Goal: Task Accomplishment & Management: Use online tool/utility

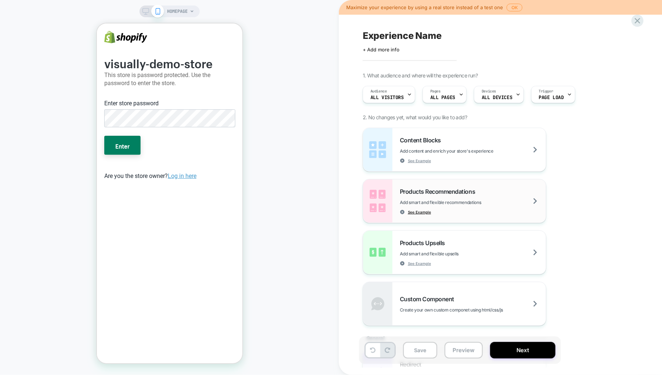
click at [422, 210] on span "See Example" at bounding box center [419, 212] width 23 height 5
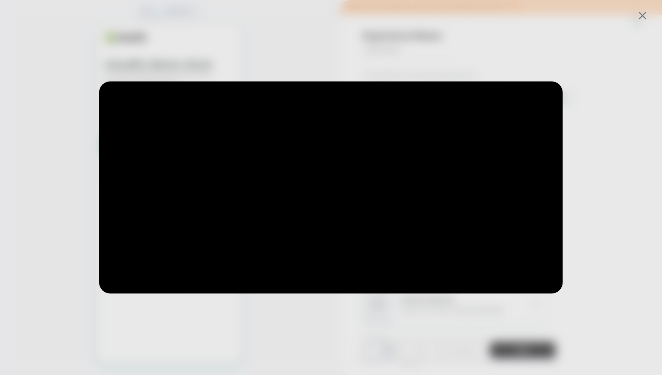
click at [516, 48] on div at bounding box center [331, 187] width 662 height 375
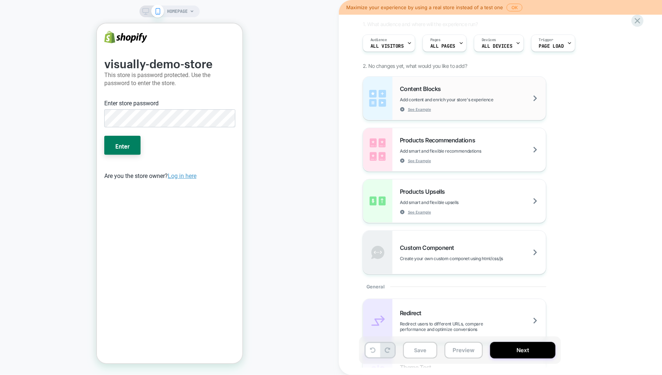
scroll to position [55, 0]
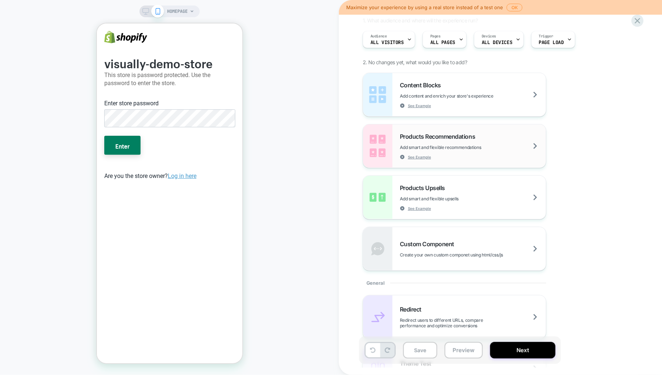
click at [461, 159] on div "Products Recommendations Add smart and flexible recommendations See Example" at bounding box center [473, 146] width 146 height 27
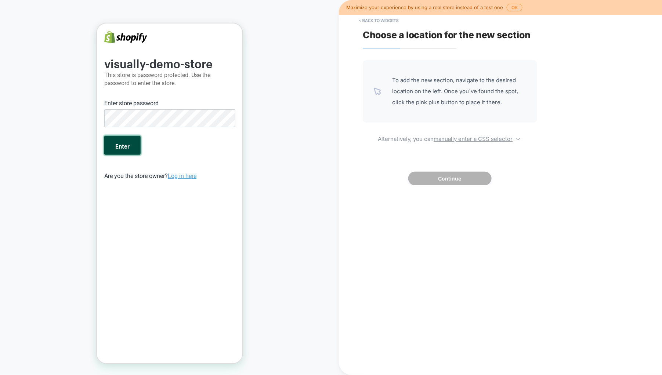
click at [129, 144] on button "Enter" at bounding box center [122, 144] width 36 height 19
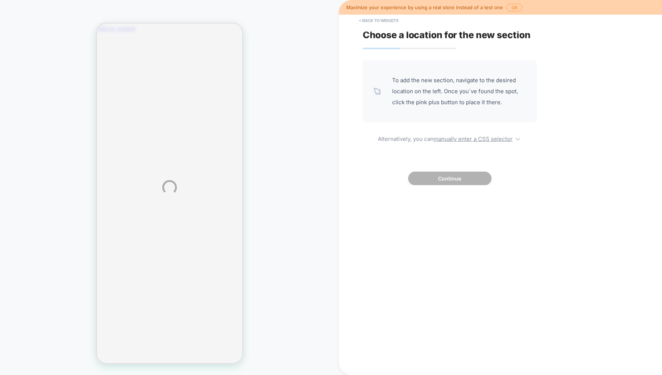
scroll to position [220, 0]
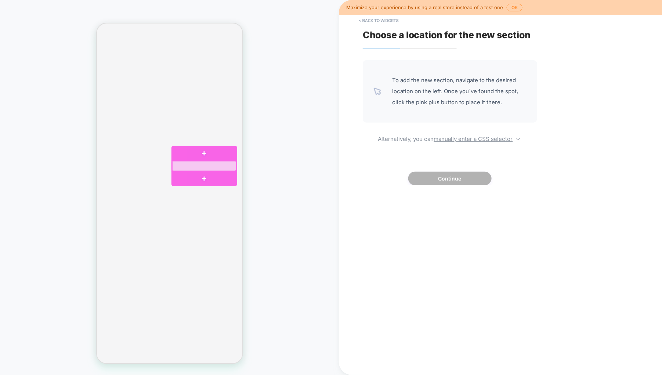
click at [202, 162] on div at bounding box center [204, 166] width 65 height 10
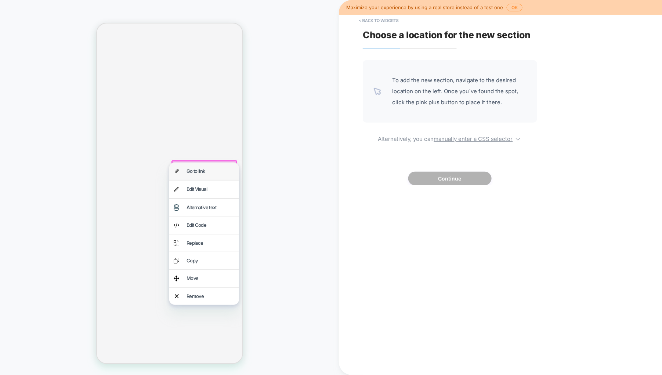
click at [206, 167] on div "Go to link" at bounding box center [210, 171] width 48 height 8
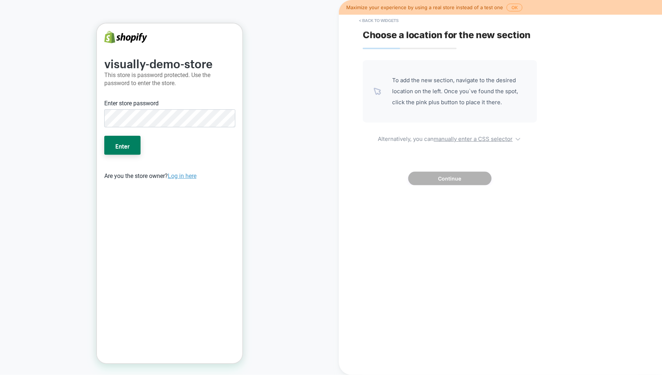
scroll to position [0, 0]
click at [129, 141] on button "Enter" at bounding box center [122, 144] width 36 height 19
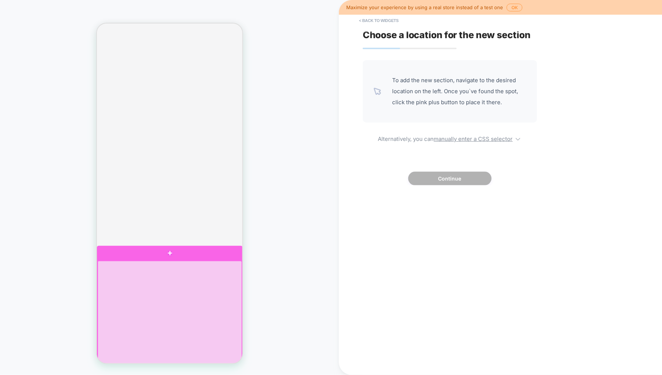
scroll to position [110, 0]
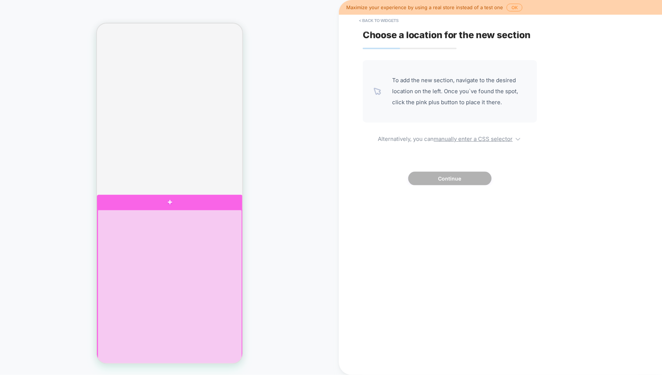
click at [171, 239] on div at bounding box center [169, 345] width 144 height 271
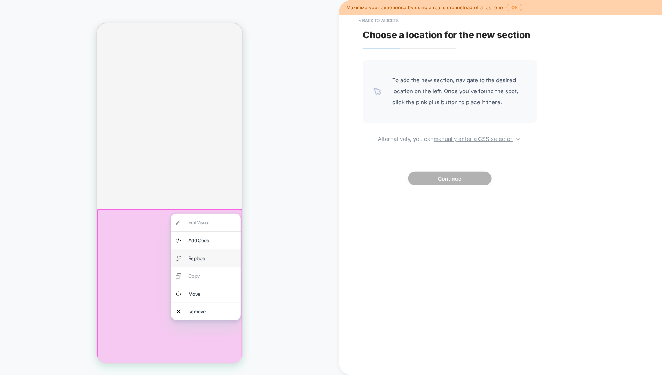
click at [202, 256] on div "Replace" at bounding box center [212, 258] width 48 height 8
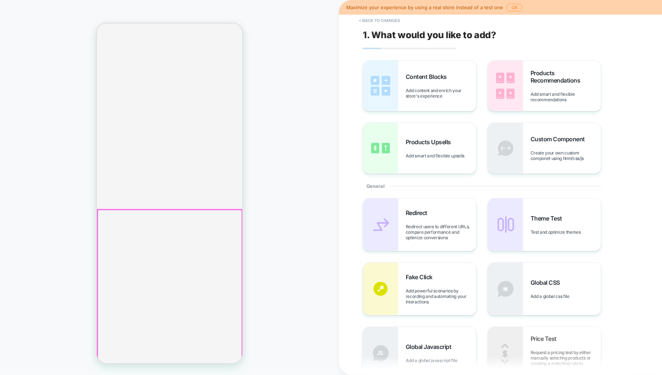
scroll to position [135, 0]
click at [548, 91] on span "Add smart and flexible recommendations" at bounding box center [566, 96] width 70 height 11
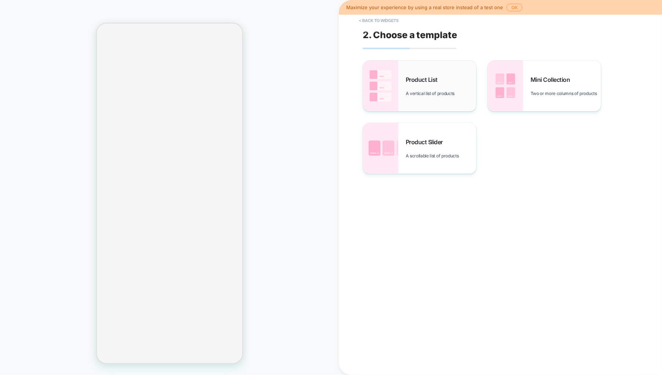
scroll to position [251, 0]
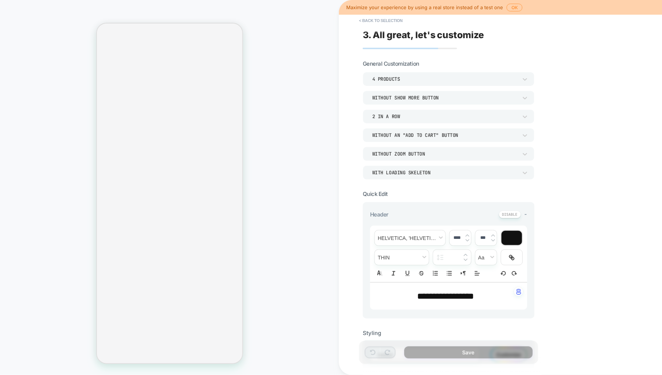
click at [0, 0] on div "2 In a Row" at bounding box center [0, 0] width 0 height 0
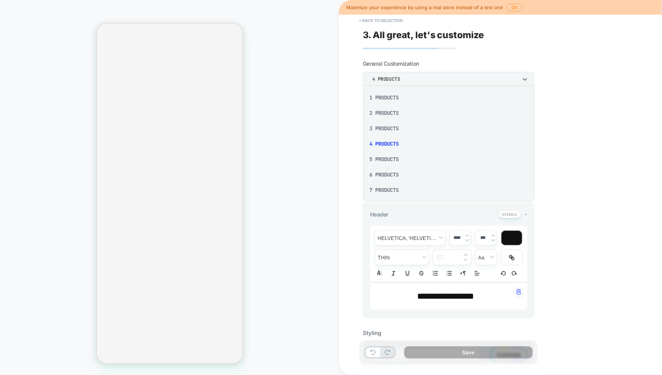
click at [0, 0] on div at bounding box center [0, 0] width 0 height 0
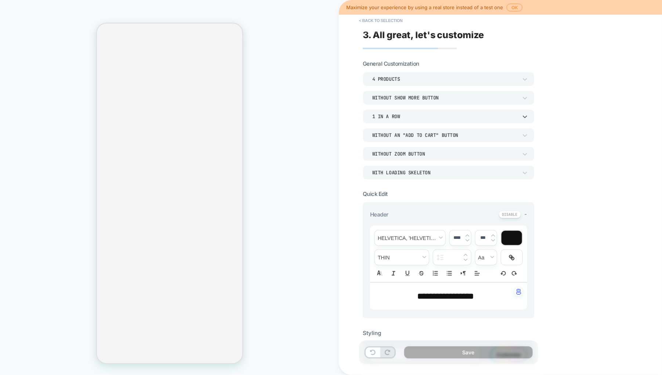
click at [0, 0] on div "1 In a Row" at bounding box center [0, 0] width 0 height 0
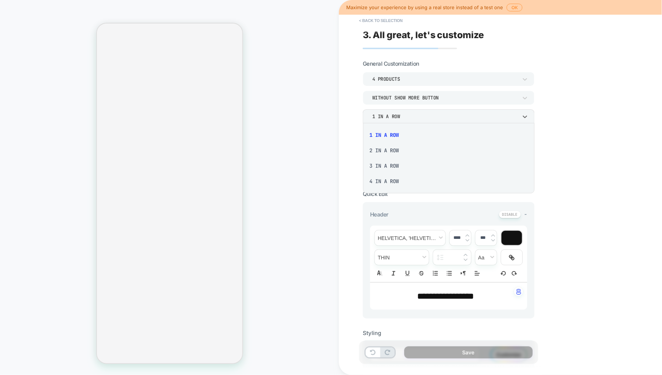
click at [390, 182] on div "4 In a Row" at bounding box center [449, 181] width 166 height 15
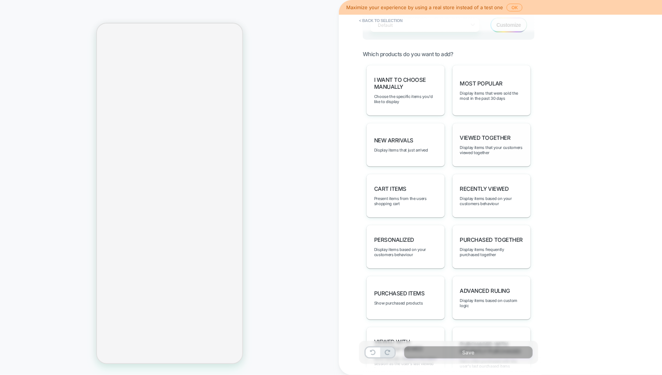
scroll to position [378, 0]
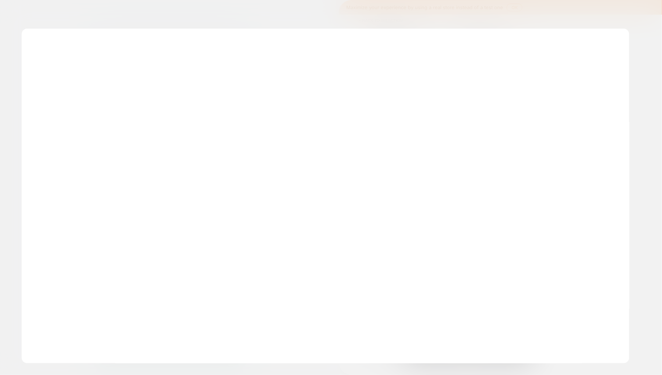
scroll to position [251, 0]
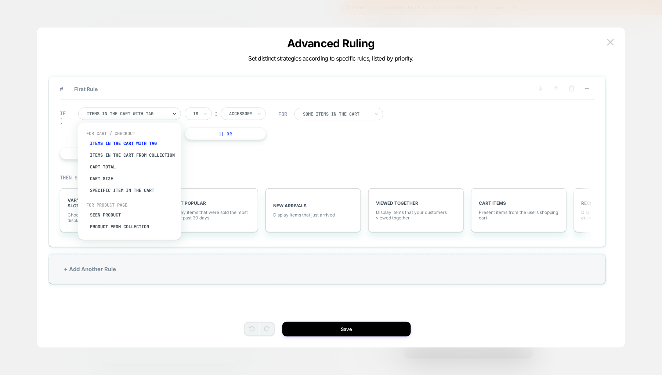
click at [146, 112] on icon at bounding box center [73, 146] width 146 height 186
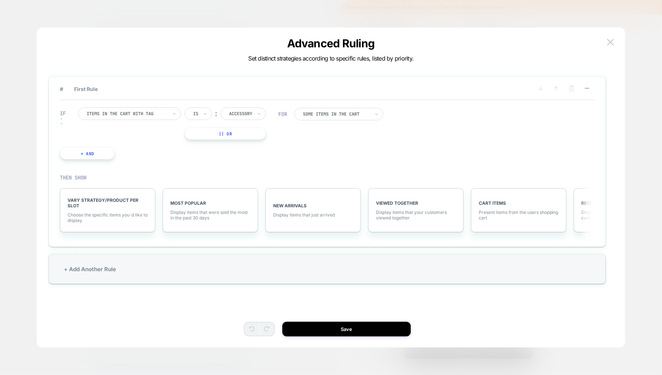
click at [242, 155] on div "IF Items in the cart with tag Is ︰ Accessory || Or + And" at bounding box center [169, 134] width 226 height 74
click at [243, 111] on div at bounding box center [240, 114] width 23 height 7
click at [296, 149] on div "IF Items in the cart with tag Is ︰ option Snow focused, 3 of 6. 6 results avail…" at bounding box center [327, 133] width 535 height 67
click at [334, 115] on div at bounding box center [336, 114] width 67 height 4
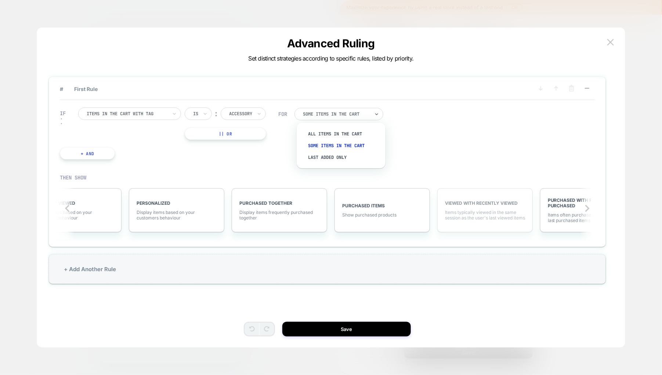
scroll to position [0, 547]
drag, startPoint x: 380, startPoint y: 196, endPoint x: 325, endPoint y: 164, distance: 64.5
click at [325, 164] on div "IF Items in the cart with tag Is ︰ Accessory || Or + And FOR Some Items in the …" at bounding box center [327, 133] width 535 height 67
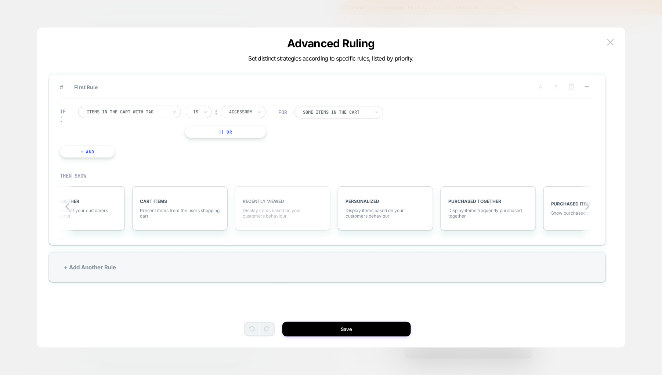
scroll to position [3, 0]
drag, startPoint x: 286, startPoint y: 201, endPoint x: 279, endPoint y: 201, distance: 6.2
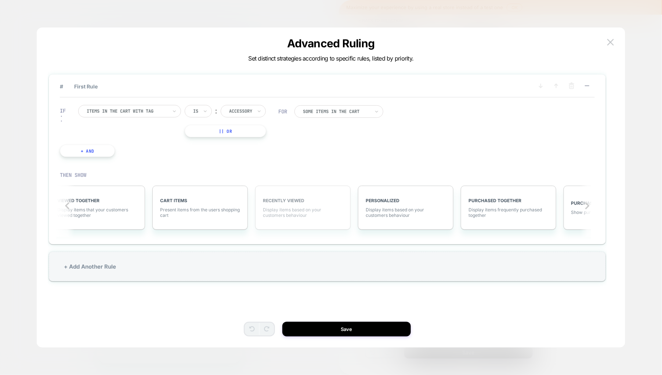
scroll to position [0, 319]
drag, startPoint x: 279, startPoint y: 201, endPoint x: 235, endPoint y: 165, distance: 56.9
click at [235, 165] on div "IF Items in the cart with tag Is ︰ Accessory || Or + And" at bounding box center [169, 131] width 226 height 74
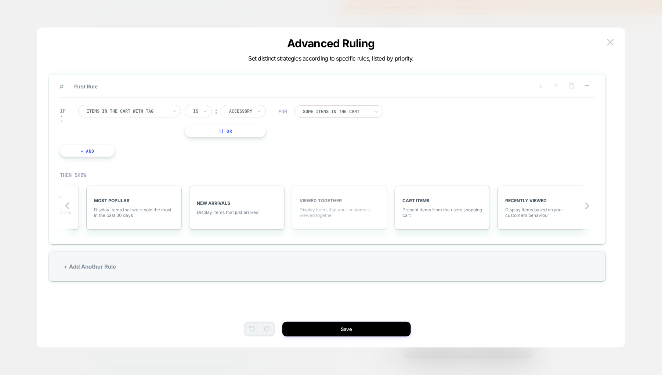
scroll to position [0, 72]
drag, startPoint x: 453, startPoint y: 232, endPoint x: 376, endPoint y: 223, distance: 77.7
drag, startPoint x: 376, startPoint y: 223, endPoint x: 270, endPoint y: 163, distance: 122.1
click at [270, 163] on div "IF Items in the cart with tag Is ︰ Accessory || Or + And" at bounding box center [169, 131] width 226 height 74
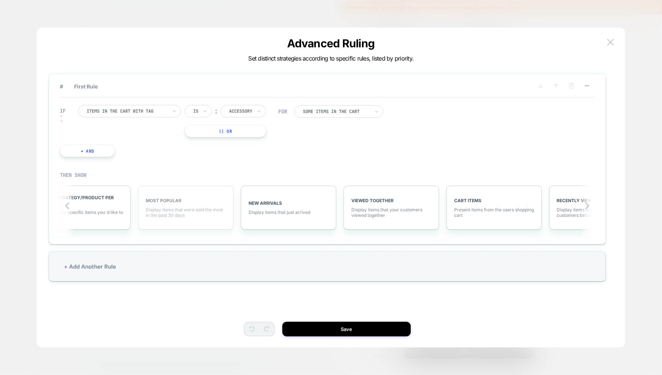
scroll to position [0, 22]
drag, startPoint x: 173, startPoint y: 205, endPoint x: 149, endPoint y: 156, distance: 53.9
click at [149, 156] on div "IF Items in the cart with tag Is ︰ Accessory || Or + And" at bounding box center [169, 131] width 226 height 74
drag, startPoint x: 173, startPoint y: 199, endPoint x: 409, endPoint y: 143, distance: 243.2
click at [409, 143] on div "IF Items in the cart with tag Is ︰ Accessory || Or + And FOR Some Items in the …" at bounding box center [327, 131] width 535 height 67
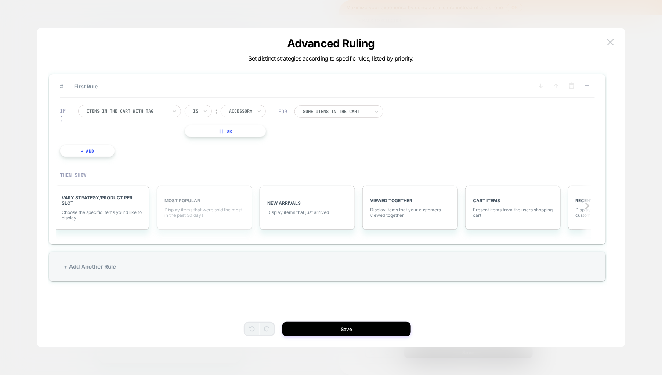
scroll to position [0, 0]
click at [134, 216] on span "Choose the specific items you׳d like to display" at bounding box center [108, 215] width 80 height 11
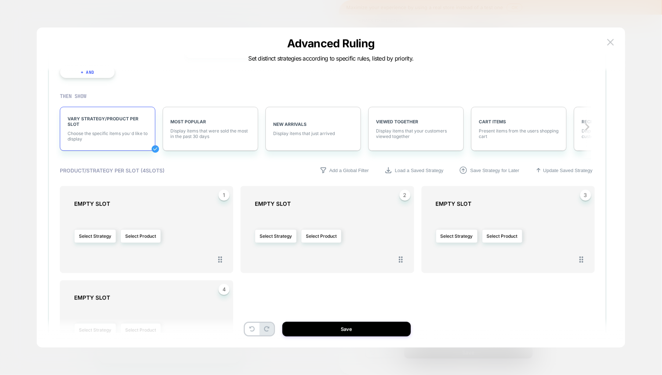
scroll to position [110, 0]
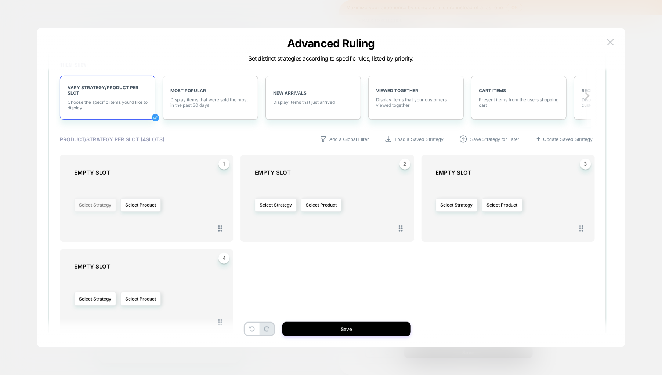
click at [97, 203] on button "Select Strategy" at bounding box center [95, 205] width 42 height 14
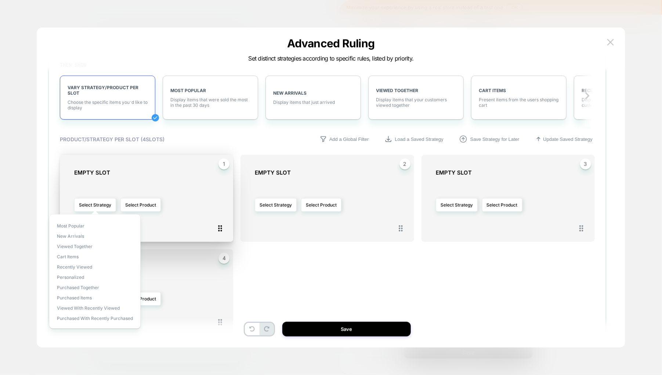
click at [220, 228] on icon at bounding box center [220, 228] width 9 height 9
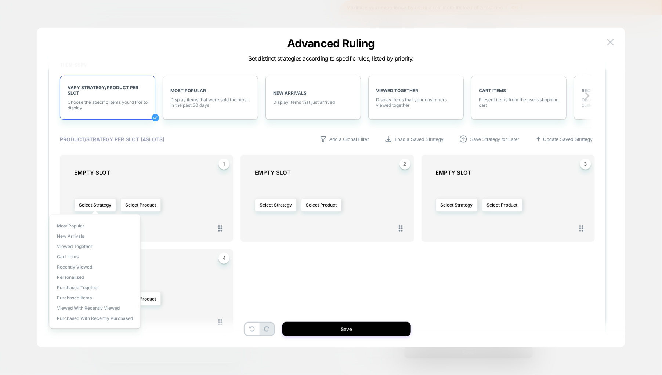
click at [325, 225] on div "Select Strategy Select Product" at bounding box center [331, 205] width 152 height 50
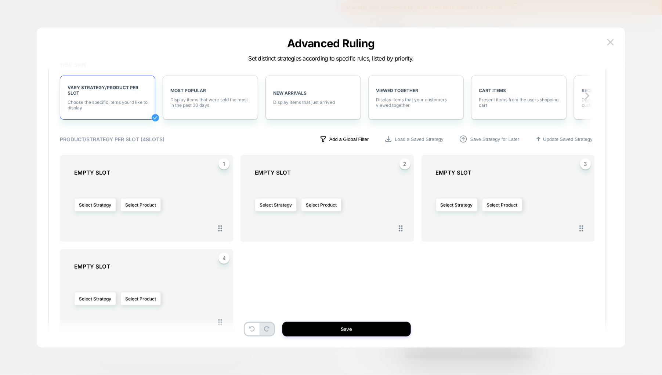
click at [0, 0] on p "Add a Global Filter" at bounding box center [0, 0] width 0 height 0
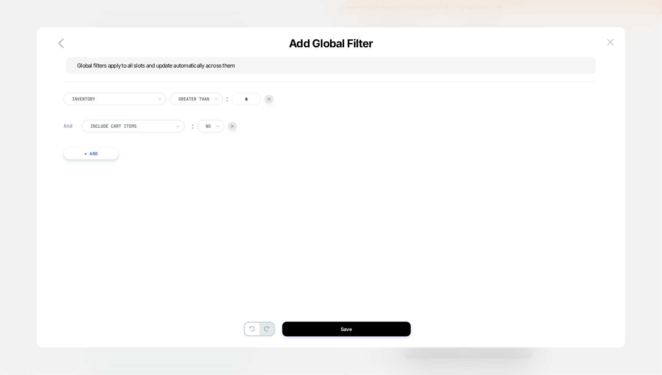
scroll to position [0, 0]
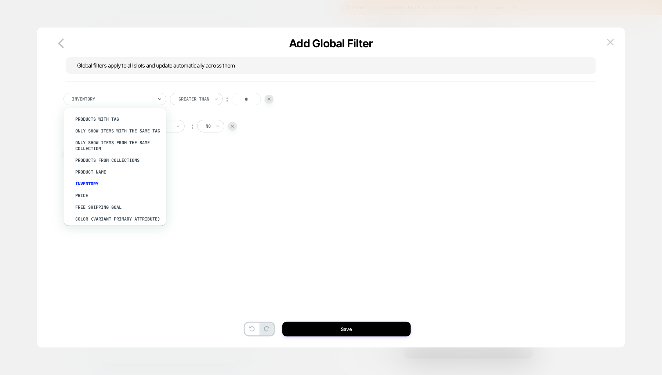
click at [144, 100] on div at bounding box center [112, 99] width 81 height 7
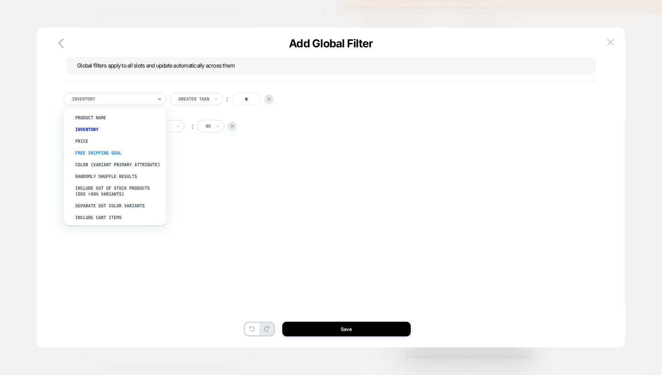
scroll to position [55, 0]
click at [114, 166] on div "color (Variant primary attribute)" at bounding box center [118, 164] width 95 height 12
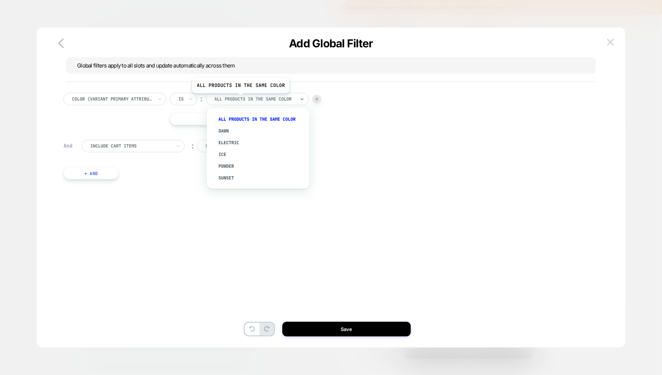
click at [241, 99] on div at bounding box center [254, 99] width 81 height 7
click at [347, 178] on div "color (Variant primary attribute) Is ︰ option Sunset focused, 6 of 6. 6 results…" at bounding box center [327, 143] width 535 height 123
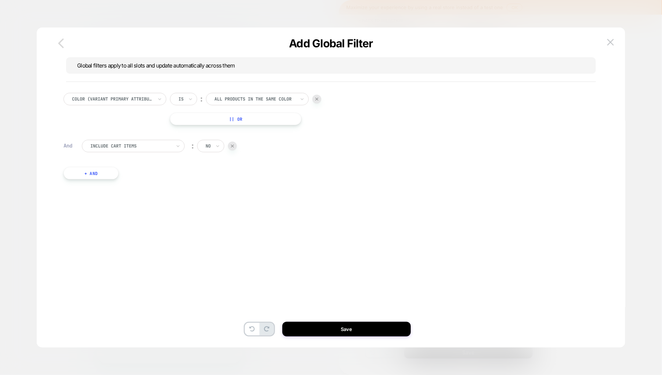
click at [60, 43] on icon "button" at bounding box center [61, 44] width 6 height 10
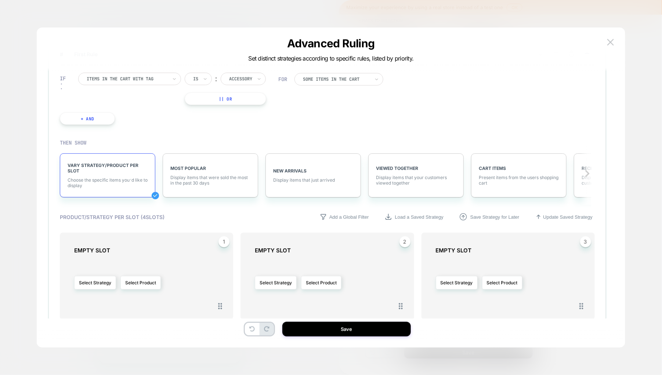
scroll to position [0, 0]
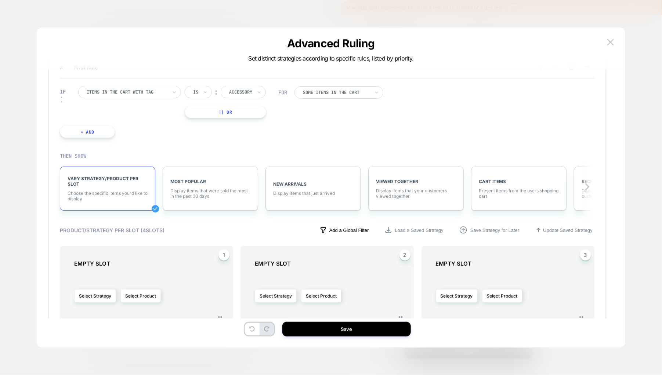
click at [343, 230] on p "Add a Global Filter" at bounding box center [349, 231] width 40 height 6
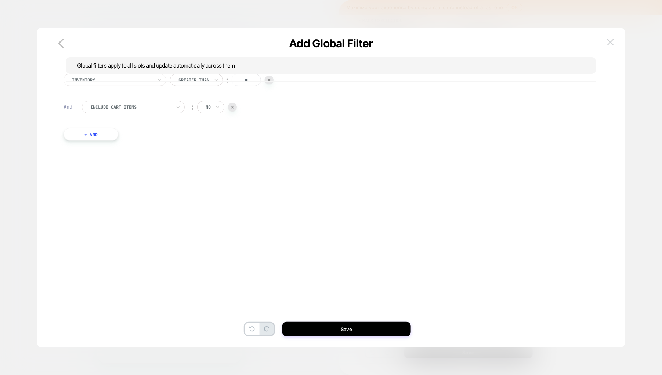
click at [0, 0] on button at bounding box center [0, 0] width 0 height 0
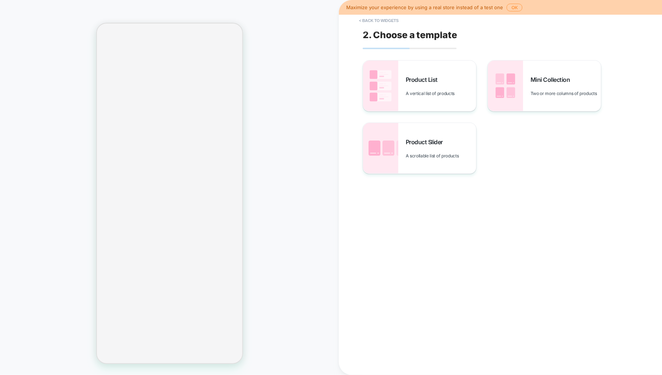
click at [364, 21] on button "< Back to widgets" at bounding box center [378, 21] width 47 height 12
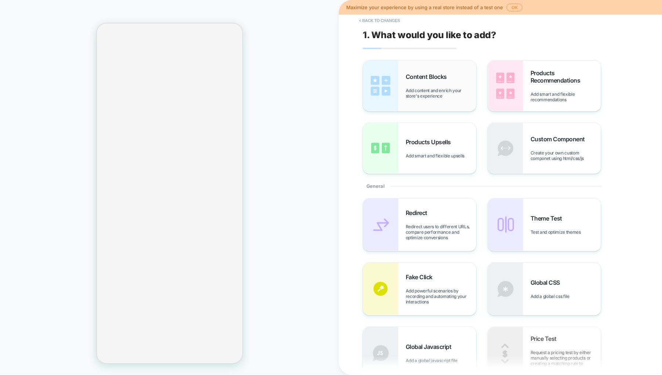
click at [437, 91] on span "Add content and enrich your store's experience" at bounding box center [441, 93] width 70 height 11
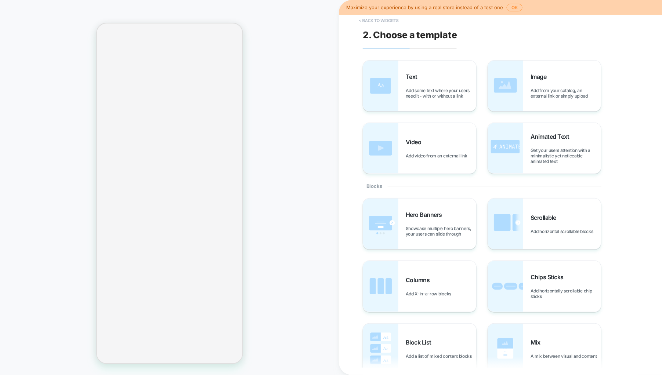
click at [379, 21] on button "< Back to widgets" at bounding box center [378, 21] width 47 height 12
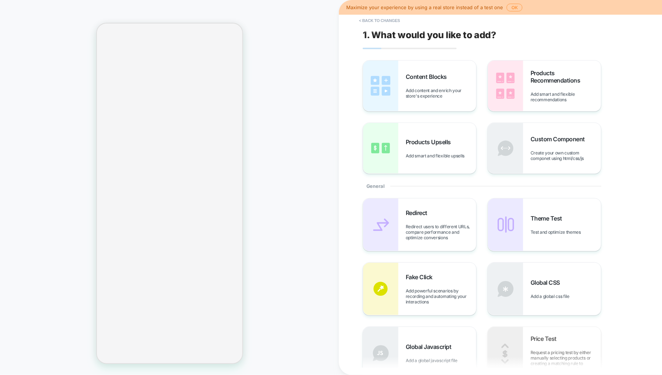
scroll to position [135, 0]
click at [362, 20] on button "< Back to changes" at bounding box center [379, 21] width 48 height 12
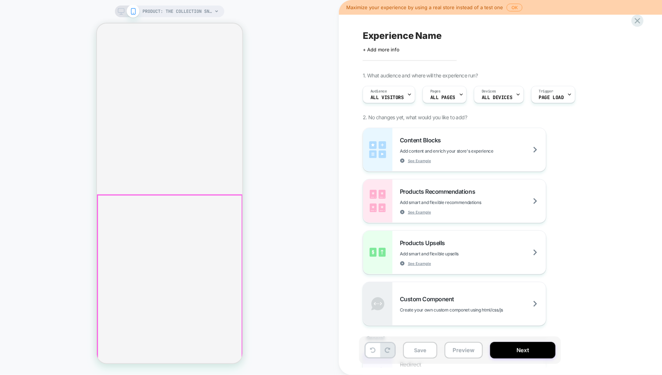
scroll to position [475, 0]
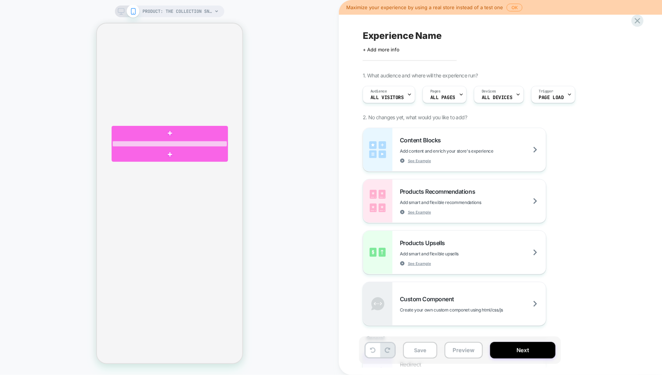
click at [142, 143] on div at bounding box center [169, 144] width 115 height 6
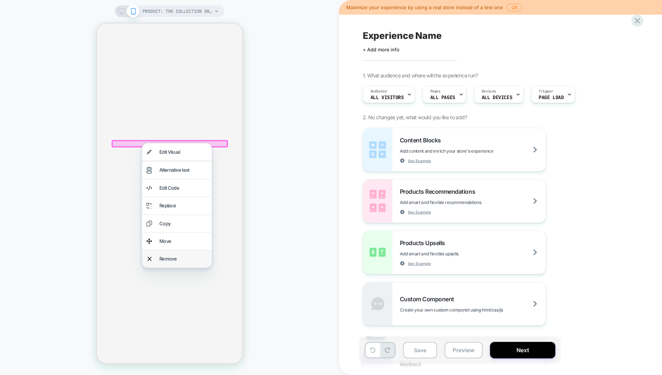
click at [176, 256] on div "Remove" at bounding box center [183, 258] width 48 height 8
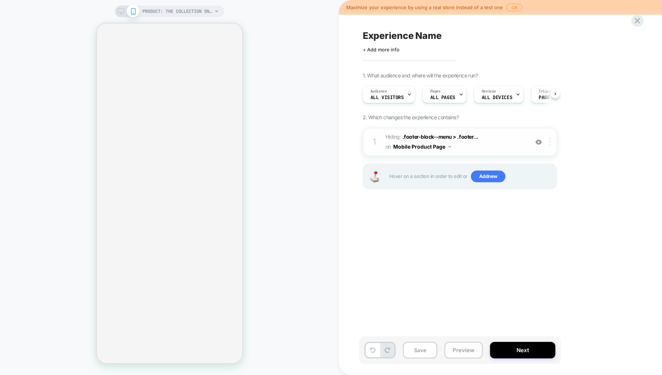
click at [549, 140] on div at bounding box center [551, 142] width 12 height 8
click at [550, 146] on div "1 Hiding : .footer-block--menu > .footer... .footer-block--menu > .footer-block…" at bounding box center [460, 142] width 195 height 29
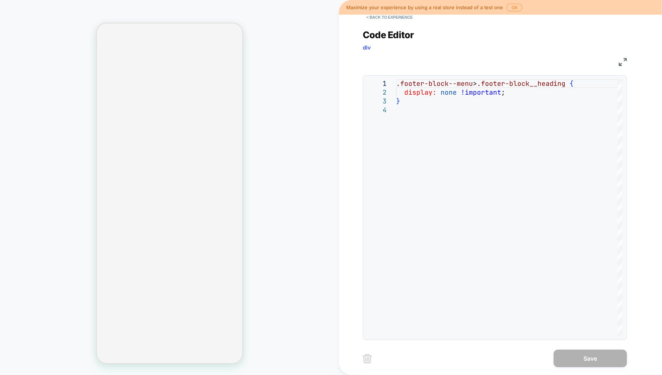
click at [625, 59] on img at bounding box center [623, 62] width 8 height 8
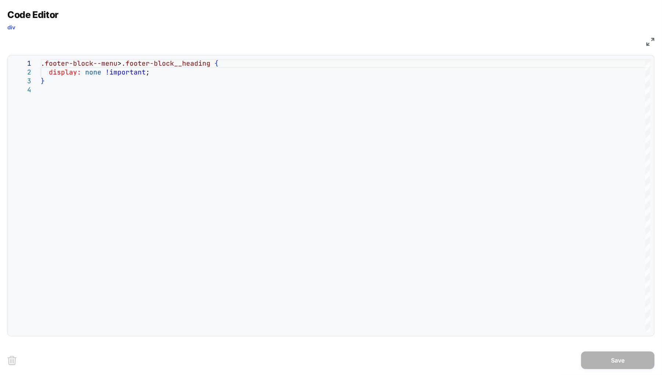
click at [648, 40] on img at bounding box center [651, 42] width 8 height 8
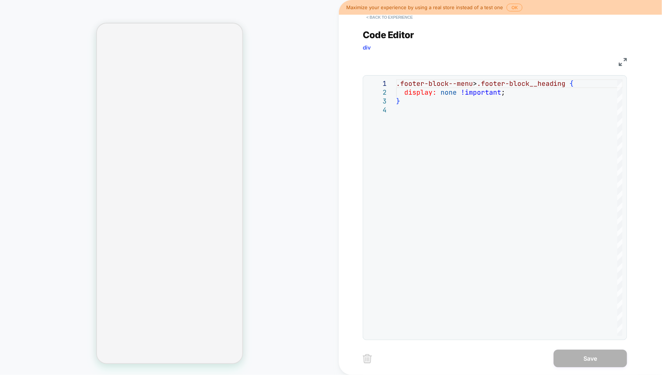
click at [375, 18] on button "< Back to experience" at bounding box center [390, 17] width 54 height 12
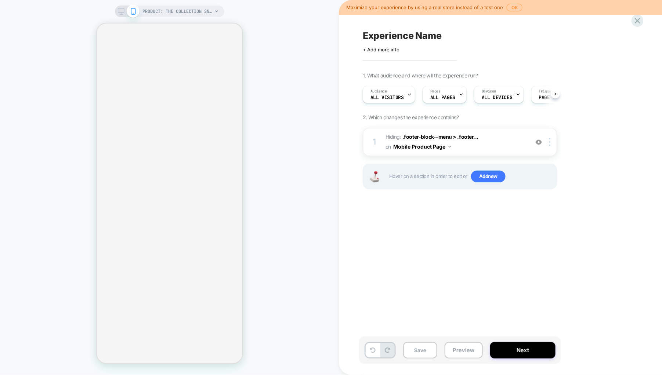
scroll to position [0, 0]
click at [548, 143] on div at bounding box center [551, 142] width 12 height 8
click at [549, 142] on img at bounding box center [549, 142] width 1 height 8
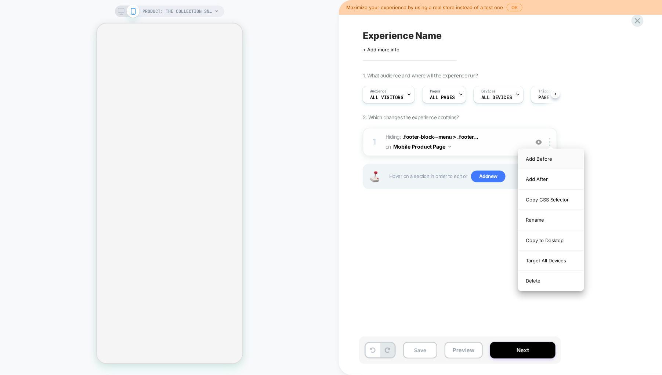
click at [546, 161] on div "Add Before" at bounding box center [550, 159] width 65 height 20
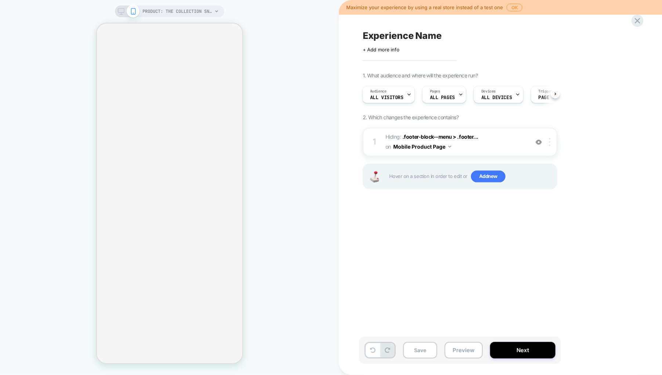
click at [550, 142] on img at bounding box center [549, 142] width 1 height 8
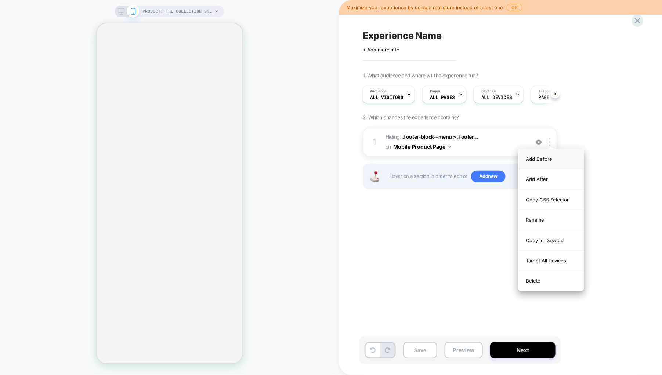
click at [547, 156] on div "Add Before" at bounding box center [550, 159] width 65 height 20
click at [538, 174] on div "Add After" at bounding box center [550, 179] width 65 height 20
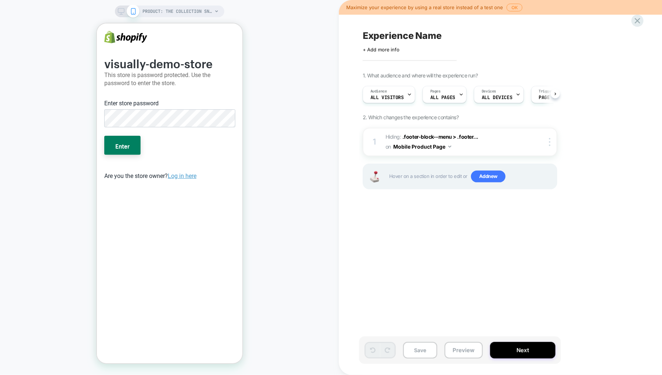
scroll to position [0, 0]
click at [122, 139] on button "Enter" at bounding box center [122, 144] width 36 height 19
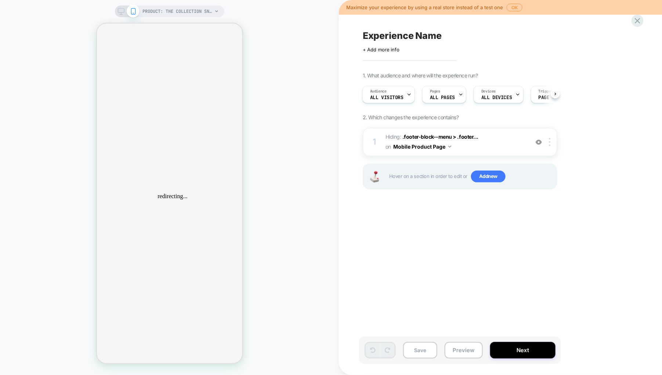
scroll to position [0, 0]
click at [446, 146] on button "Mobile Product Page" at bounding box center [422, 146] width 58 height 11
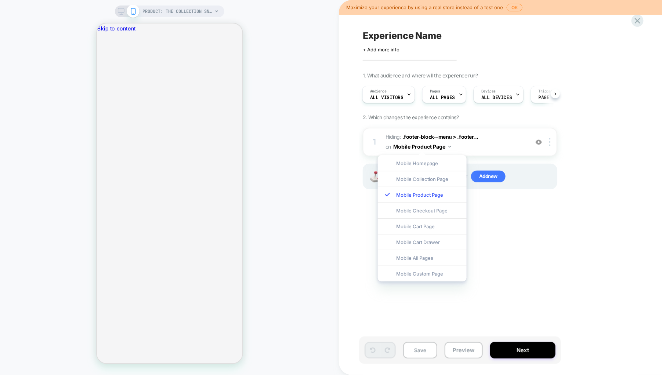
drag, startPoint x: 585, startPoint y: 188, endPoint x: 581, endPoint y: 181, distance: 8.4
click at [585, 188] on div "PRODUCT: The Collection Snowboard: Liquid PRODUCT: The Collection Snowboard: Li…" at bounding box center [331, 187] width 662 height 375
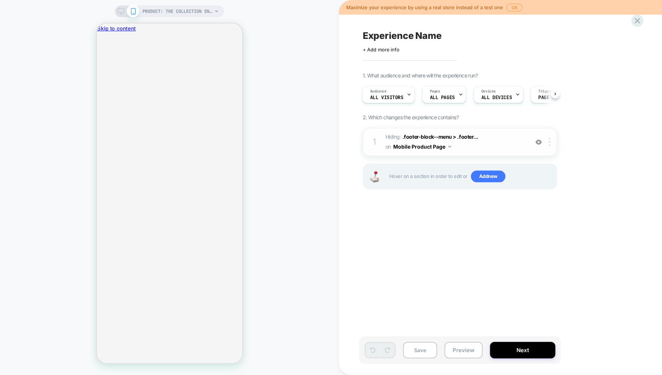
scroll to position [0, 1]
click at [548, 144] on div at bounding box center [551, 142] width 12 height 8
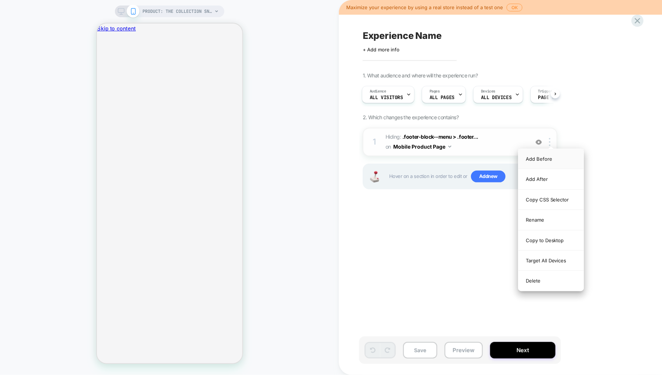
click at [540, 163] on div "Add Before" at bounding box center [550, 159] width 65 height 20
click at [534, 157] on div "Add Before" at bounding box center [550, 159] width 65 height 20
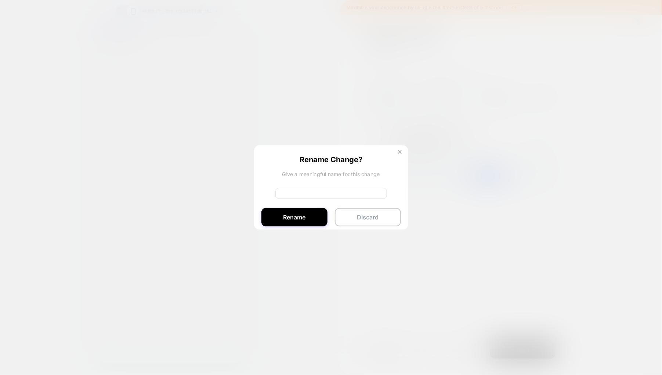
click at [0, 0] on button at bounding box center [0, 0] width 0 height 0
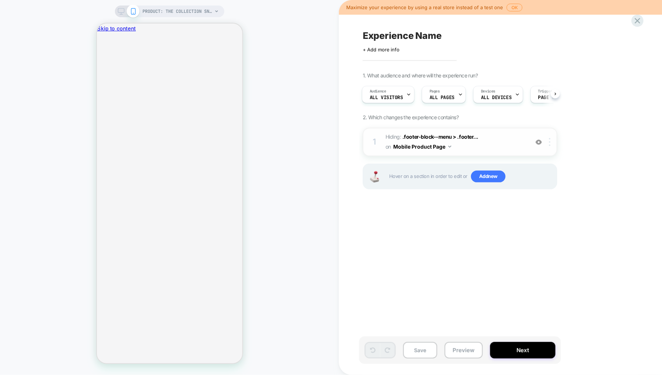
click at [550, 142] on img at bounding box center [549, 142] width 1 height 8
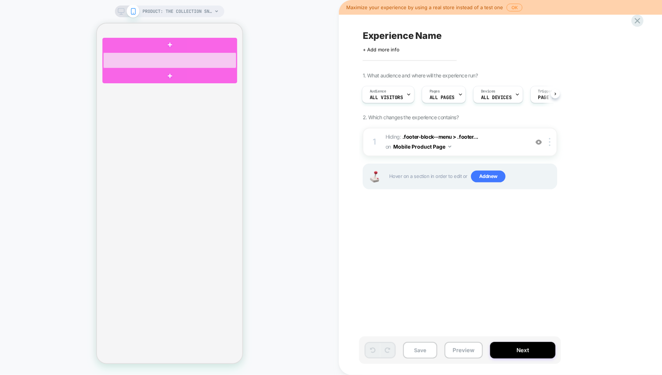
click at [182, 55] on div at bounding box center [169, 60] width 133 height 16
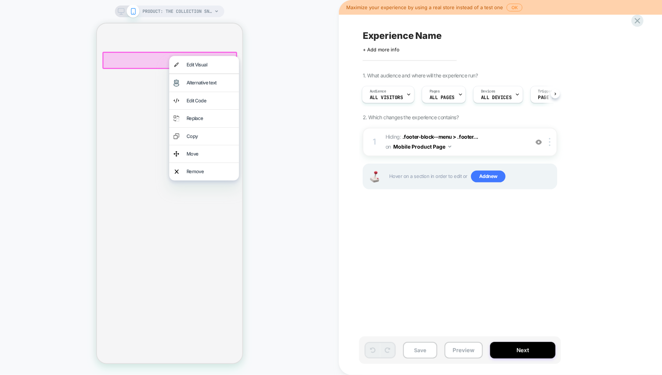
click at [510, 236] on div "Experience Name Click to edit experience details + Add more info 1. What audien…" at bounding box center [496, 187] width 275 height 361
drag, startPoint x: 642, startPoint y: 98, endPoint x: 641, endPoint y: 58, distance: 39.7
click at [641, 97] on div "Experience Name Click to edit experience details + Add more info 1. What audien…" at bounding box center [500, 187] width 323 height 375
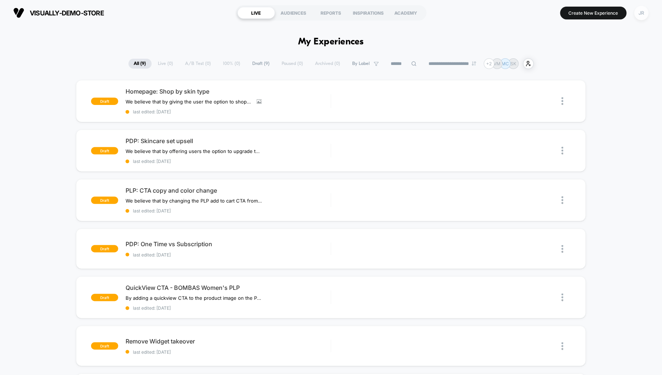
click at [643, 8] on div "JR" at bounding box center [641, 13] width 14 height 14
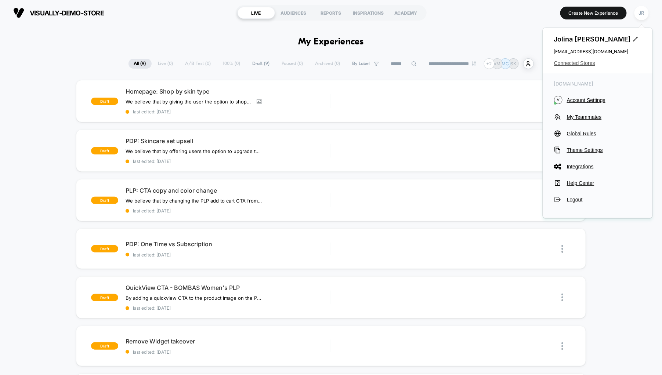
click at [575, 64] on span "Connected Stores" at bounding box center [597, 63] width 87 height 6
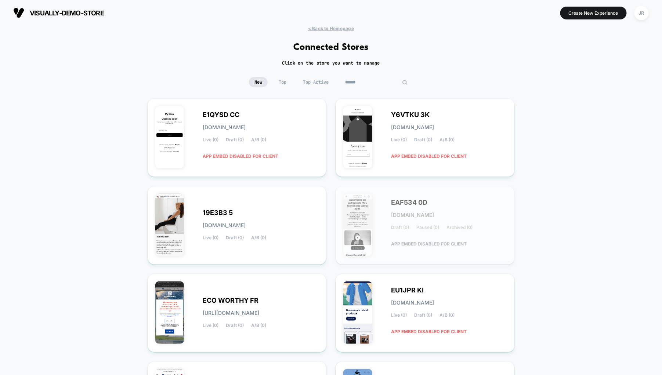
click at [367, 82] on input at bounding box center [376, 82] width 73 height 10
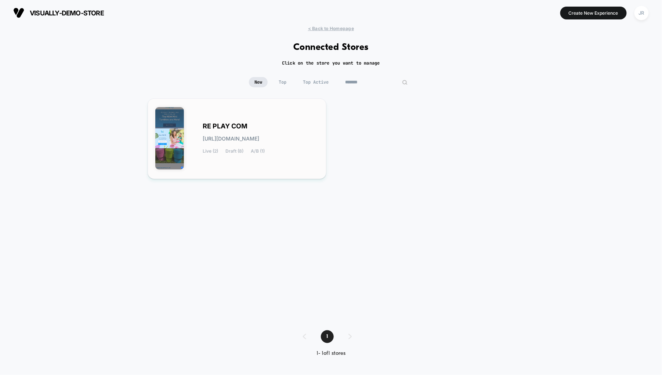
type input "*******"
click at [307, 145] on div "RE PLAY COM re-play_com.myshopify.com Live (2) Draft (8) A/B (1)" at bounding box center [261, 139] width 116 height 30
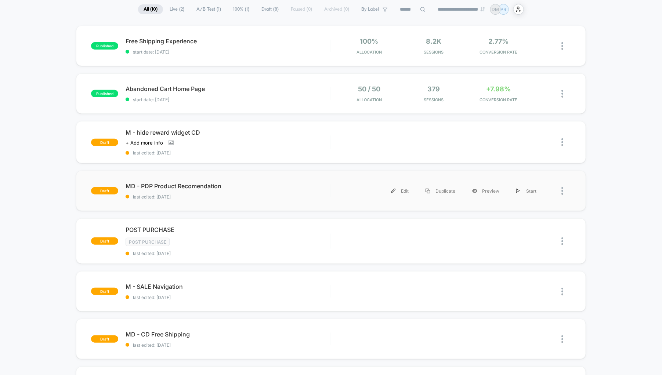
scroll to position [55, 0]
click at [253, 183] on span "MD - PDP Product Recomendation Click to edit experience details" at bounding box center [228, 185] width 205 height 7
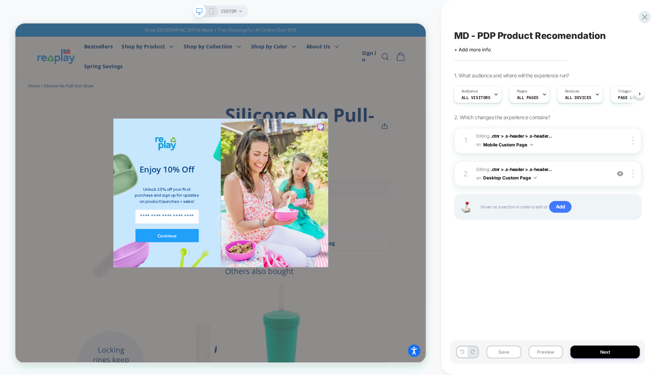
click at [422, 158] on circle "Close dialog" at bounding box center [424, 162] width 9 height 9
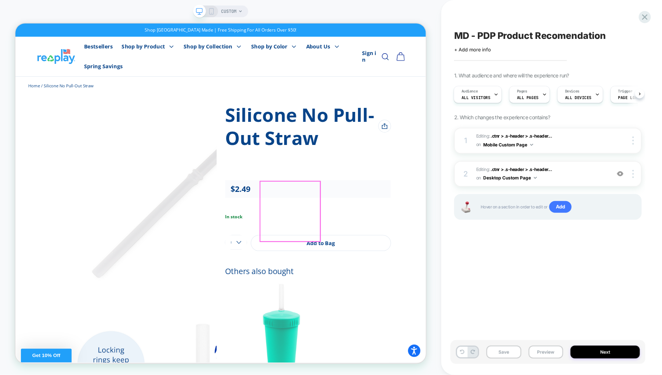
scroll to position [275, 0]
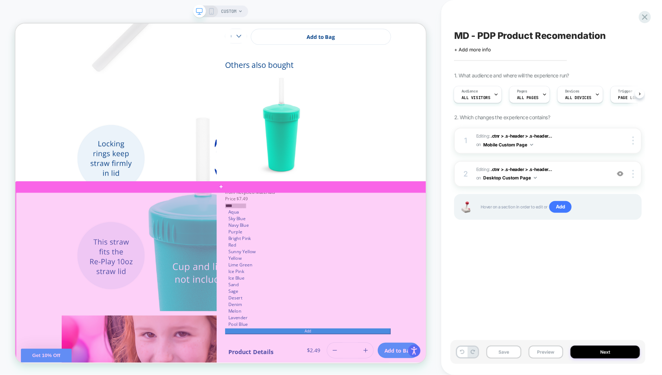
click at [239, 375] on div at bounding box center [289, 365] width 547 height 233
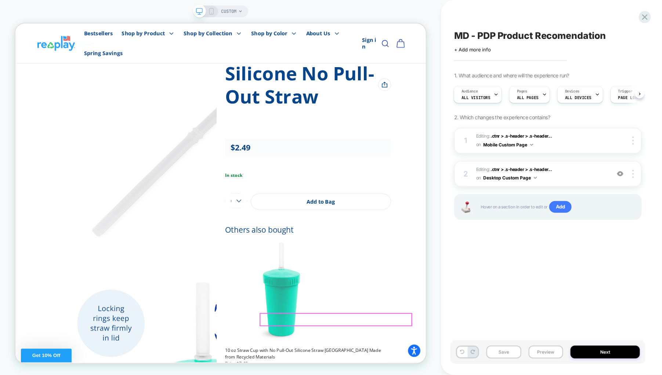
scroll to position [55, 0]
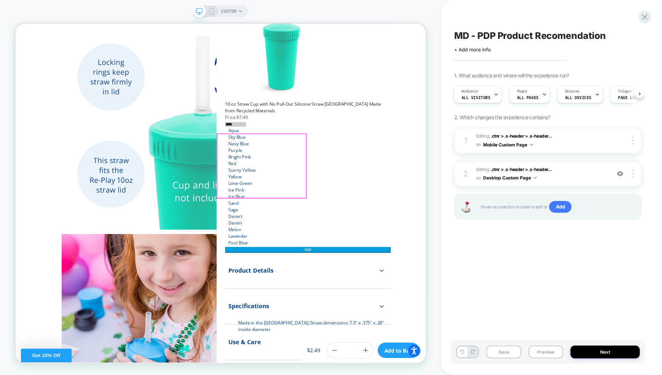
scroll to position [386, 0]
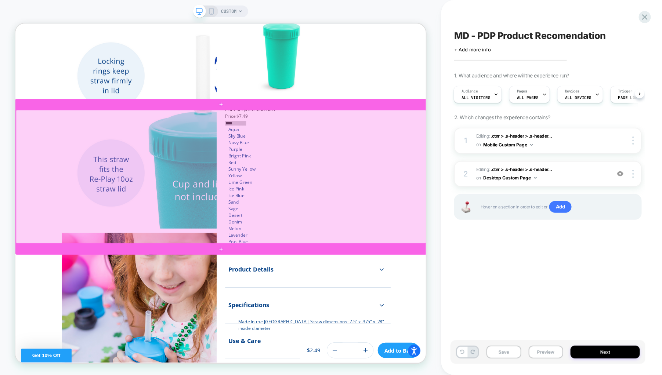
click at [28, 195] on div at bounding box center [289, 227] width 547 height 178
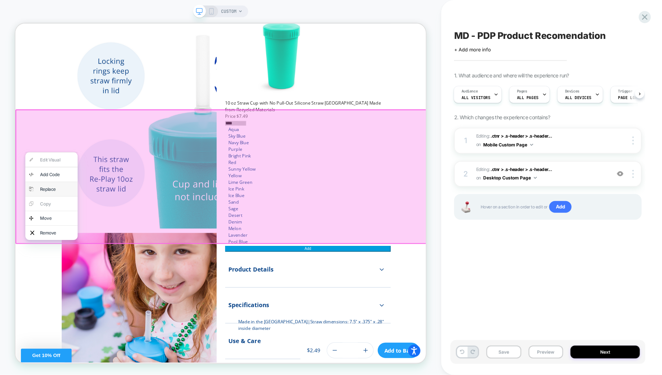
click at [65, 240] on div "Replace" at bounding box center [70, 244] width 45 height 9
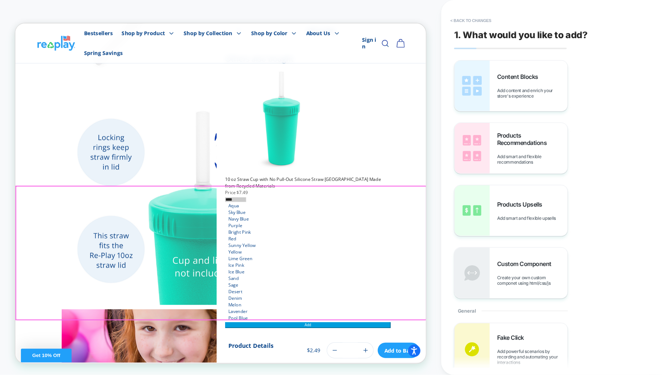
scroll to position [283, 0]
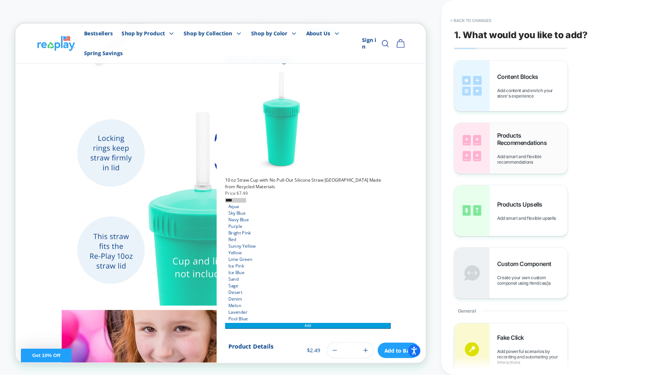
click at [545, 145] on span "Products Recommendations" at bounding box center [532, 139] width 70 height 15
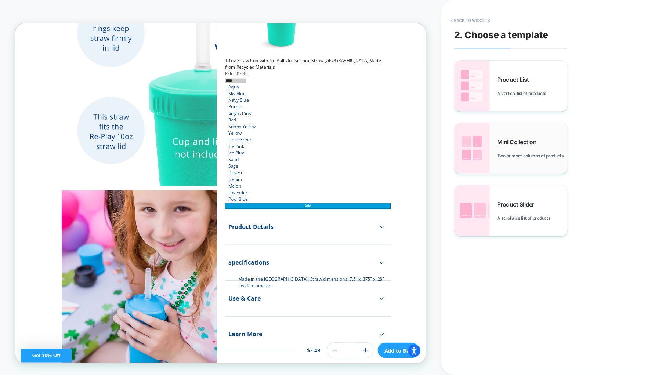
scroll to position [463, 0]
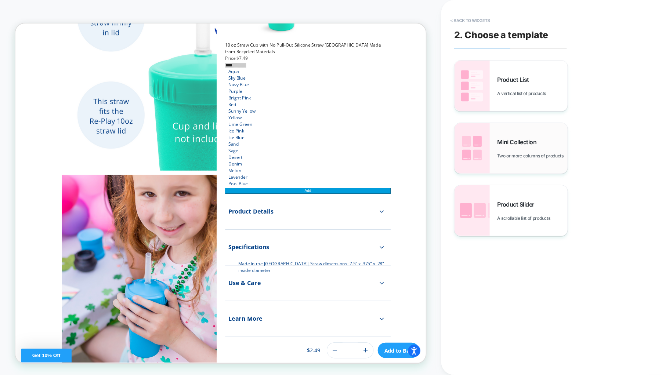
click at [513, 153] on span "Two or more columns of products" at bounding box center [532, 156] width 70 height 6
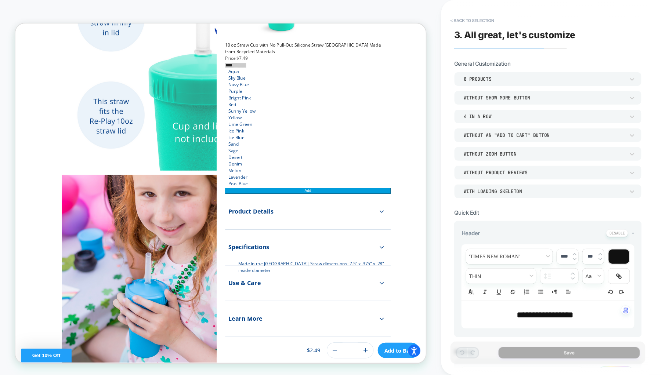
click at [0, 0] on div "8 Products" at bounding box center [0, 0] width 0 height 0
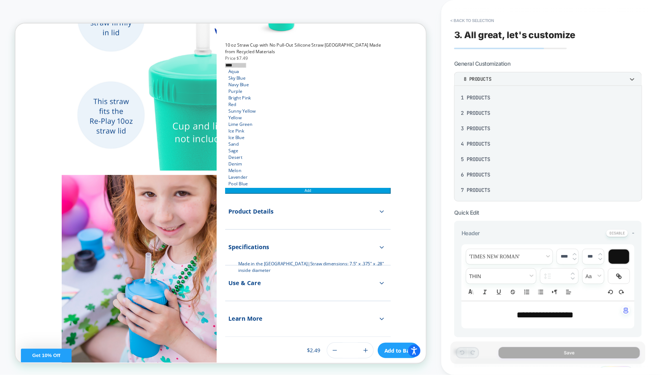
click at [480, 142] on div "4 Products" at bounding box center [548, 143] width 182 height 15
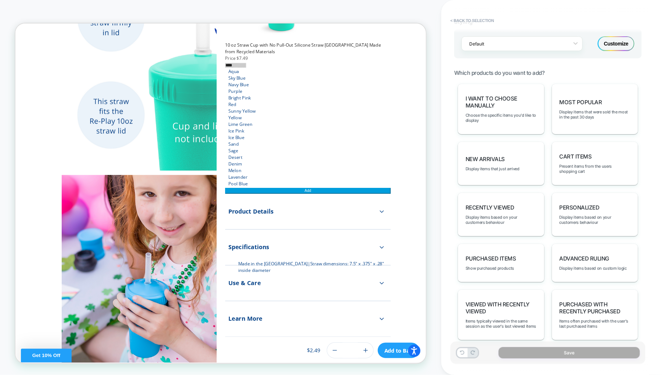
scroll to position [336, 0]
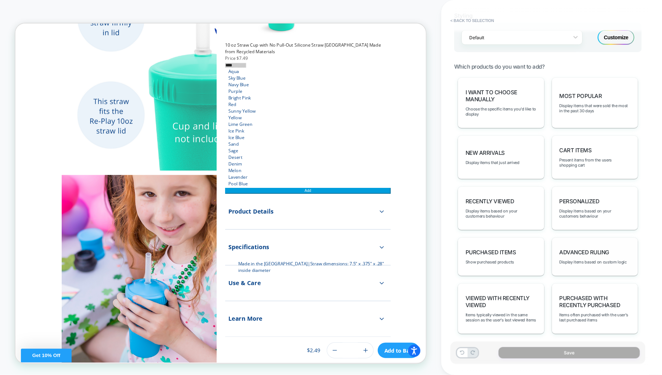
click at [582, 249] on span "Advanced Ruling" at bounding box center [585, 252] width 50 height 7
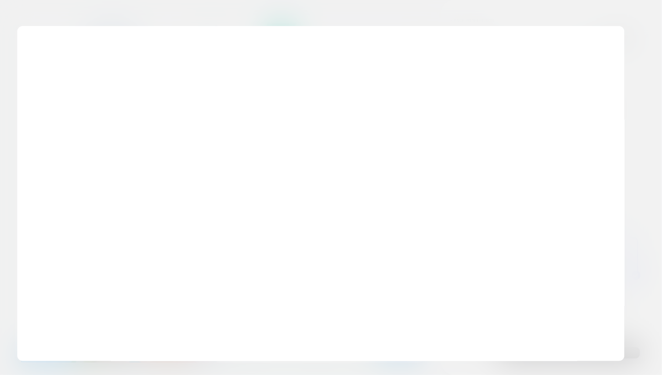
scroll to position [463, 0]
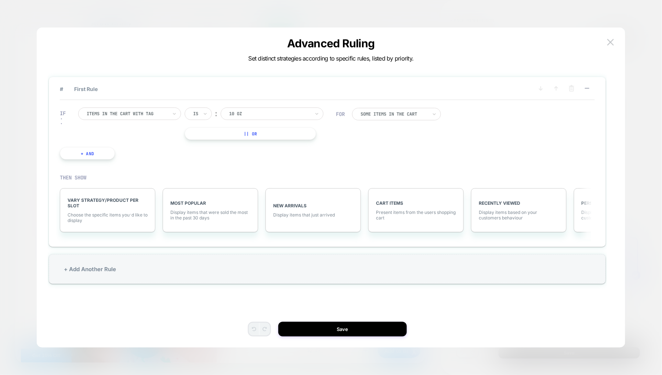
click at [260, 111] on div at bounding box center [269, 114] width 81 height 7
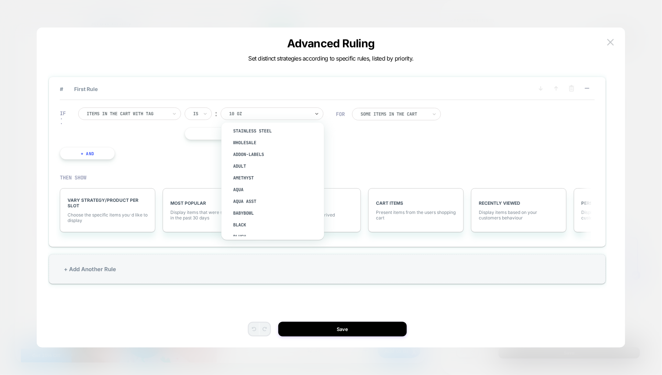
scroll to position [165, 0]
click at [241, 188] on div "aqua" at bounding box center [276, 192] width 95 height 12
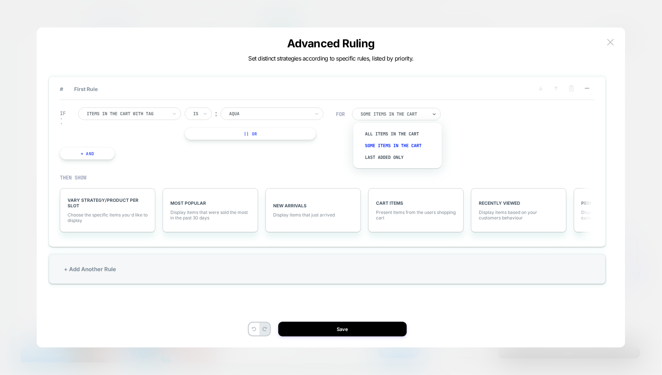
click at [380, 117] on div "Some Items in the cart" at bounding box center [396, 114] width 89 height 12
click at [387, 131] on div "All Items in the cart" at bounding box center [402, 134] width 82 height 12
click at [369, 116] on div "All Items in the cart" at bounding box center [394, 114] width 67 height 6
click at [376, 142] on div "Some Items in the cart" at bounding box center [402, 146] width 82 height 12
click at [113, 216] on span "Choose the specific items you׳d like to display" at bounding box center [108, 217] width 80 height 11
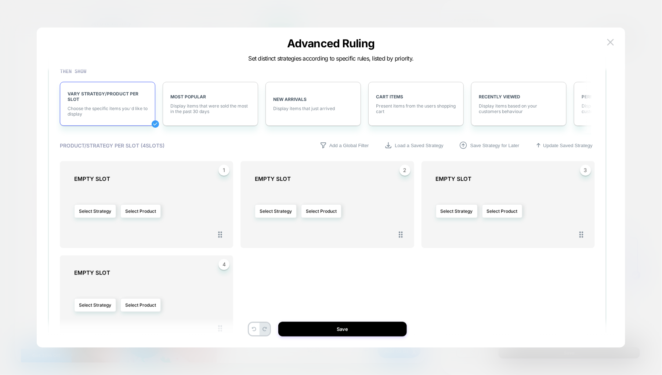
scroll to position [110, 0]
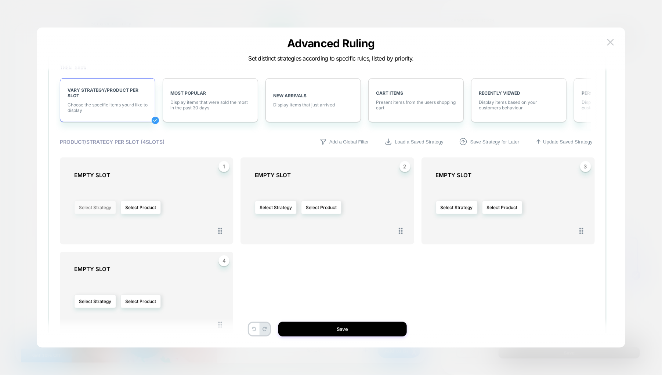
click at [106, 209] on button "Select Strategy" at bounding box center [95, 208] width 42 height 14
click at [0, 0] on span "personalized" at bounding box center [0, 0] width 0 height 0
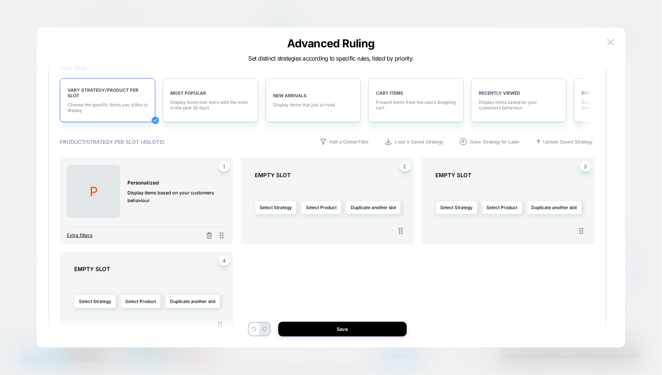
click at [87, 233] on span "Extra filters" at bounding box center [80, 235] width 26 height 6
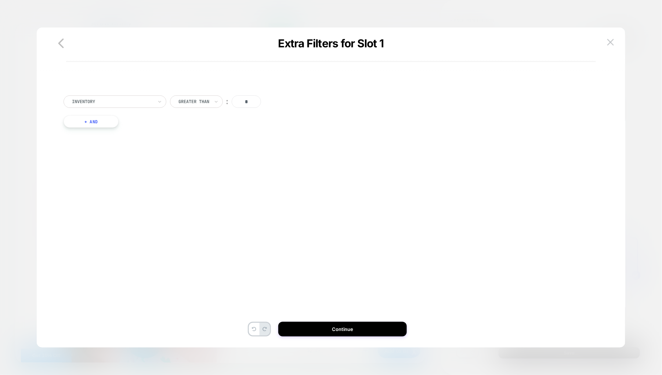
scroll to position [0, 0]
click at [135, 101] on div at bounding box center [112, 101] width 81 height 7
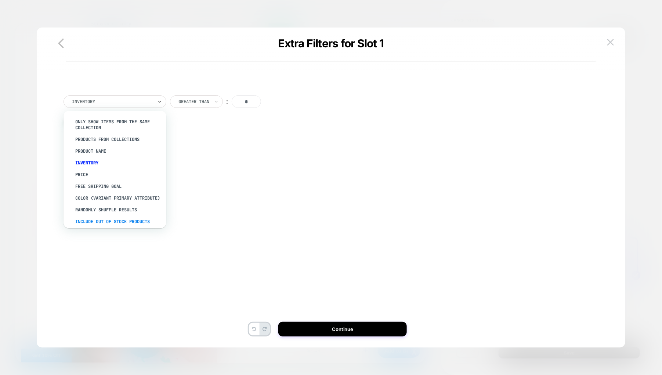
scroll to position [66, 0]
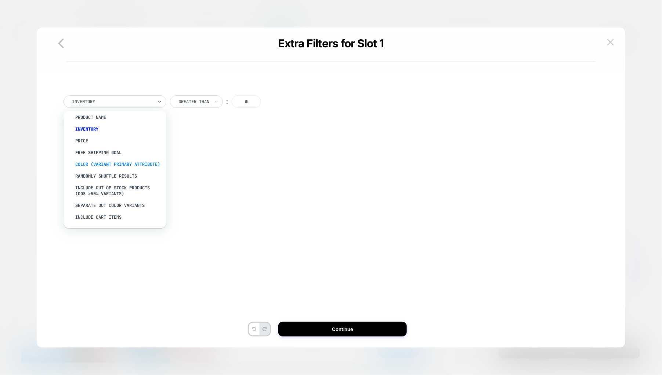
click at [94, 161] on div "color (Variant primary attribute)" at bounding box center [118, 165] width 95 height 12
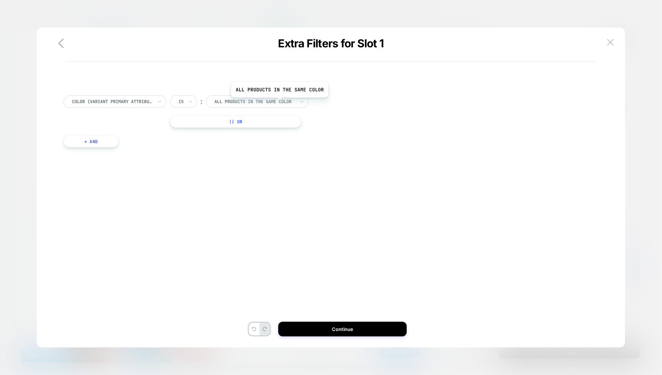
click at [279, 103] on div at bounding box center [254, 101] width 81 height 7
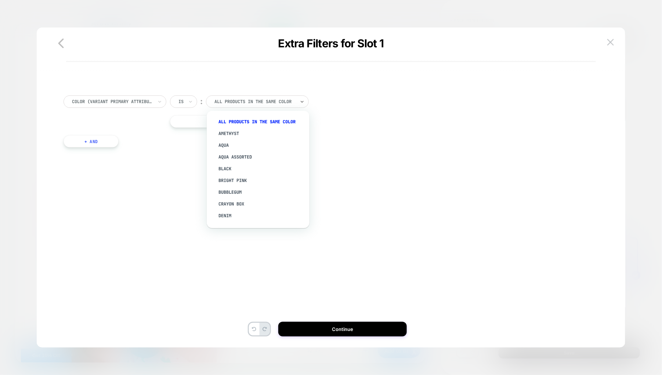
click at [350, 115] on div "color (Variant primary attribute) Is ︰ option All products in the same color fo…" at bounding box center [328, 111] width 528 height 32
click at [103, 141] on button "+ And" at bounding box center [91, 141] width 55 height 12
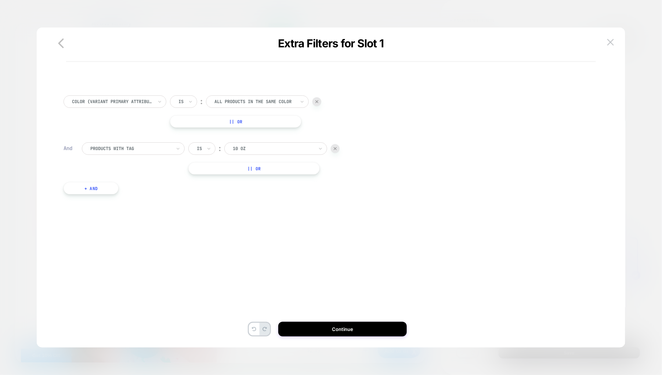
click at [336, 145] on div at bounding box center [335, 148] width 9 height 9
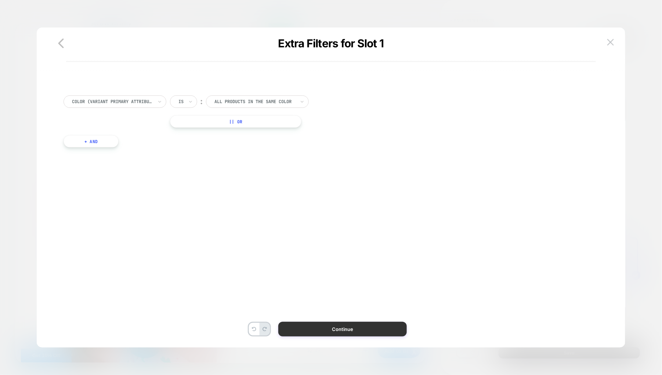
click at [315, 326] on button "Continue" at bounding box center [342, 329] width 129 height 15
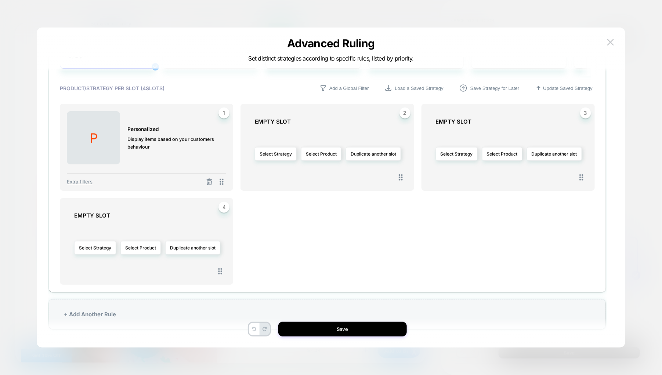
scroll to position [166, 0]
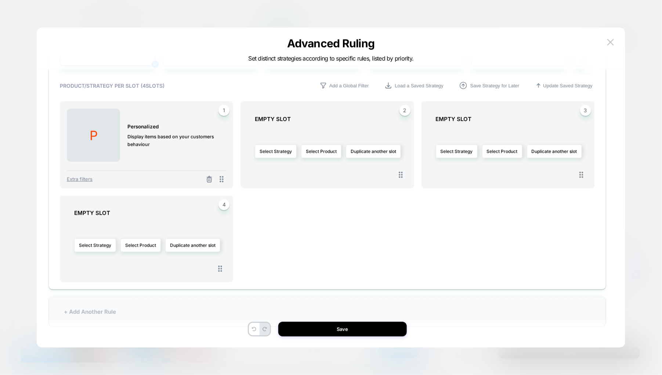
click at [124, 307] on div "+ Add Another Rule" at bounding box center [327, 312] width 557 height 30
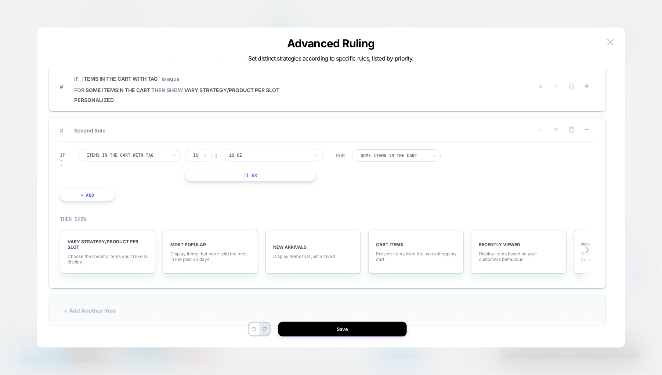
scroll to position [0, 0]
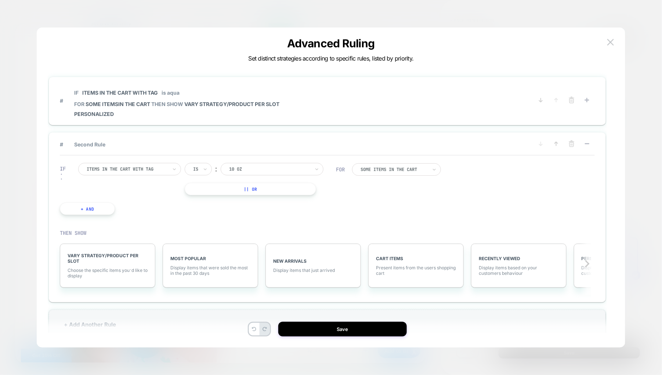
click at [247, 168] on div at bounding box center [269, 169] width 81 height 7
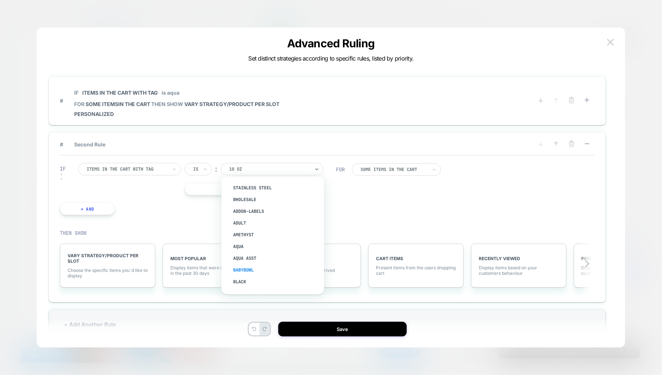
scroll to position [220, 0]
click at [246, 223] on div "black" at bounding box center [276, 227] width 95 height 12
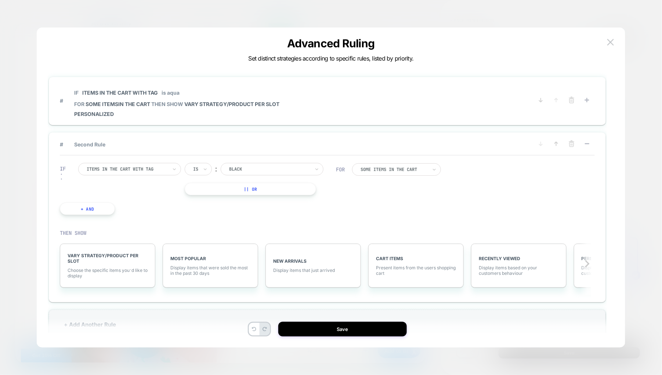
click at [231, 189] on button "|| Or" at bounding box center [250, 189] width 131 height 12
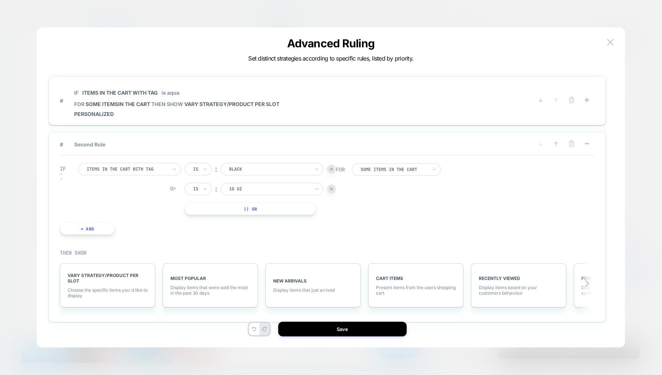
click at [331, 188] on img at bounding box center [331, 189] width 3 height 3
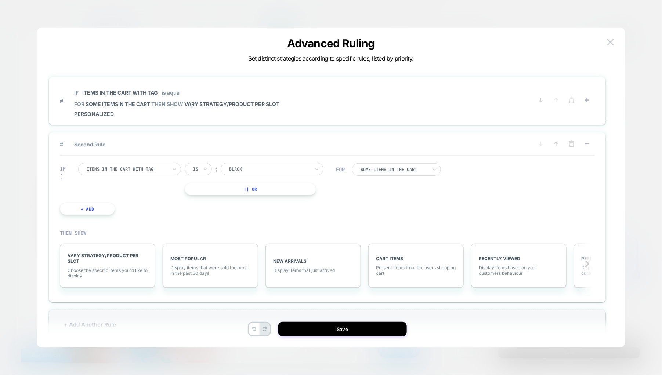
click at [101, 207] on button "+ And" at bounding box center [87, 209] width 55 height 12
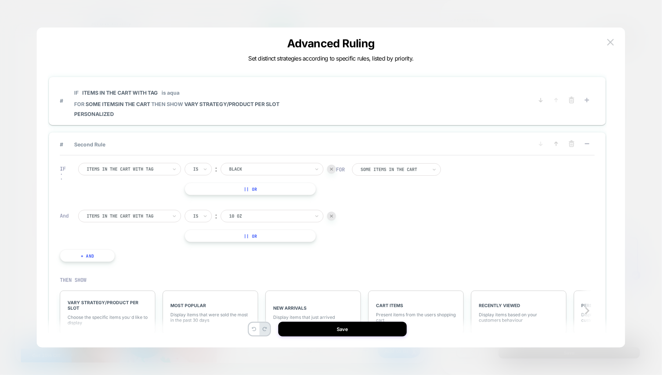
click at [332, 216] on img at bounding box center [331, 216] width 3 height 3
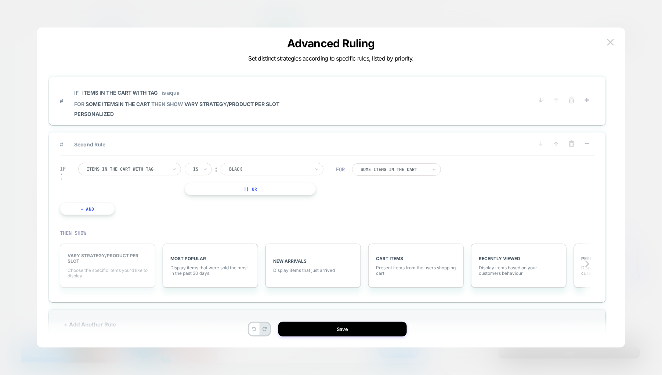
click at [105, 256] on span "VARY STRATEGY/PRODUCT PER SLOT" at bounding box center [108, 258] width 80 height 11
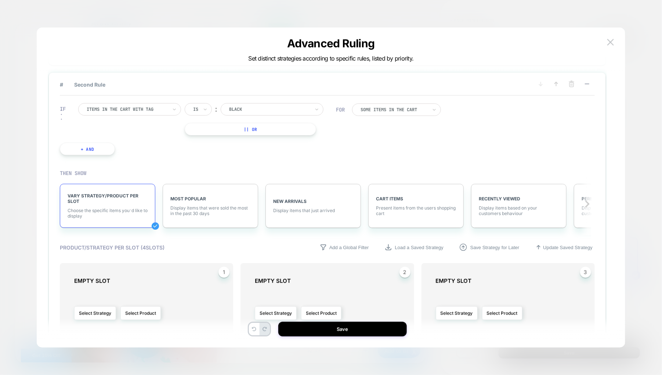
scroll to position [110, 0]
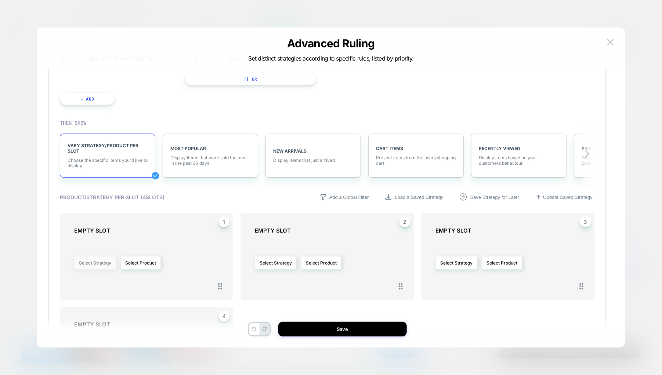
click at [91, 261] on button "Select Strategy" at bounding box center [95, 263] width 42 height 14
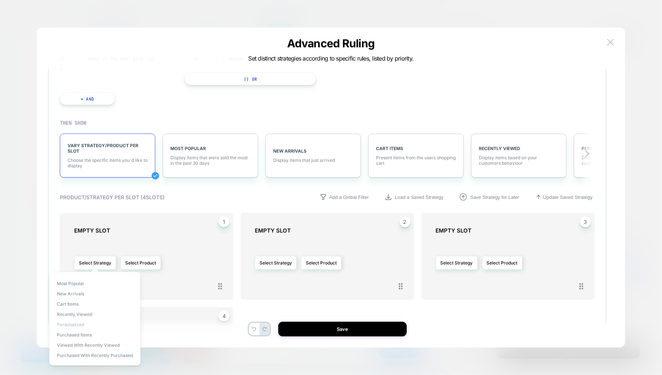
click at [74, 322] on span "personalized" at bounding box center [70, 325] width 27 height 6
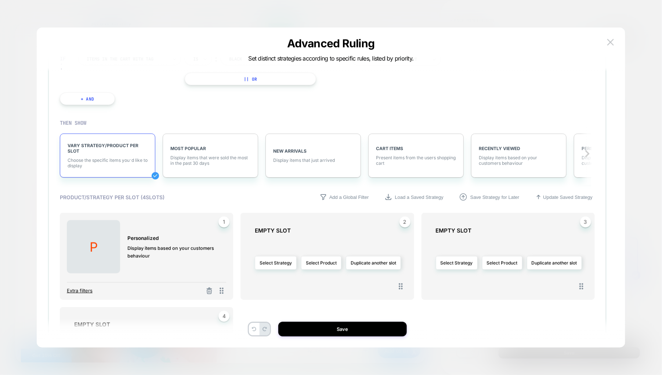
click at [88, 288] on span "Extra filters" at bounding box center [80, 291] width 26 height 6
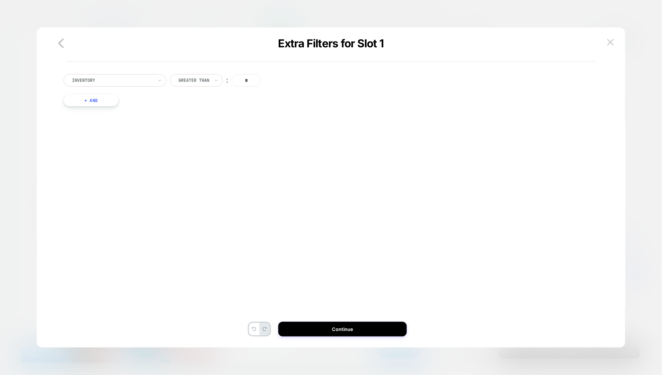
scroll to position [22, 0]
click at [96, 77] on div at bounding box center [112, 80] width 81 height 7
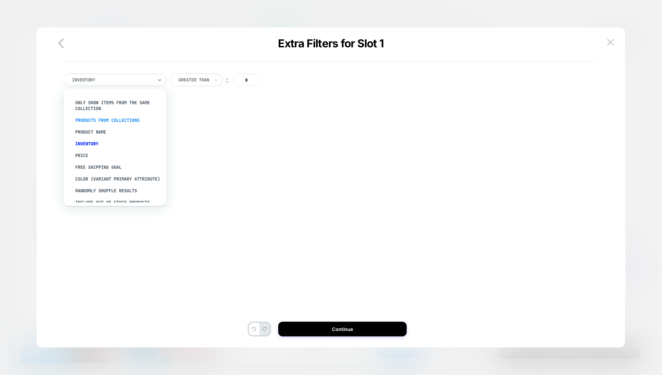
scroll to position [66, 0]
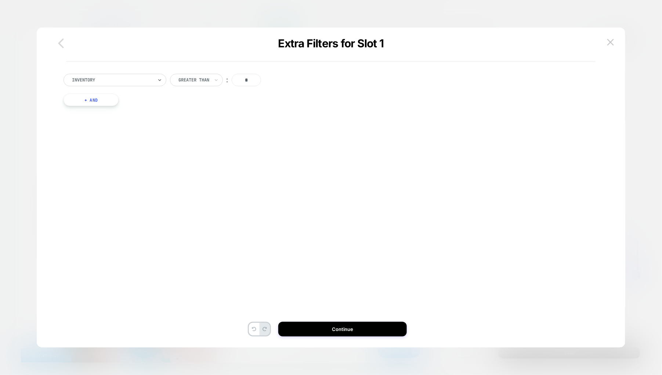
click at [62, 44] on icon "button" at bounding box center [61, 43] width 15 height 15
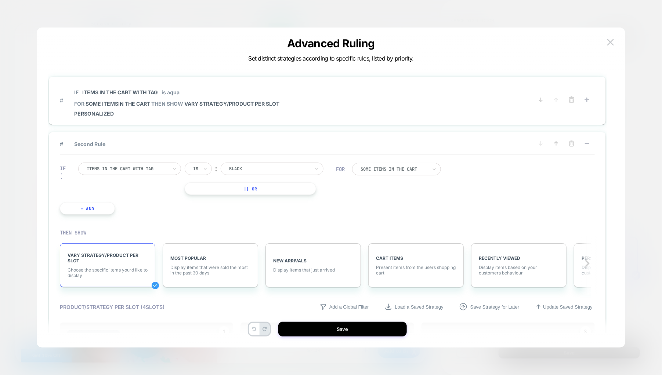
scroll to position [0, 0]
click at [572, 144] on icon at bounding box center [571, 143] width 7 height 7
click at [501, 155] on button "YES" at bounding box center [498, 155] width 38 height 12
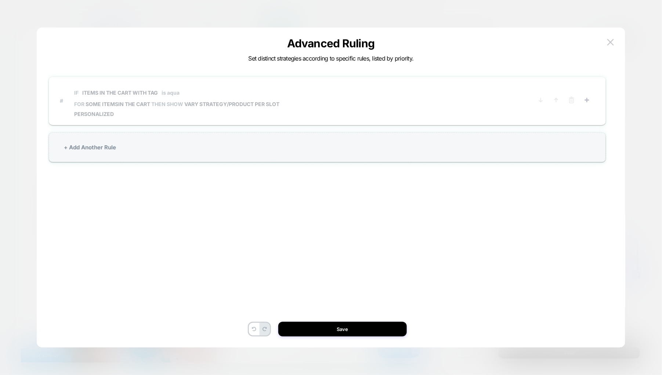
click at [189, 112] on span "PERSONALIZED" at bounding box center [176, 114] width 205 height 6
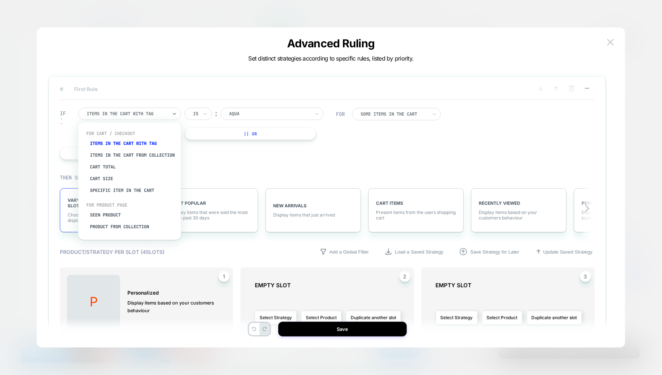
click at [162, 113] on div at bounding box center [127, 114] width 81 height 7
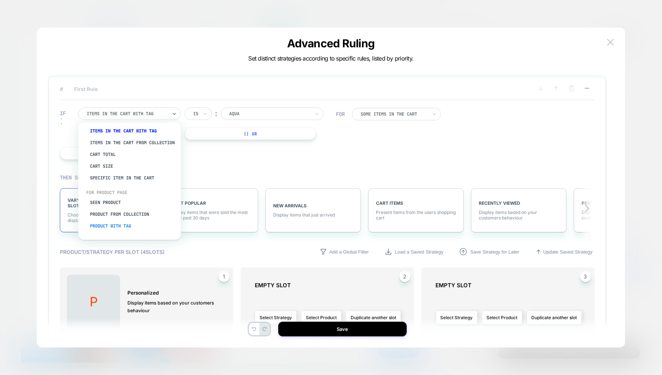
click at [124, 226] on div "Product with tag" at bounding box center [133, 226] width 95 height 12
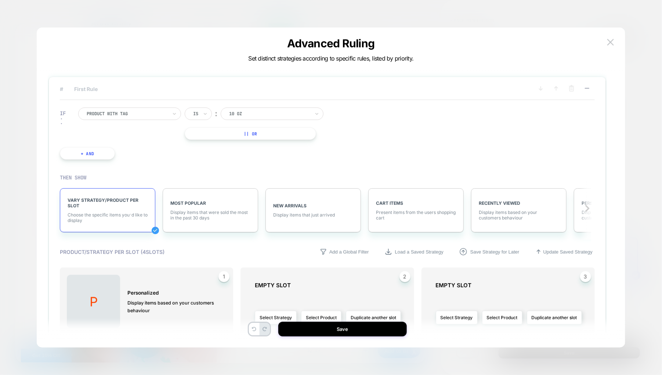
click at [247, 113] on div at bounding box center [269, 114] width 81 height 7
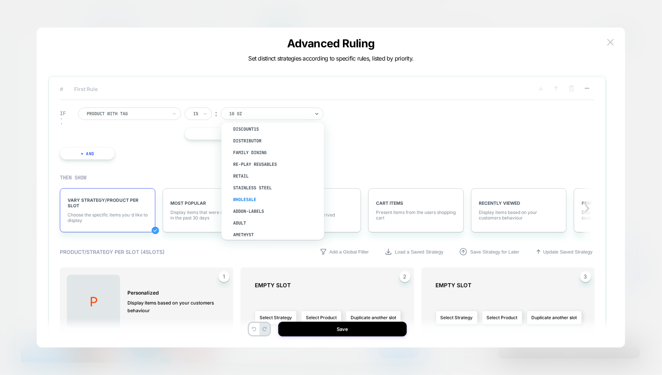
scroll to position [165, 0]
click at [246, 221] on div "black" at bounding box center [276, 227] width 95 height 12
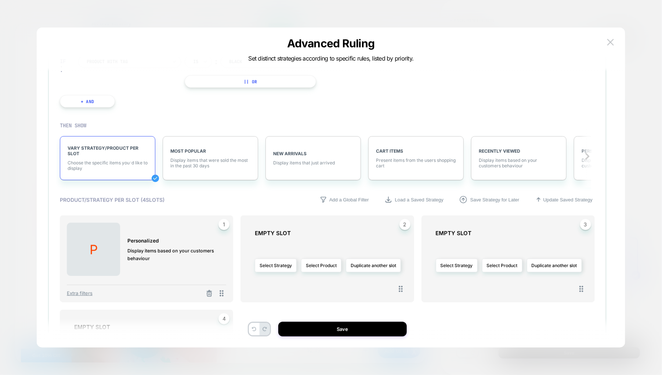
scroll to position [55, 0]
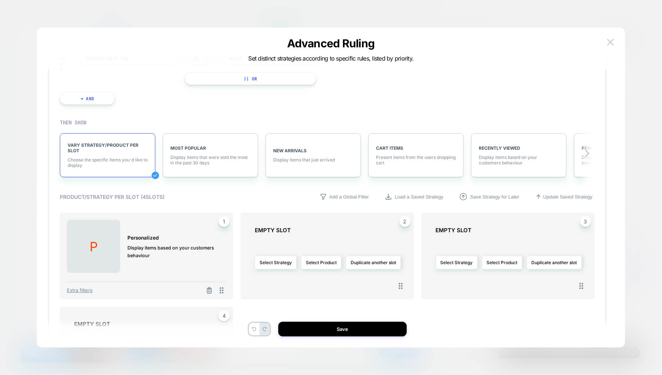
click at [94, 152] on span "VARY STRATEGY/PRODUCT PER SLOT" at bounding box center [108, 147] width 80 height 11
click at [155, 264] on div "PERSONALIZED Display items based on your customers behaviour" at bounding box center [172, 247] width 91 height 54
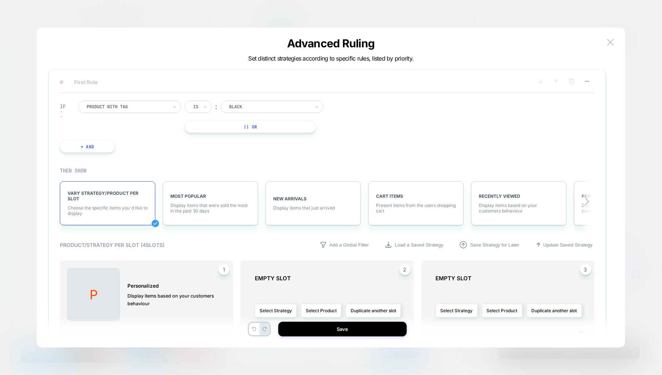
scroll to position [0, 0]
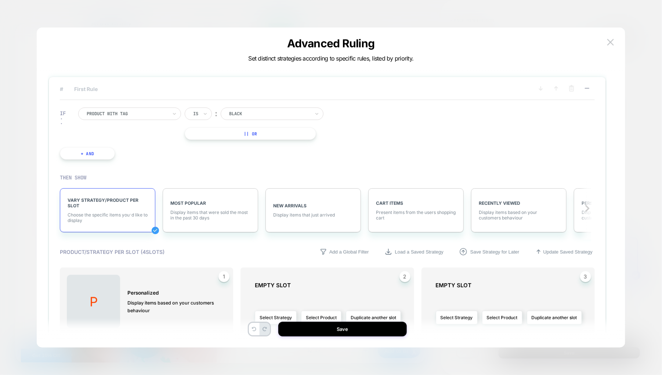
click at [103, 216] on span "Choose the specific items you׳d like to display" at bounding box center [108, 217] width 80 height 11
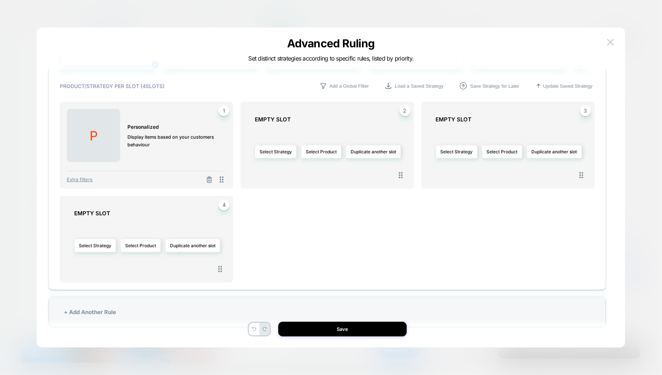
scroll to position [166, 0]
click at [96, 245] on button "Select Strategy" at bounding box center [95, 246] width 42 height 14
click at [77, 307] on span "personalized" at bounding box center [70, 308] width 27 height 6
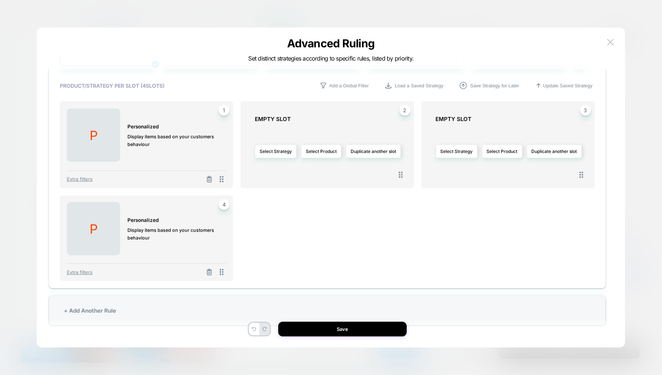
scroll to position [166, 0]
click at [206, 272] on icon at bounding box center [209, 273] width 7 height 7
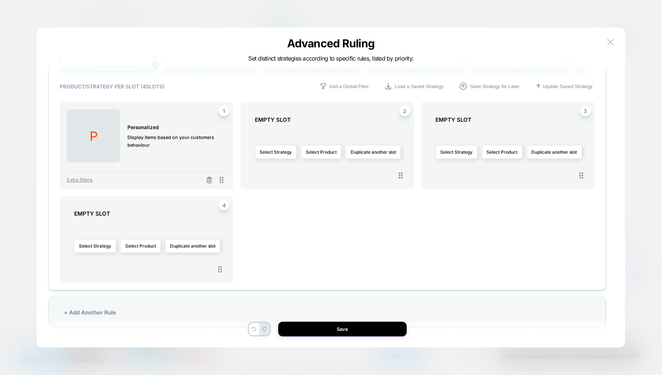
click at [164, 149] on div "PERSONALIZED Display items based on your customers behaviour" at bounding box center [172, 136] width 91 height 54
click at [75, 177] on span "Extra filters" at bounding box center [80, 180] width 26 height 6
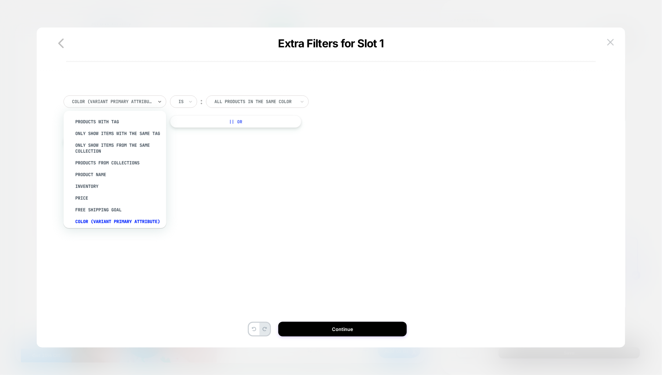
click at [113, 102] on div at bounding box center [112, 101] width 81 height 7
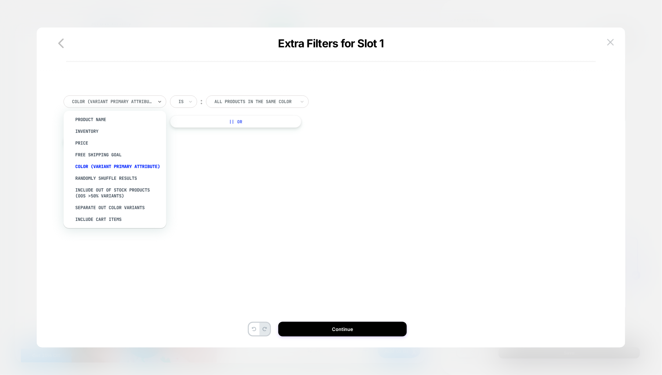
scroll to position [66, 0]
click at [102, 161] on div "color (Variant primary attribute)" at bounding box center [118, 165] width 95 height 12
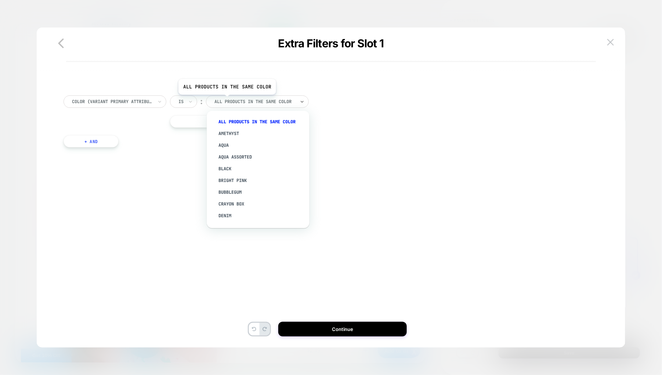
click at [226, 100] on div at bounding box center [254, 101] width 81 height 7
click at [235, 119] on div "All products in the same color" at bounding box center [261, 122] width 95 height 12
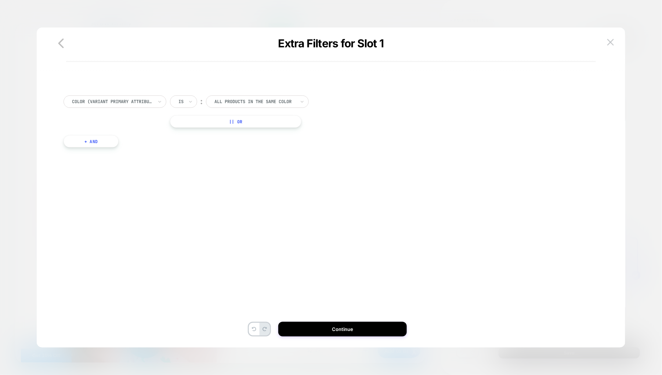
click at [101, 144] on button "+ And" at bounding box center [91, 141] width 55 height 12
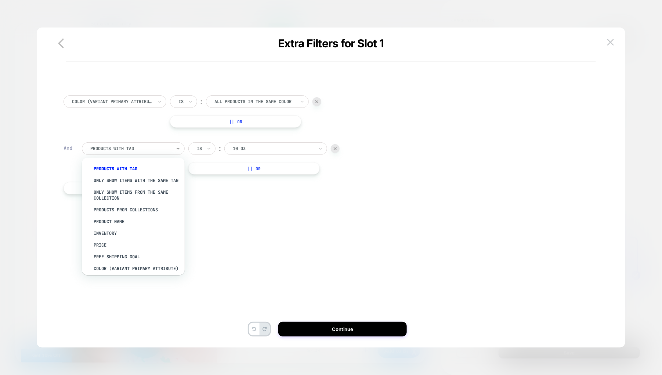
click at [114, 152] on div at bounding box center [130, 148] width 81 height 7
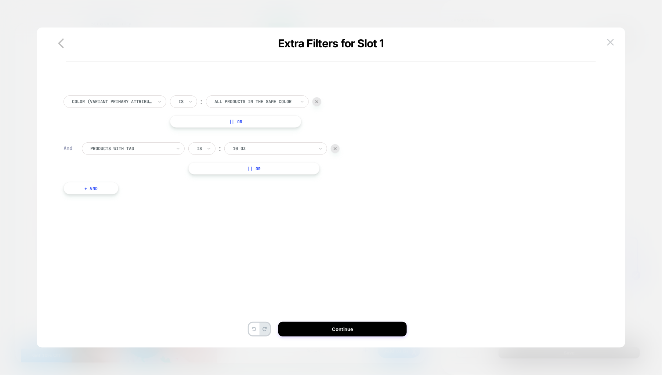
click at [271, 229] on div "color (Variant primary attribute) Is ︰ All products in the same color ALL PRODU…" at bounding box center [327, 198] width 559 height 283
click at [330, 331] on button "Continue" at bounding box center [342, 329] width 129 height 15
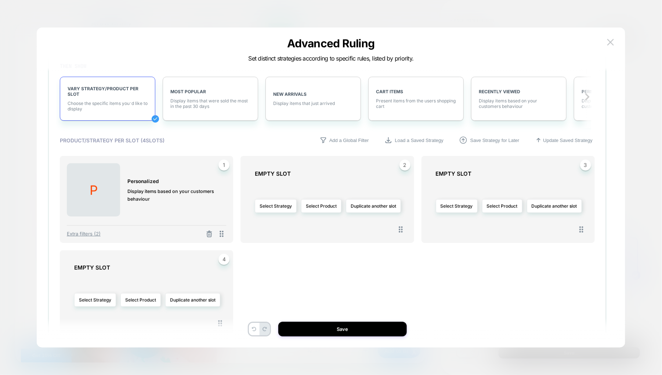
scroll to position [0, 0]
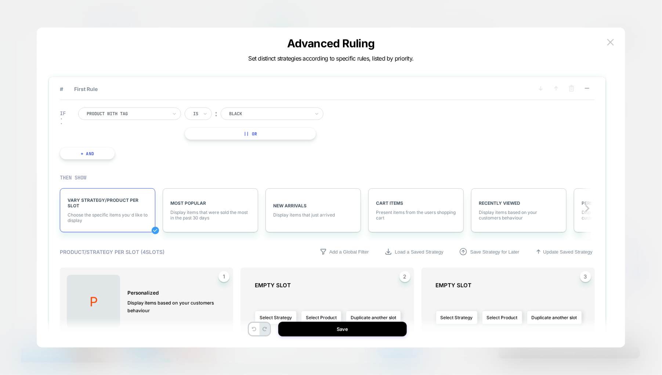
click at [263, 112] on div at bounding box center [269, 114] width 81 height 7
type input "*****"
click at [263, 133] on div "multicolor" at bounding box center [276, 134] width 95 height 12
click at [241, 111] on div at bounding box center [269, 114] width 81 height 7
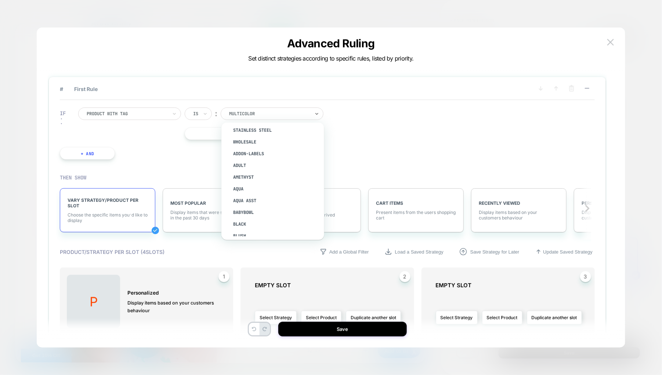
scroll to position [220, 0]
click at [183, 161] on div "IF Product with tag Is ︰ option blush focused, 24 of 132. 132 results available…" at bounding box center [197, 134] width 283 height 74
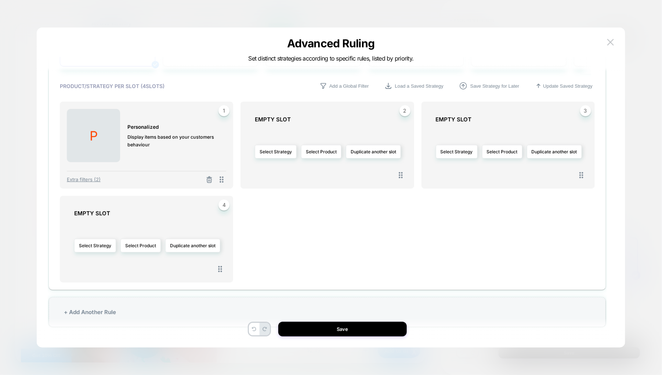
scroll to position [166, 0]
click at [306, 327] on button "Save" at bounding box center [342, 329] width 129 height 15
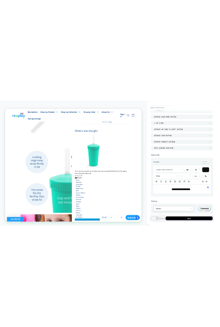
scroll to position [165, 0]
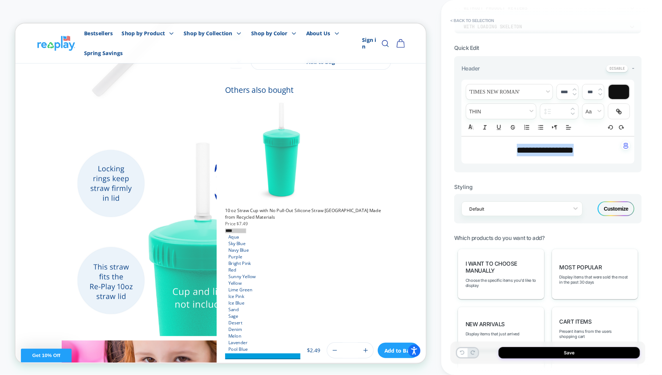
drag, startPoint x: 583, startPoint y: 150, endPoint x: 504, endPoint y: 154, distance: 78.7
click at [504, 154] on p "**********" at bounding box center [545, 150] width 153 height 12
type input "****"
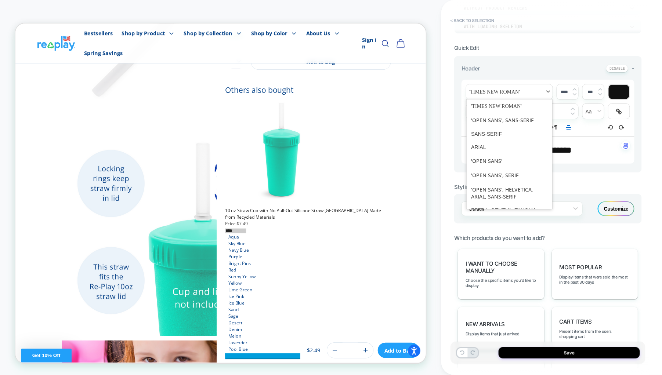
click at [0, 0] on span "font" at bounding box center [0, 0] width 0 height 0
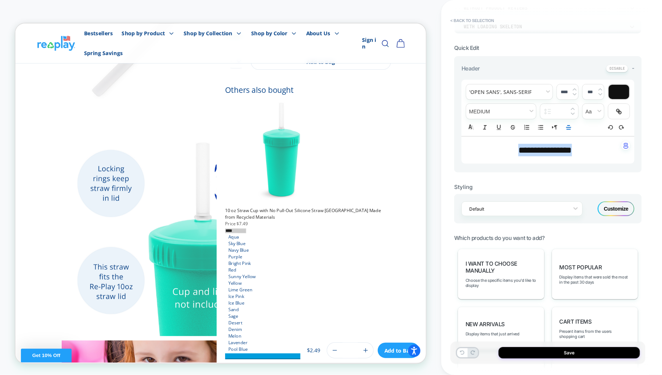
drag, startPoint x: 585, startPoint y: 149, endPoint x: 561, endPoint y: 126, distance: 34.0
click at [509, 151] on p "**********" at bounding box center [545, 150] width 153 height 12
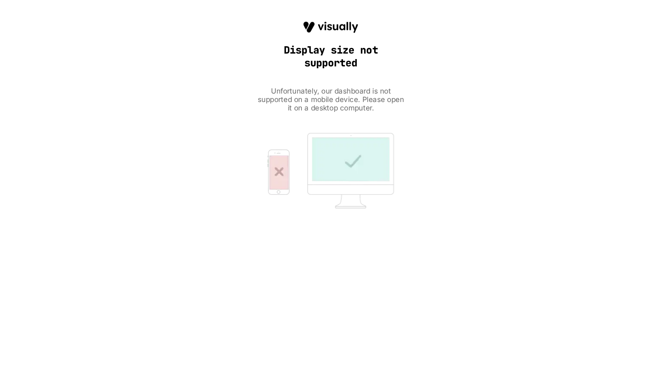
scroll to position [0, 0]
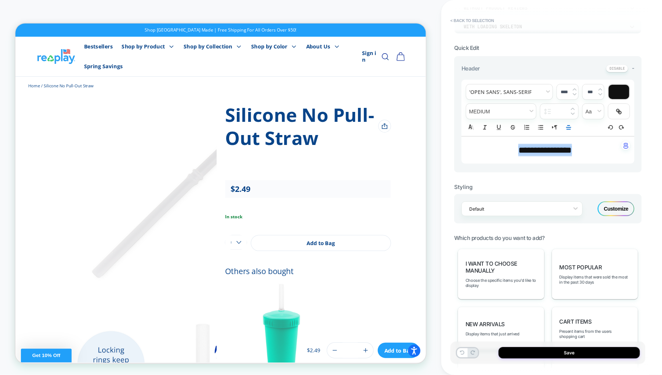
click at [620, 93] on div at bounding box center [619, 92] width 21 height 14
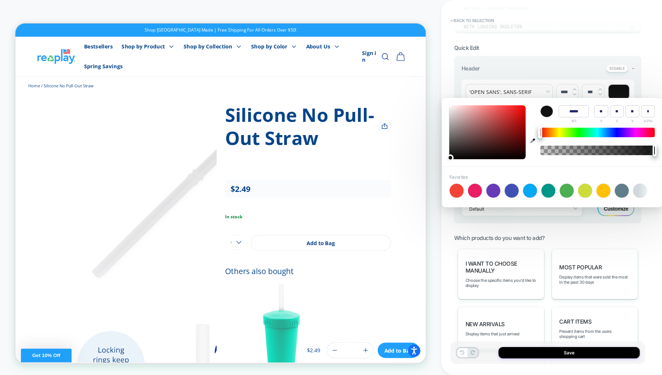
click at [570, 113] on input "******" at bounding box center [574, 111] width 30 height 12
type input "******"
type input "*"
type input "**"
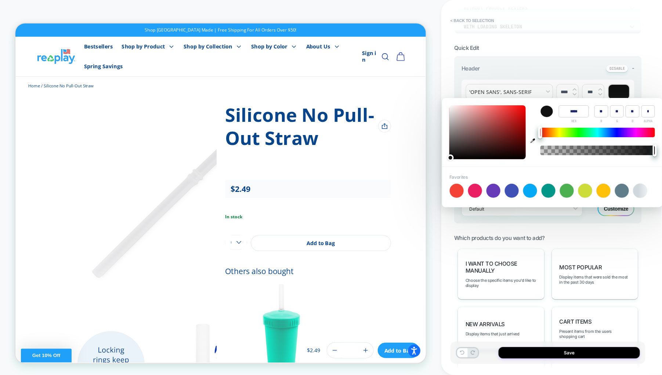
type input "***"
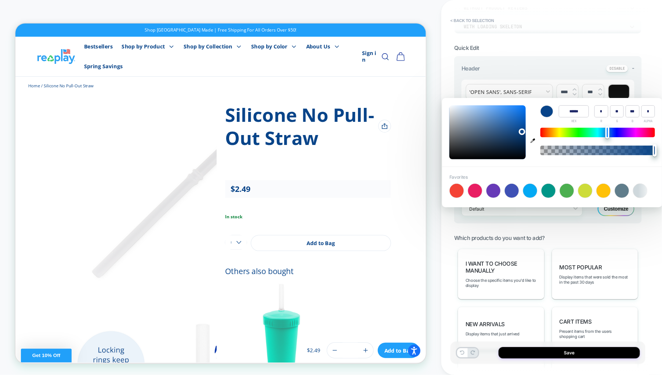
type input "******"
click at [570, 113] on input "******" at bounding box center [574, 111] width 30 height 12
click at [647, 61] on div "**********" at bounding box center [551, 187] width 195 height 375
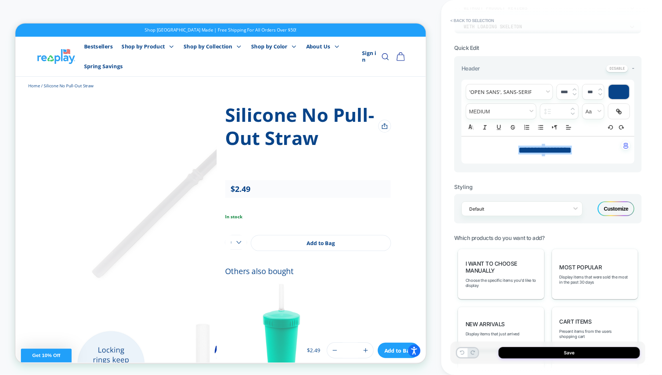
click at [547, 149] on span "**********" at bounding box center [545, 150] width 54 height 9
click at [585, 148] on p "******* * ******* ﻿" at bounding box center [545, 150] width 153 height 12
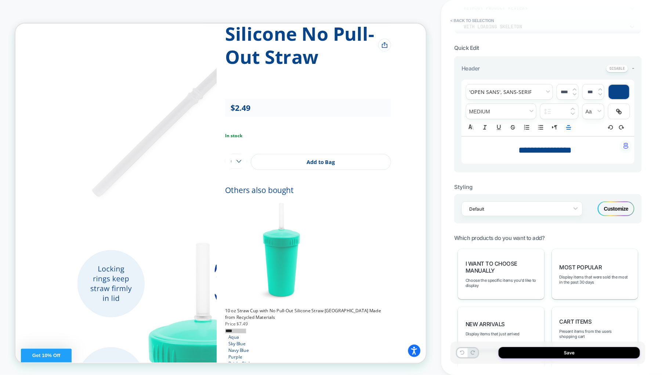
scroll to position [110, 0]
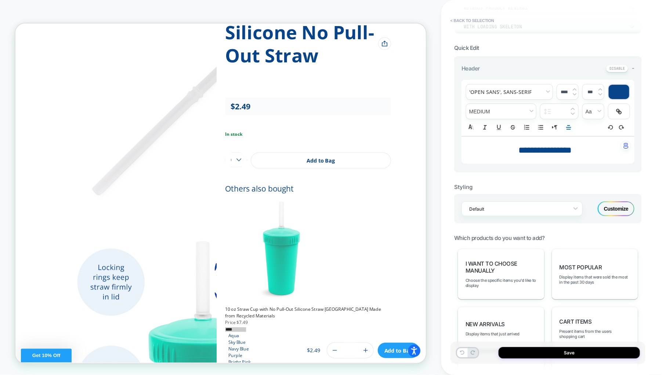
click at [0, 0] on input "***" at bounding box center [0, 0] width 0 height 0
type input "***"
click at [0, 0] on input "***" at bounding box center [0, 0] width 0 height 0
click at [0, 0] on img at bounding box center [0, 0] width 0 height 0
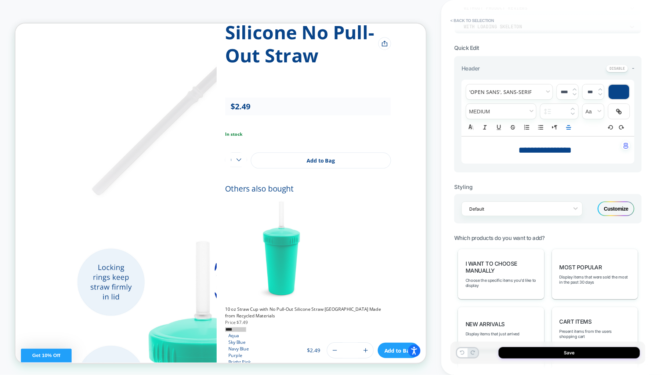
click at [0, 0] on img at bounding box center [0, 0] width 0 height 0
click at [0, 0] on input "******" at bounding box center [0, 0] width 0 height 0
click at [0, 0] on img at bounding box center [0, 0] width 0 height 0
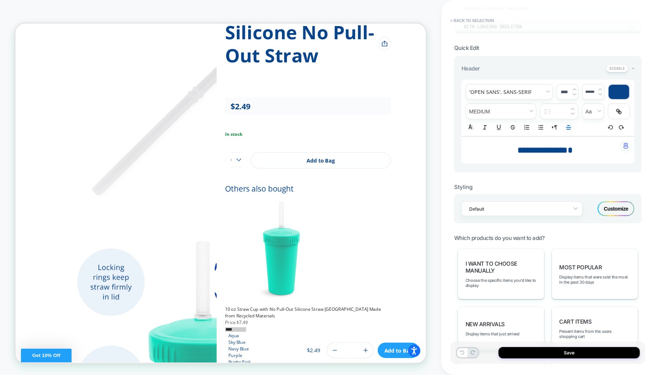
click at [0, 0] on img at bounding box center [0, 0] width 0 height 0
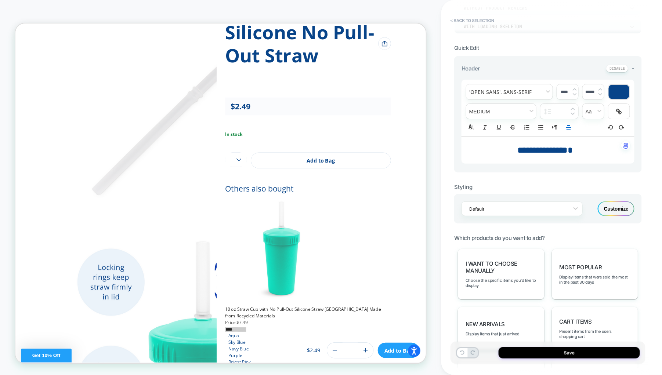
click at [0, 0] on img at bounding box center [0, 0] width 0 height 0
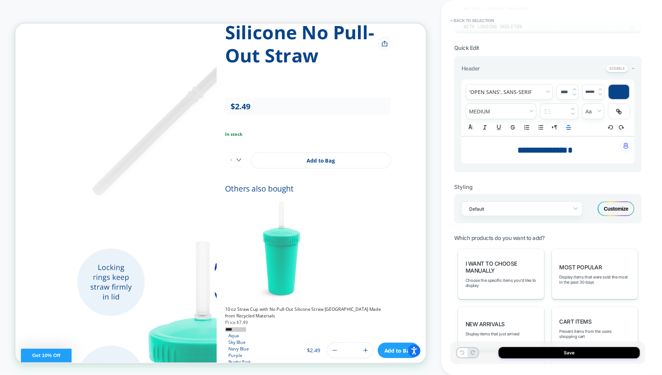
click at [0, 0] on img at bounding box center [0, 0] width 0 height 0
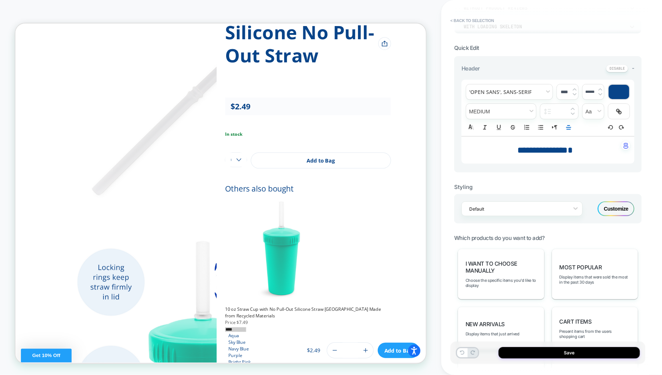
drag, startPoint x: 587, startPoint y: 88, endPoint x: 587, endPoint y: 100, distance: 11.0
click at [0, 0] on input "******" at bounding box center [0, 0] width 0 height 0
type input "******"
click at [0, 0] on input "******" at bounding box center [0, 0] width 0 height 0
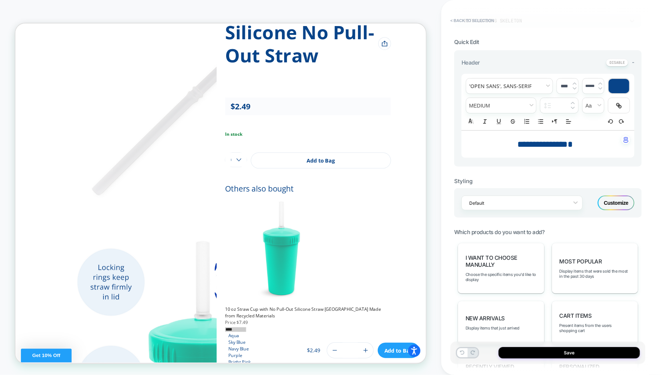
scroll to position [117, 0]
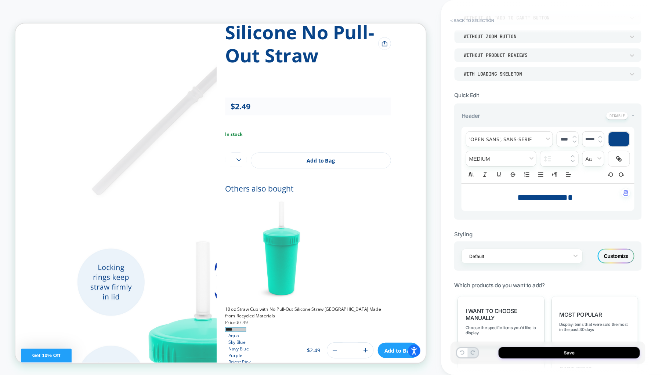
click at [516, 237] on h3 "Others also bought" at bounding box center [405, 243] width 221 height 13
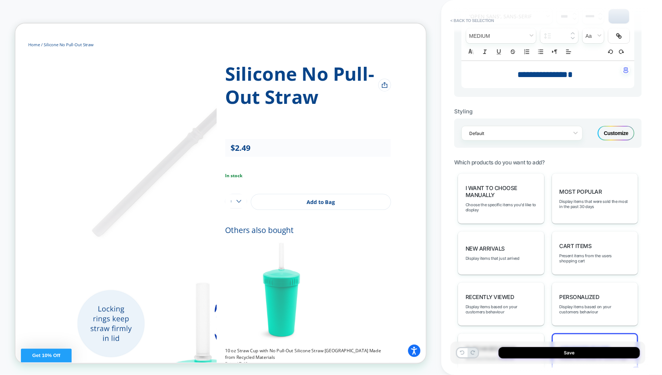
scroll to position [337, 0]
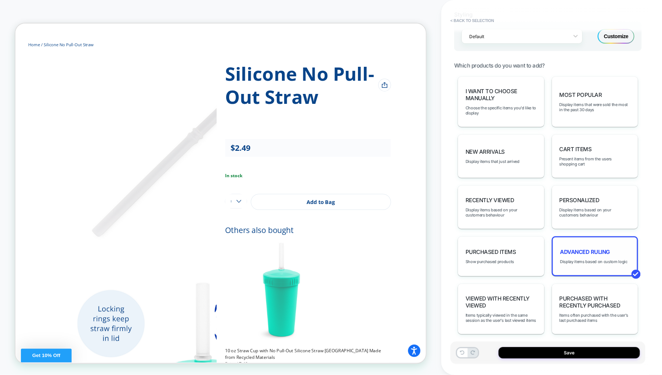
click at [577, 253] on div "Advanced Ruling Display items based on custom logic" at bounding box center [595, 256] width 87 height 40
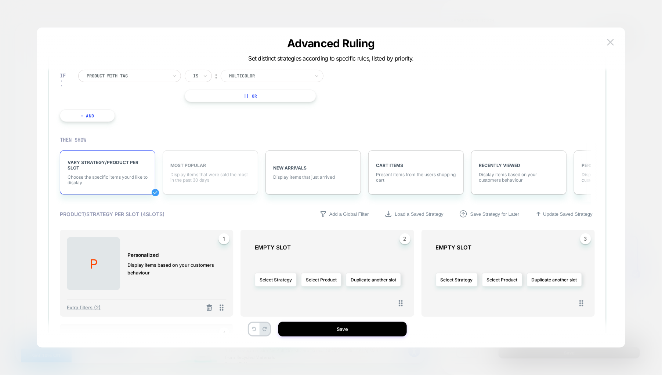
scroll to position [0, 0]
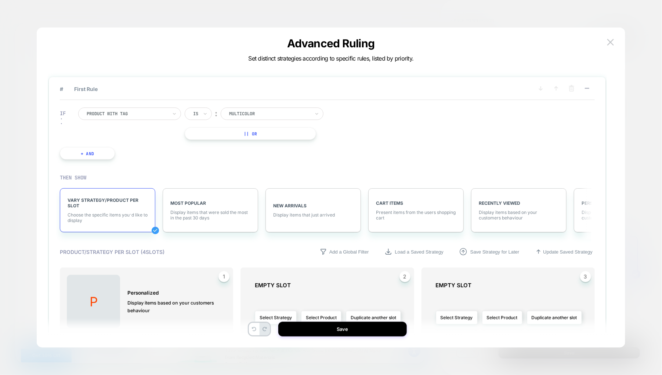
click at [153, 112] on div at bounding box center [127, 114] width 81 height 7
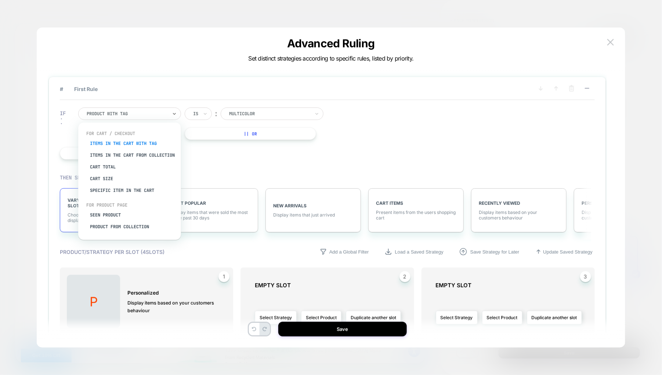
click at [158, 144] on div "Items in the cart with tag" at bounding box center [133, 144] width 95 height 12
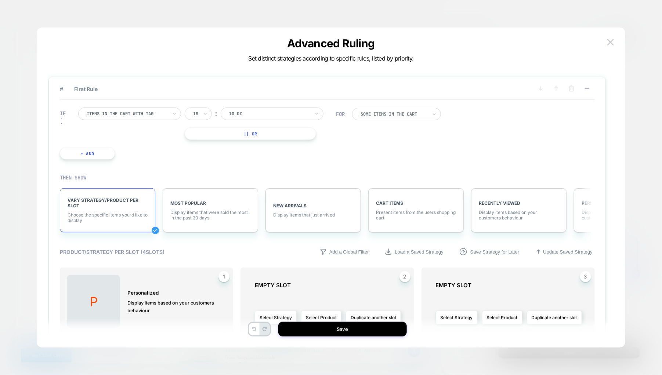
click at [167, 112] on div "Items in the cart with tag" at bounding box center [127, 114] width 82 height 8
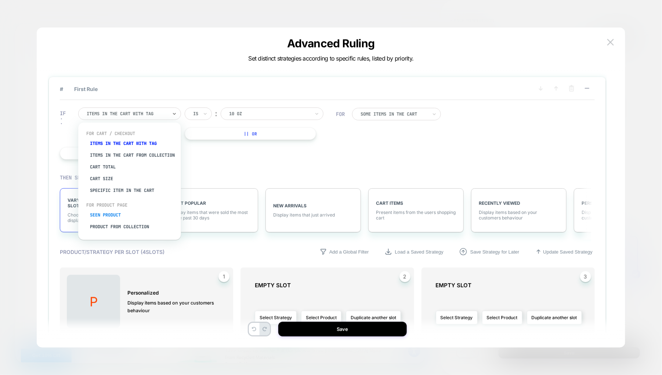
click at [119, 219] on div "Seen Product" at bounding box center [133, 215] width 95 height 12
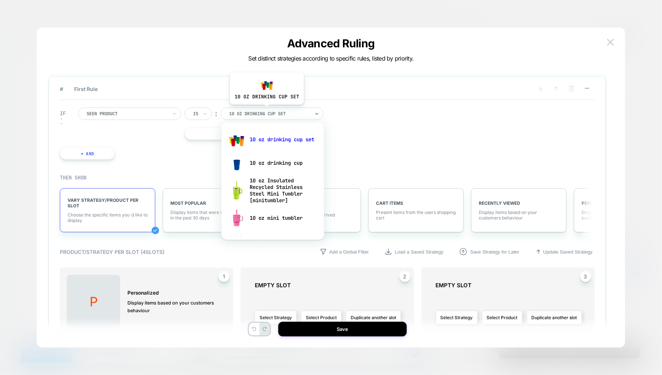
click at [267, 111] on div at bounding box center [269, 114] width 81 height 7
click at [278, 138] on div "10 oz drinking cup set" at bounding box center [272, 139] width 95 height 23
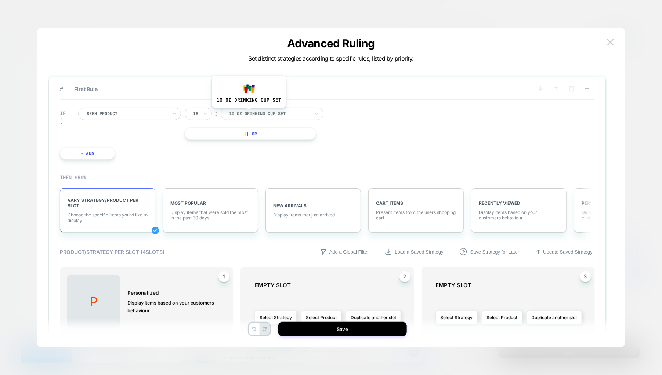
click at [248, 113] on div at bounding box center [269, 114] width 81 height 7
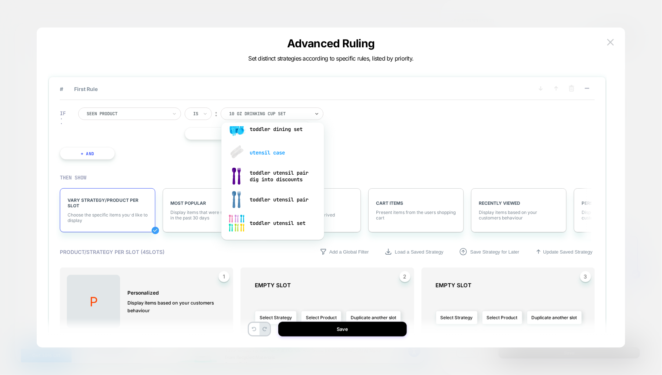
scroll to position [1382, 0]
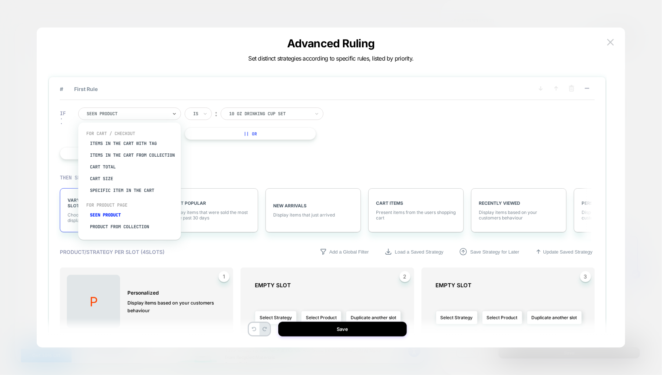
click at [145, 111] on div at bounding box center [127, 114] width 81 height 7
click at [133, 230] on div "Product from collection" at bounding box center [133, 227] width 95 height 12
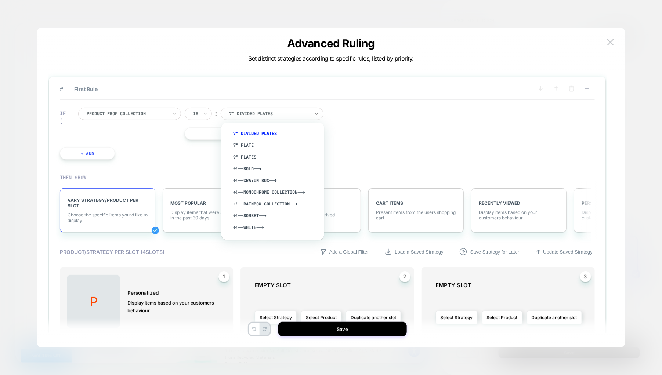
click at [254, 113] on div at bounding box center [269, 114] width 81 height 7
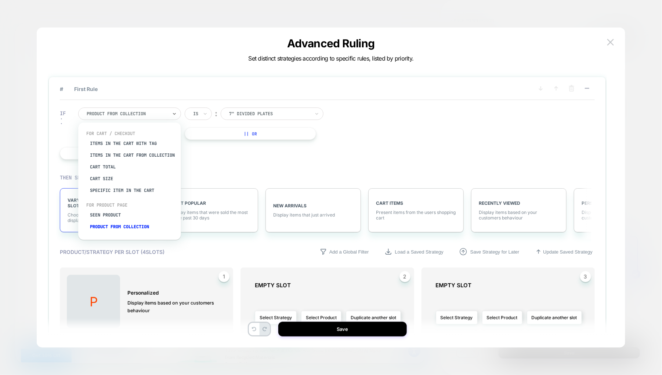
click at [147, 113] on div at bounding box center [127, 114] width 81 height 7
click at [111, 218] on div "Seen Product" at bounding box center [133, 215] width 95 height 12
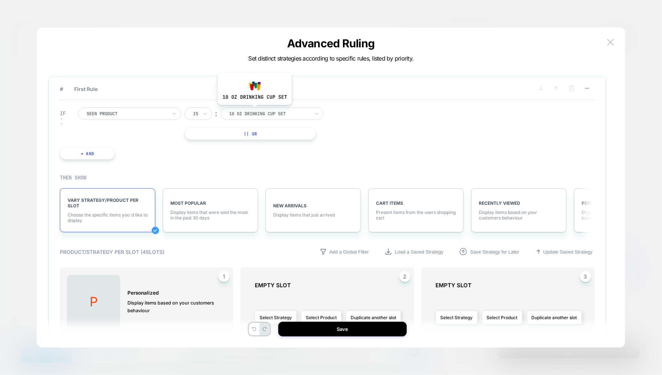
click at [254, 111] on div at bounding box center [269, 114] width 81 height 7
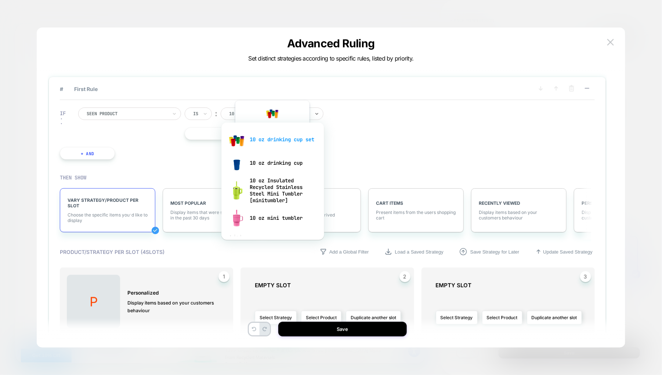
click at [272, 138] on div "10 oz drinking cup set" at bounding box center [272, 139] width 95 height 23
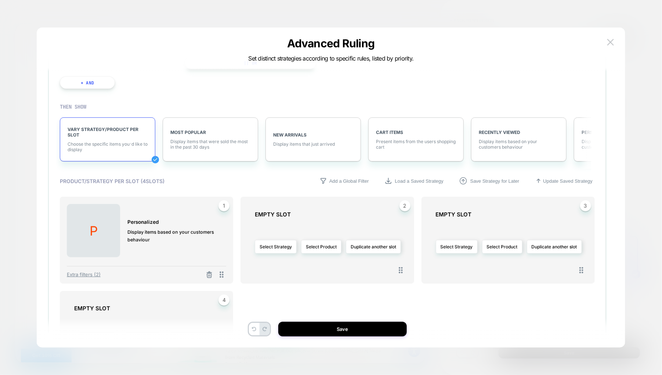
scroll to position [110, 0]
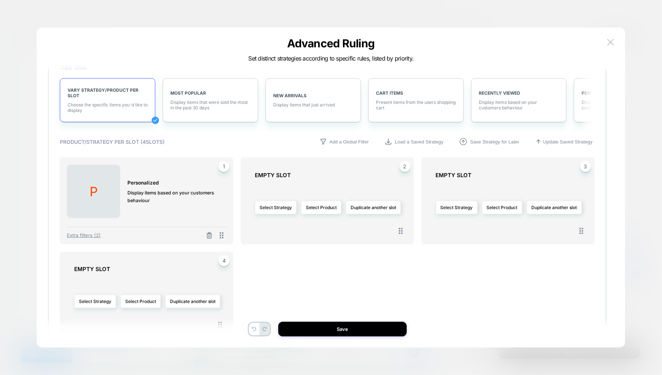
click at [146, 219] on div "P PERSONALIZED Display items based on your customers behaviour 1 Extra filters …" at bounding box center [146, 201] width 173 height 87
click at [79, 236] on span "Extra filters (2)" at bounding box center [84, 235] width 34 height 6
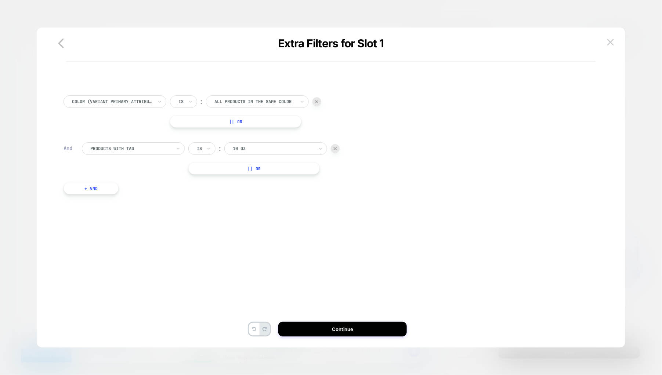
scroll to position [0, 0]
click at [338, 148] on div at bounding box center [335, 148] width 9 height 9
click at [103, 138] on button "+ And" at bounding box center [91, 141] width 55 height 12
click at [128, 149] on div at bounding box center [130, 148] width 81 height 7
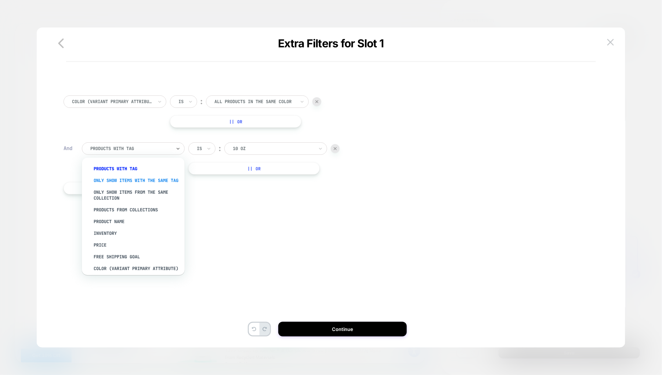
click at [133, 182] on div "Only show items with the same tag" at bounding box center [136, 181] width 95 height 12
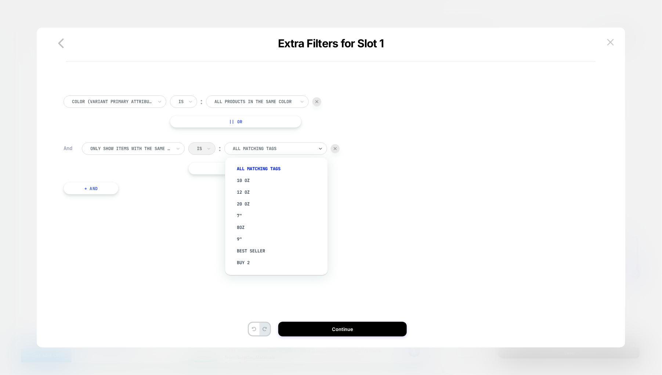
click at [267, 148] on div at bounding box center [273, 148] width 81 height 7
click at [167, 242] on div "color (Variant primary attribute) Is ︰ All products in the same color ALL PRODU…" at bounding box center [327, 198] width 559 height 283
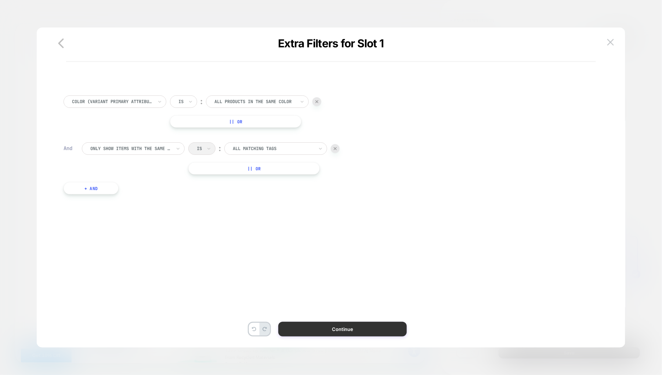
click at [344, 325] on button "Continue" at bounding box center [342, 329] width 129 height 15
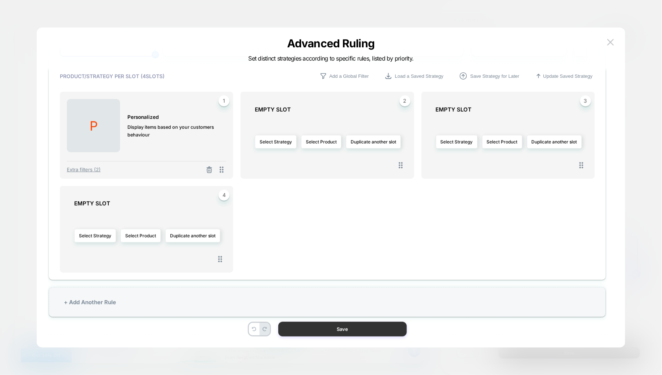
scroll to position [22, 0]
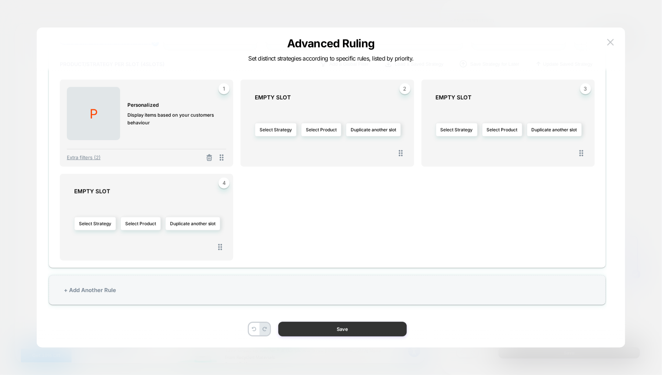
click at [351, 327] on button "Save" at bounding box center [342, 329] width 129 height 15
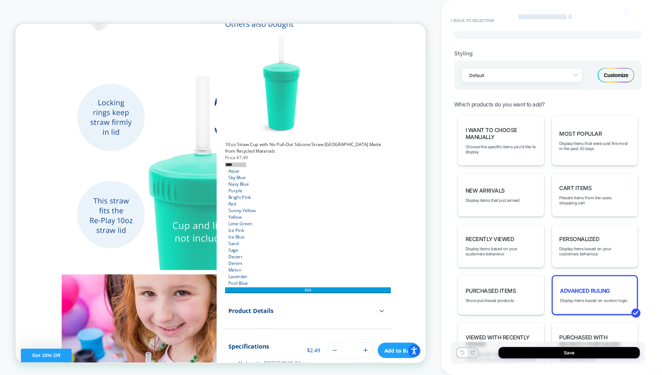
scroll to position [337, 0]
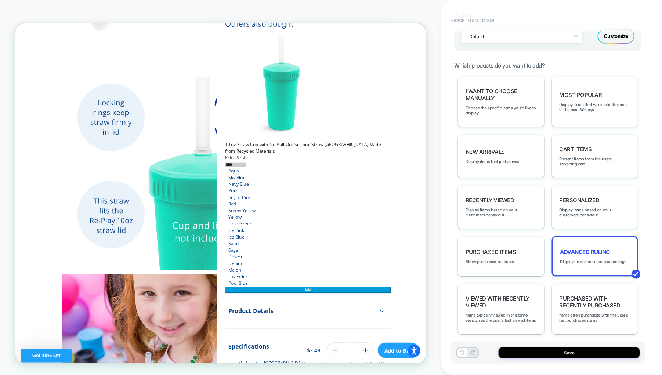
click at [616, 31] on div "Customize" at bounding box center [616, 36] width 37 height 15
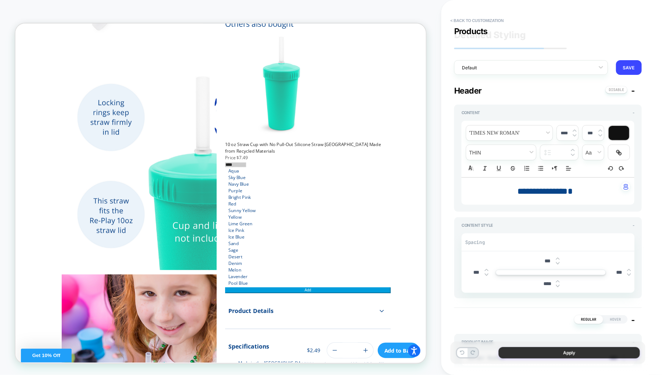
scroll to position [330, 0]
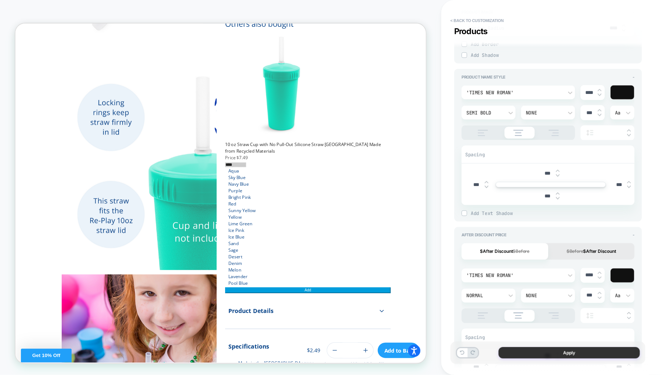
click at [522, 357] on button "Apply" at bounding box center [569, 352] width 141 height 11
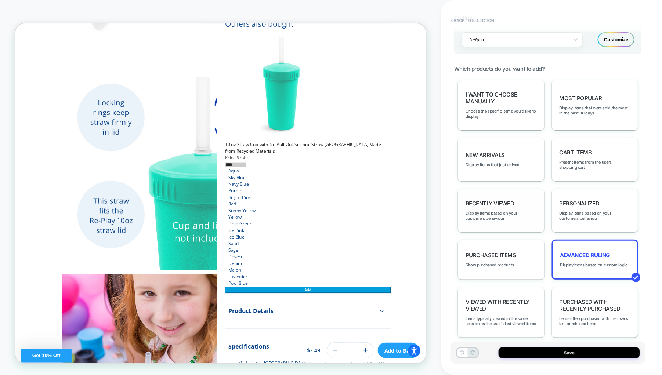
scroll to position [337, 0]
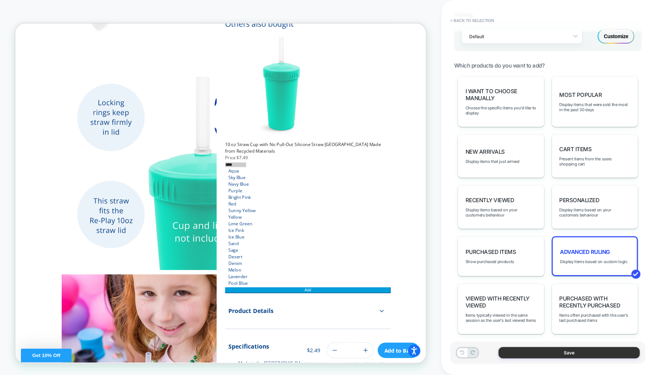
click at [531, 355] on button "Save" at bounding box center [569, 352] width 141 height 11
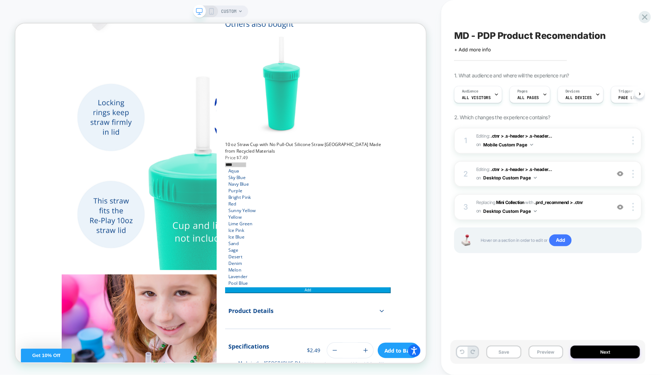
scroll to position [0, 0]
click at [620, 174] on img at bounding box center [620, 174] width 6 height 6
click at [508, 351] on button "Save" at bounding box center [504, 352] width 35 height 13
click at [543, 349] on button "Preview" at bounding box center [546, 352] width 35 height 13
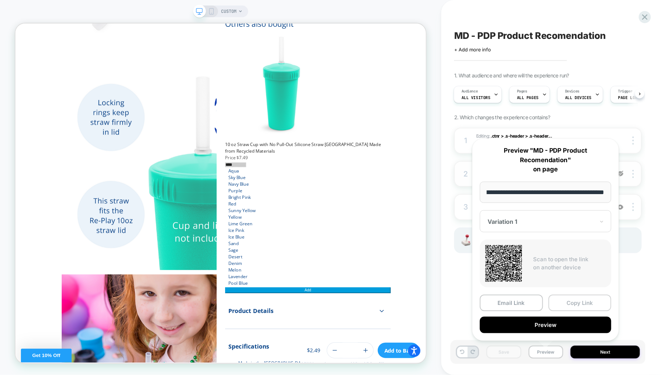
scroll to position [0, 0]
click at [578, 298] on button "Copy Link" at bounding box center [580, 303] width 63 height 17
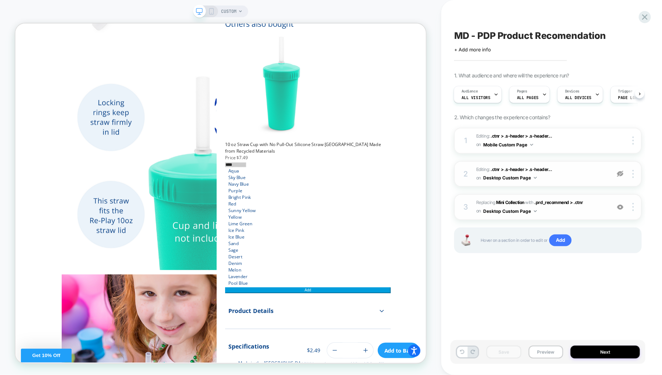
click at [536, 211] on span "#_loomi_addon_1756299767530 Replacing Mini Collection WITH .prd_recommend > .ct…" at bounding box center [541, 207] width 131 height 17
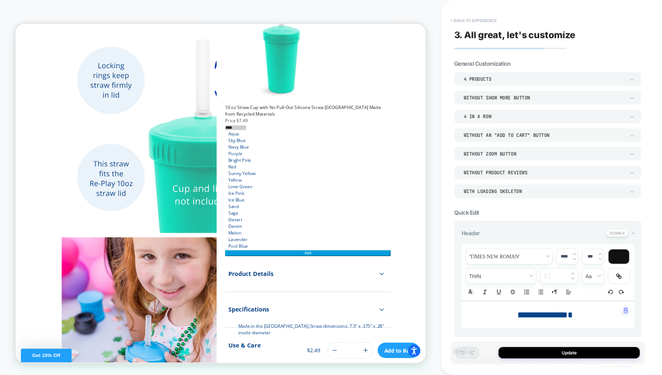
click at [456, 18] on button "< Back to experience" at bounding box center [474, 21] width 54 height 12
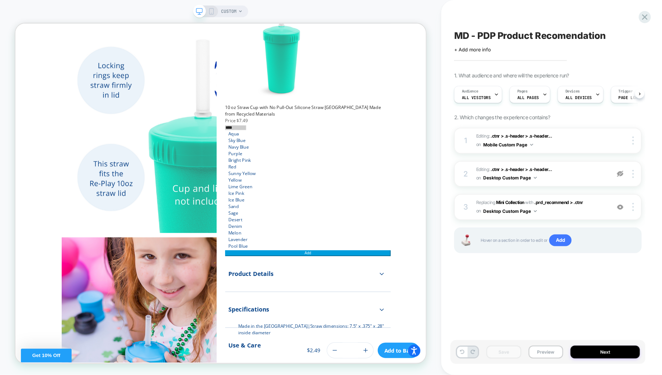
scroll to position [0, 0]
click at [542, 100] on div at bounding box center [544, 94] width 5 height 17
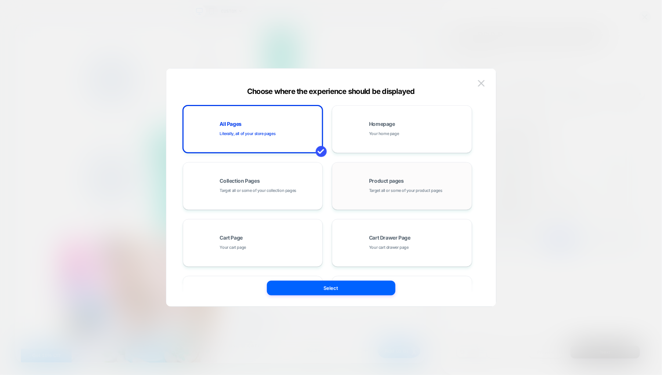
click at [380, 185] on div "Product pages Target all or some of your product pages" at bounding box center [418, 186] width 99 height 16
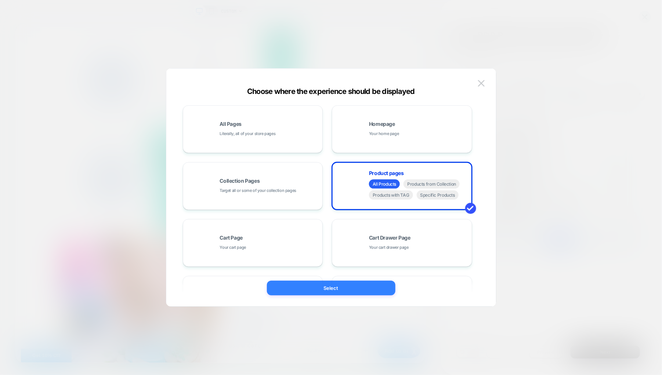
click at [378, 285] on button "Select" at bounding box center [331, 288] width 129 height 15
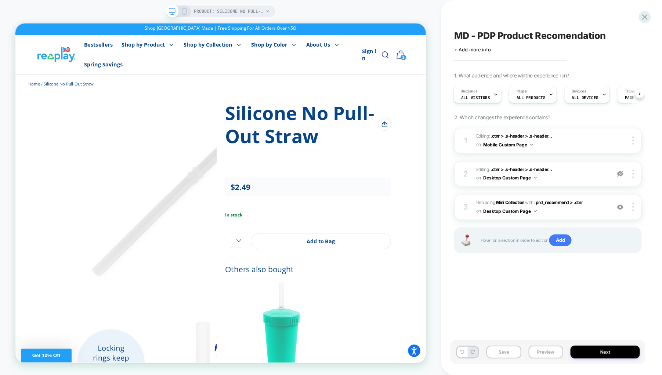
scroll to position [0, 0]
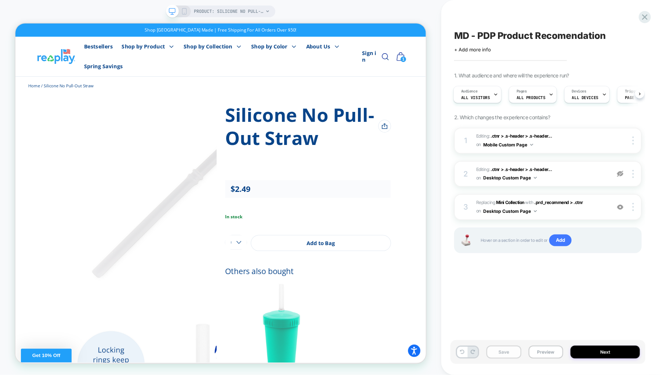
click at [506, 349] on button "Save" at bounding box center [504, 352] width 35 height 13
click at [540, 349] on button "Preview" at bounding box center [546, 352] width 35 height 13
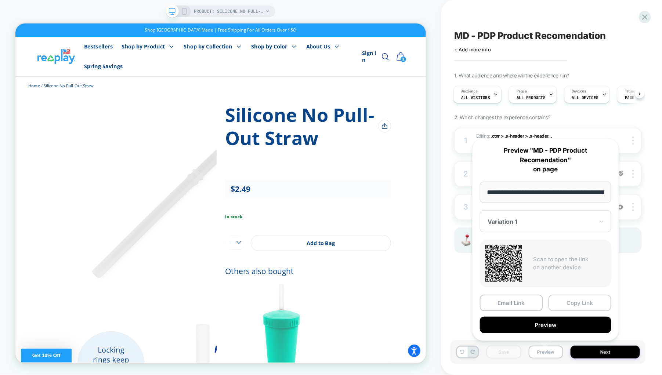
click at [583, 301] on button "Copy Link" at bounding box center [580, 303] width 63 height 17
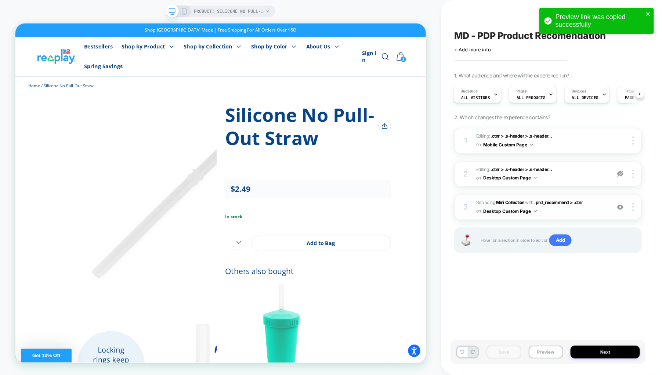
click at [594, 211] on span "#_loomi_addon_1756299767530 Replacing Mini Collection WITH .prd_recommend > .ct…" at bounding box center [541, 207] width 131 height 17
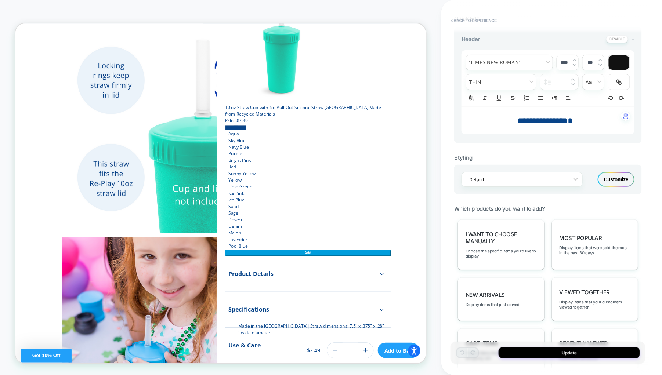
scroll to position [330, 0]
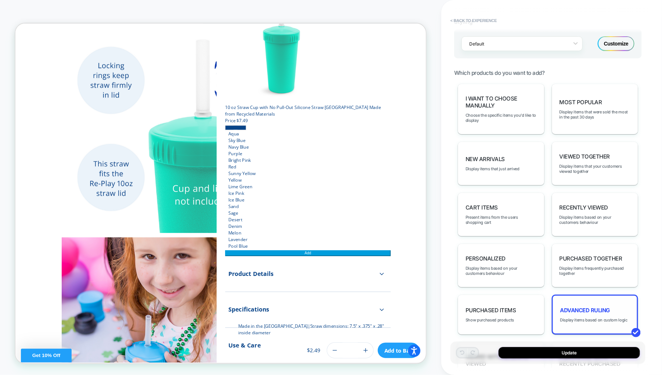
click at [591, 307] on span "Advanced Ruling" at bounding box center [585, 310] width 50 height 7
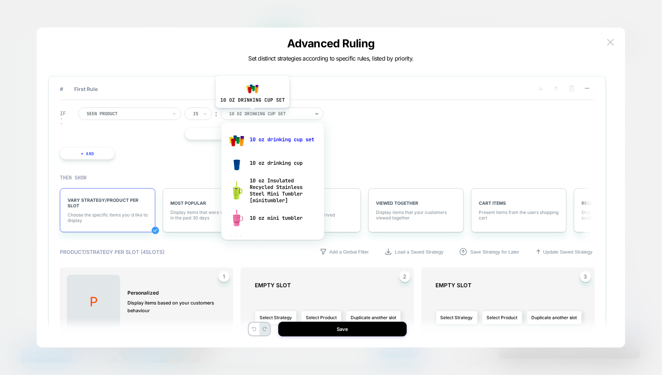
click at [252, 113] on div at bounding box center [269, 114] width 81 height 7
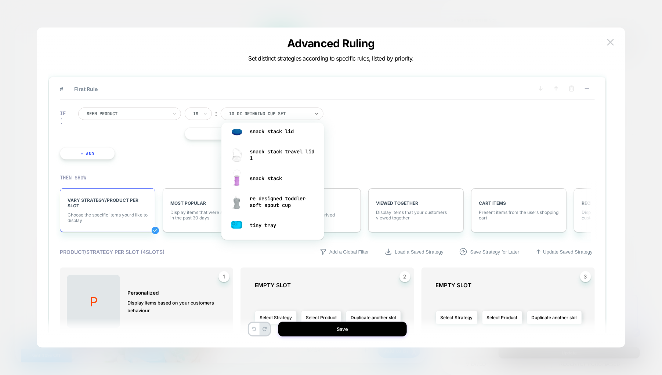
scroll to position [1382, 0]
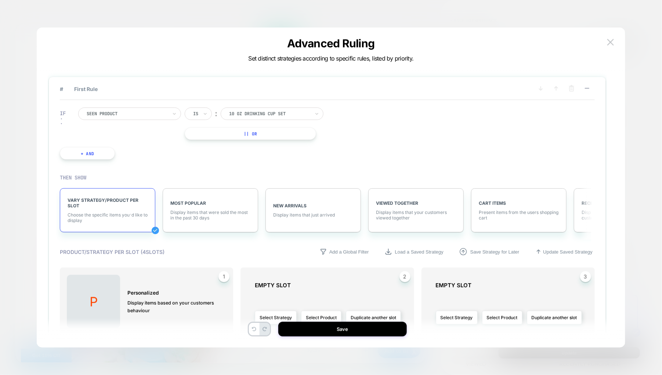
click at [398, 123] on div "IF Seen Product Is ︰ 10 oz drinking cup set || Or + And" at bounding box center [327, 133] width 535 height 67
click at [122, 112] on div at bounding box center [127, 114] width 81 height 7
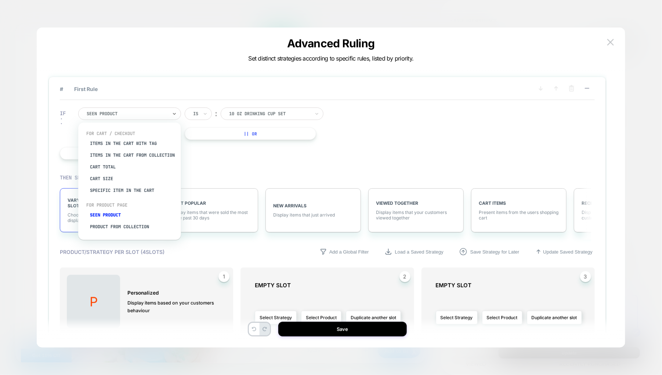
click at [112, 216] on div "Seen Product" at bounding box center [133, 215] width 95 height 12
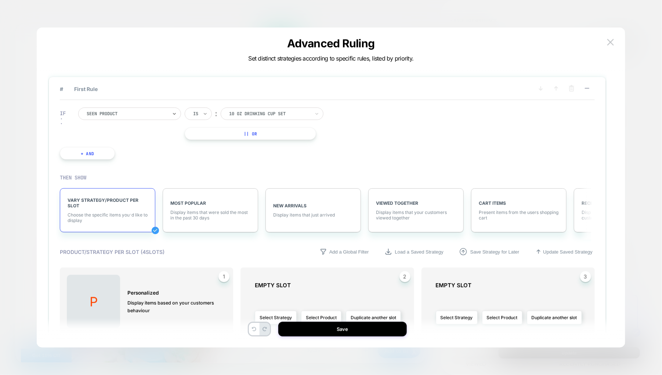
click at [205, 113] on icon at bounding box center [205, 113] width 5 height 7
click at [257, 113] on div at bounding box center [269, 114] width 81 height 7
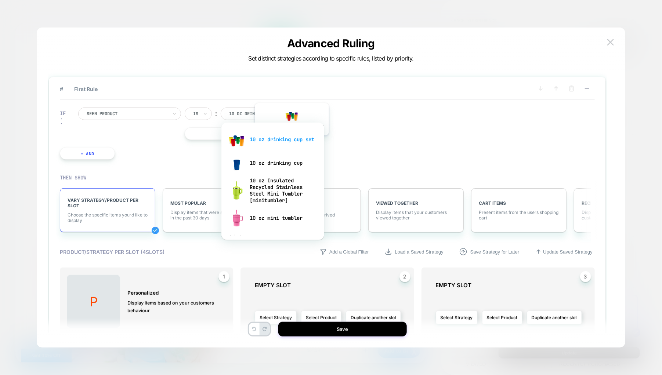
click at [291, 141] on div "10 oz drinking cup set" at bounding box center [272, 139] width 95 height 23
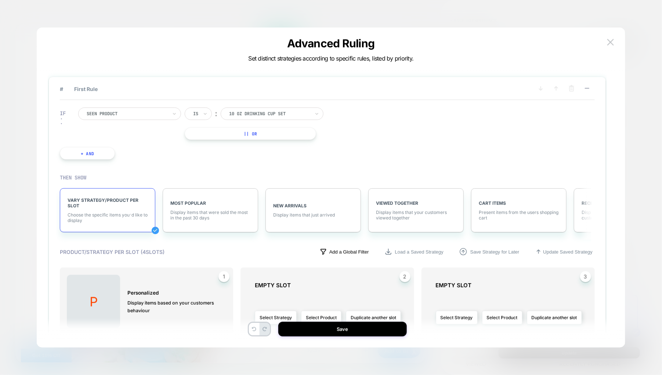
click at [347, 252] on p "Add a Global Filter" at bounding box center [349, 252] width 40 height 6
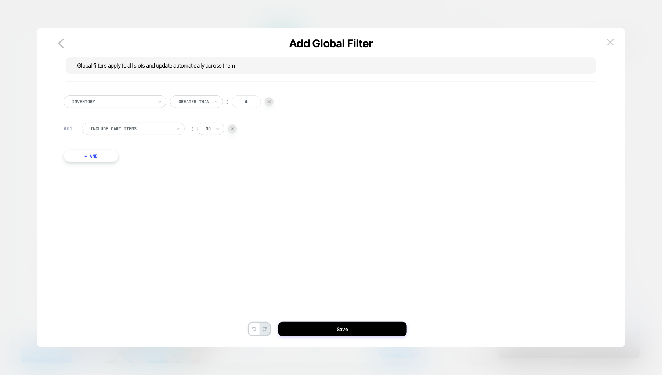
click at [119, 104] on div at bounding box center [112, 101] width 81 height 7
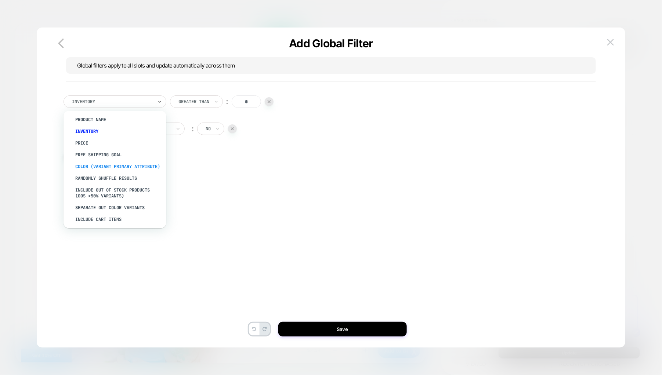
scroll to position [66, 0]
click at [101, 203] on div "Separate out color variants" at bounding box center [118, 206] width 95 height 12
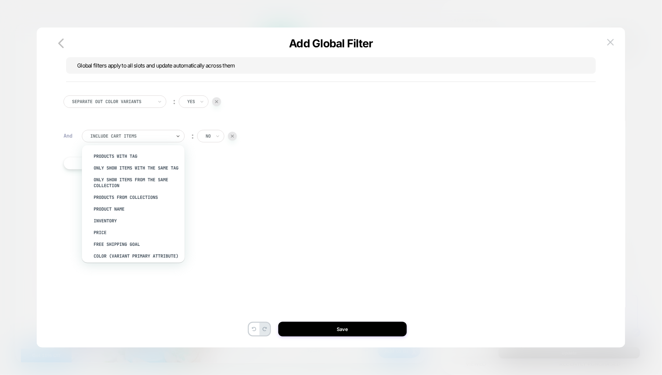
click at [122, 135] on div at bounding box center [130, 136] width 81 height 7
click at [224, 188] on div "Separate out color variants ︰ yes And option PRODUCTS WITH TAG focused, 1 of 13…" at bounding box center [327, 139] width 535 height 111
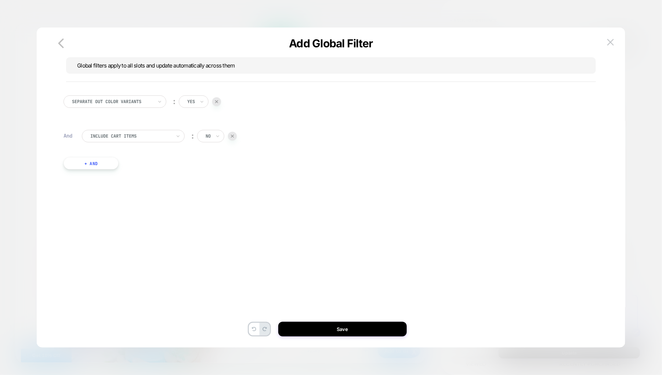
click at [109, 135] on div at bounding box center [130, 136] width 81 height 7
click at [201, 203] on div "Separate out color variants ︰ yes And Include Cart Items ︰ no + And" at bounding box center [327, 198] width 559 height 283
click at [233, 135] on img at bounding box center [232, 136] width 3 height 3
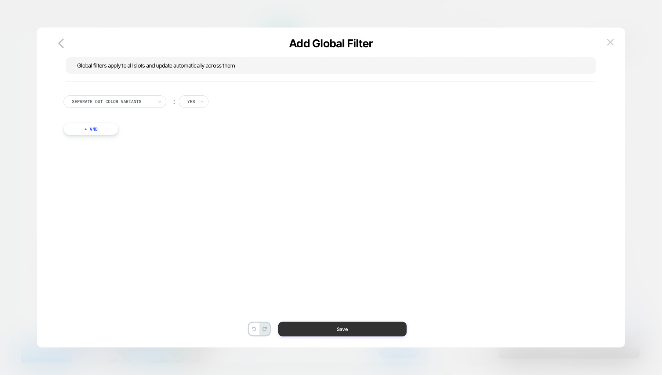
click at [337, 331] on button "Save" at bounding box center [342, 329] width 129 height 15
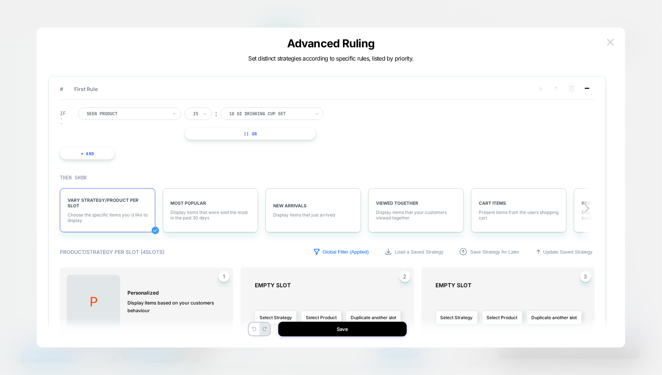
click at [589, 88] on icon at bounding box center [586, 88] width 7 height 7
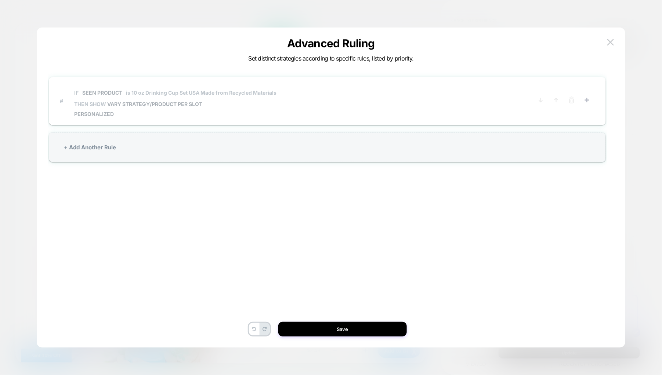
click at [198, 108] on div "IF Seen Product is 10 oz Drinking Cup Set USA Made from Recycled Materials THEN…" at bounding box center [175, 100] width 202 height 33
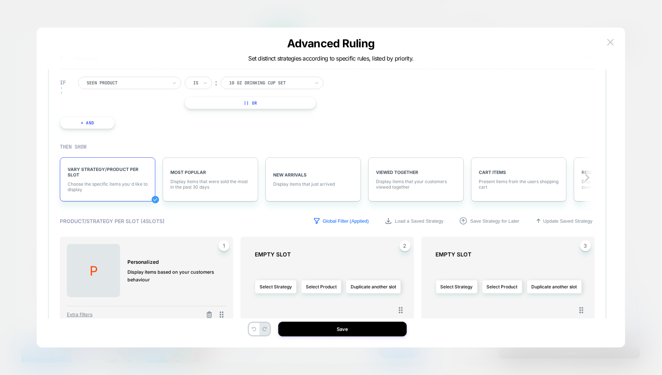
scroll to position [0, 0]
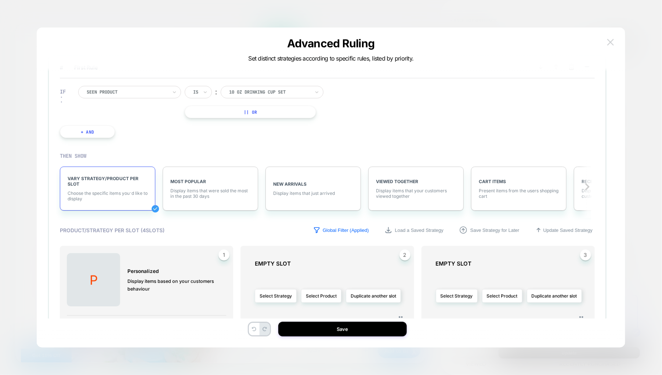
click at [611, 43] on img at bounding box center [610, 42] width 7 height 6
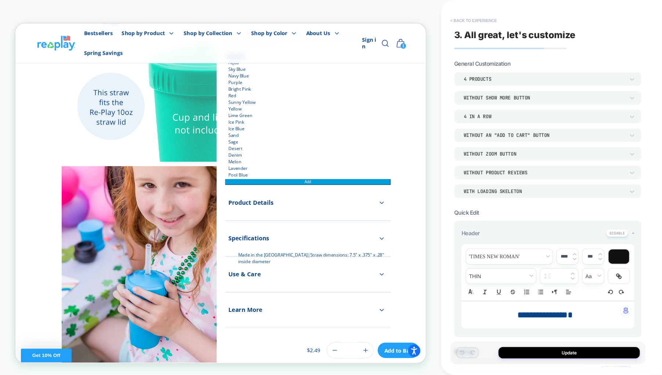
click at [453, 18] on button "< Back to experience" at bounding box center [474, 21] width 54 height 12
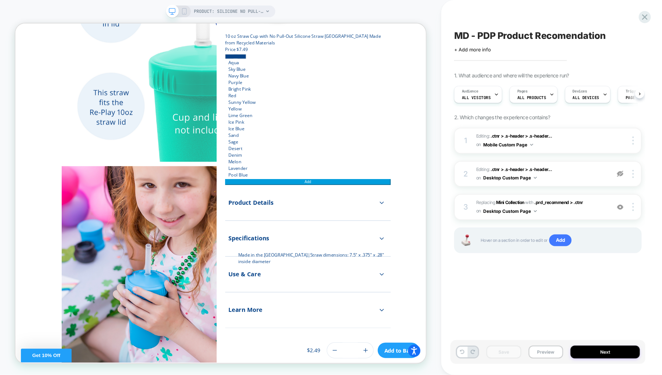
scroll to position [0, 0]
click at [620, 173] on img at bounding box center [620, 174] width 6 height 6
click at [510, 352] on button "Save" at bounding box center [504, 352] width 35 height 13
click at [550, 351] on button "Preview" at bounding box center [546, 352] width 35 height 13
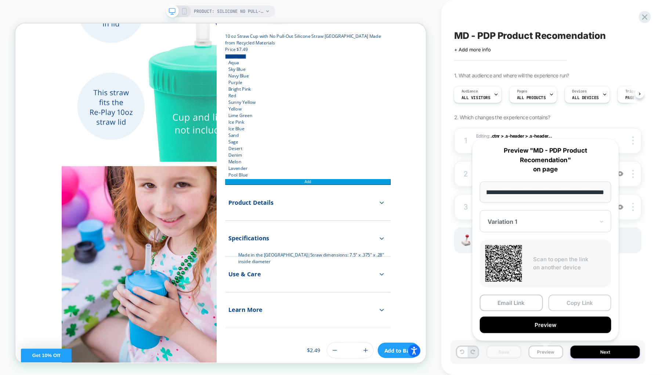
scroll to position [0, 0]
click at [576, 300] on button "Copy Link" at bounding box center [580, 303] width 63 height 17
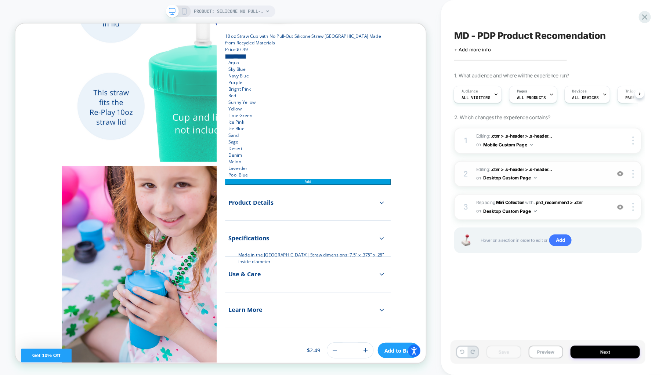
click at [622, 175] on img at bounding box center [620, 174] width 6 height 6
click at [584, 212] on span "#_loomi_addon_1756299767530 Replacing Mini Collection WITH .prd_recommend > .ct…" at bounding box center [541, 207] width 131 height 17
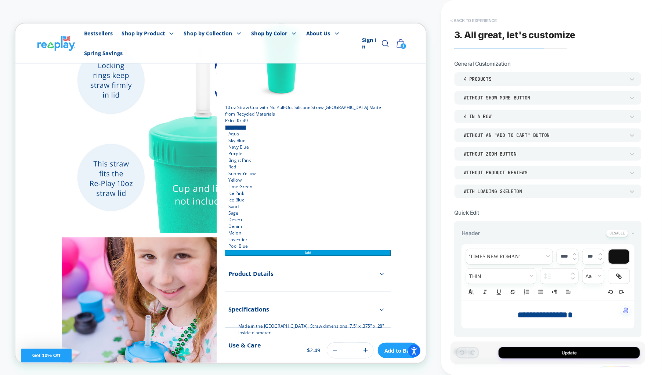
click at [466, 20] on button "< Back to experience" at bounding box center [474, 21] width 54 height 12
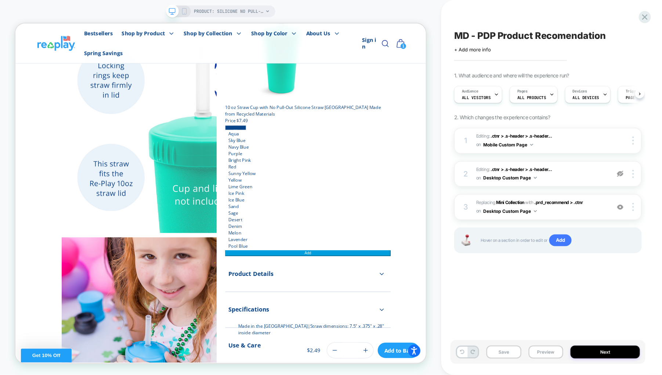
scroll to position [0, 0]
click at [506, 352] on button "Save" at bounding box center [504, 352] width 35 height 13
click at [543, 348] on button "Preview" at bounding box center [546, 352] width 35 height 13
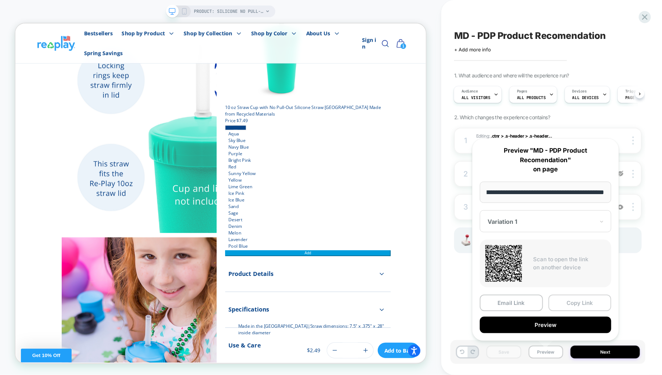
scroll to position [0, 0]
click at [565, 299] on button "Copy Link" at bounding box center [580, 303] width 63 height 17
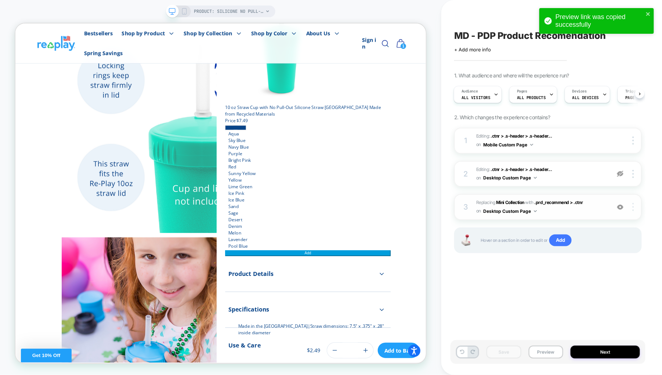
click at [633, 203] on img at bounding box center [633, 207] width 1 height 8
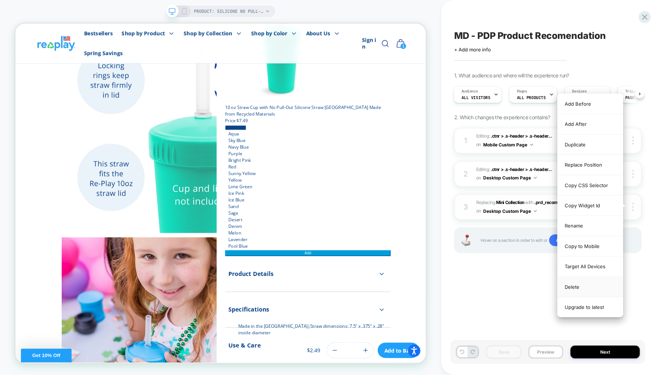
click at [584, 288] on div "Delete" at bounding box center [590, 287] width 65 height 20
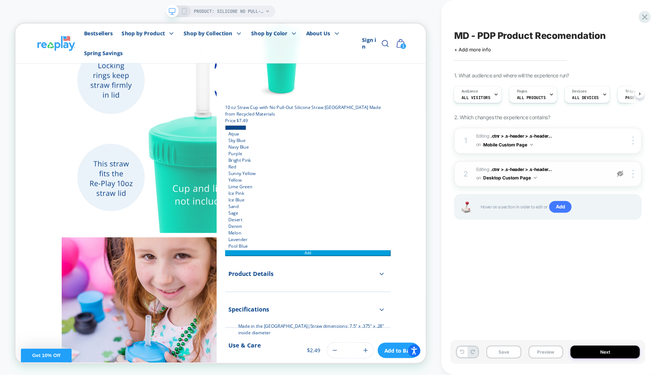
click at [559, 176] on span "Editing : .ctnr > .s-header > .s-header... .ctnr > .s-header > .s-header__conte…" at bounding box center [541, 174] width 131 height 17
click at [622, 174] on img at bounding box center [620, 174] width 6 height 6
click at [578, 178] on span "Editing : .ctnr > .s-header > .s-header... .ctnr > .s-header > .s-header__conte…" at bounding box center [541, 174] width 131 height 17
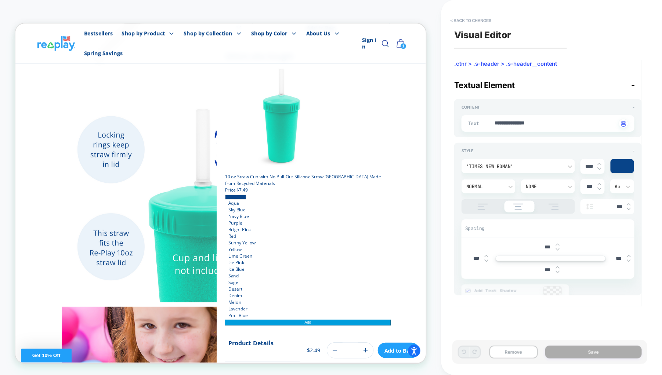
scroll to position [280, 0]
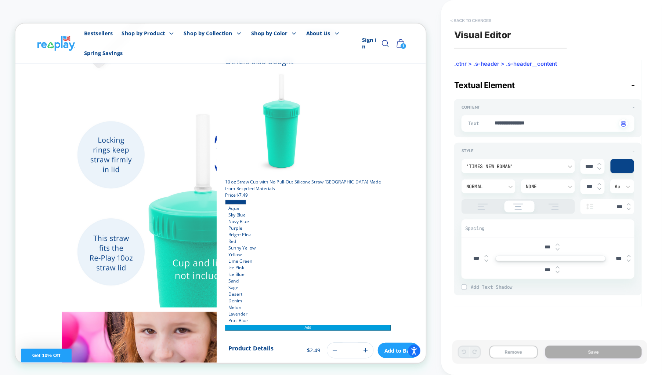
click at [464, 20] on button "< Back to changes" at bounding box center [471, 21] width 48 height 12
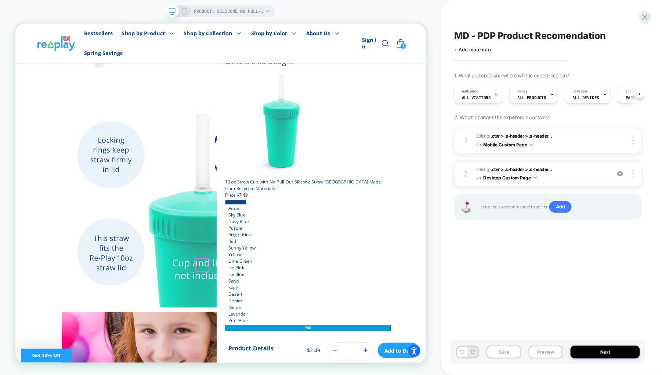
scroll to position [0, 0]
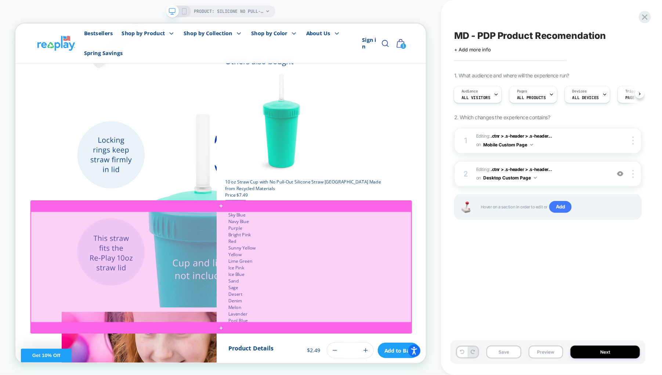
click at [532, 375] on div at bounding box center [289, 348] width 507 height 148
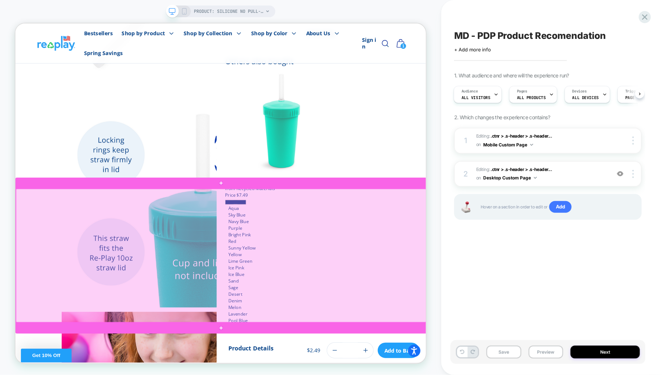
click at [546, 268] on div at bounding box center [289, 333] width 547 height 178
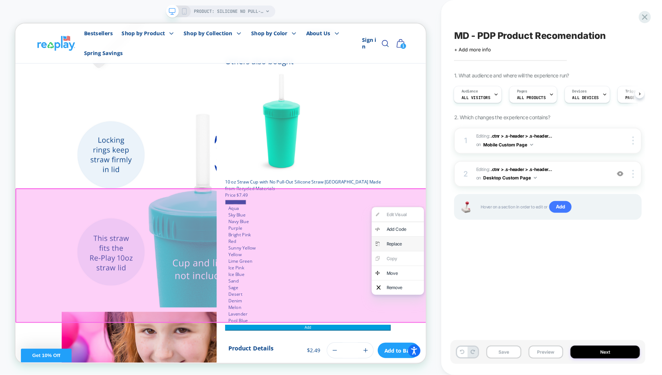
click at [542, 314] on div "Replace" at bounding box center [532, 317] width 45 height 9
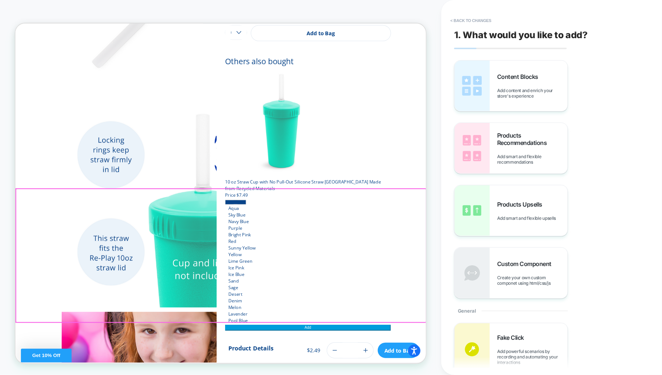
scroll to position [283, 0]
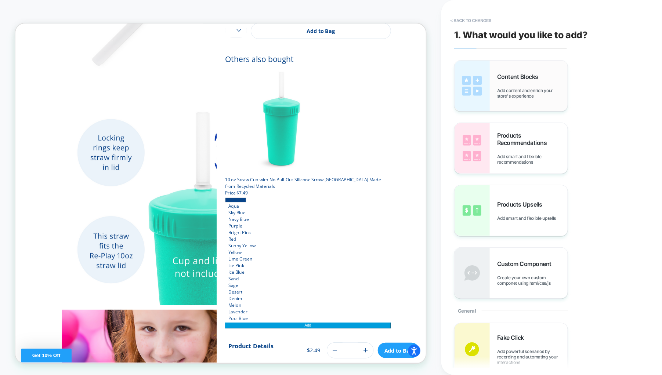
click at [521, 88] on span "Add content and enrich your store's experience" at bounding box center [532, 93] width 70 height 11
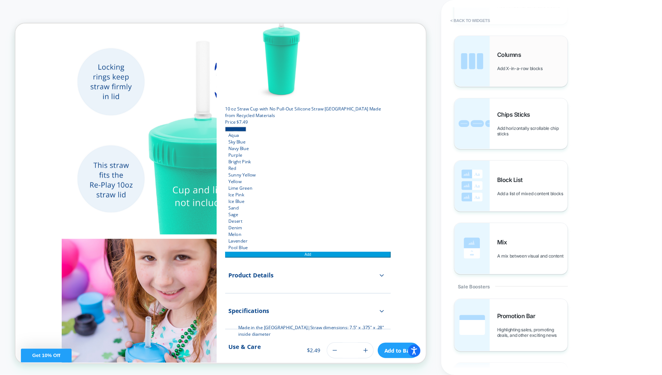
scroll to position [386, 0]
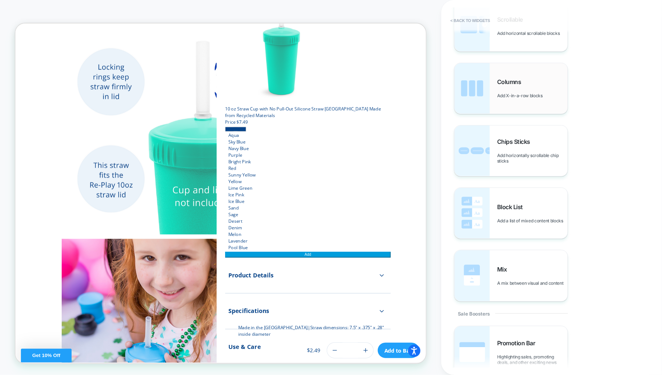
click at [517, 84] on span "Columns" at bounding box center [511, 81] width 28 height 7
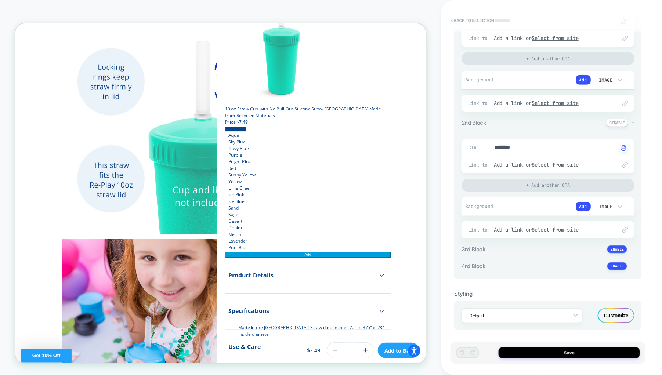
scroll to position [0, 0]
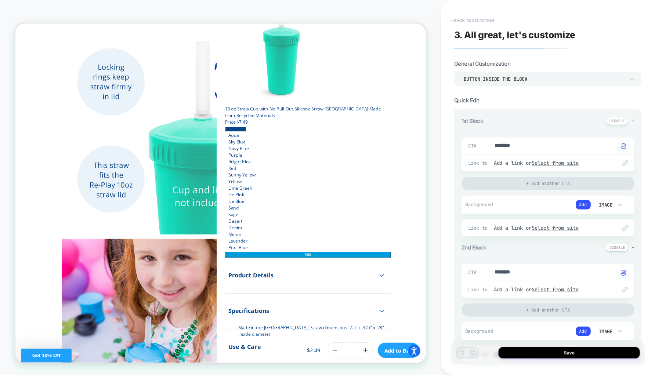
click at [467, 19] on button "< Back to selection" at bounding box center [472, 21] width 51 height 12
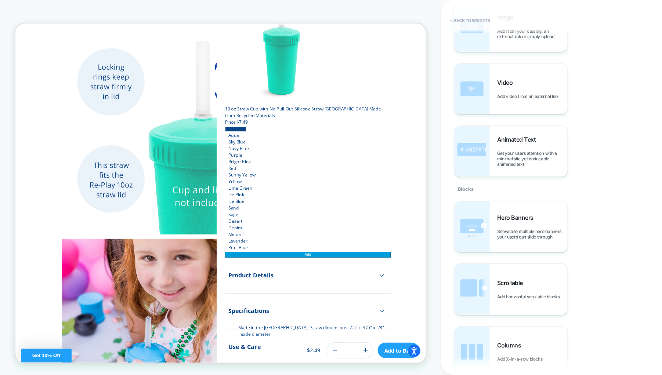
scroll to position [330, 0]
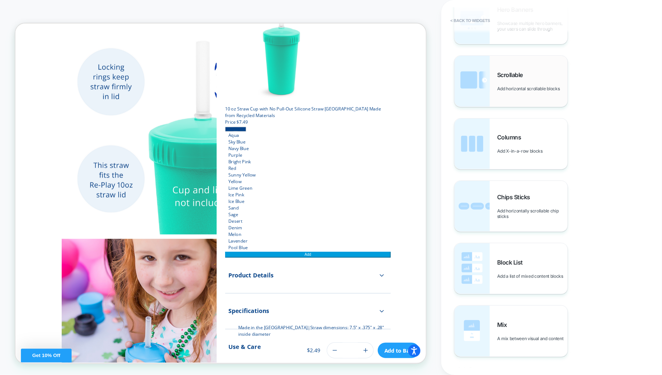
click at [521, 93] on div "Scrollable Add horizontal scrollable blocks" at bounding box center [511, 81] width 113 height 51
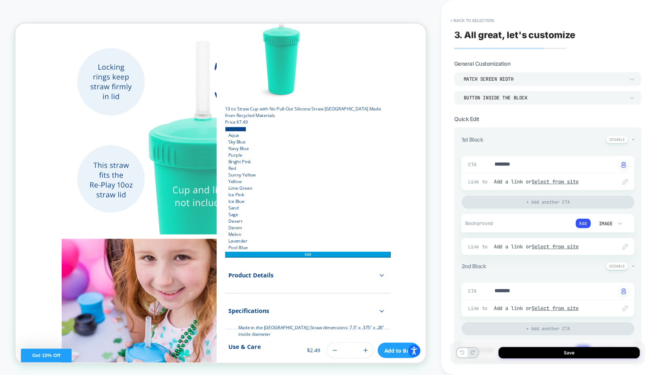
type textarea "*"
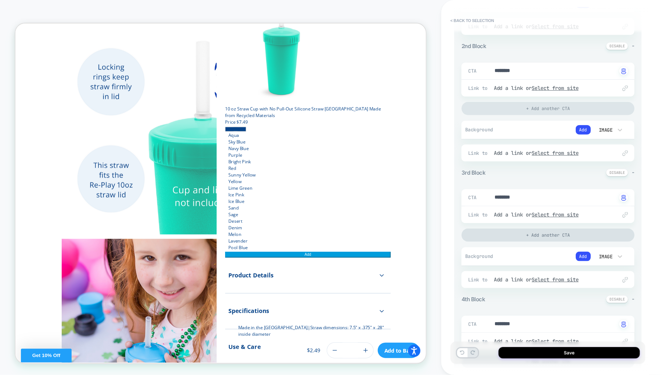
scroll to position [0, 0]
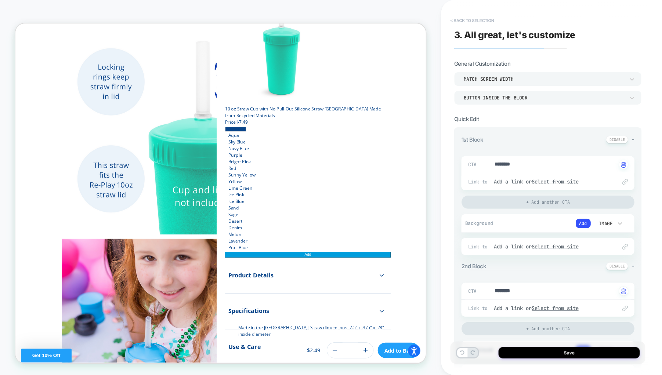
click at [475, 20] on button "< Back to selection" at bounding box center [472, 21] width 51 height 12
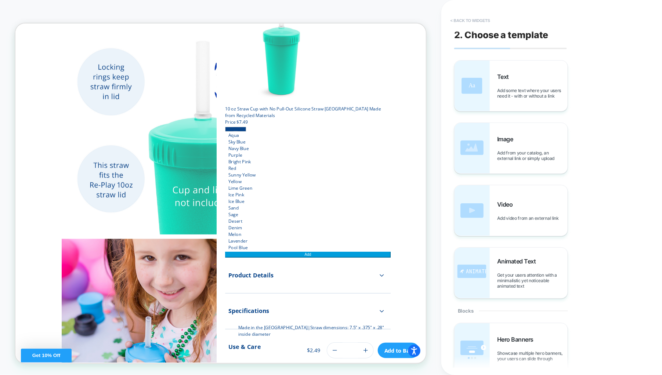
click at [474, 18] on button "< Back to widgets" at bounding box center [470, 21] width 47 height 12
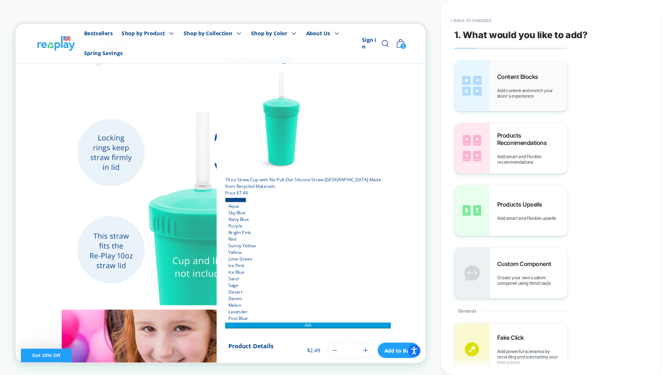
scroll to position [282, 0]
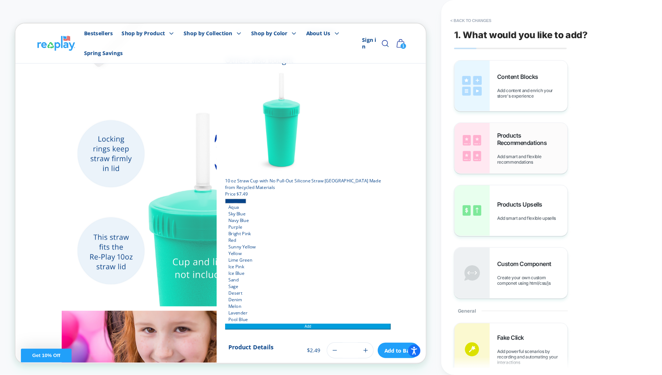
click at [529, 155] on span "Add smart and flexible recommendations" at bounding box center [532, 159] width 70 height 11
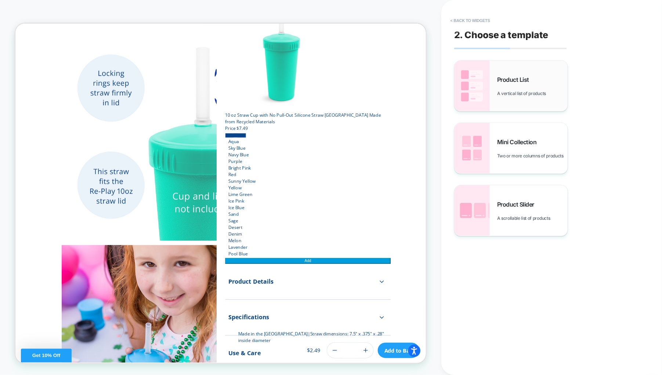
scroll to position [373, 0]
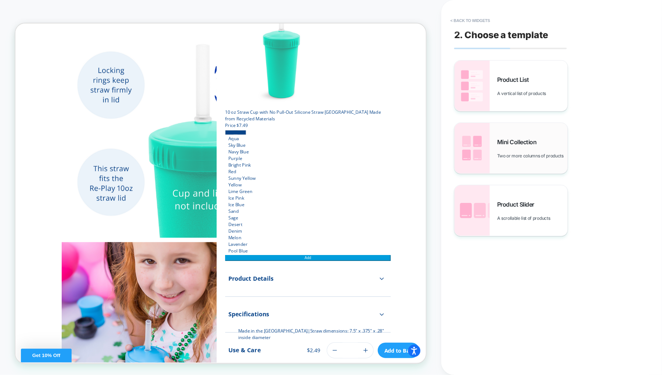
click at [535, 153] on span "Two or more columns of products" at bounding box center [532, 156] width 70 height 6
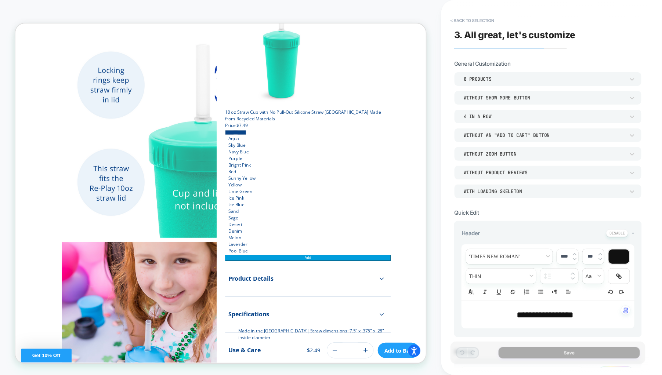
click at [522, 113] on div "4 In a Row" at bounding box center [544, 116] width 161 height 6
click at [515, 79] on div at bounding box center [331, 187] width 662 height 375
click at [498, 79] on div "8 Products" at bounding box center [544, 79] width 161 height 6
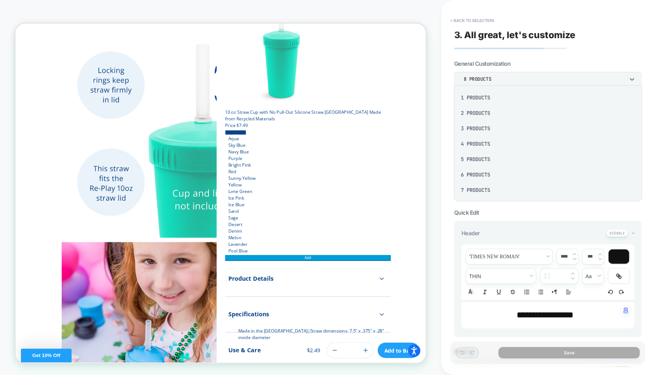
click at [478, 142] on div "4 Products" at bounding box center [548, 143] width 182 height 15
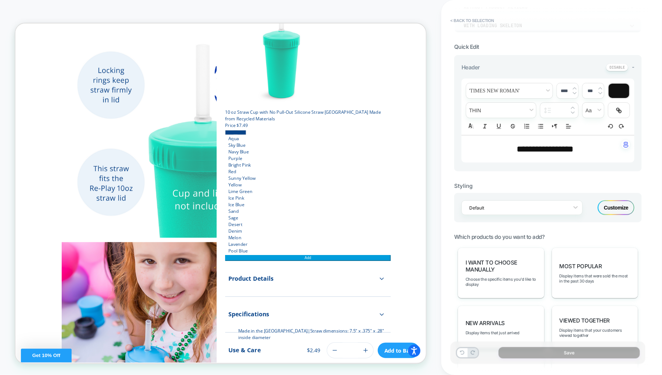
scroll to position [165, 0]
drag, startPoint x: 581, startPoint y: 148, endPoint x: 502, endPoint y: 151, distance: 79.0
click at [502, 151] on p "**********" at bounding box center [545, 150] width 153 height 12
type input "****"
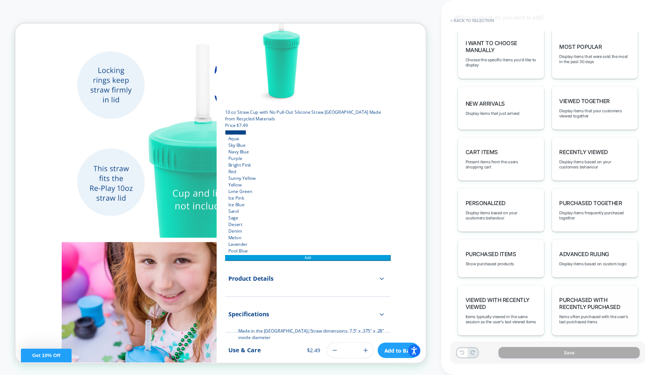
scroll to position [387, 0]
click at [597, 260] on span "Display items based on custom logic" at bounding box center [594, 262] width 68 height 5
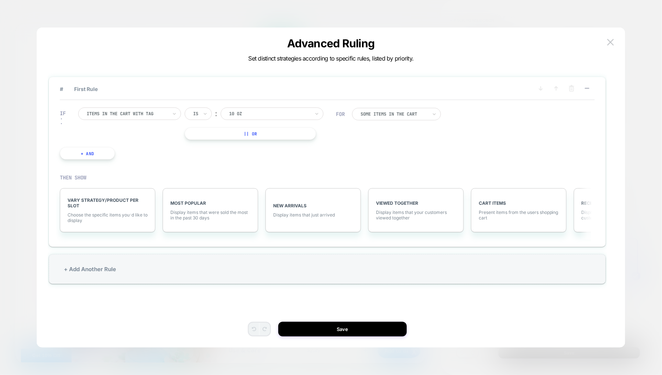
click at [411, 114] on div at bounding box center [394, 114] width 67 height 4
click at [517, 142] on div "IF Items in the cart with tag Is ︰ 10 oz || Or + And FOR option All Items in th…" at bounding box center [327, 133] width 535 height 67
click at [93, 218] on span "Choose the specific items you׳d like to display" at bounding box center [108, 217] width 80 height 11
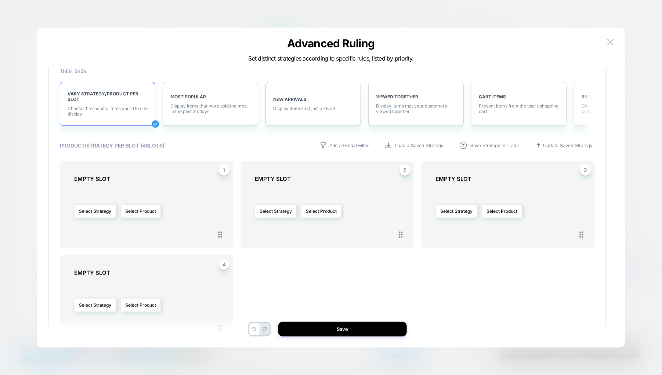
scroll to position [110, 0]
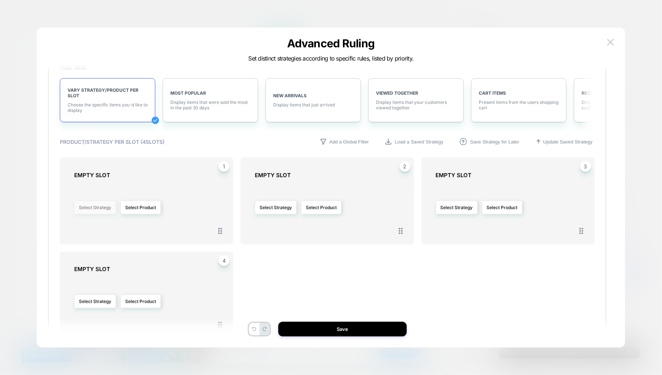
click at [98, 207] on button "Select Strategy" at bounding box center [95, 208] width 42 height 14
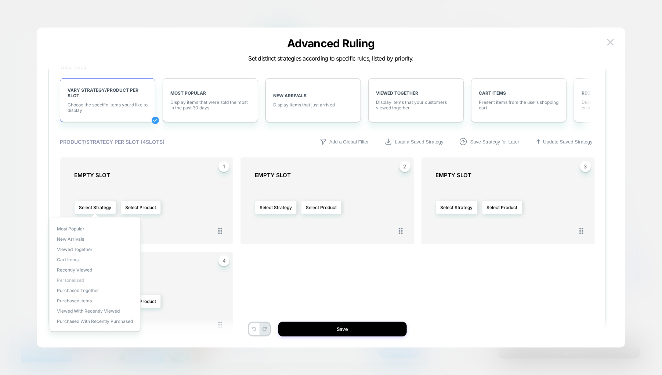
click at [76, 278] on span "personalized" at bounding box center [70, 281] width 27 height 6
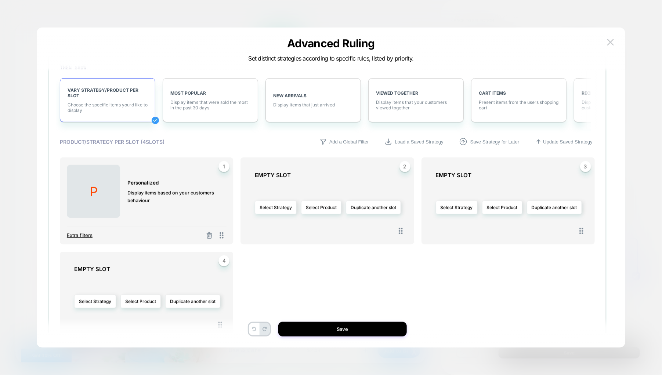
click at [82, 235] on span "Extra filters" at bounding box center [80, 235] width 26 height 6
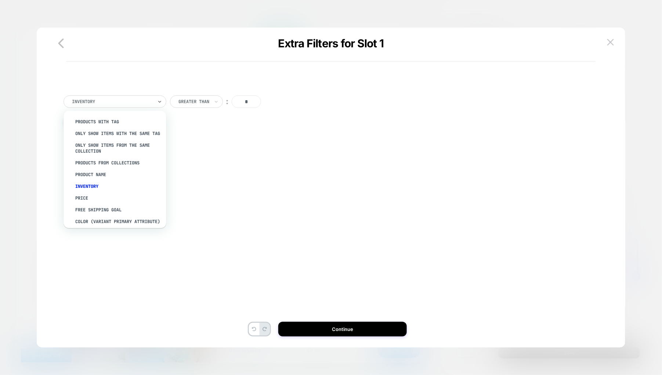
click at [127, 98] on div "Inventory" at bounding box center [112, 102] width 82 height 8
click at [115, 119] on div "PRODUCTS WITH TAG" at bounding box center [118, 122] width 95 height 12
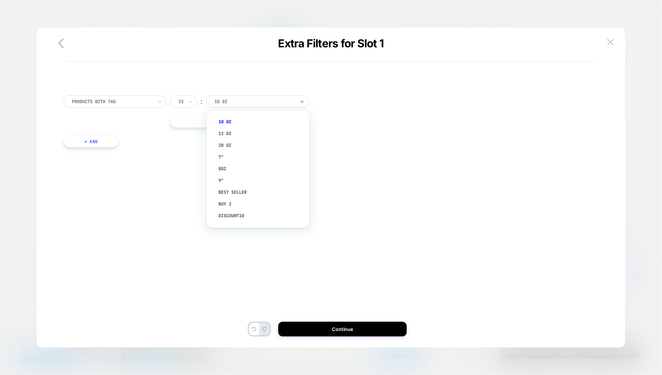
click at [243, 101] on div at bounding box center [254, 101] width 81 height 7
click at [141, 101] on div at bounding box center [112, 101] width 81 height 7
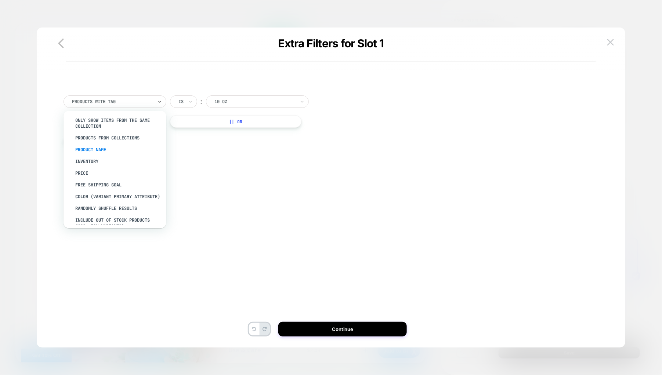
scroll to position [66, 0]
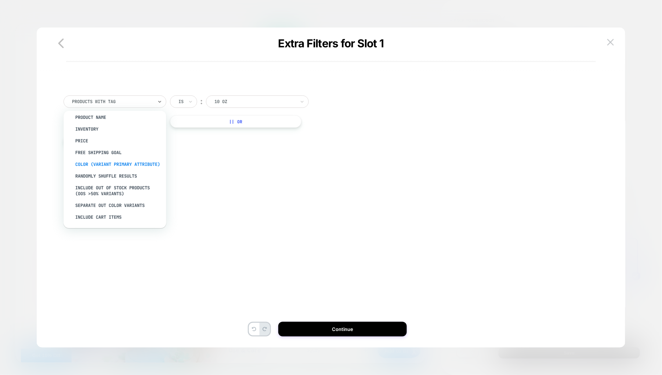
click at [109, 159] on div "color (Variant primary attribute)" at bounding box center [118, 165] width 95 height 12
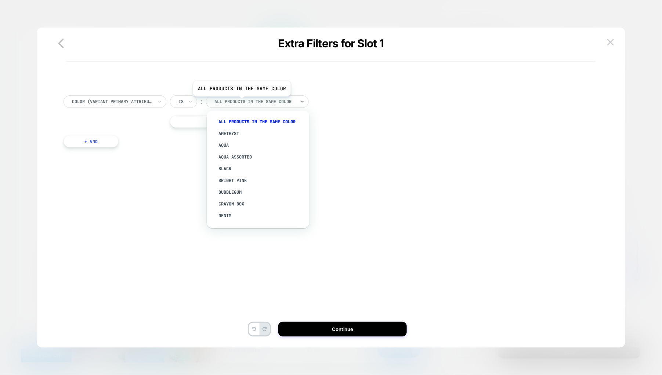
click at [241, 102] on div at bounding box center [254, 101] width 81 height 7
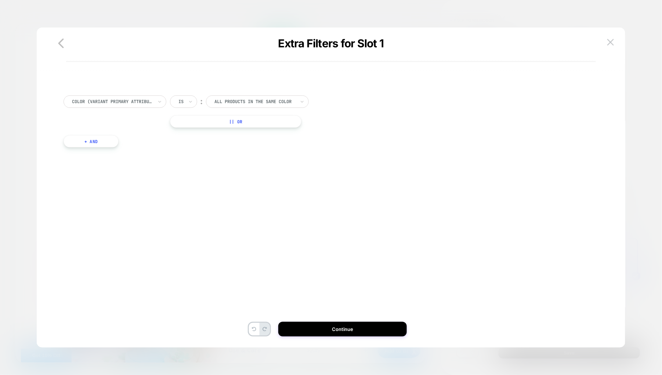
click at [364, 122] on div "color (Variant primary attribute) Is ︰ All products in the same color || Or" at bounding box center [328, 111] width 528 height 32
click at [318, 330] on button "Continue" at bounding box center [342, 329] width 129 height 15
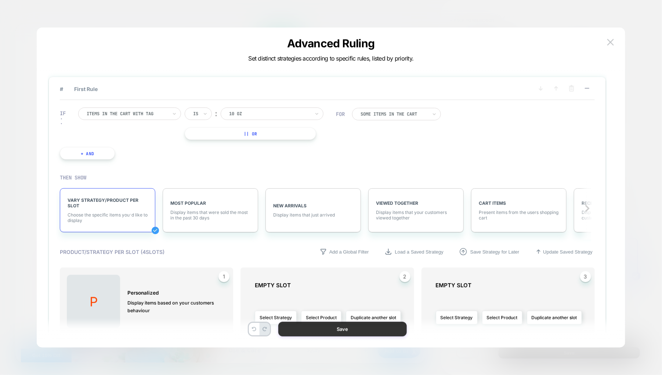
click at [336, 326] on button "Save" at bounding box center [342, 329] width 129 height 15
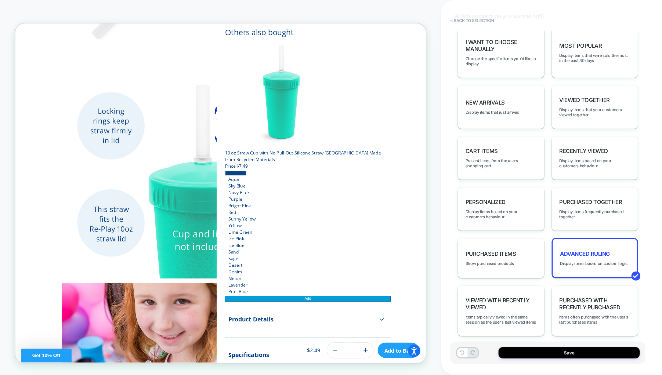
scroll to position [330, 0]
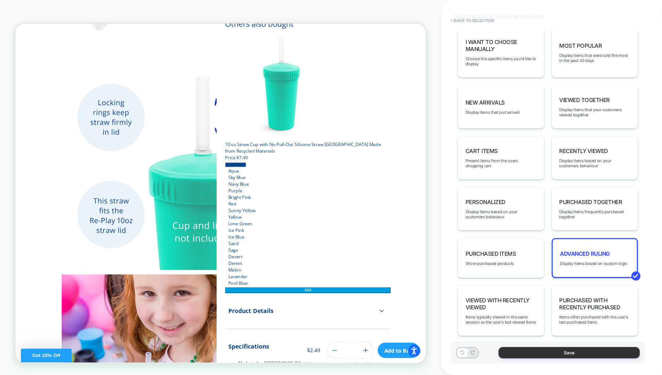
click at [530, 352] on button "Save" at bounding box center [569, 352] width 141 height 11
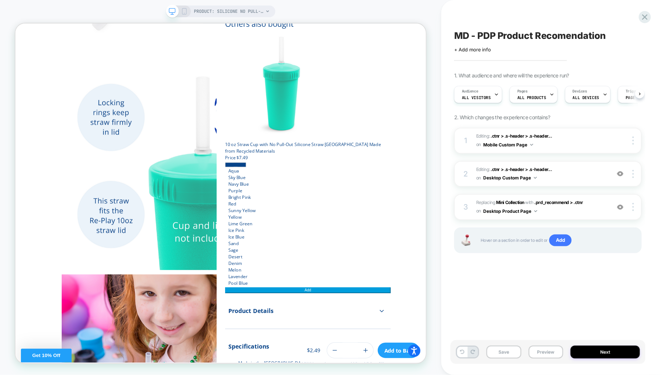
scroll to position [0, 0]
click at [619, 174] on img at bounding box center [620, 174] width 6 height 6
click at [503, 351] on button "Save" at bounding box center [504, 352] width 35 height 13
click at [536, 352] on button "Preview" at bounding box center [546, 352] width 35 height 13
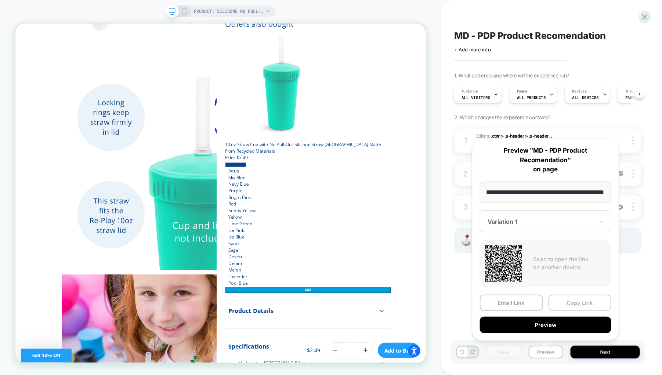
scroll to position [0, 0]
click at [572, 301] on button "Copy Link" at bounding box center [580, 303] width 63 height 17
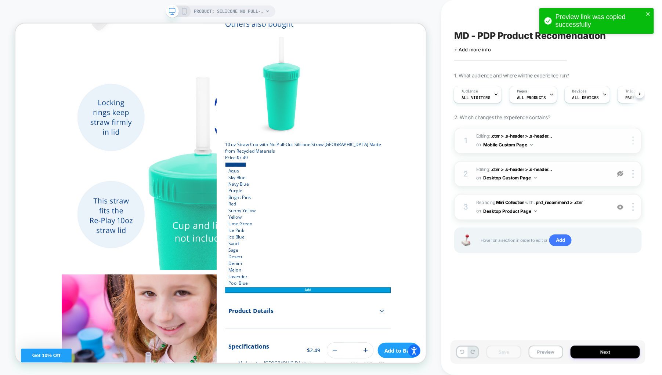
click at [633, 140] on img at bounding box center [633, 141] width 1 height 8
click at [589, 302] on div "MD - PDP Product Recomendation Click to edit experience details + Add more info…" at bounding box center [548, 187] width 195 height 361
click at [633, 170] on img at bounding box center [633, 174] width 1 height 8
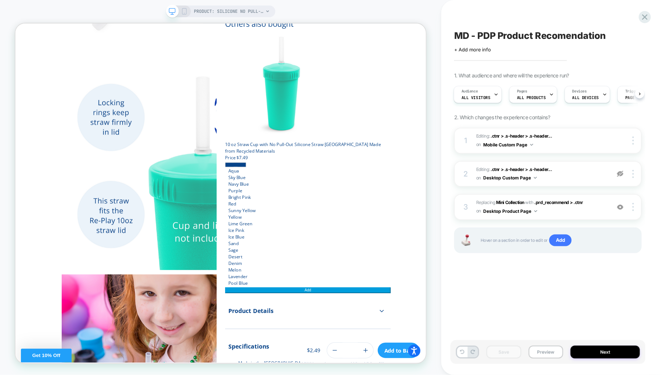
click at [541, 284] on div "MD - PDP Product Recomendation Click to edit experience details + Add more info…" at bounding box center [548, 187] width 195 height 361
click at [633, 205] on img at bounding box center [633, 207] width 1 height 8
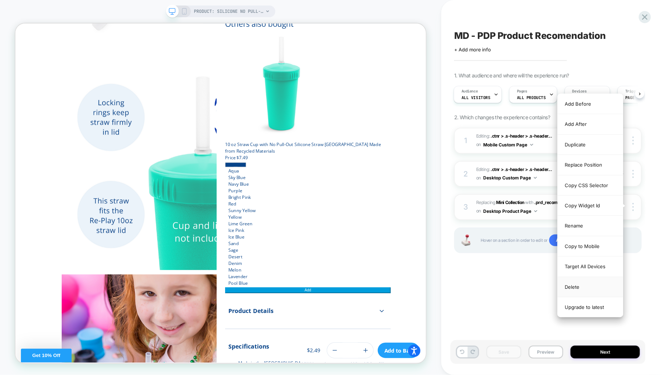
click at [593, 283] on div "Delete" at bounding box center [590, 287] width 65 height 20
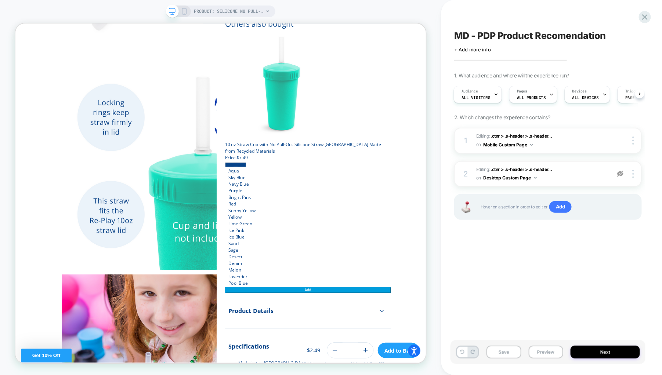
click at [620, 174] on img at bounding box center [620, 174] width 6 height 6
click at [501, 352] on button "Save" at bounding box center [504, 352] width 35 height 13
click at [646, 11] on div at bounding box center [644, 17] width 15 height 15
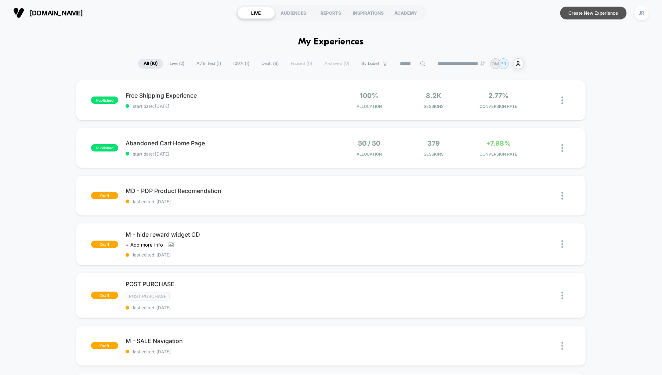
click at [592, 11] on button "Create New Experience" at bounding box center [593, 13] width 66 height 13
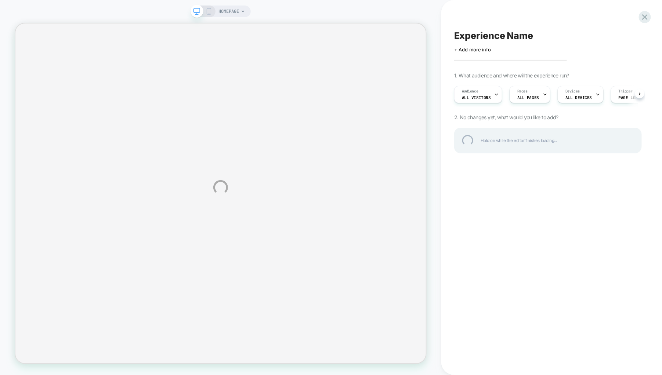
click at [479, 51] on div "HOMEPAGE Experience Name Click to edit experience details + Add more info 1. Wh…" at bounding box center [331, 187] width 662 height 375
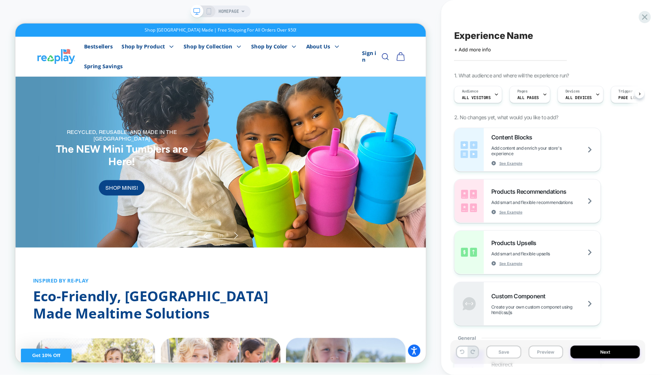
scroll to position [0, 0]
click at [517, 55] on div "Experience Name Click to edit experience details + Add more info 1. What audien…" at bounding box center [548, 187] width 195 height 361
click at [492, 32] on span "Experience Name" at bounding box center [493, 35] width 79 height 11
type textarea "**********"
click at [522, 95] on span "ALL PAGES" at bounding box center [528, 97] width 22 height 5
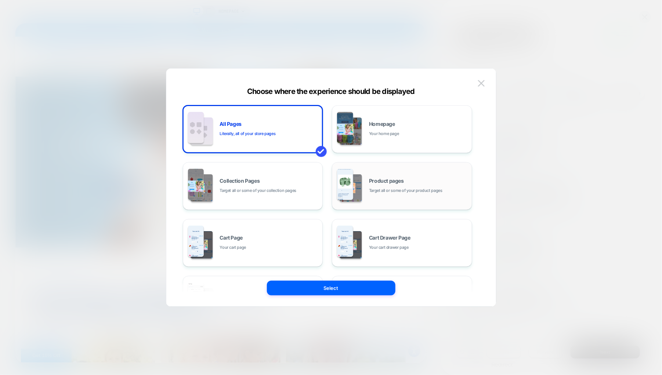
click at [387, 187] on span "Target all or some of your product pages" at bounding box center [405, 190] width 73 height 7
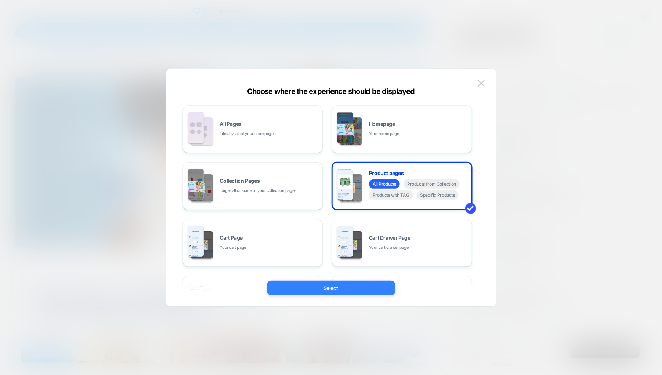
click at [357, 290] on button "Select" at bounding box center [331, 288] width 129 height 15
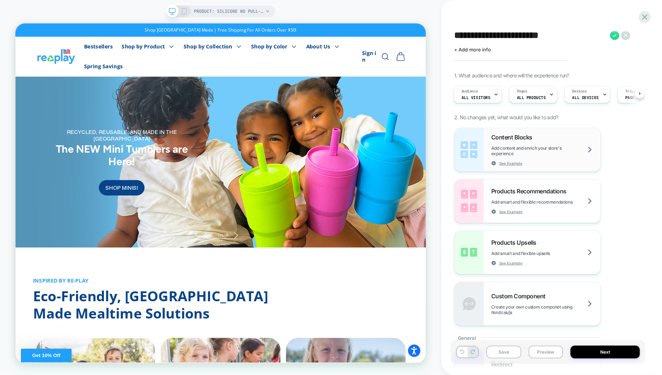
scroll to position [0, 1]
click at [547, 202] on span "Add smart and flexible recommendations" at bounding box center [541, 202] width 100 height 6
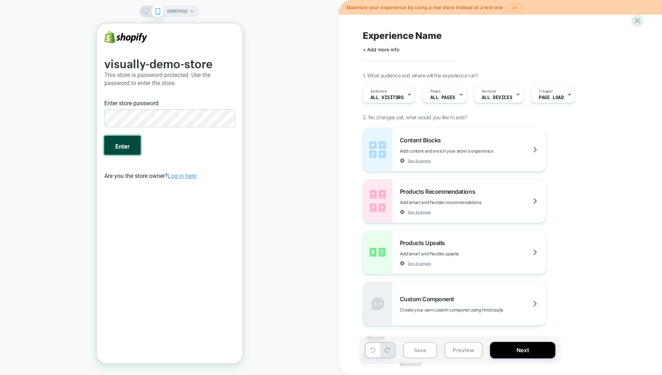
click at [130, 145] on button "Enter" at bounding box center [122, 144] width 36 height 19
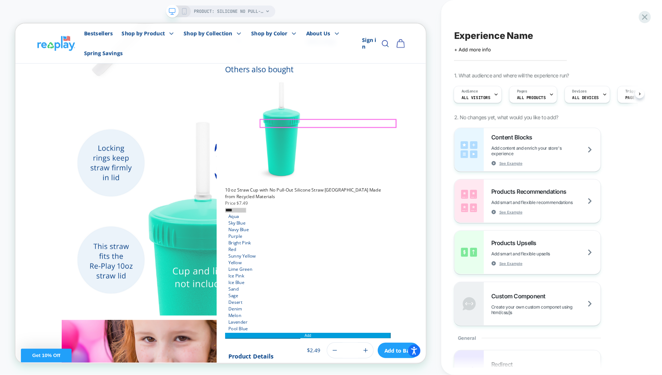
scroll to position [220, 0]
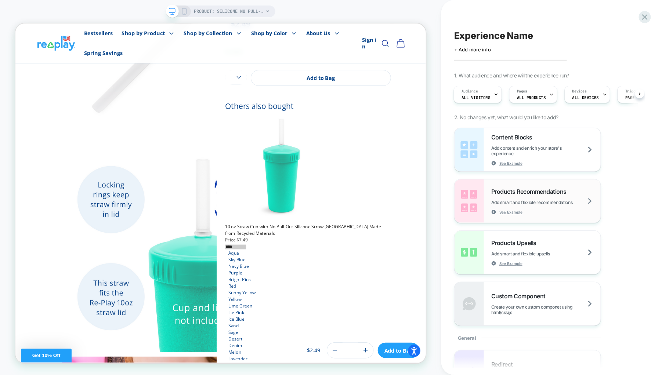
click at [535, 195] on span "Products Recommendations" at bounding box center [530, 191] width 79 height 7
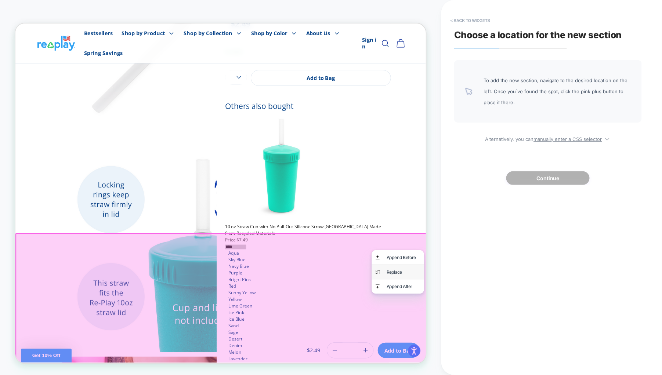
click at [542, 346] on div "Replace" at bounding box center [525, 354] width 70 height 19
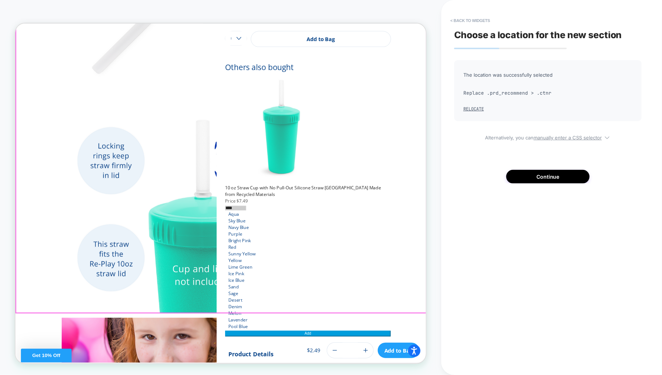
scroll to position [283, 0]
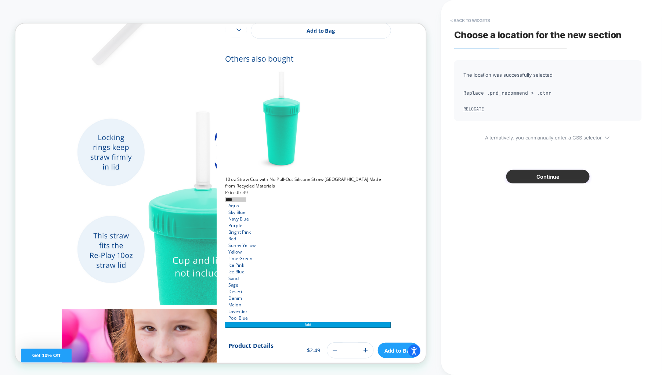
click at [545, 173] on button "Continue" at bounding box center [547, 177] width 83 height 14
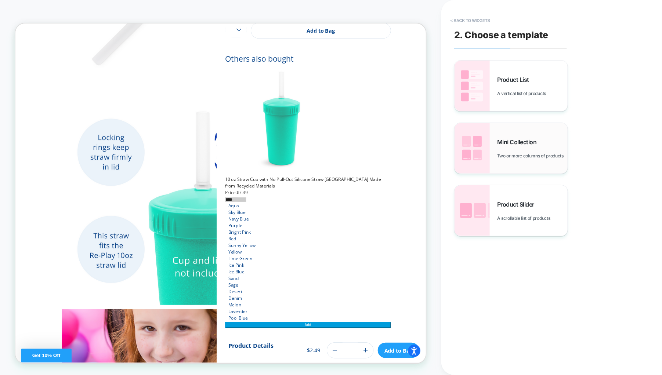
click at [529, 148] on div "Mini Collection Two or more columns of products" at bounding box center [532, 148] width 70 height 20
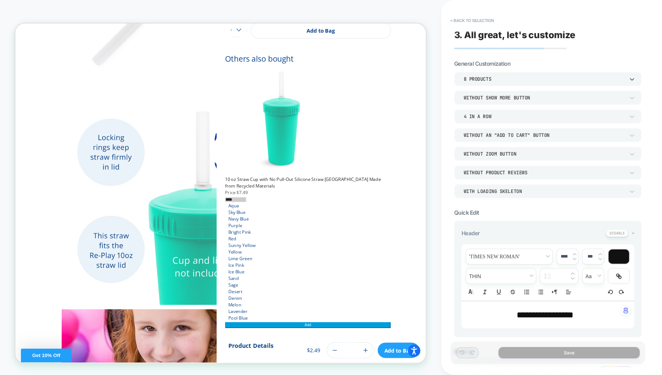
click at [285, 149] on div "8 Products" at bounding box center [278, 153] width 14 height 9
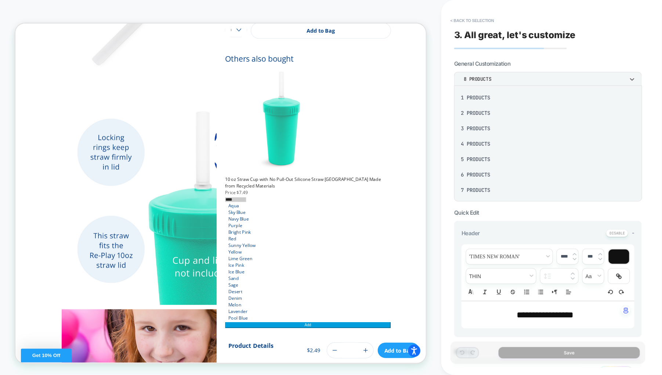
click at [484, 143] on div "4 Products" at bounding box center [548, 143] width 182 height 15
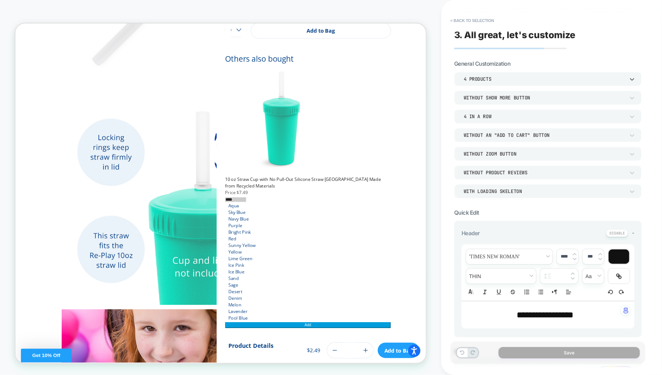
click at [526, 133] on div "Without an "add to cart" button" at bounding box center [544, 135] width 161 height 6
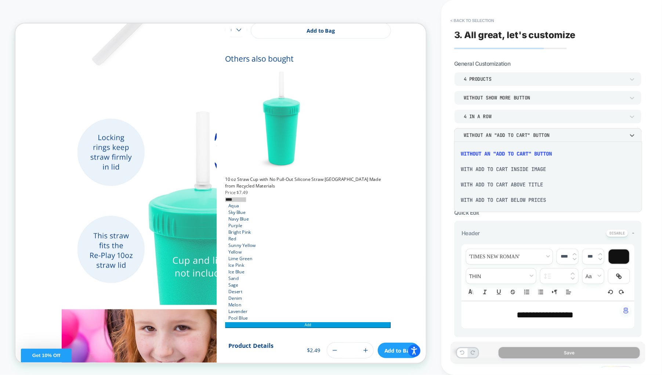
click at [511, 168] on div "With add to cart inside image" at bounding box center [548, 169] width 182 height 15
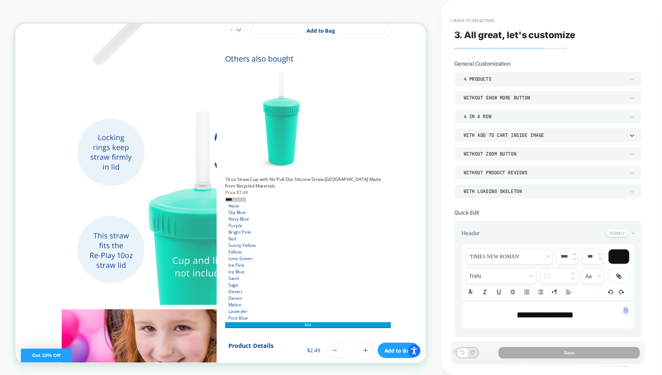
click at [511, 135] on div "With add to cart inside image" at bounding box center [544, 135] width 161 height 6
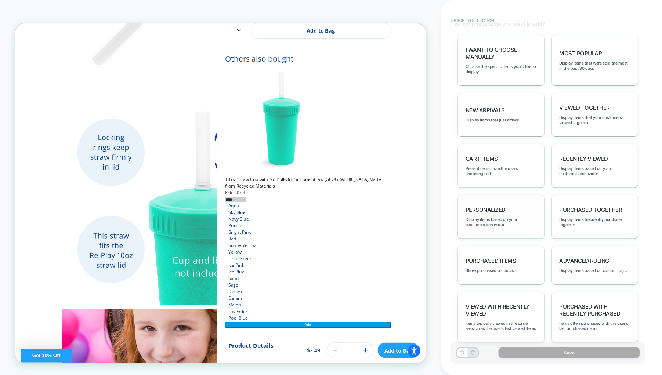
scroll to position [387, 0]
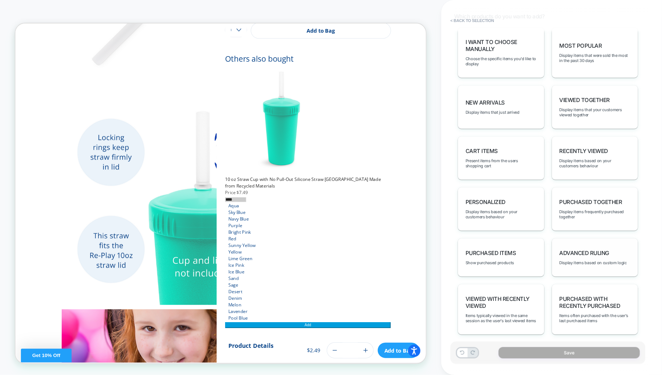
click at [583, 250] on span "Advanced Ruling" at bounding box center [585, 253] width 50 height 7
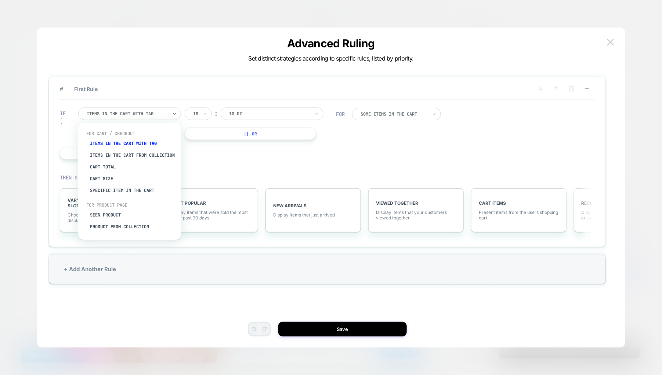
click at [152, 113] on div at bounding box center [127, 114] width 81 height 7
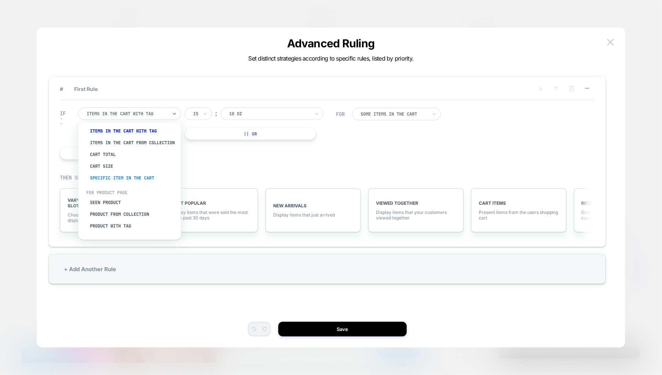
click at [129, 179] on div "Specific item in the cart" at bounding box center [133, 178] width 95 height 12
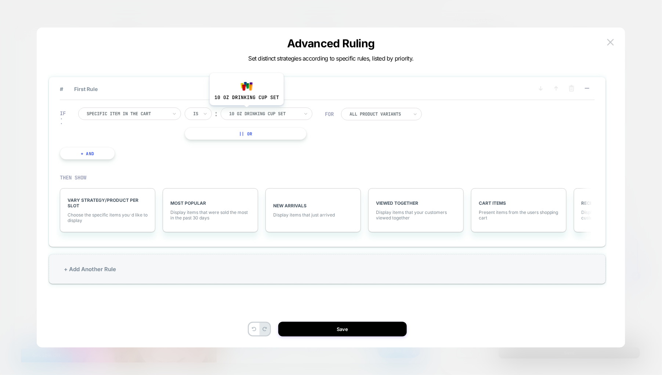
click at [248, 108] on div "10 oz drinking cup set" at bounding box center [267, 114] width 92 height 12
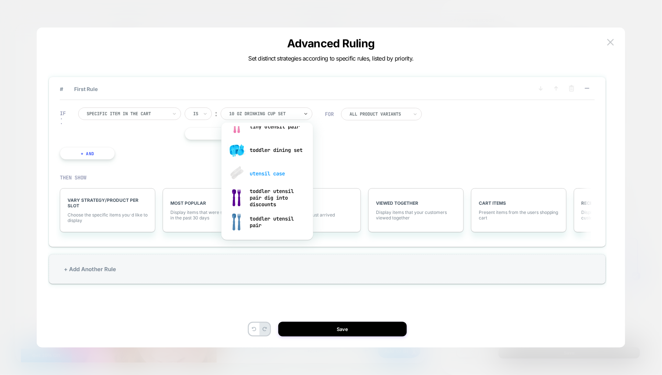
scroll to position [1400, 0]
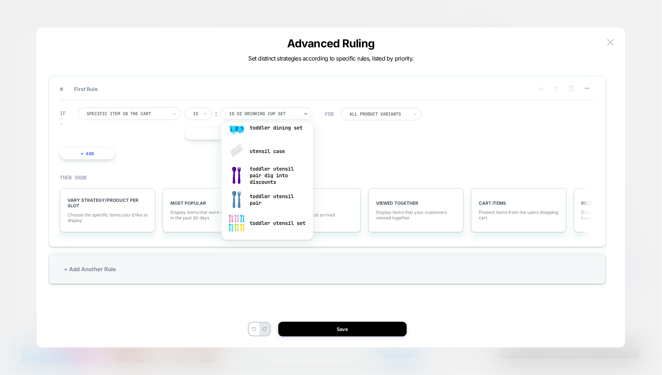
click at [141, 111] on div at bounding box center [127, 114] width 81 height 7
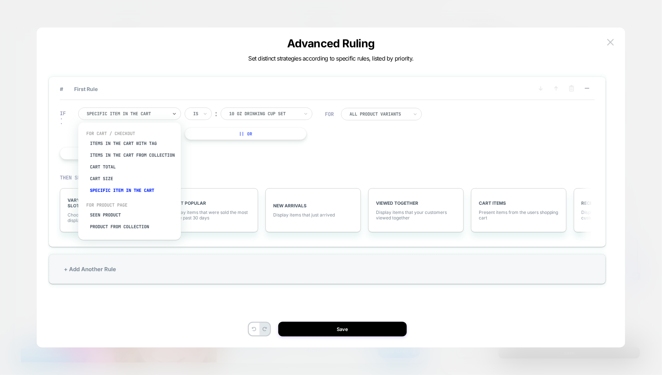
scroll to position [17, 0]
click at [125, 224] on div "Product with tag" at bounding box center [133, 226] width 95 height 12
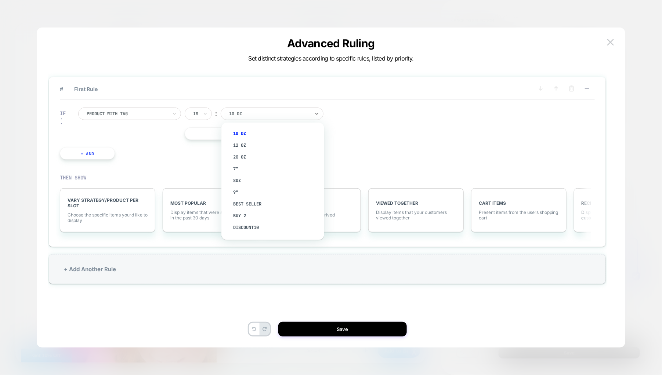
click at [136, 112] on div at bounding box center [127, 114] width 81 height 7
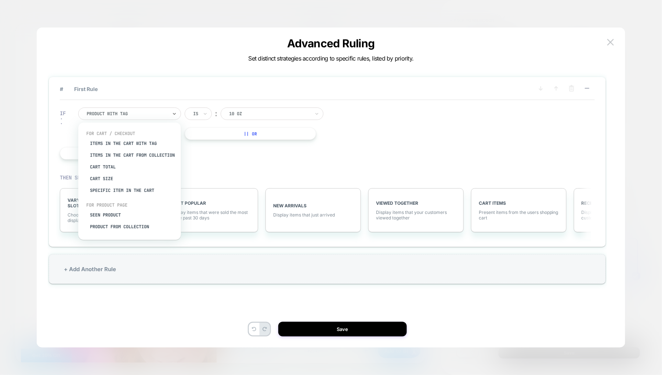
drag, startPoint x: 219, startPoint y: 172, endPoint x: 233, endPoint y: 156, distance: 21.3
click at [220, 172] on div "THEN SHOW VARY STRATEGY/PRODUCT PER SLOT Choose the specific items you׳d like t…" at bounding box center [327, 203] width 535 height 73
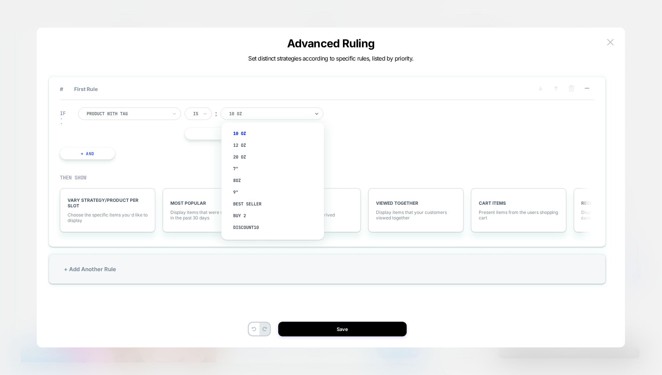
click at [249, 115] on div at bounding box center [269, 114] width 81 height 7
type input "***"
click at [252, 133] on div "multicolor" at bounding box center [276, 134] width 95 height 12
click at [104, 201] on span "VARY STRATEGY/PRODUCT PER SLOT" at bounding box center [108, 203] width 80 height 11
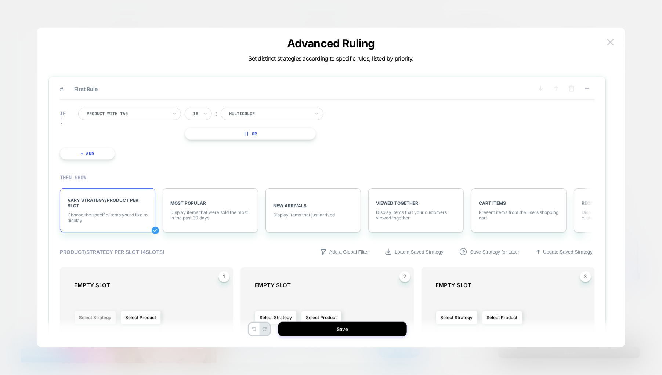
click at [96, 317] on button "Select Strategy" at bounding box center [95, 318] width 42 height 14
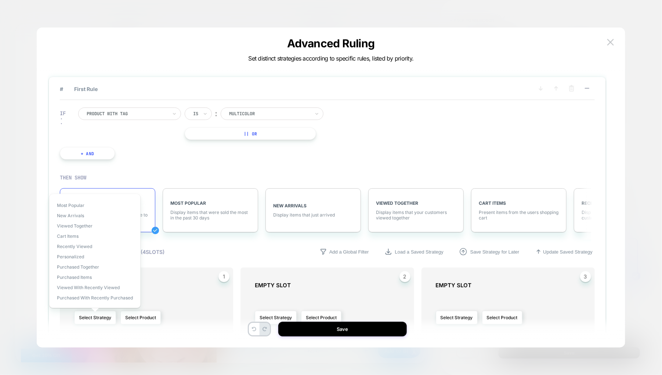
click at [82, 252] on div "Most Popular New Arrivals Viewed Together Cart Items Recently Viewed personaliz…" at bounding box center [94, 251] width 91 height 115
click at [76, 254] on span "personalized" at bounding box center [70, 257] width 27 height 6
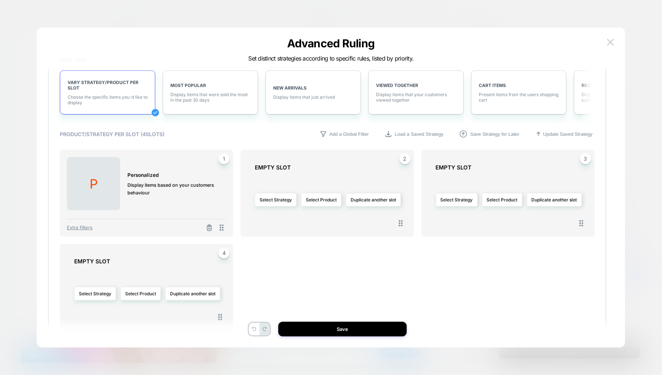
scroll to position [165, 0]
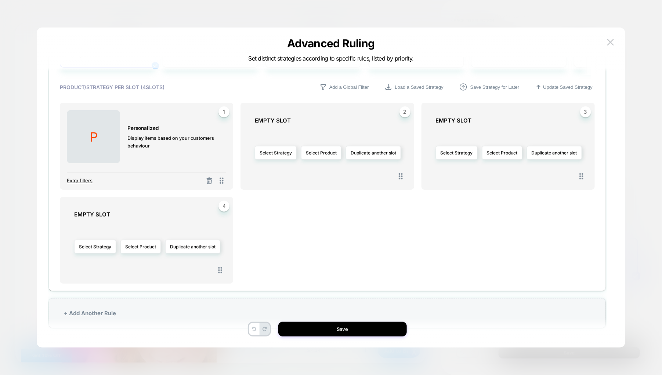
click at [80, 180] on span "Extra filters" at bounding box center [80, 181] width 26 height 6
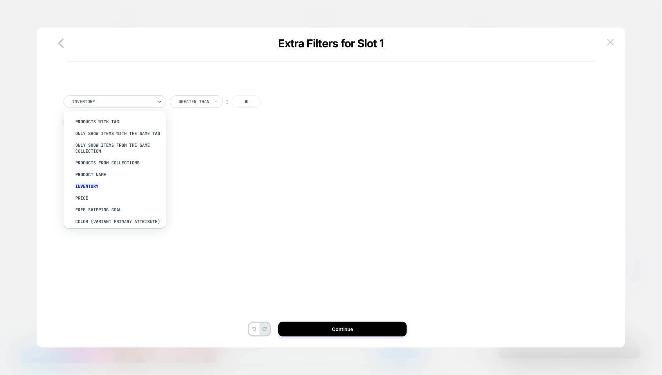
click at [126, 98] on div at bounding box center [112, 101] width 81 height 7
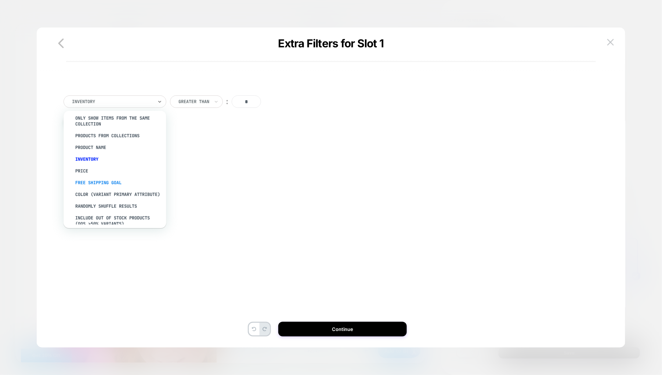
scroll to position [66, 0]
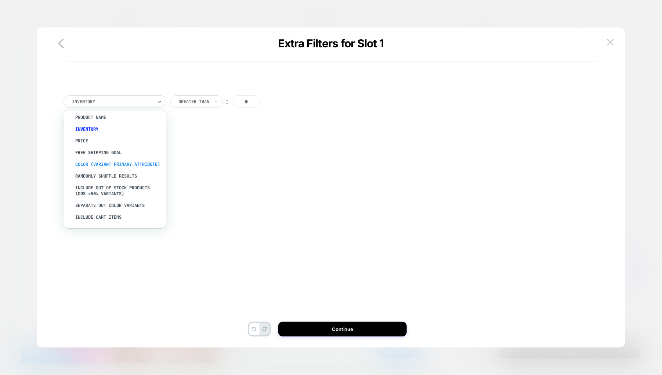
click at [111, 159] on div "color (Variant primary attribute)" at bounding box center [118, 165] width 95 height 12
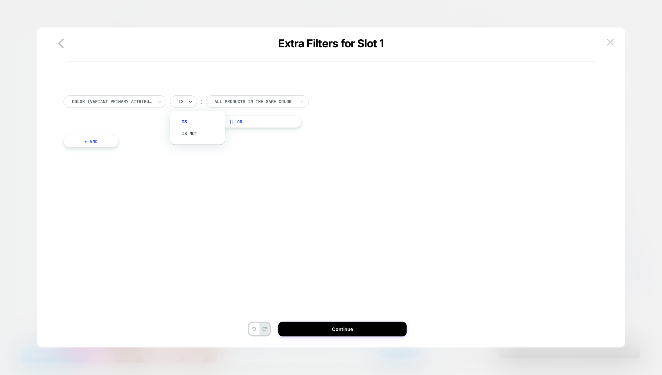
click at [0, 0] on div "Is" at bounding box center [0, 0] width 0 height 0
click at [0, 0] on div at bounding box center [0, 0] width 0 height 0
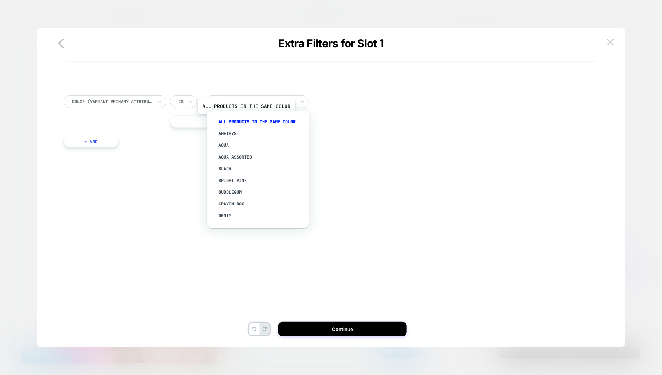
click at [0, 0] on div "All products in the same color" at bounding box center [0, 0] width 0 height 0
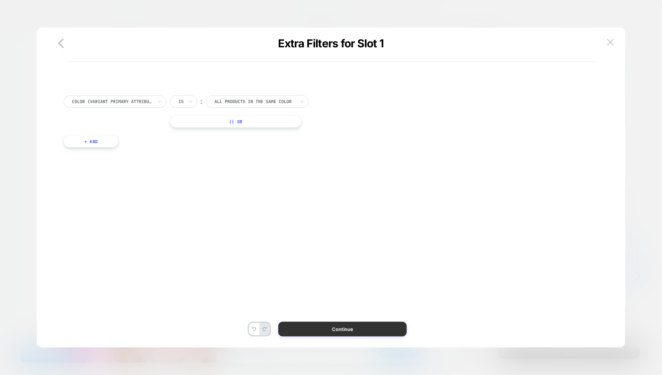
click at [0, 0] on button "Continue" at bounding box center [0, 0] width 0 height 0
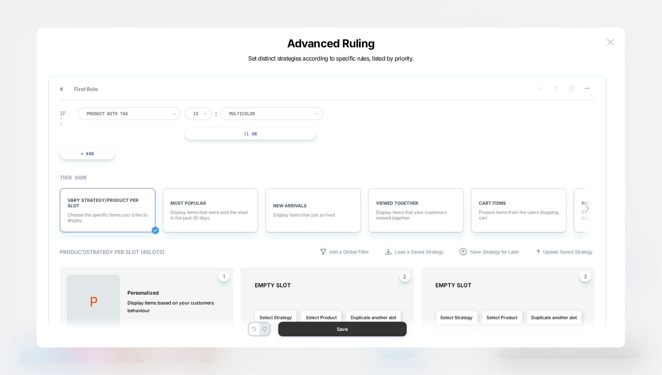
click at [0, 0] on button "Save" at bounding box center [0, 0] width 0 height 0
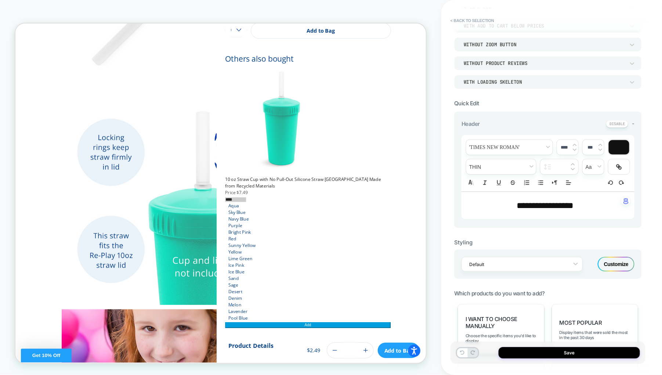
scroll to position [110, 0]
drag, startPoint x: 583, startPoint y: 206, endPoint x: 507, endPoint y: 205, distance: 75.3
click at [507, 205] on p "**********" at bounding box center [545, 205] width 153 height 12
type input "****"
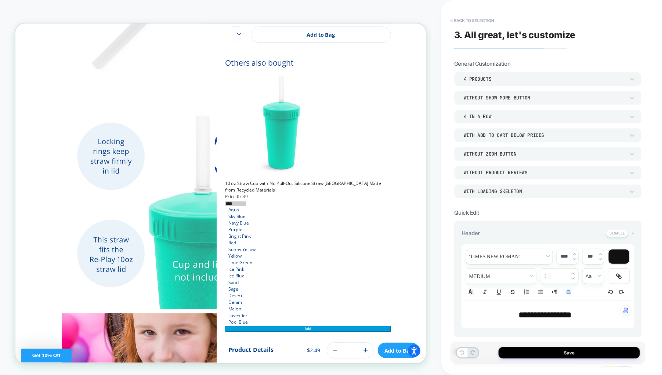
scroll to position [283, 0]
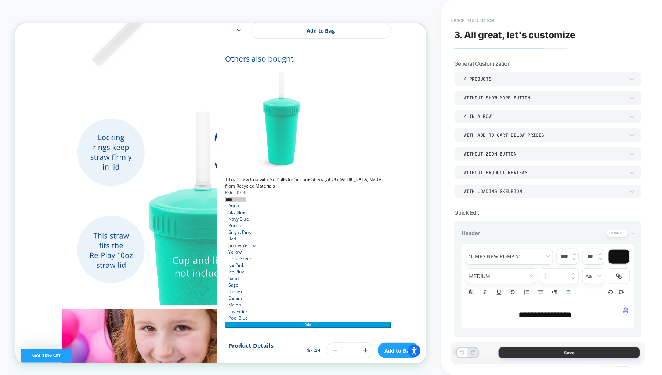
click at [527, 355] on button "Save" at bounding box center [569, 352] width 141 height 11
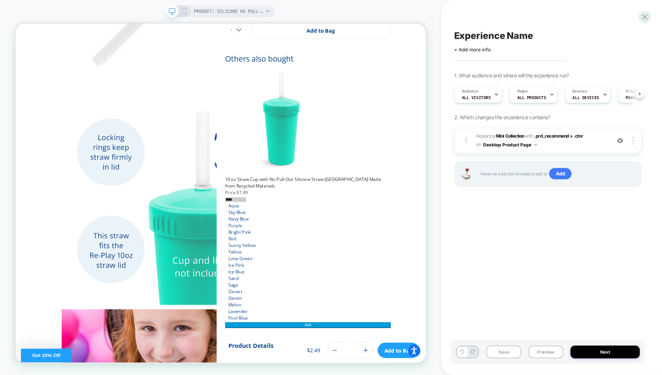
scroll to position [0, 0]
click at [0, 0] on button "Save" at bounding box center [0, 0] width 0 height 0
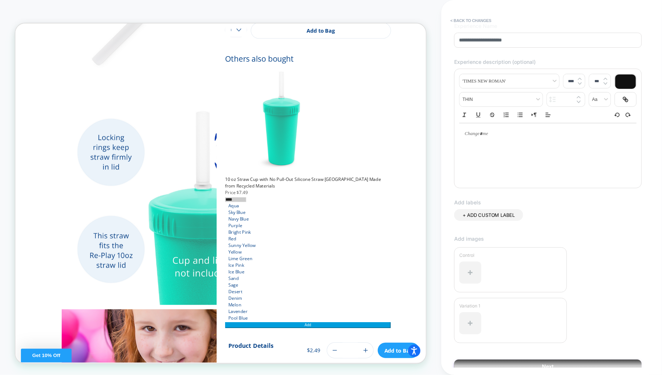
scroll to position [83, 0]
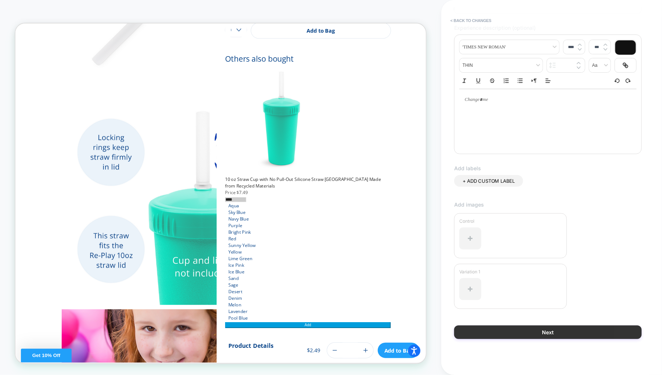
type input "**********"
click at [513, 330] on button "Next" at bounding box center [548, 333] width 188 height 14
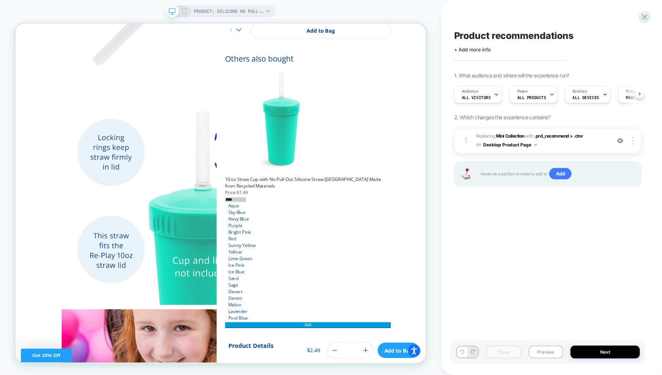
scroll to position [0, 0]
click at [541, 352] on button "Preview" at bounding box center [546, 352] width 35 height 13
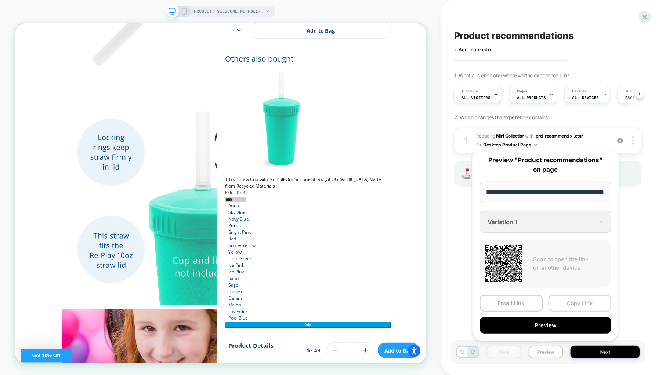
scroll to position [0, 0]
click at [574, 298] on button "Copy Link" at bounding box center [580, 303] width 63 height 17
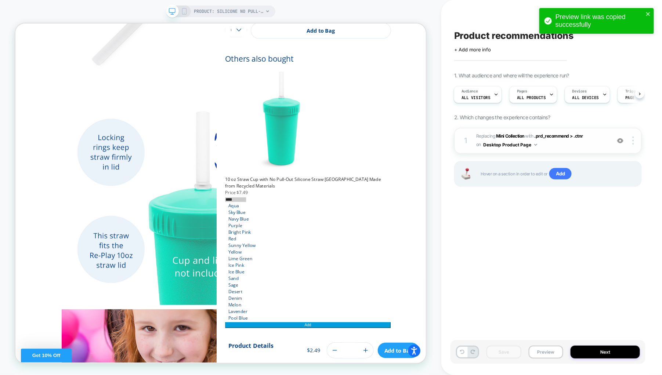
click at [561, 145] on span "#_loomi_addon_1756301652415 Replacing Mini Collection WITH .prd_recommend > .ct…" at bounding box center [541, 140] width 131 height 17
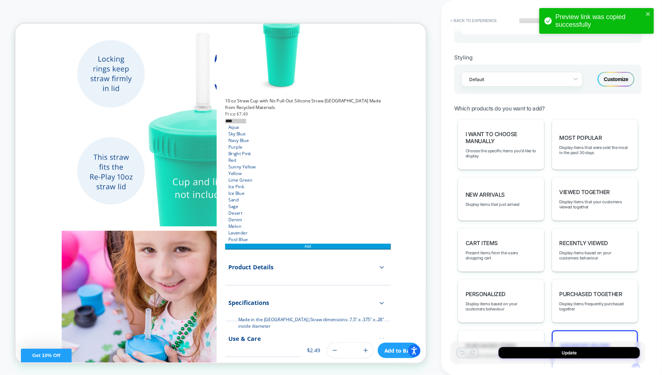
scroll to position [330, 0]
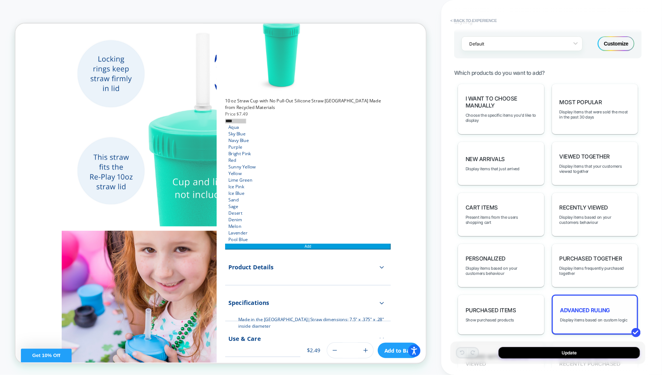
click at [580, 307] on span "Advanced Ruling" at bounding box center [585, 310] width 50 height 7
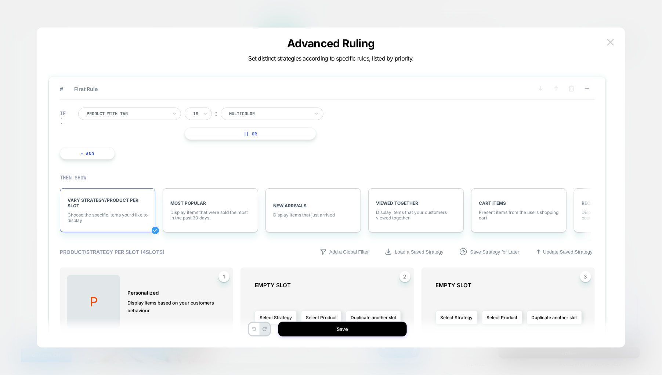
click at [158, 113] on div at bounding box center [127, 114] width 81 height 7
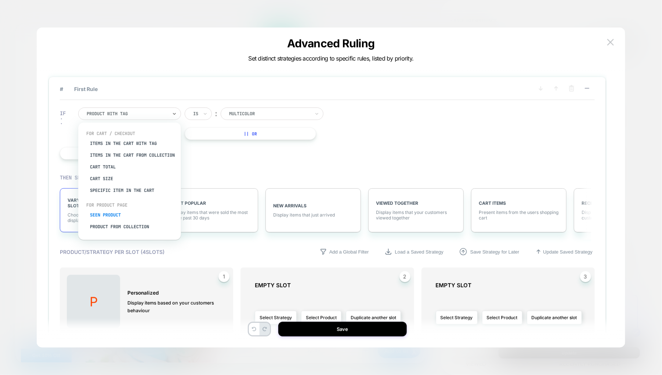
click at [122, 218] on div "Seen Product" at bounding box center [133, 215] width 95 height 12
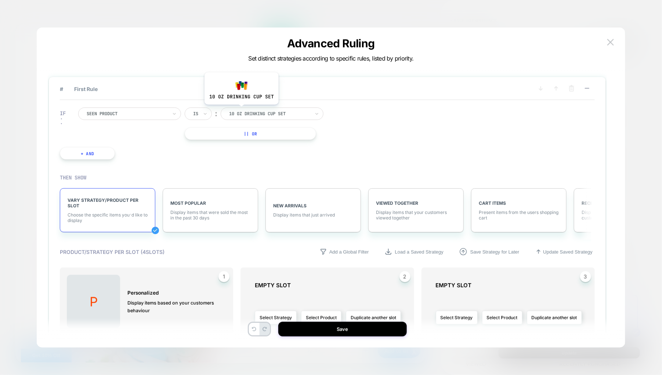
click at [242, 111] on div at bounding box center [269, 114] width 81 height 7
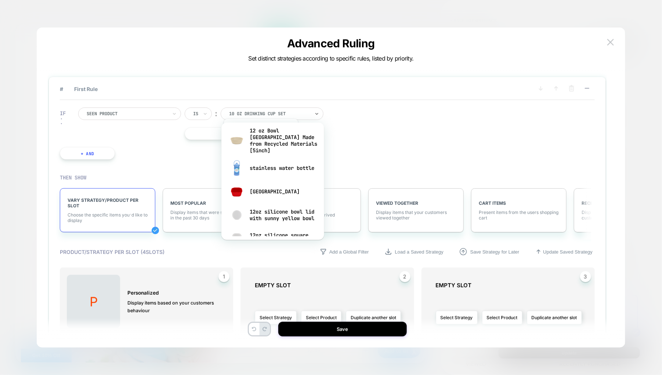
scroll to position [0, 0]
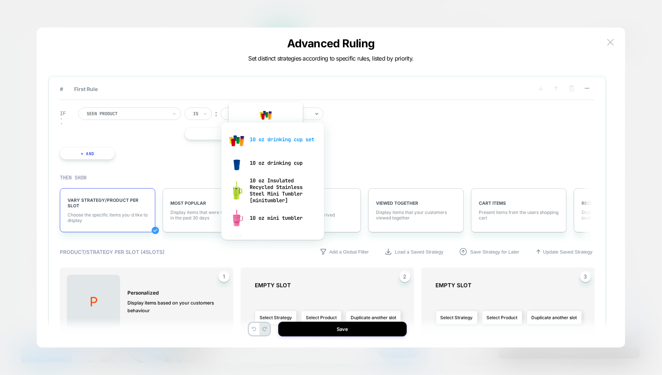
click at [265, 140] on div "10 oz drinking cup set" at bounding box center [272, 139] width 95 height 23
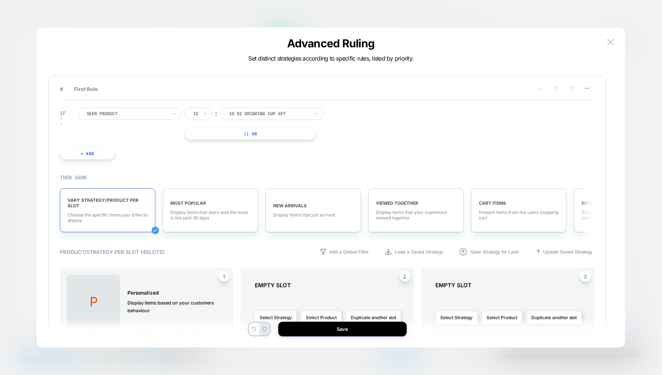
click at [92, 153] on button "+ And" at bounding box center [87, 153] width 55 height 12
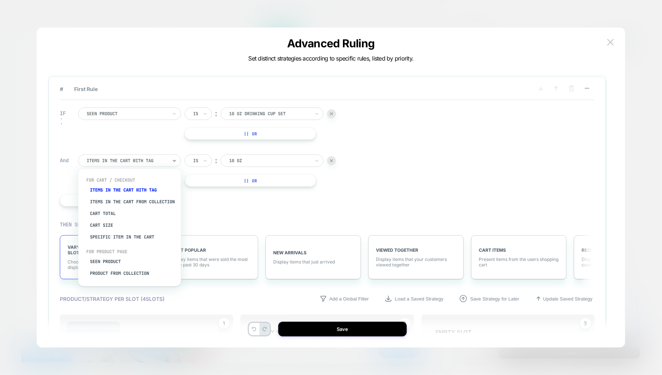
click at [129, 162] on div at bounding box center [127, 161] width 81 height 7
click at [122, 264] on div "Seen Product" at bounding box center [133, 262] width 95 height 12
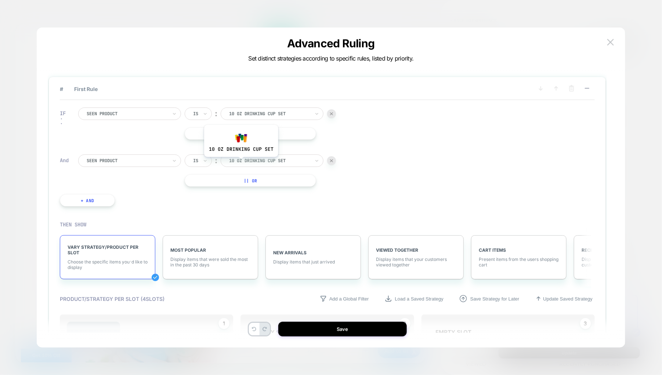
click at [241, 162] on div at bounding box center [269, 161] width 81 height 7
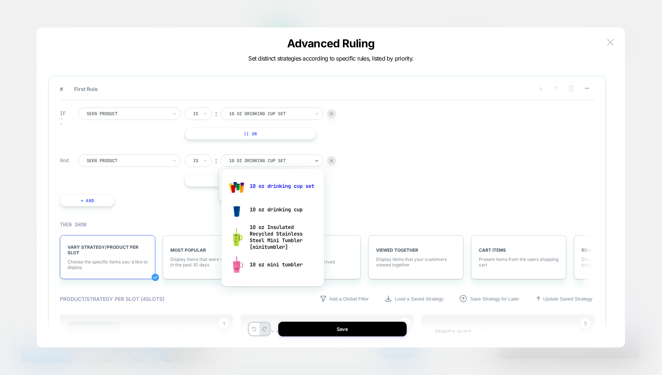
click at [255, 207] on div "10 oz drinking cup" at bounding box center [272, 209] width 95 height 23
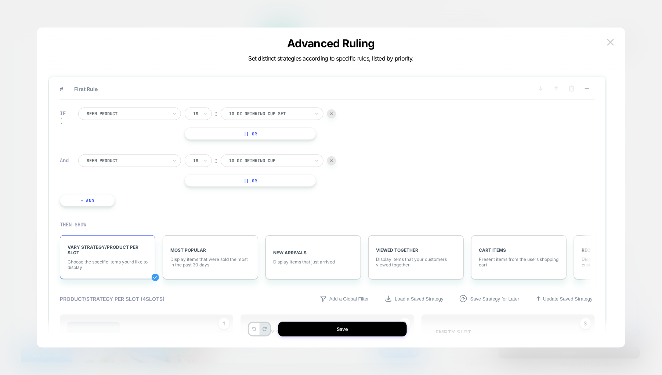
click at [95, 199] on button "+ And" at bounding box center [87, 200] width 55 height 12
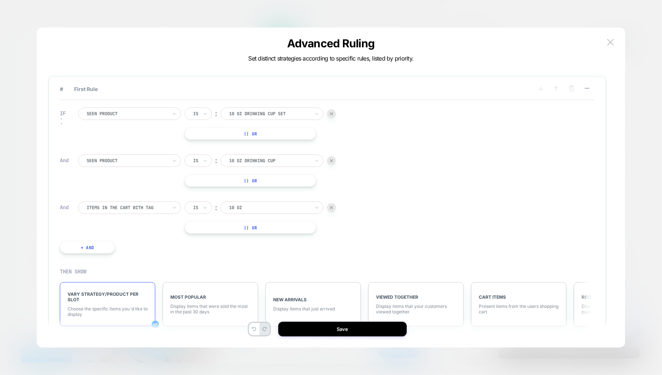
click at [111, 209] on div at bounding box center [127, 208] width 81 height 7
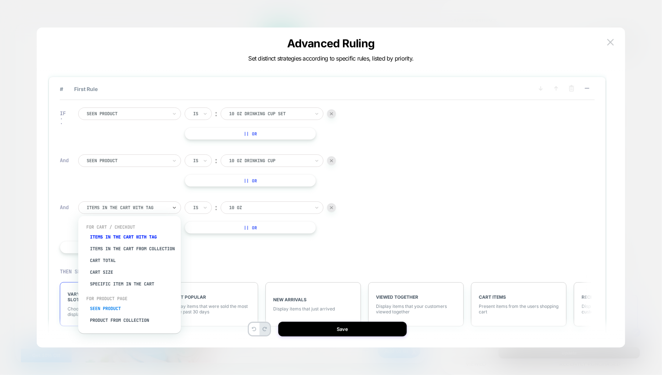
click at [117, 313] on div "Seen Product" at bounding box center [133, 309] width 95 height 12
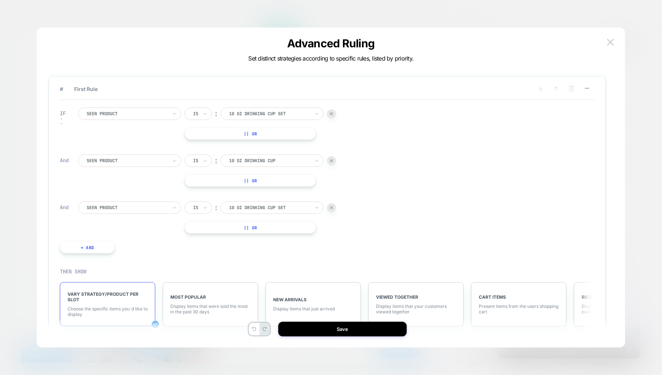
click at [151, 205] on div at bounding box center [127, 208] width 81 height 7
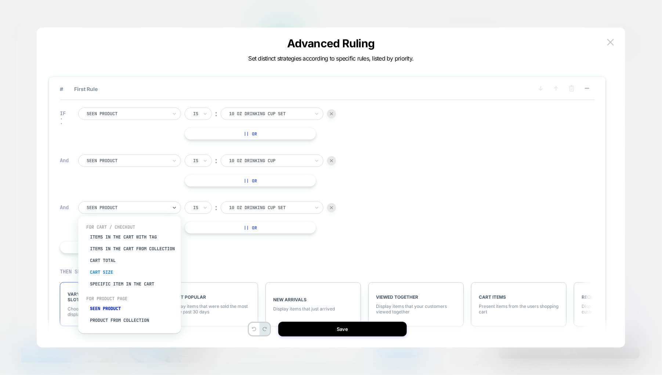
scroll to position [17, 0]
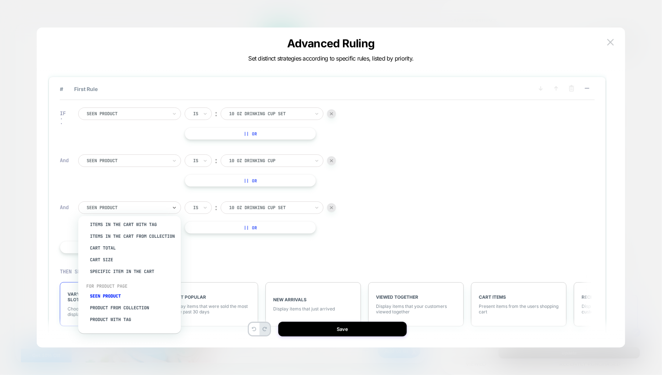
click at [208, 258] on div "IF Seen Product Is ︰ 10 oz drinking cup set 10 OZ DRINKING CUP SET || Or And Se…" at bounding box center [197, 181] width 283 height 168
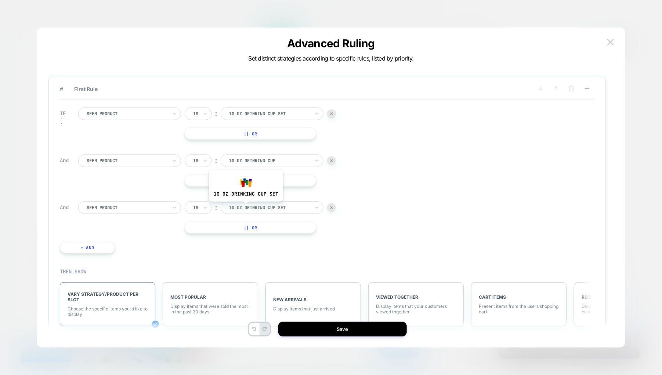
click at [247, 205] on div at bounding box center [269, 208] width 81 height 7
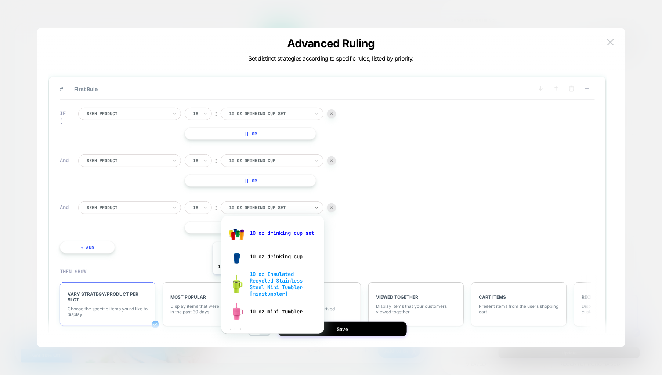
click at [249, 280] on div "10 oz Insulated Recycled Stainless Steel Mini Tumbler [minitumbler]" at bounding box center [272, 284] width 95 height 32
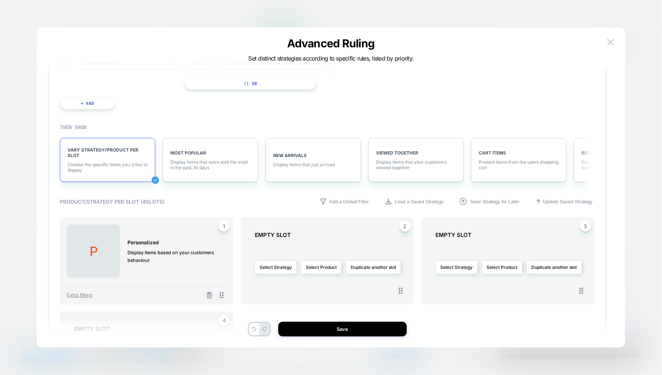
scroll to position [165, 0]
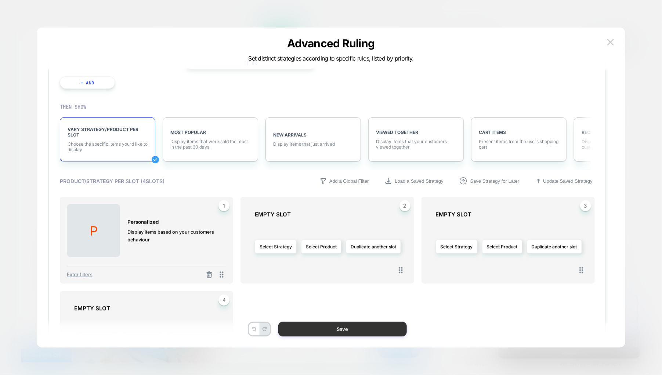
click at [305, 331] on button "Save" at bounding box center [342, 329] width 129 height 15
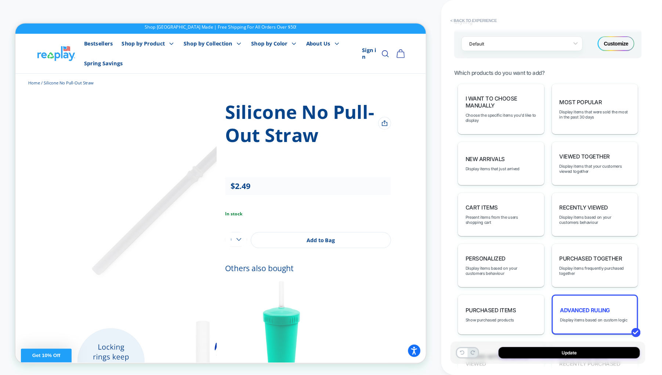
scroll to position [0, 0]
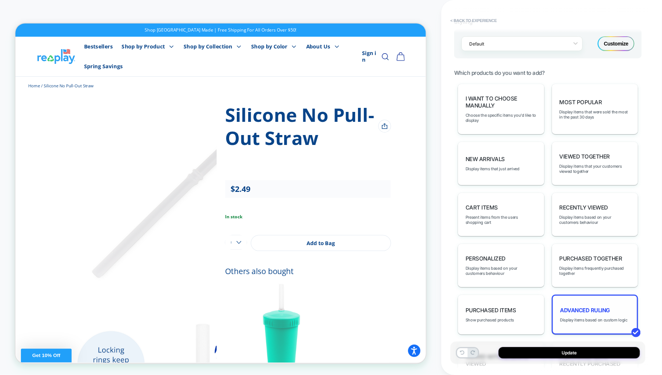
click at [585, 307] on span "Advanced Ruling" at bounding box center [585, 310] width 50 height 7
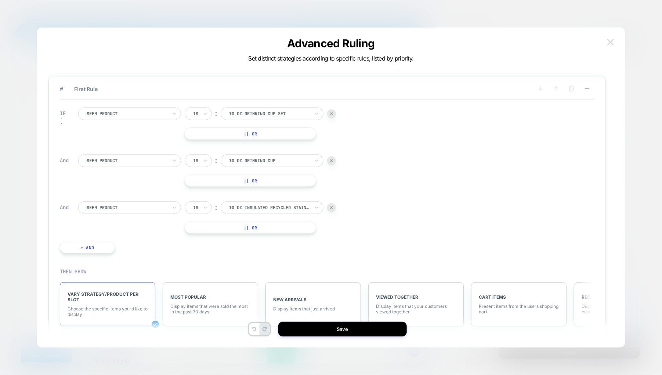
click at [611, 43] on img at bounding box center [610, 42] width 7 height 6
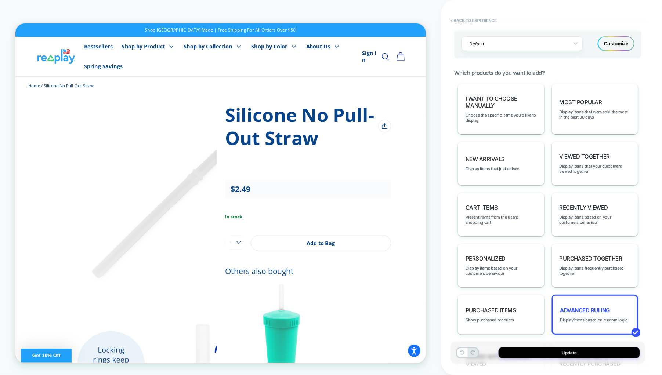
click at [513, 62] on icon "Search" at bounding box center [508, 67] width 10 height 10
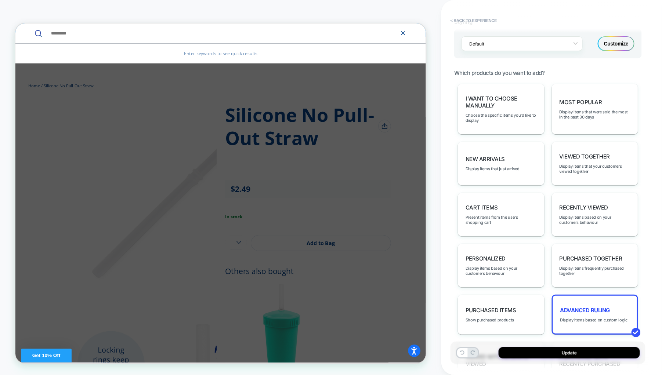
click at [529, 32] on icon "Close" at bounding box center [532, 36] width 9 height 9
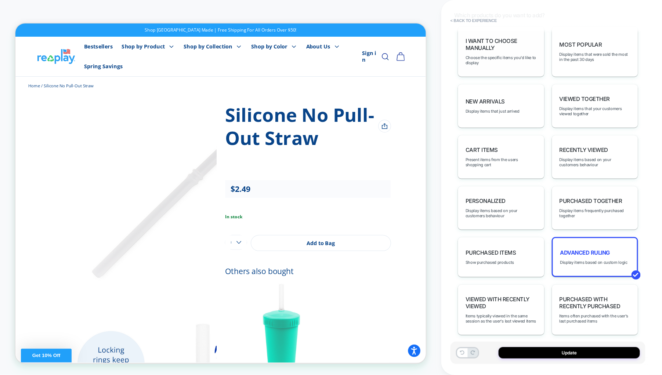
scroll to position [112, 0]
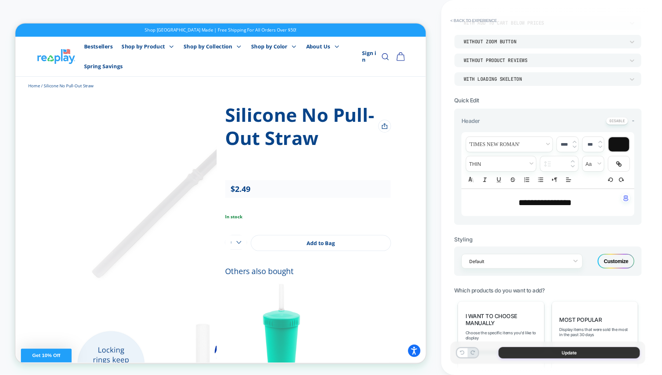
click at [512, 353] on button "Update" at bounding box center [569, 352] width 141 height 11
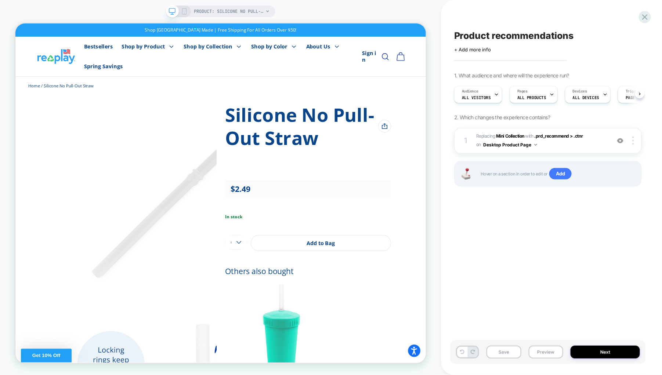
scroll to position [0, 0]
click at [502, 348] on button "Save" at bounding box center [504, 352] width 35 height 13
click at [532, 353] on button "Preview" at bounding box center [546, 352] width 35 height 13
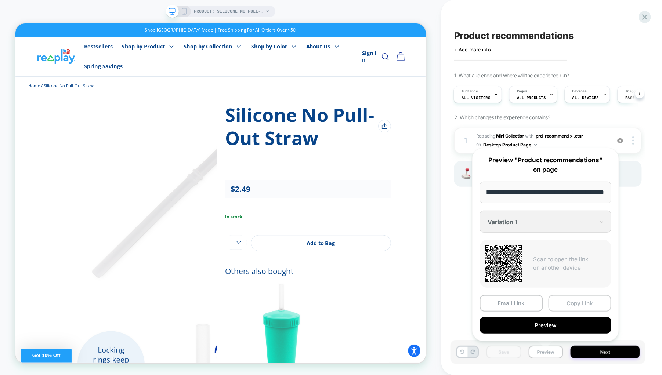
scroll to position [0, 0]
click at [564, 300] on button "Copy Link" at bounding box center [580, 303] width 63 height 17
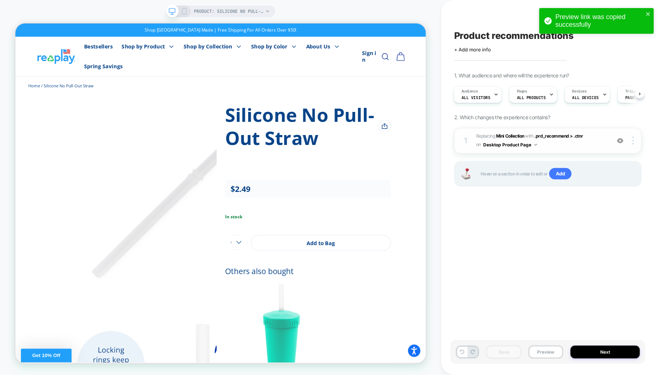
click at [572, 144] on span "#_loomi_addon_1756301652415 Replacing Mini Collection WITH .prd_recommend > .ct…" at bounding box center [541, 140] width 131 height 17
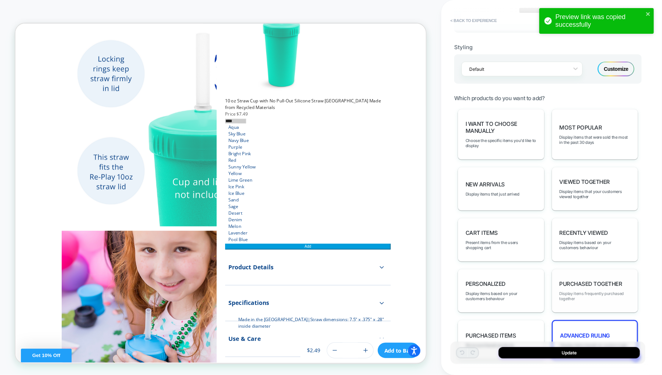
scroll to position [386, 0]
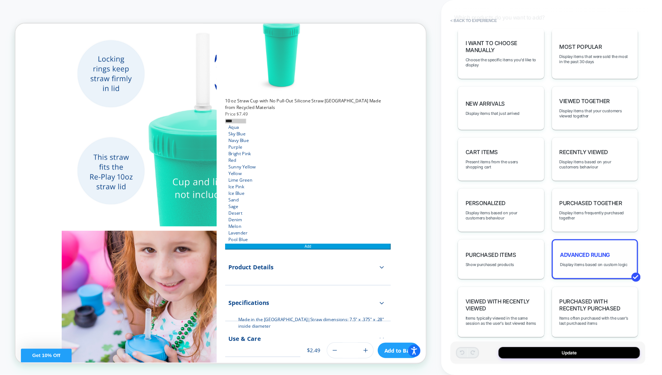
click at [589, 254] on div "Advanced Ruling Display items based on custom logic" at bounding box center [595, 259] width 87 height 40
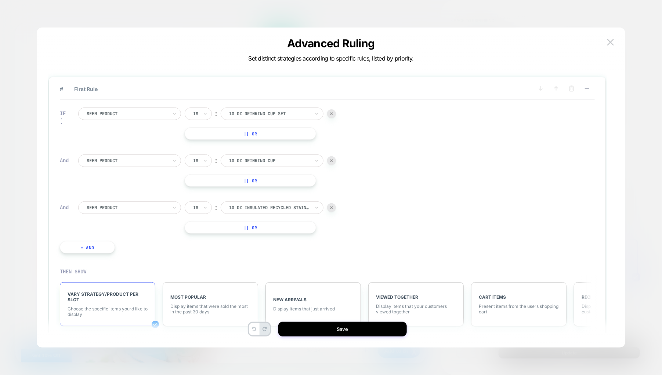
click at [331, 206] on img at bounding box center [331, 207] width 3 height 3
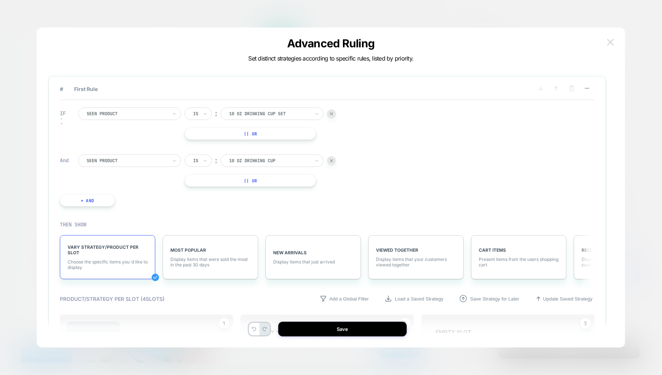
click at [609, 47] on button at bounding box center [610, 42] width 11 height 11
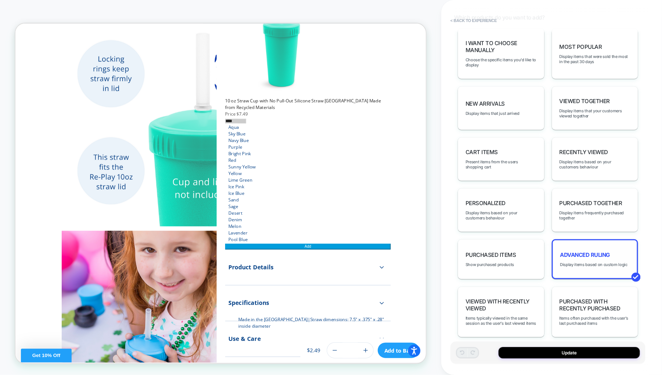
click at [586, 252] on span "Advanced Ruling" at bounding box center [585, 255] width 50 height 7
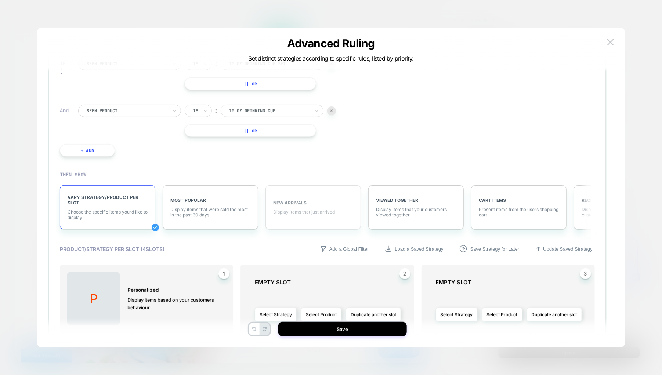
scroll to position [0, 0]
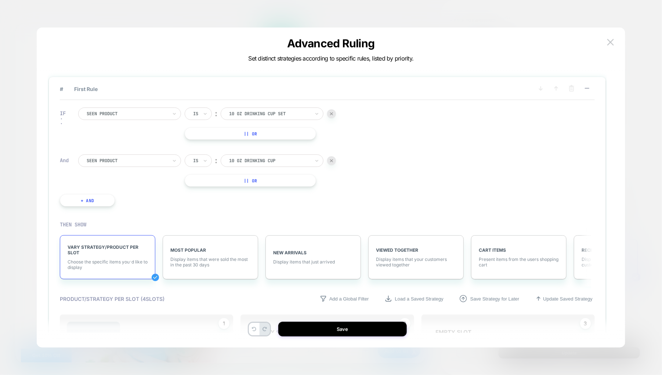
click at [335, 159] on div at bounding box center [331, 160] width 9 height 9
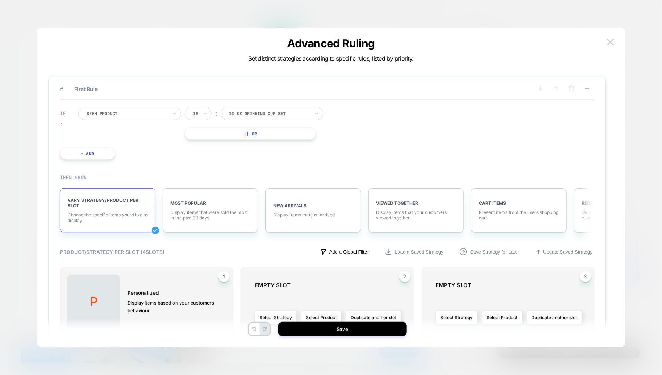
click at [345, 249] on p "Add a Global Filter" at bounding box center [349, 252] width 40 height 6
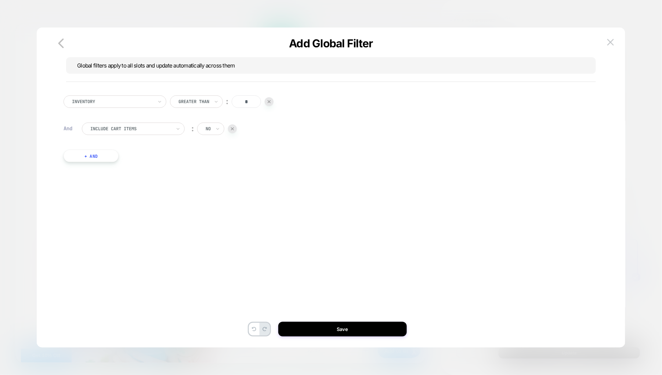
click at [163, 98] on div "Inventory" at bounding box center [115, 101] width 103 height 12
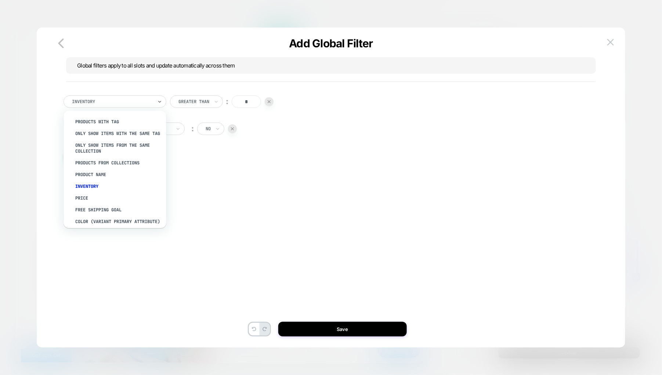
scroll to position [66, 0]
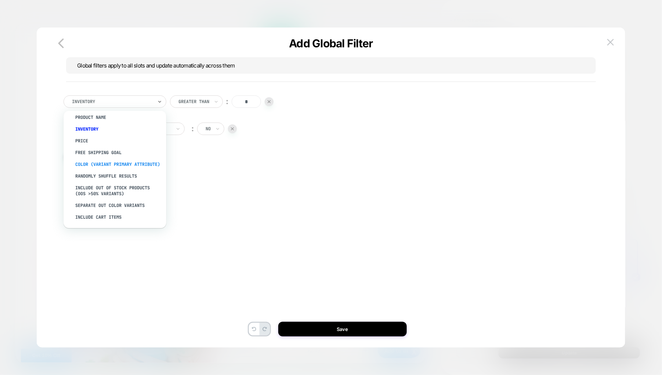
click at [106, 160] on div "color (Variant primary attribute)" at bounding box center [118, 165] width 95 height 12
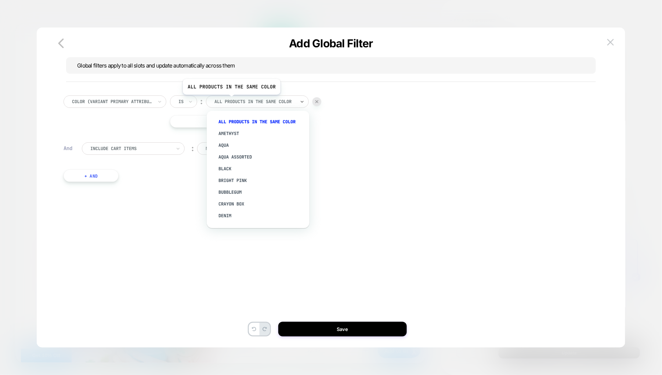
click at [231, 100] on div at bounding box center [254, 101] width 81 height 7
click at [421, 153] on div "Include Cart Items ︰ no" at bounding box center [336, 152] width 509 height 20
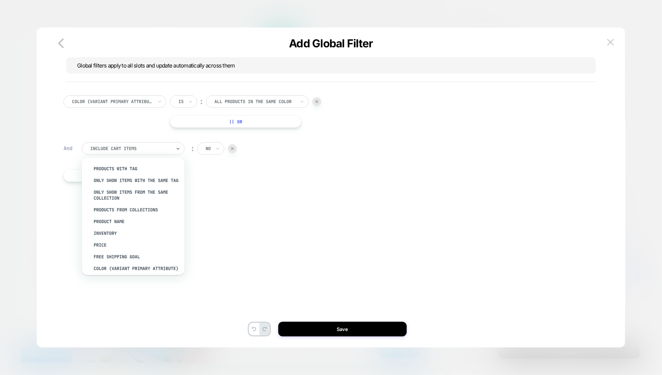
click at [159, 146] on div at bounding box center [130, 148] width 81 height 7
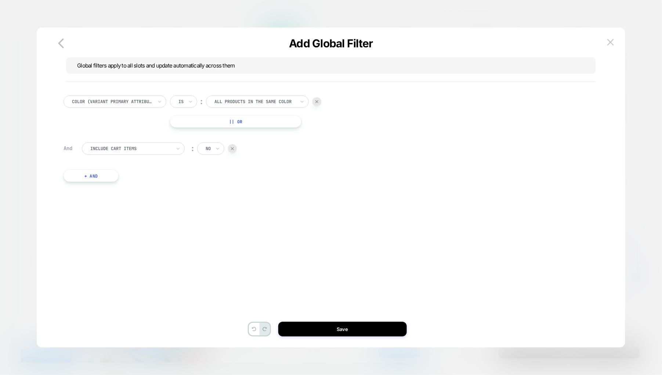
click at [233, 148] on img at bounding box center [232, 148] width 3 height 3
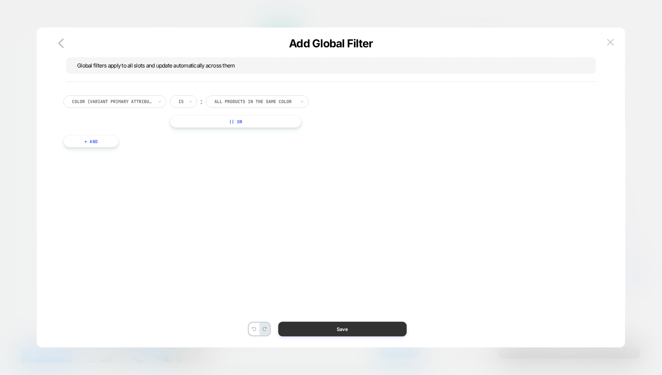
click at [314, 326] on button "Save" at bounding box center [342, 329] width 129 height 15
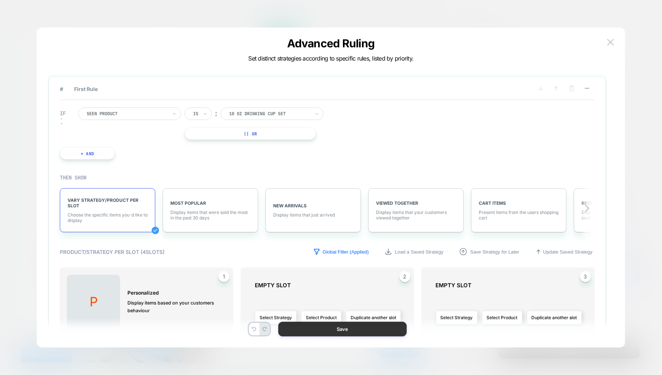
click at [293, 328] on button "Save" at bounding box center [342, 329] width 129 height 15
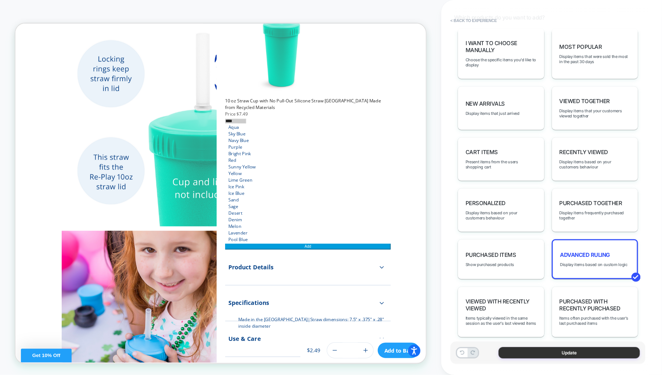
click at [508, 355] on button "Update" at bounding box center [569, 352] width 141 height 11
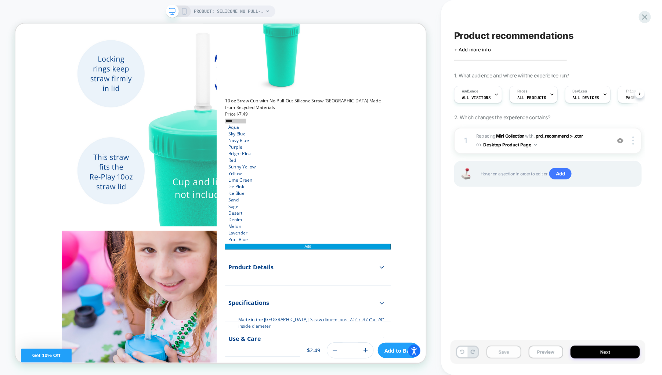
scroll to position [0, 0]
click at [499, 352] on button "Save" at bounding box center [504, 352] width 35 height 13
click at [543, 350] on button "Preview" at bounding box center [546, 352] width 35 height 13
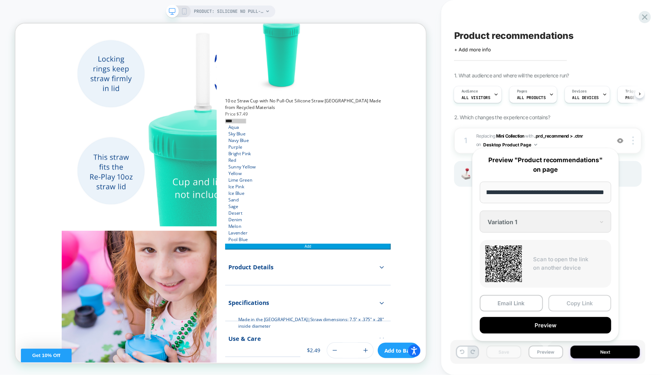
scroll to position [0, 0]
click at [568, 298] on button "Copy Link" at bounding box center [580, 303] width 63 height 17
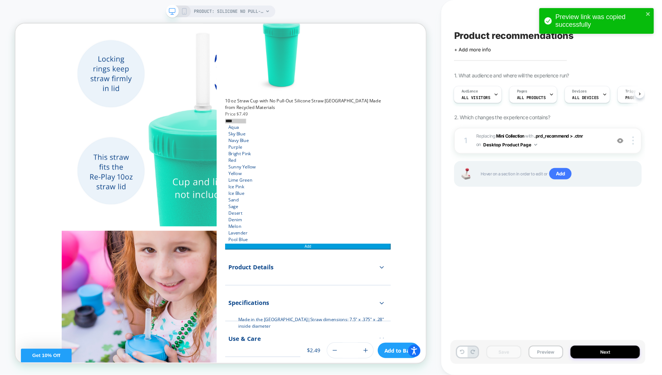
scroll to position [0, 3]
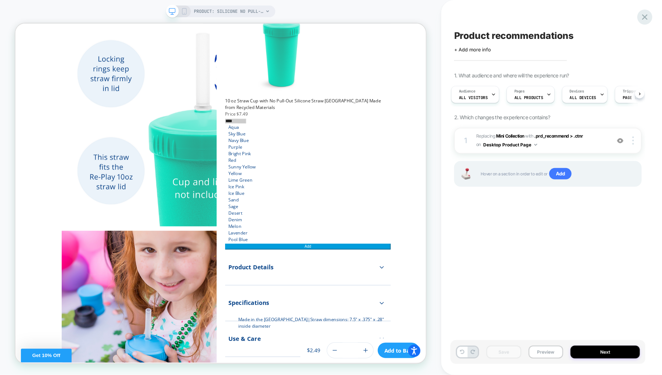
click at [646, 12] on icon at bounding box center [645, 17] width 10 height 10
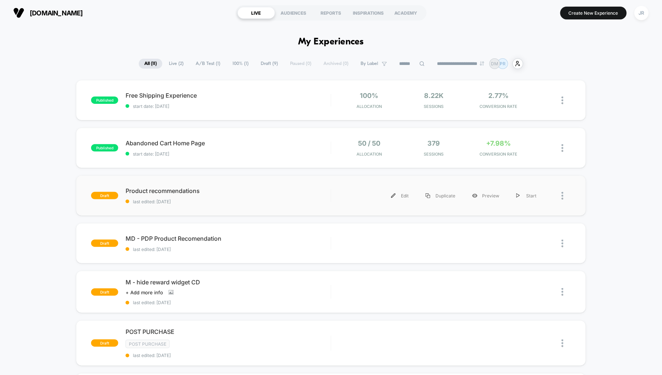
click at [559, 195] on div at bounding box center [558, 196] width 26 height 17
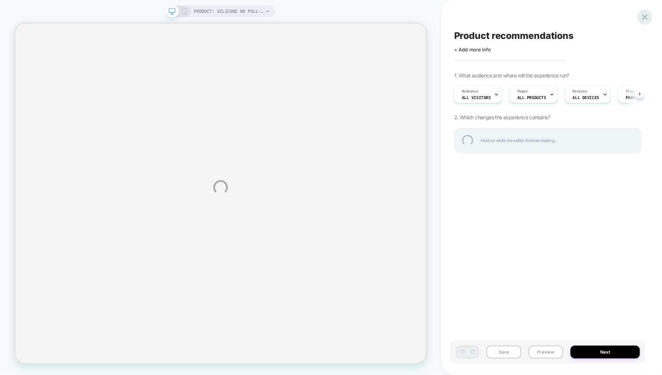
click at [649, 17] on div at bounding box center [644, 17] width 15 height 15
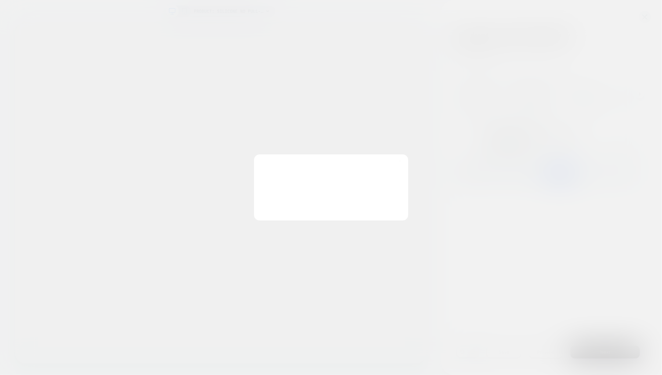
scroll to position [0, 0]
click at [298, 205] on button "Discard Changes" at bounding box center [294, 205] width 66 height 23
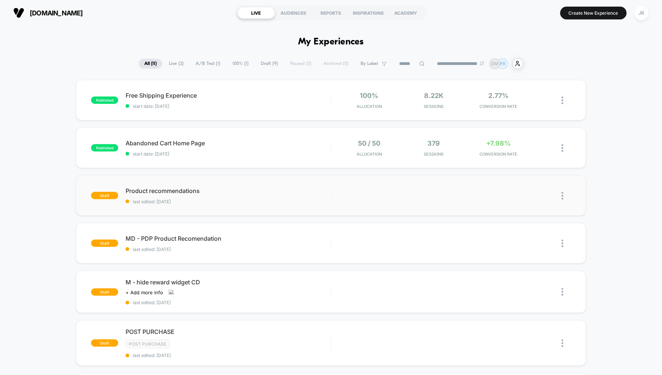
click at [562, 196] on img at bounding box center [563, 196] width 2 height 8
click at [531, 228] on div "Delete" at bounding box center [525, 229] width 66 height 17
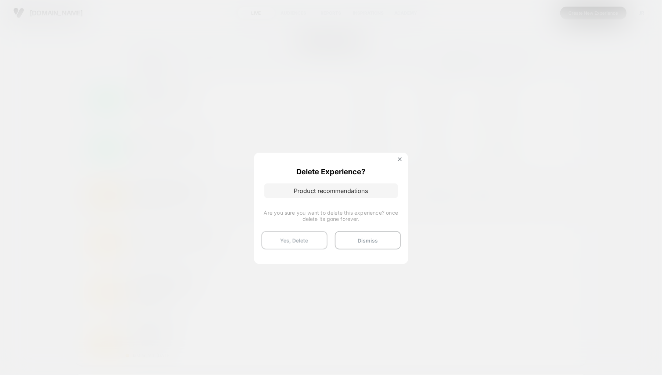
click at [296, 242] on button "Yes, Delete" at bounding box center [294, 240] width 66 height 18
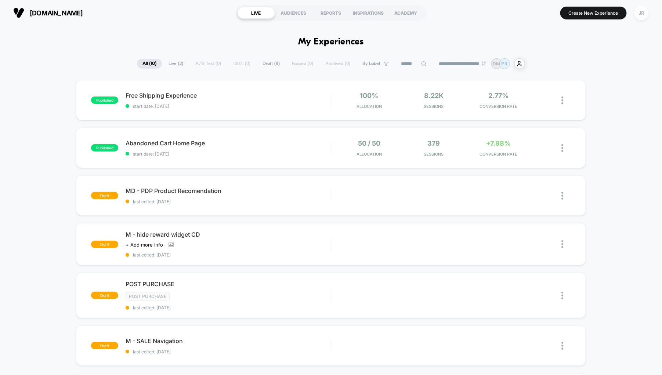
click at [641, 12] on div "JR" at bounding box center [641, 13] width 14 height 14
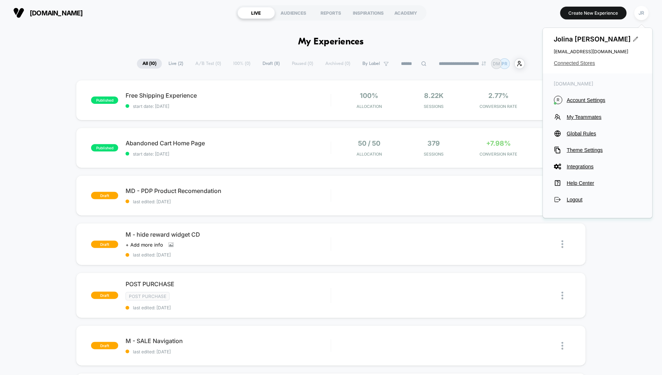
click at [590, 62] on span "Connected Stores" at bounding box center [597, 63] width 87 height 6
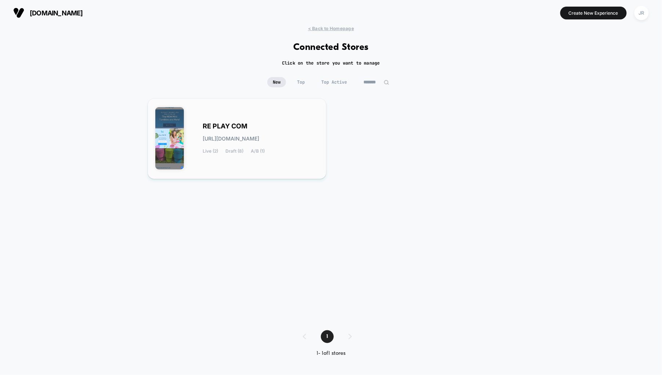
click at [300, 138] on div "RE PLAY COM re-play_com.myshopify.com Live (2) Draft (8) A/B (1)" at bounding box center [261, 139] width 116 height 30
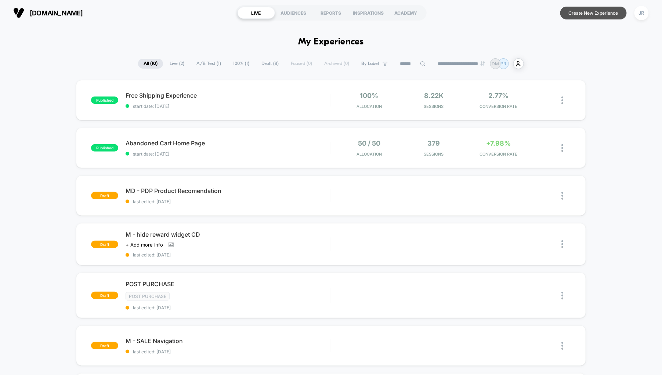
click at [590, 14] on button "Create New Experience" at bounding box center [593, 13] width 66 height 13
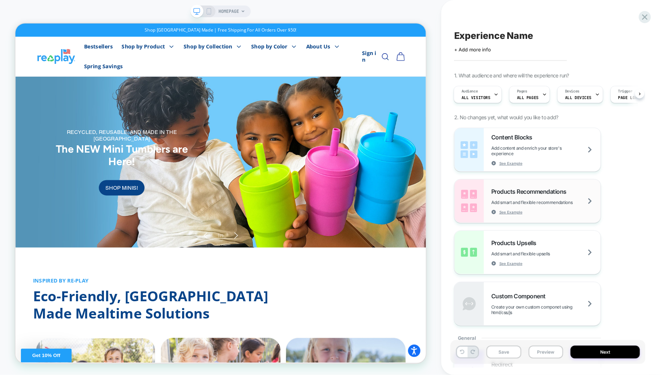
click at [564, 200] on span "Add smart and flexible recommendations" at bounding box center [541, 203] width 100 height 6
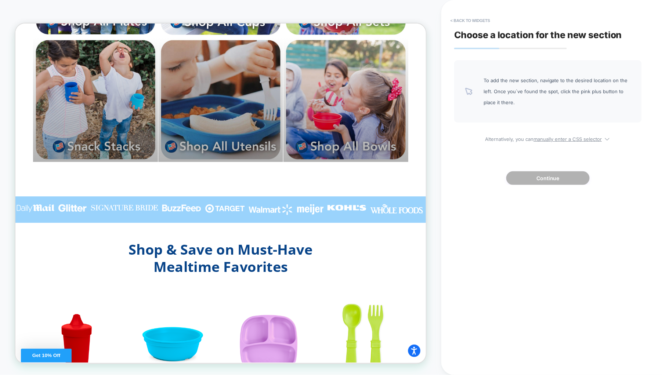
scroll to position [716, 0]
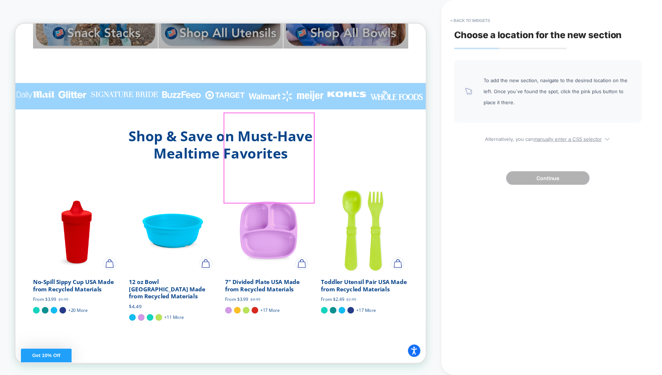
click at [333, 241] on img "Slider" at bounding box center [353, 299] width 116 height 116
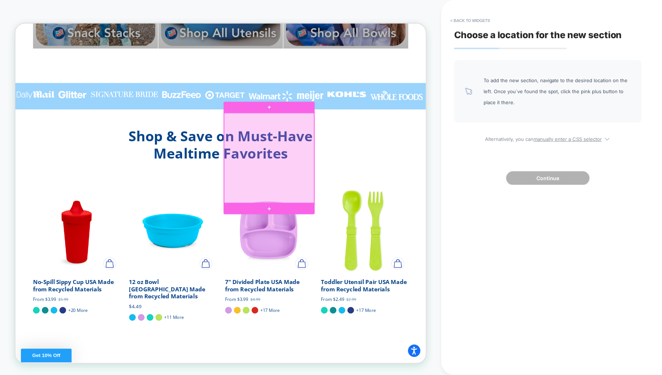
click at [352, 195] on div at bounding box center [353, 202] width 120 height 120
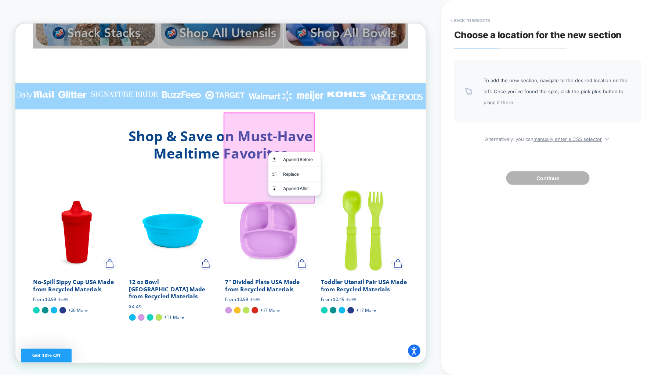
click at [342, 193] on div at bounding box center [354, 203] width 122 height 122
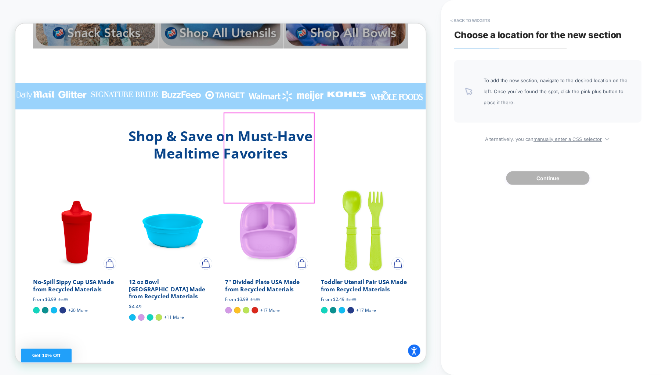
click at [342, 241] on img "Slider" at bounding box center [353, 299] width 116 height 116
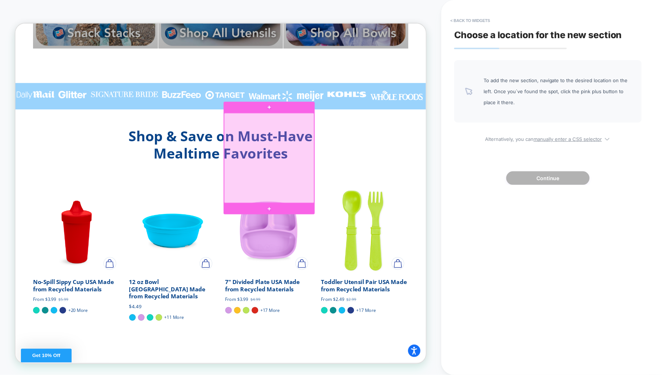
click at [342, 193] on div at bounding box center [353, 202] width 120 height 120
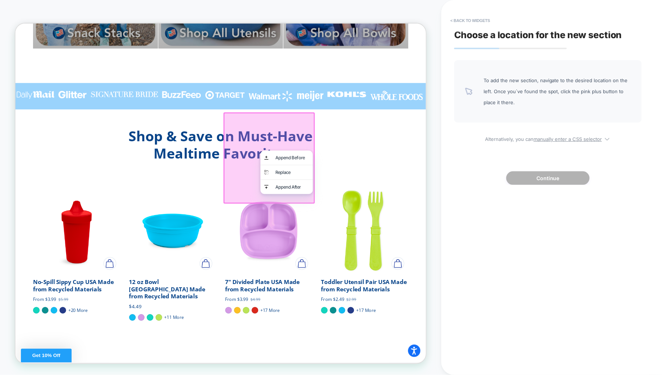
click at [238, 241] on img "12 oz Bowl USA Made from Recycled Materials" at bounding box center [225, 299] width 116 height 116
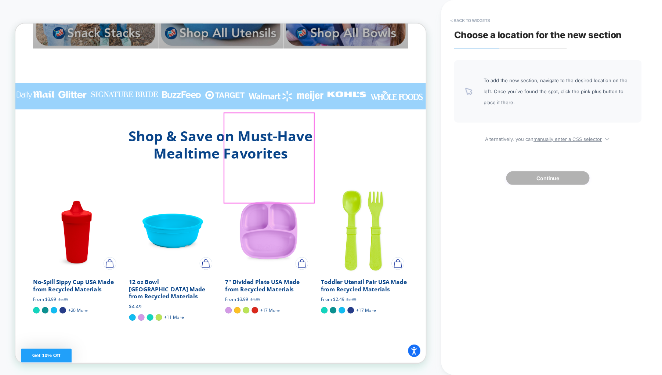
click at [238, 241] on img "12 oz Bowl USA Made from Recycled Materials" at bounding box center [225, 299] width 116 height 116
click at [273, 338] on img "Quick shop" at bounding box center [269, 343] width 11 height 11
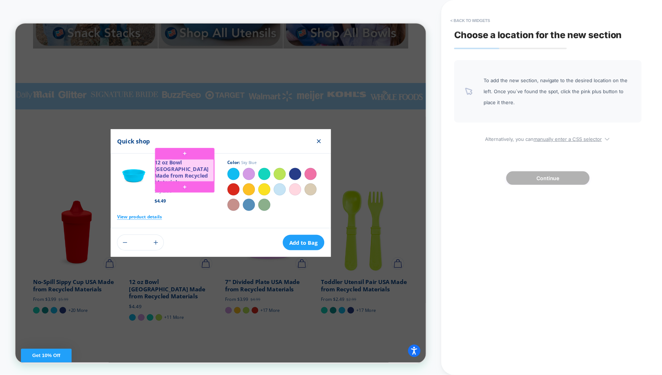
click at [221, 214] on div at bounding box center [241, 219] width 78 height 30
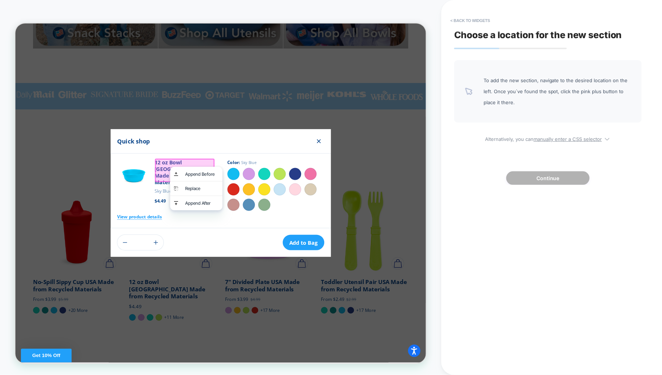
click at [206, 215] on div at bounding box center [240, 218] width 79 height 31
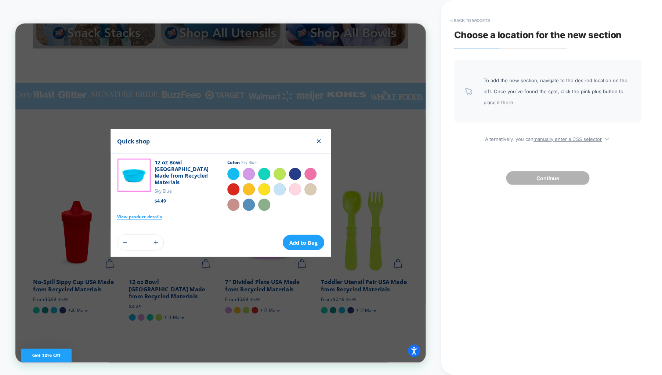
click at [184, 220] on img at bounding box center [173, 226] width 44 height 44
click at [225, 218] on div "12 oz Bowl [GEOGRAPHIC_DATA] Made from Recycled Materials" at bounding box center [240, 221] width 79 height 35
click at [422, 176] on icon "Close Modal" at bounding box center [419, 180] width 9 height 9
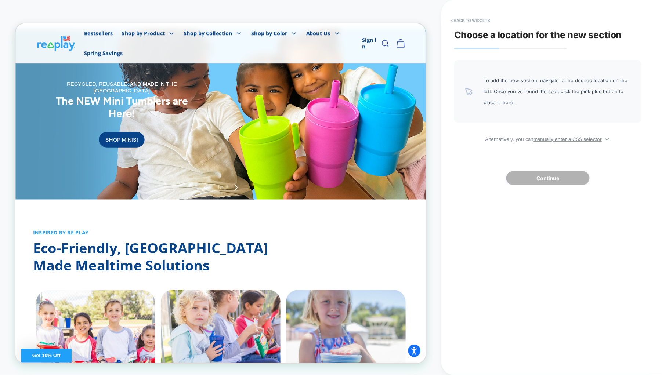
scroll to position [0, 0]
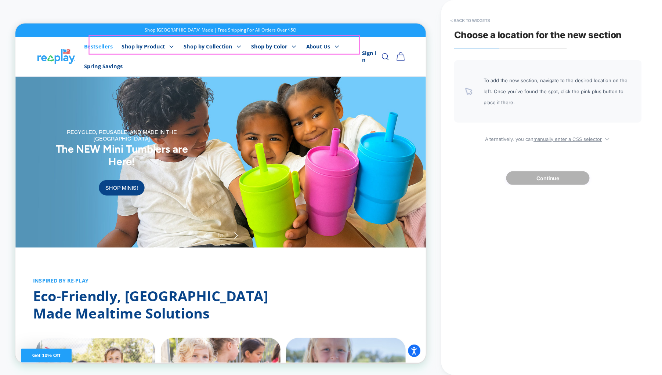
click at [151, 49] on link "Bestsellers" at bounding box center [126, 54] width 50 height 26
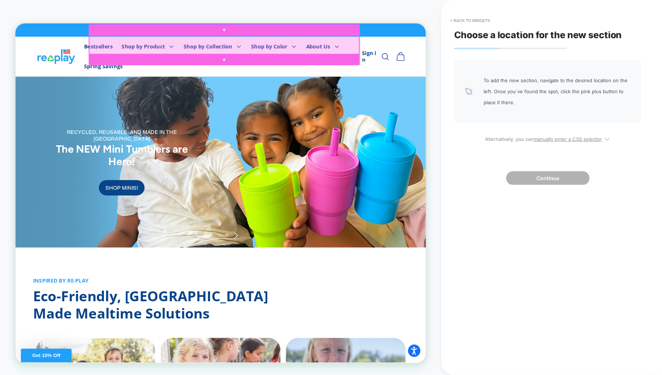
click at [207, 49] on div at bounding box center [293, 51] width 360 height 25
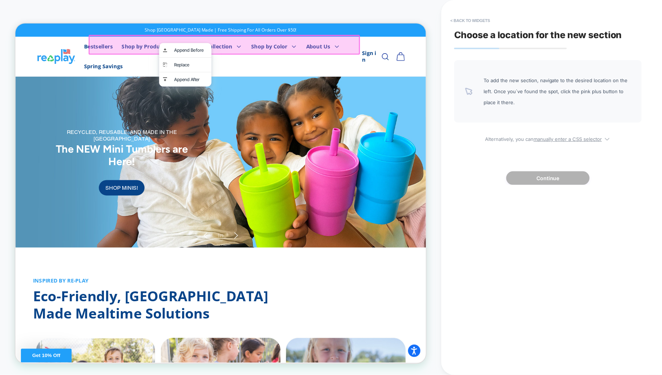
click at [171, 119] on img "Slide 1 of 1" at bounding box center [288, 208] width 547 height 228
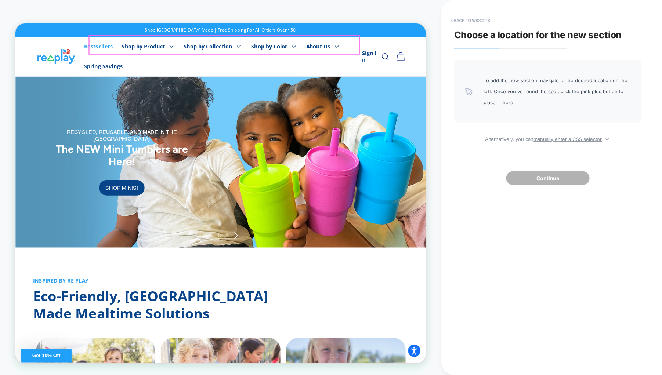
click at [151, 48] on link "Bestsellers" at bounding box center [126, 54] width 50 height 26
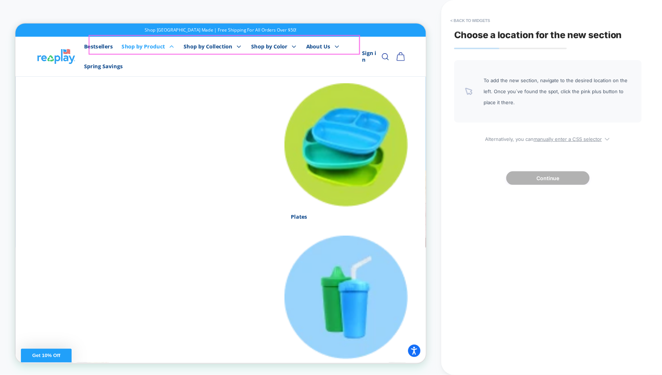
click at [206, 53] on summary "Shop by Product" at bounding box center [192, 54] width 83 height 26
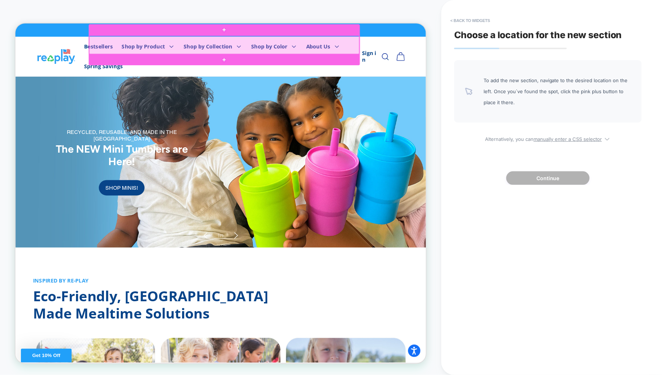
click at [211, 49] on div at bounding box center [293, 51] width 360 height 25
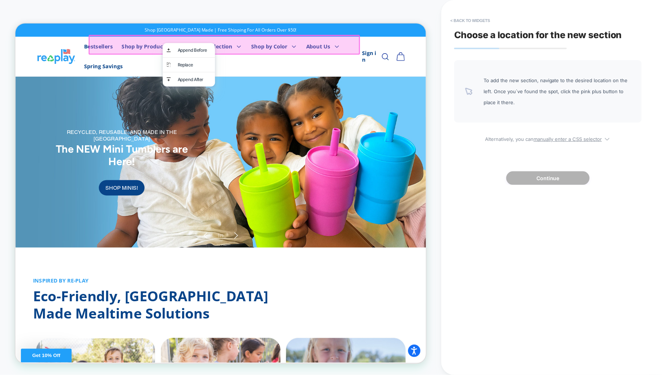
click at [204, 49] on div at bounding box center [294, 52] width 362 height 26
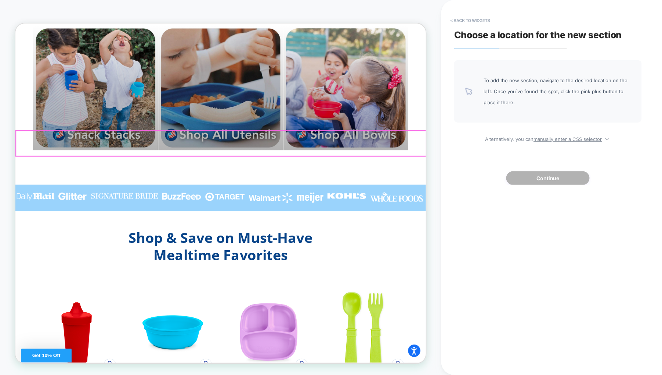
scroll to position [771, 0]
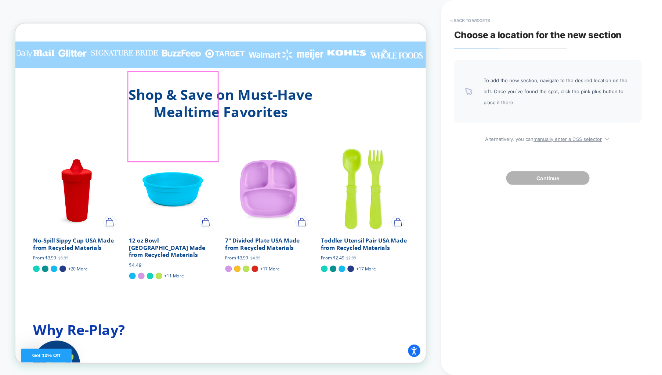
click at [243, 185] on img "12 oz Bowl USA Made from Recycled Materials" at bounding box center [225, 243] width 116 height 116
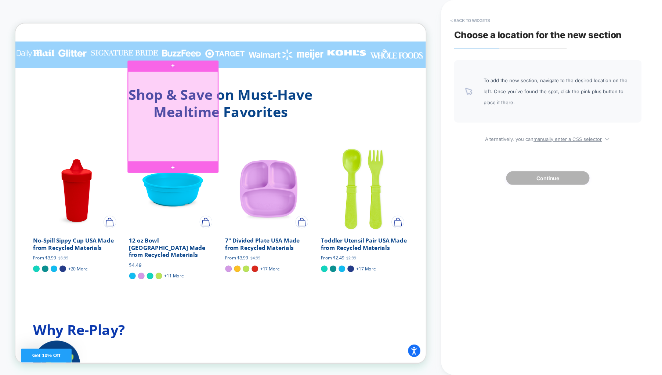
click at [230, 127] on div at bounding box center [225, 147] width 120 height 120
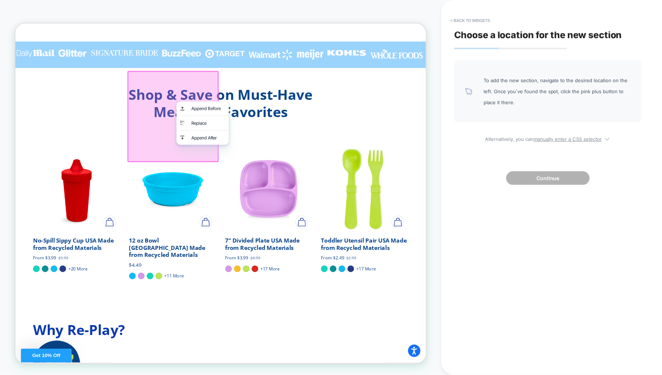
click at [221, 127] on div at bounding box center [225, 147] width 122 height 122
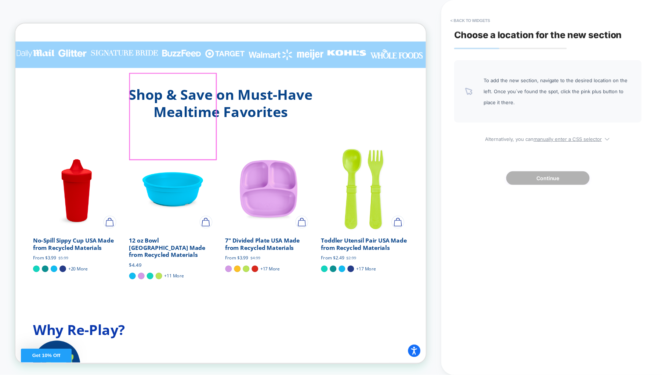
click at [221, 185] on img "12 oz Bowl USA Made from Recycled Materials" at bounding box center [225, 243] width 116 height 116
click at [217, 307] on link "12 oz Bowl [GEOGRAPHIC_DATA] Made from Recycled Materials" at bounding box center [218, 321] width 102 height 29
click at [210, 185] on img "12 oz Bowl USA Made from Recycled Materials" at bounding box center [225, 243] width 116 height 116
click at [324, 331] on span "Lime Green" at bounding box center [322, 335] width 33 height 9
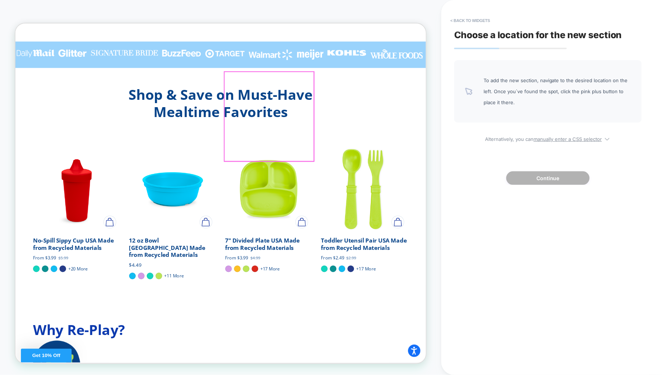
click at [346, 185] on img "Slider" at bounding box center [353, 243] width 116 height 116
click at [393, 282] on img "Quick shop" at bounding box center [397, 287] width 11 height 11
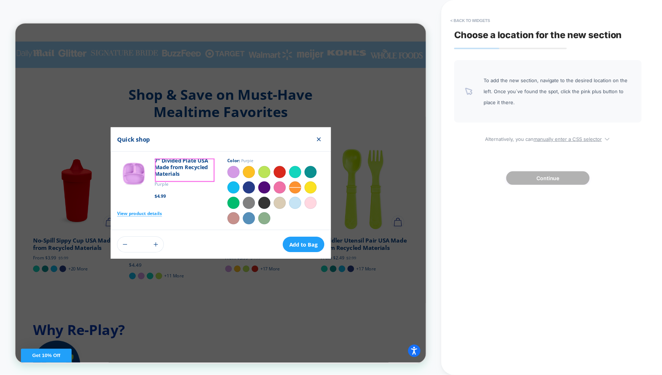
click at [227, 217] on div "7" Divided Plate USA Made from Recycled Materials" at bounding box center [240, 216] width 79 height 29
click at [200, 275] on link "View product details" at bounding box center [181, 276] width 60 height 15
click at [211, 277] on link "View product details" at bounding box center [181, 276] width 60 height 15
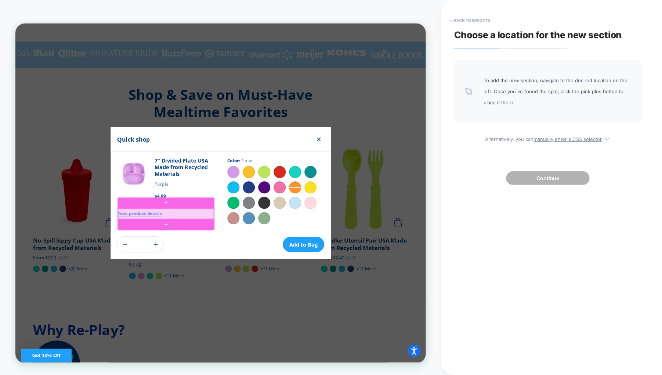
click at [210, 277] on div at bounding box center [216, 277] width 128 height 14
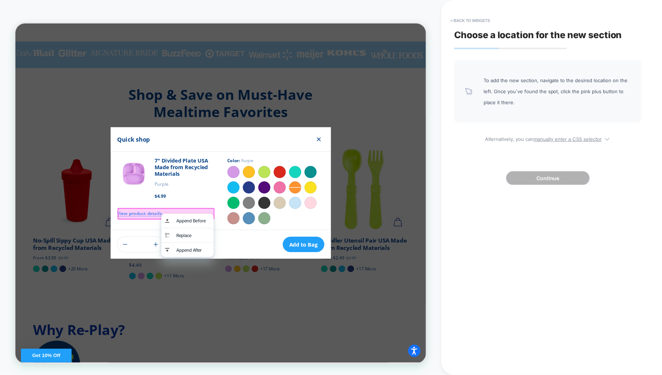
click at [190, 275] on div at bounding box center [215, 276] width 129 height 15
click at [186, 275] on link "View product details" at bounding box center [181, 276] width 60 height 15
click at [184, 275] on link "View product details" at bounding box center [181, 276] width 60 height 15
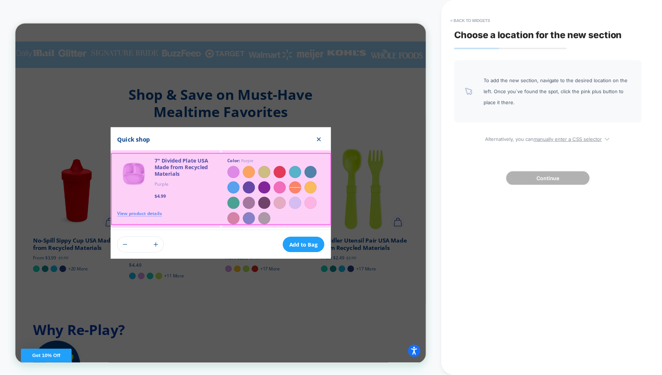
click at [175, 275] on div at bounding box center [289, 243] width 292 height 95
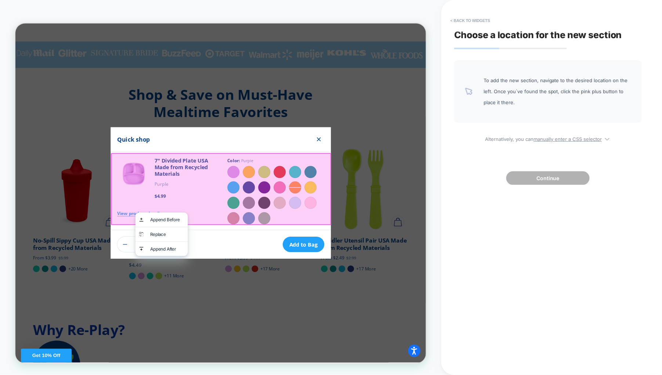
click at [227, 170] on div "Quick shop" at bounding box center [289, 178] width 294 height 33
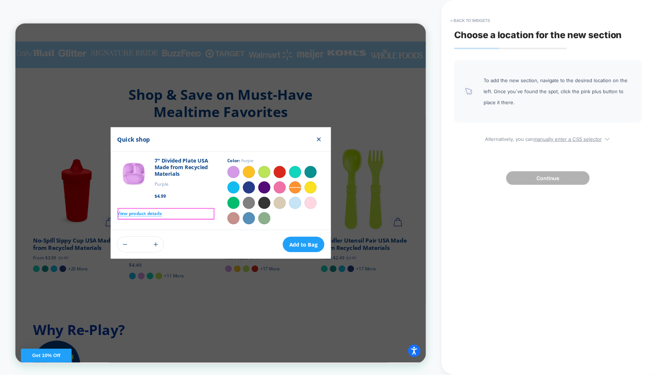
click at [184, 277] on link "View product details" at bounding box center [181, 276] width 60 height 15
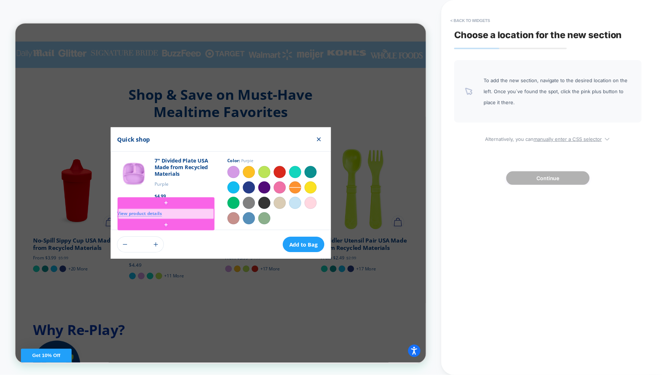
click at [184, 274] on div at bounding box center [216, 277] width 128 height 14
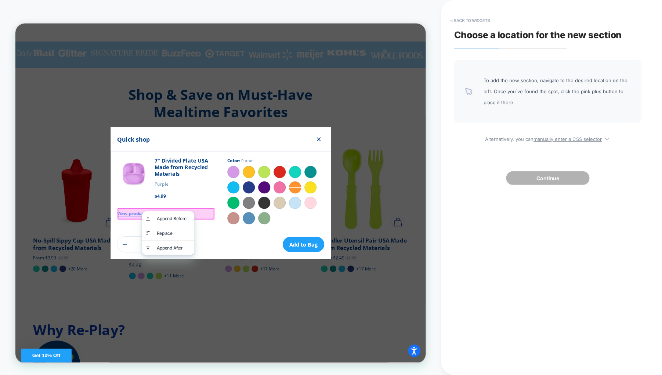
click at [284, 176] on div "Quick shop" at bounding box center [289, 178] width 294 height 33
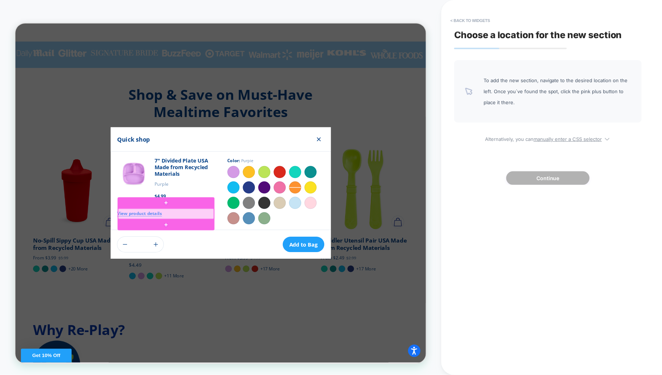
click at [209, 271] on div at bounding box center [216, 277] width 128 height 14
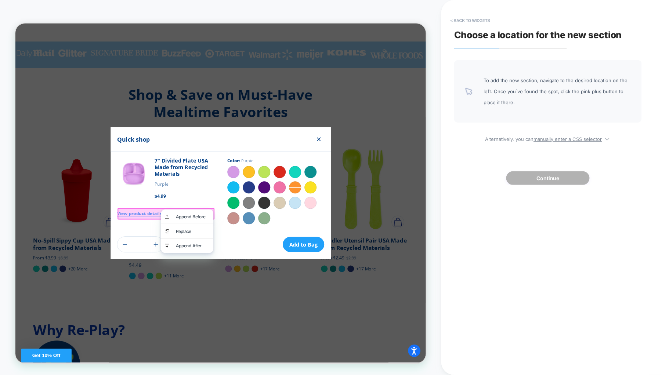
click at [290, 232] on div "Color: Purple Purple Sunny Yellow Lime Green Red Aqua Teal Sky Blue Navy Blue A…" at bounding box center [362, 246] width 147 height 104
click at [190, 272] on link "View product details" at bounding box center [181, 276] width 60 height 15
click at [189, 240] on img at bounding box center [173, 224] width 44 height 44
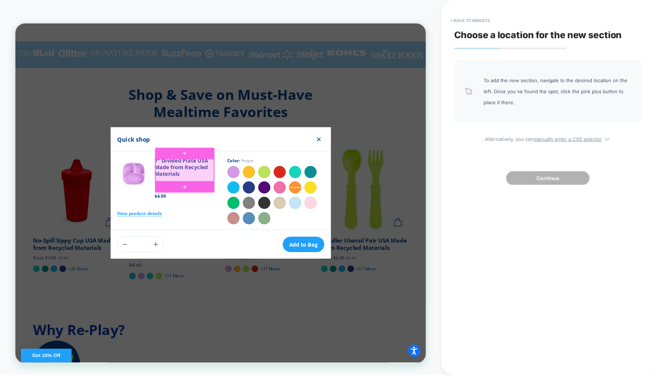
click at [239, 217] on div at bounding box center [241, 219] width 78 height 30
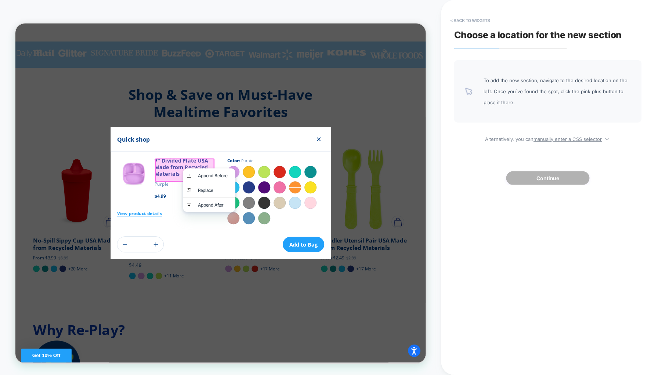
click at [217, 211] on div at bounding box center [240, 218] width 79 height 31
click at [217, 211] on div "7" Divided Plate USA Made from Recycled Materials" at bounding box center [240, 216] width 79 height 29
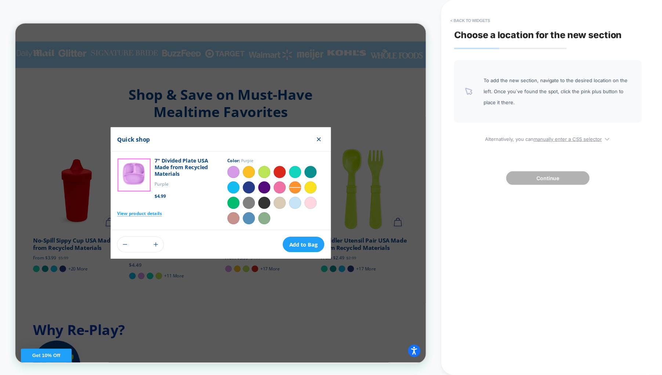
click at [179, 225] on img at bounding box center [173, 224] width 44 height 44
click at [415, 180] on button "Close Modal" at bounding box center [419, 177] width 21 height 21
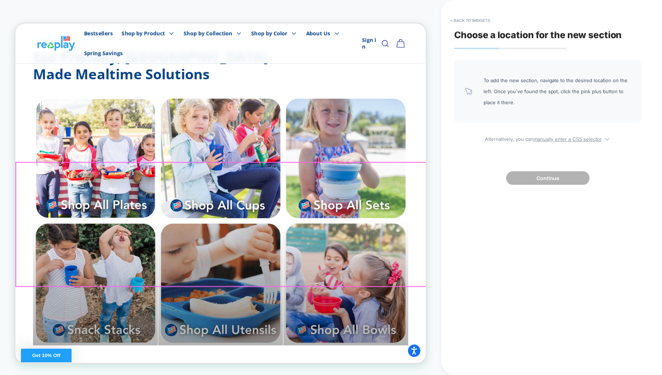
scroll to position [0, 0]
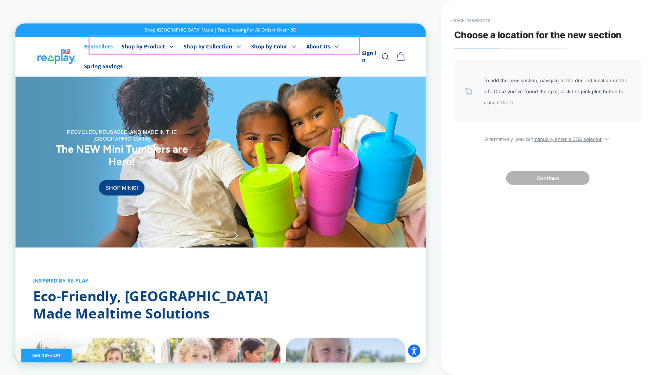
click at [151, 46] on link "Bestsellers" at bounding box center [126, 54] width 50 height 26
click at [151, 51] on link "Bestsellers" at bounding box center [126, 54] width 50 height 26
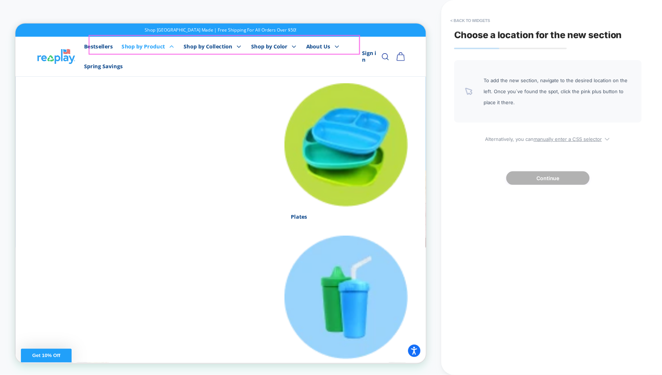
click at [224, 54] on summary "Shop by Product" at bounding box center [192, 54] width 83 height 26
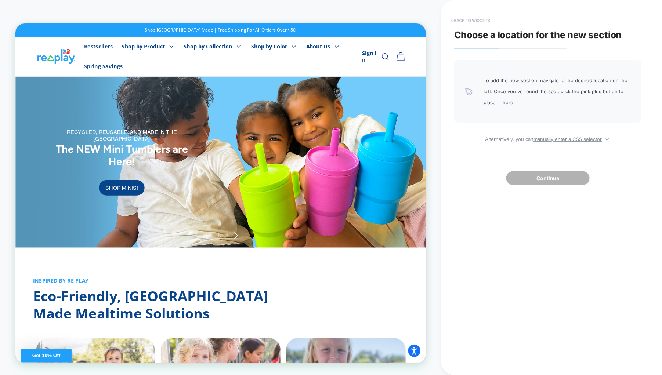
click at [471, 21] on button "< Back to widgets" at bounding box center [470, 21] width 47 height 12
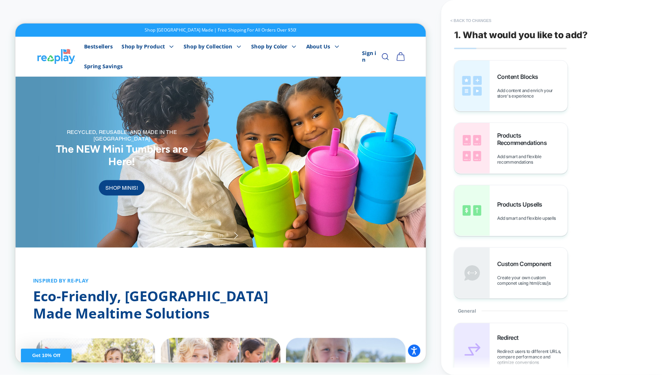
click at [470, 18] on button "< Back to changes" at bounding box center [471, 21] width 48 height 12
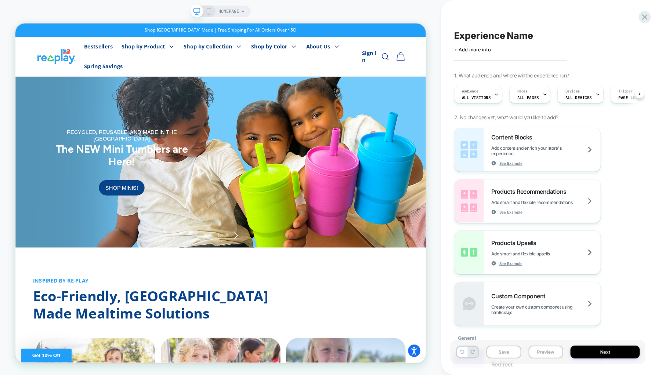
scroll to position [0, 0]
click at [525, 95] on span "ALL PAGES" at bounding box center [528, 97] width 22 height 5
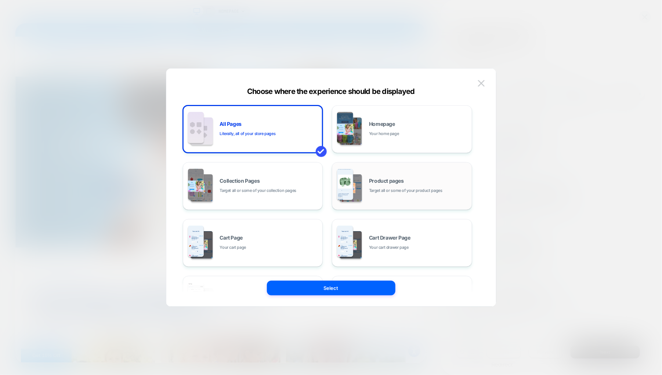
click at [389, 184] on div "Product pages Target all or some of your product pages" at bounding box center [418, 186] width 99 height 16
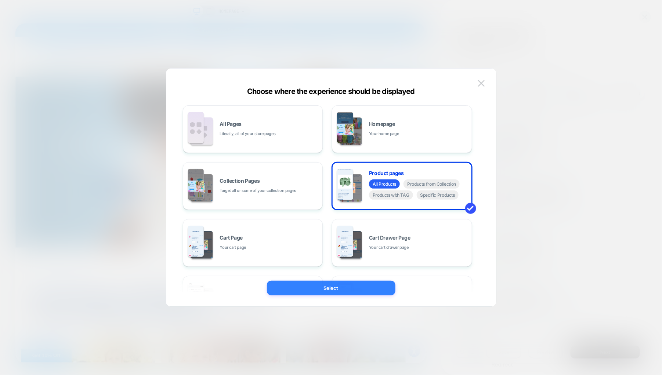
click at [363, 283] on button "Select" at bounding box center [331, 288] width 129 height 15
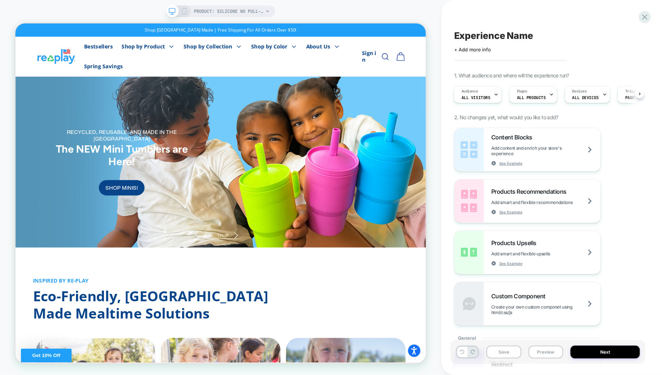
scroll to position [0, 1]
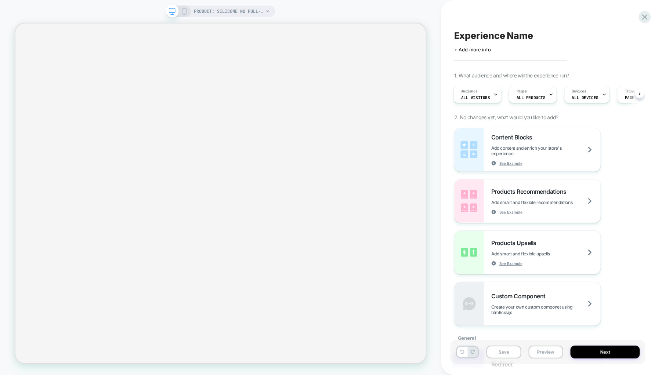
select select "**********"
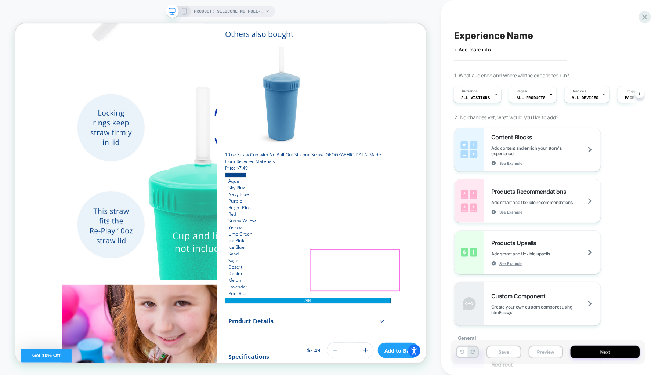
scroll to position [330, 0]
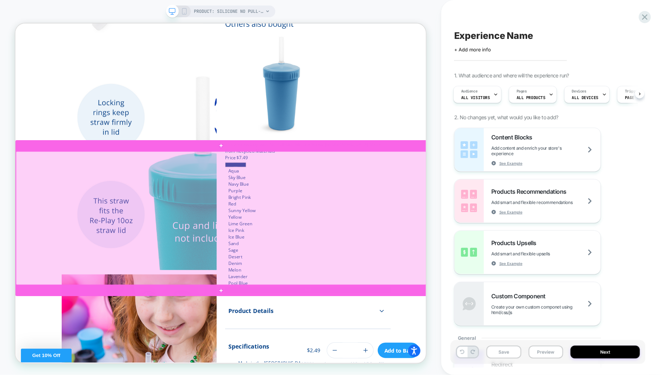
click at [549, 214] on div at bounding box center [289, 283] width 547 height 178
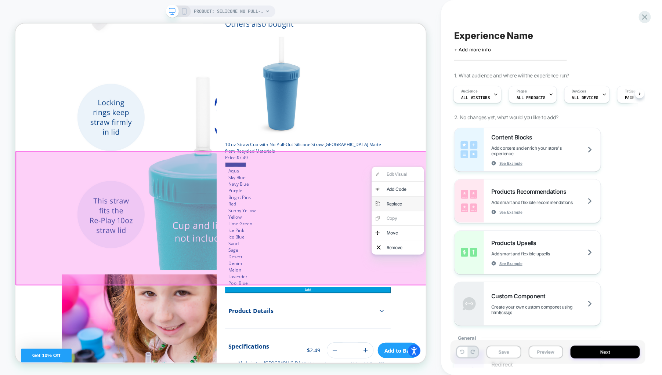
click at [536, 263] on div "Replace" at bounding box center [532, 263] width 45 height 9
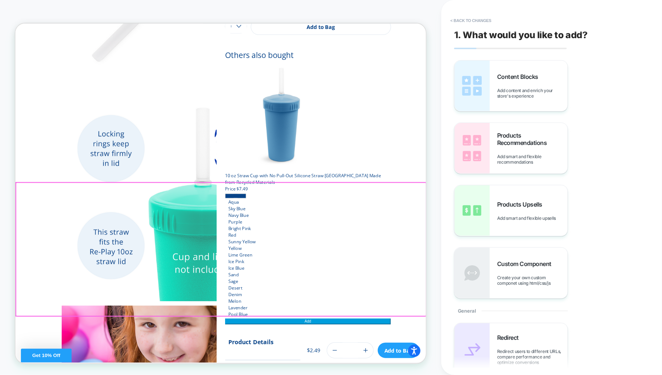
scroll to position [283, 0]
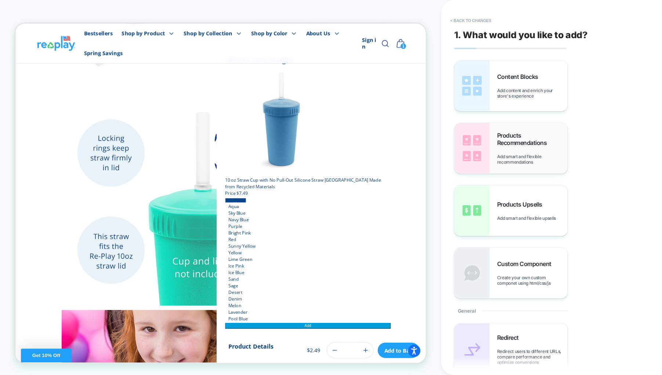
click at [539, 141] on span "Products Recommendations" at bounding box center [532, 139] width 70 height 15
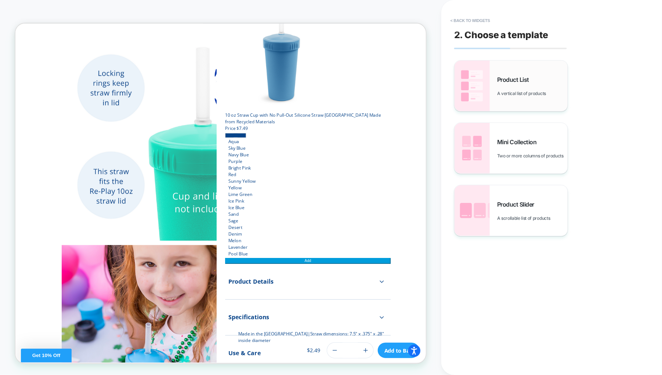
scroll to position [373, 0]
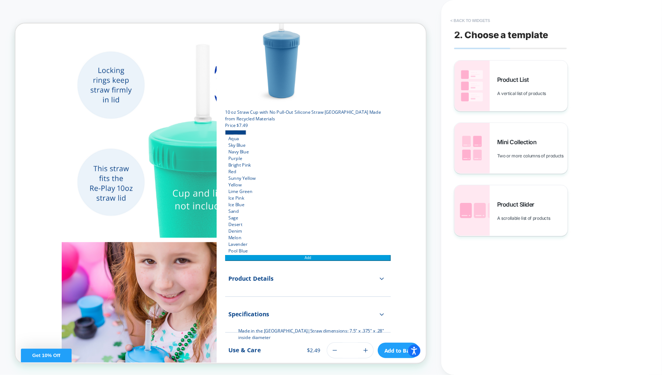
click at [466, 22] on button "< Back to widgets" at bounding box center [470, 21] width 47 height 12
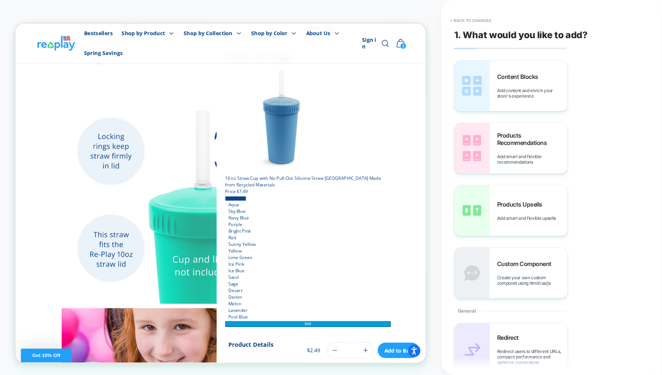
scroll to position [283, 0]
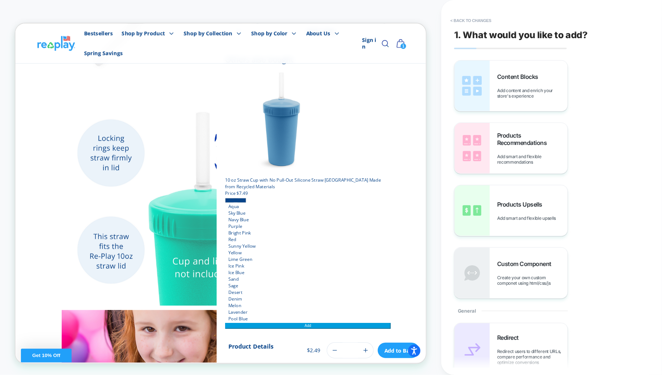
click at [466, 22] on button "< Back to changes" at bounding box center [471, 21] width 48 height 12
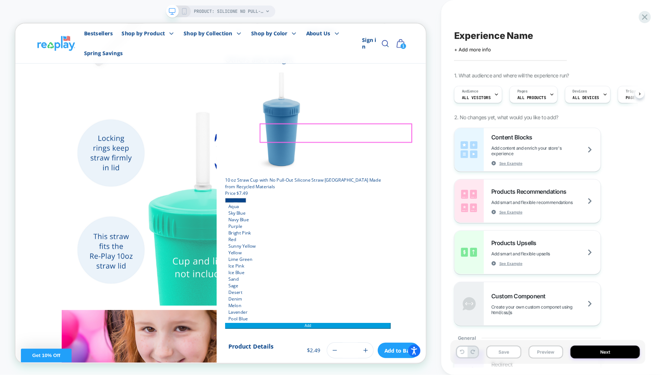
scroll to position [0, 0]
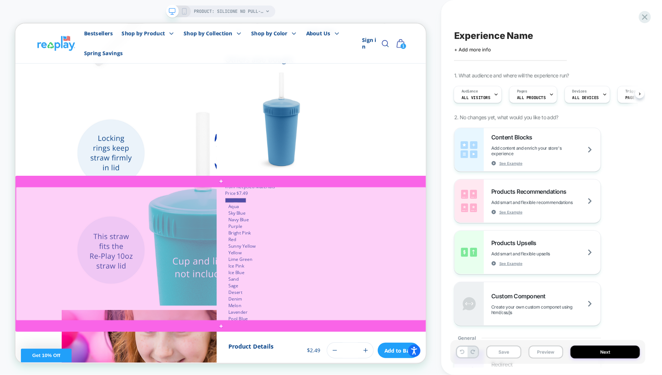
click at [545, 268] on div at bounding box center [289, 330] width 547 height 178
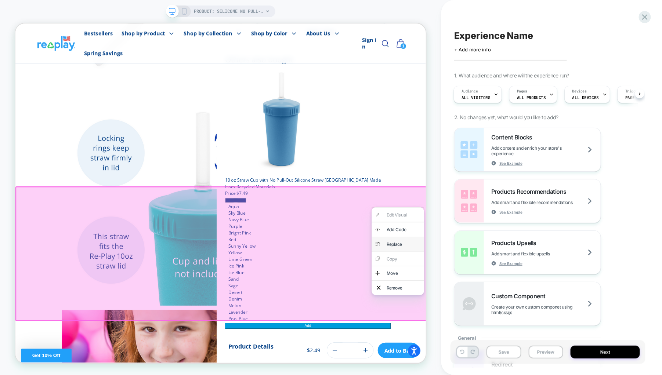
click at [528, 315] on div "Replace" at bounding box center [532, 317] width 45 height 9
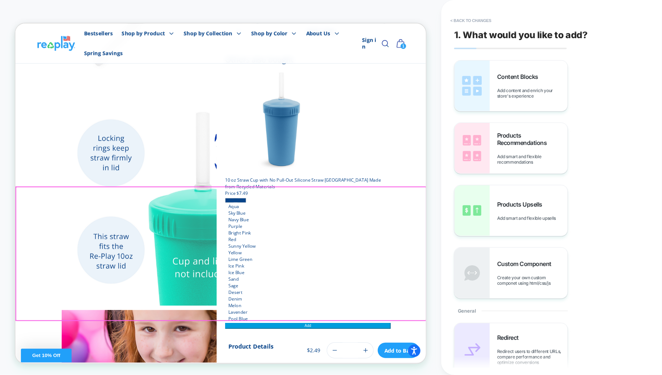
scroll to position [283, 0]
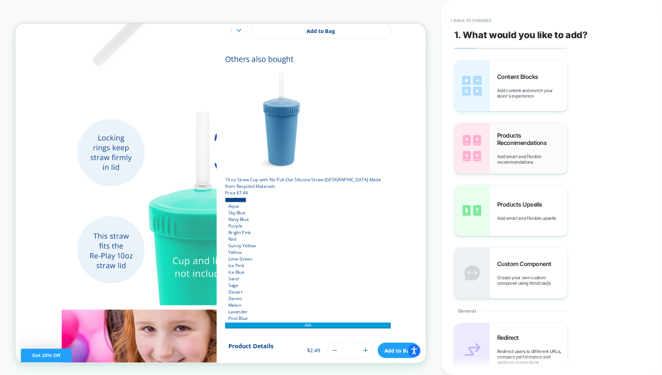
click at [514, 147] on div "Products Recommendations Add smart and flexible recommendations" at bounding box center [532, 148] width 70 height 33
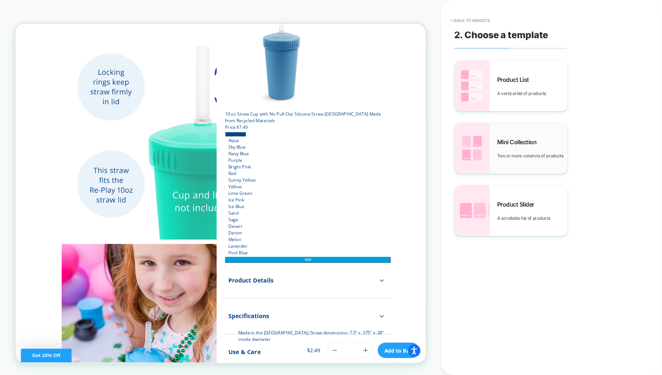
scroll to position [373, 0]
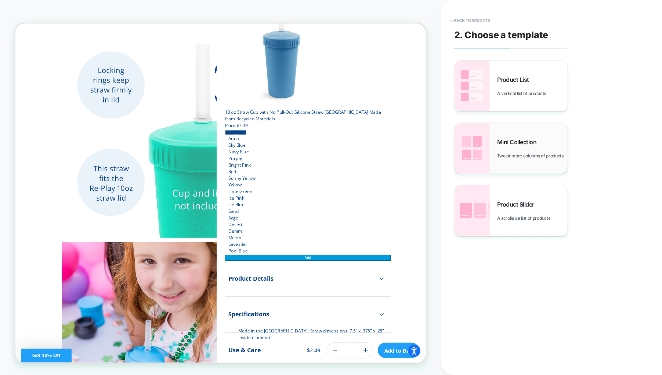
click at [527, 147] on div "Mini Collection Two or more columns of products" at bounding box center [532, 148] width 70 height 20
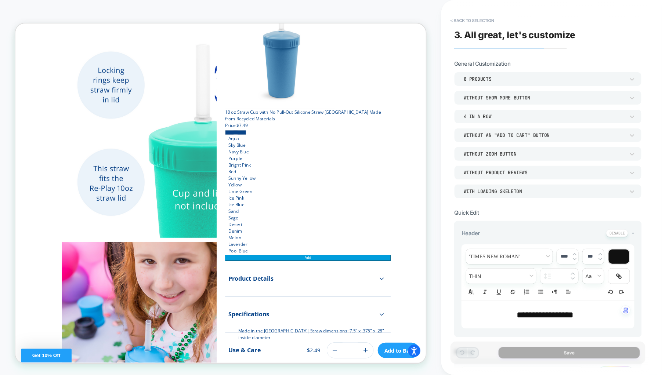
click at [499, 78] on div "8 Products" at bounding box center [544, 79] width 161 height 6
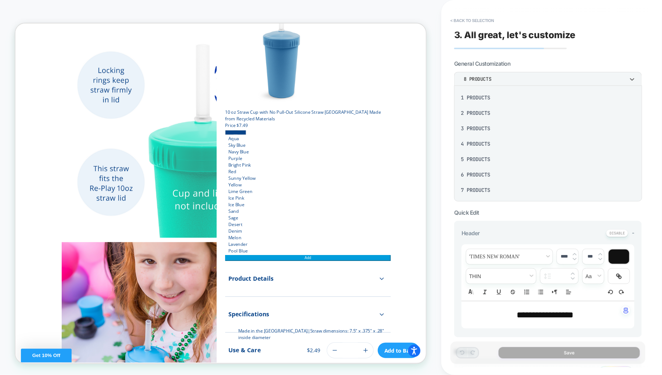
click at [473, 142] on div "4 Products" at bounding box center [548, 143] width 182 height 15
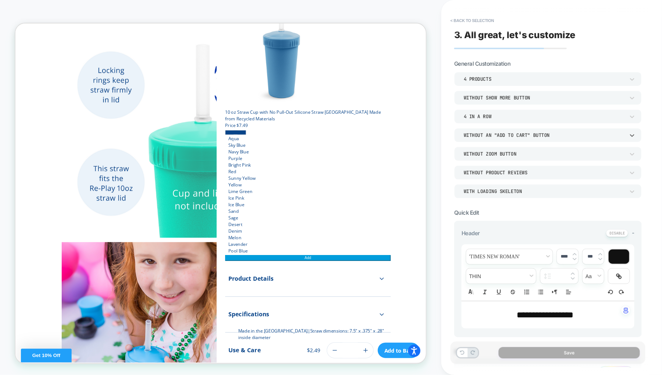
click at [508, 135] on div "Without an "add to cart" button" at bounding box center [544, 135] width 161 height 6
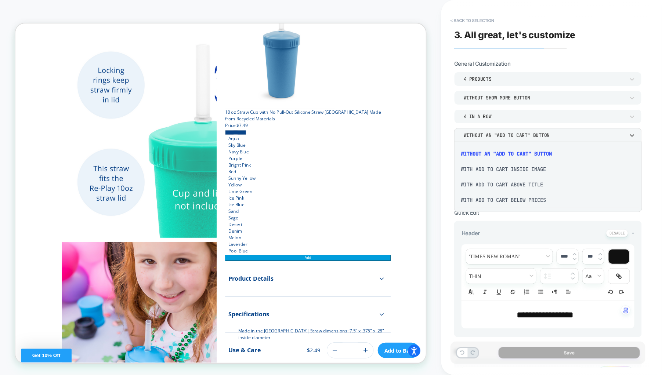
click at [491, 170] on div "With add to cart inside image" at bounding box center [548, 169] width 182 height 15
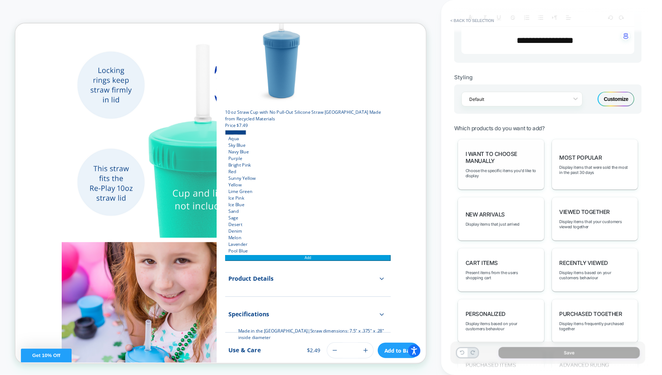
scroll to position [275, 0]
drag, startPoint x: 583, startPoint y: 39, endPoint x: 497, endPoint y: 43, distance: 85.6
click at [497, 43] on p "**********" at bounding box center [545, 40] width 153 height 12
type input "****"
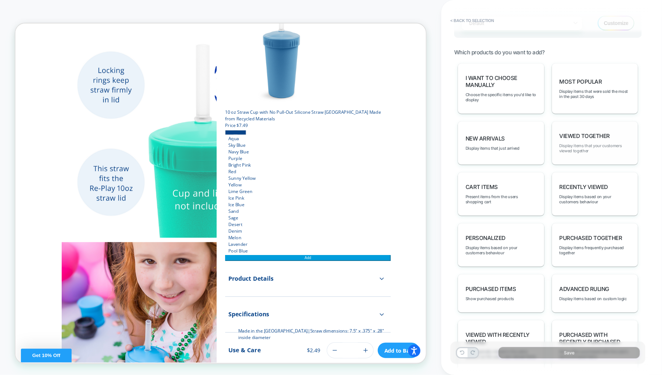
scroll to position [387, 0]
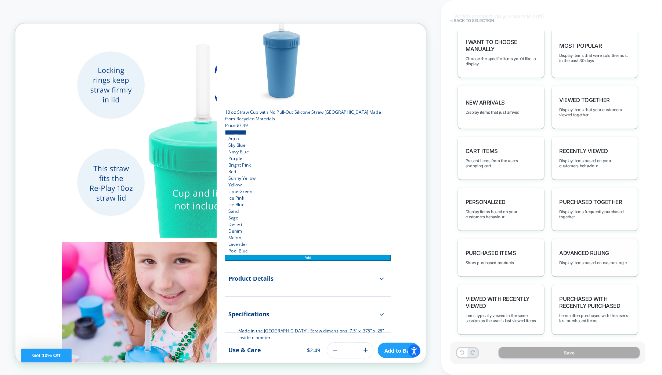
click at [598, 250] on span "Advanced Ruling" at bounding box center [585, 253] width 50 height 7
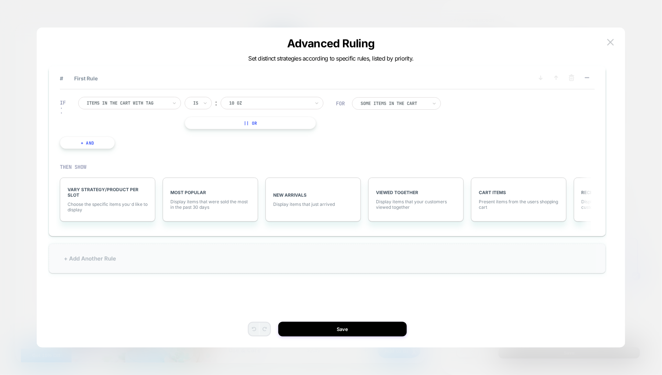
scroll to position [22, 0]
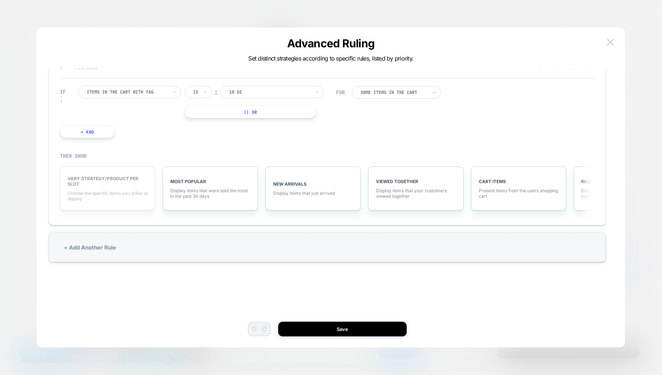
click at [114, 191] on span "Choose the specific items you׳d like to display" at bounding box center [108, 196] width 80 height 11
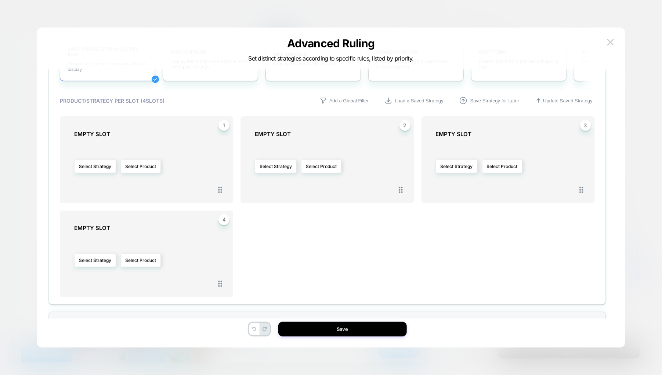
scroll to position [0, 0]
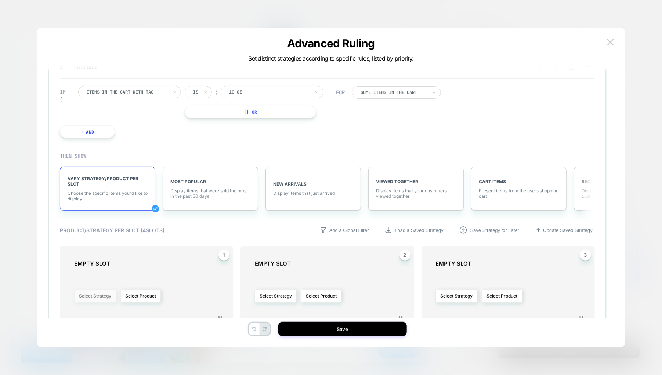
click at [89, 296] on button "Select Strategy" at bounding box center [95, 296] width 42 height 14
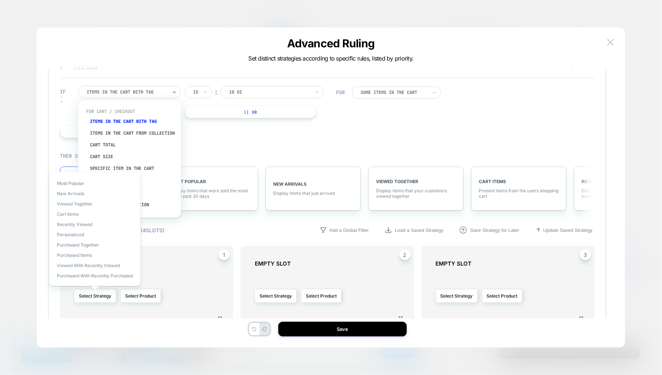
click at [162, 89] on div at bounding box center [127, 92] width 81 height 7
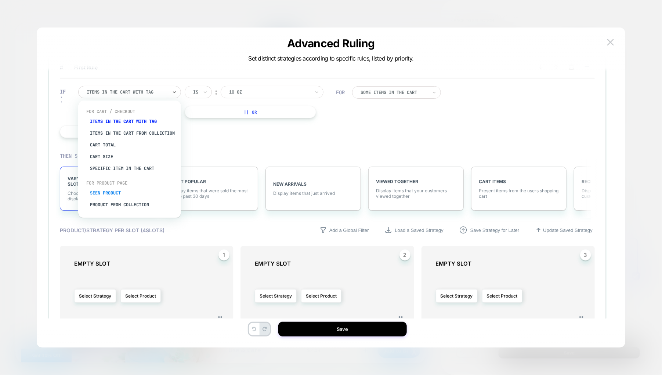
click at [118, 196] on div "Seen Product" at bounding box center [133, 193] width 95 height 12
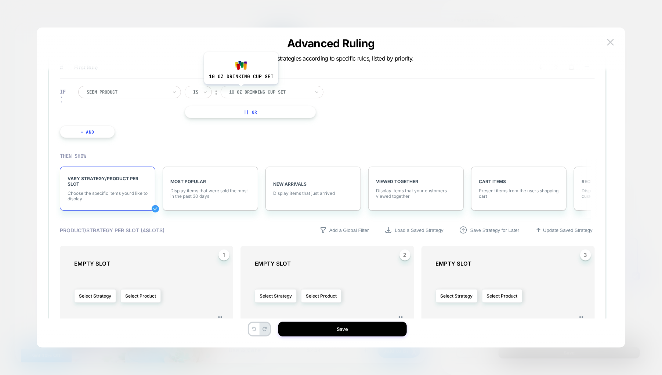
click at [241, 90] on div at bounding box center [269, 92] width 81 height 7
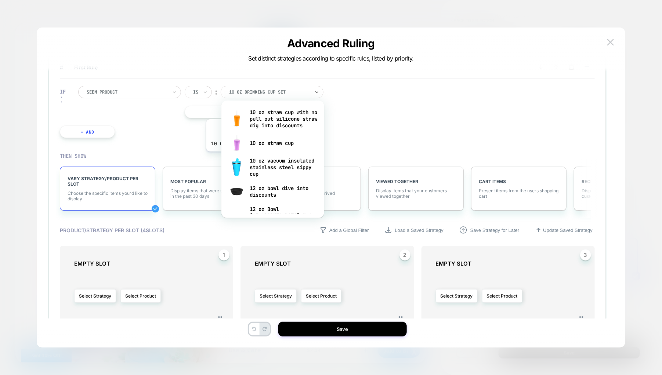
scroll to position [165, 0]
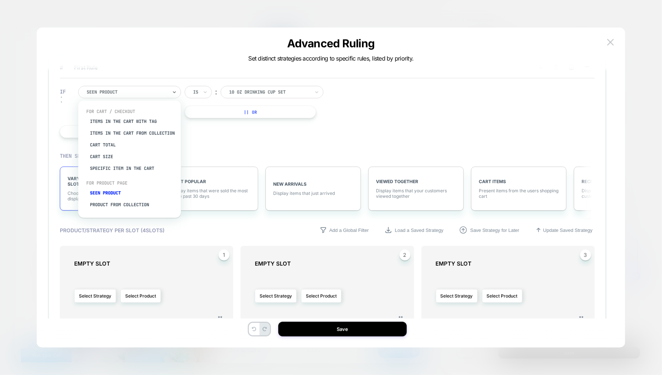
click at [156, 89] on div at bounding box center [127, 92] width 81 height 7
click at [117, 207] on div "Product from collection" at bounding box center [133, 205] width 95 height 12
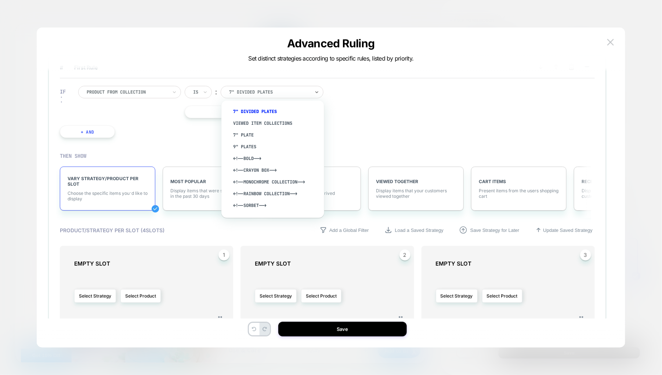
click at [242, 89] on div at bounding box center [269, 92] width 81 height 7
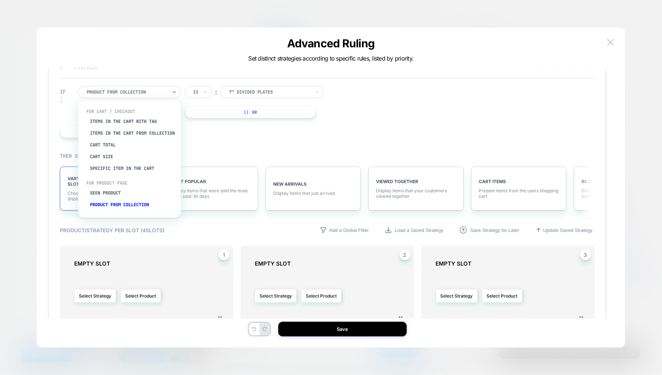
click at [138, 91] on div at bounding box center [127, 92] width 81 height 7
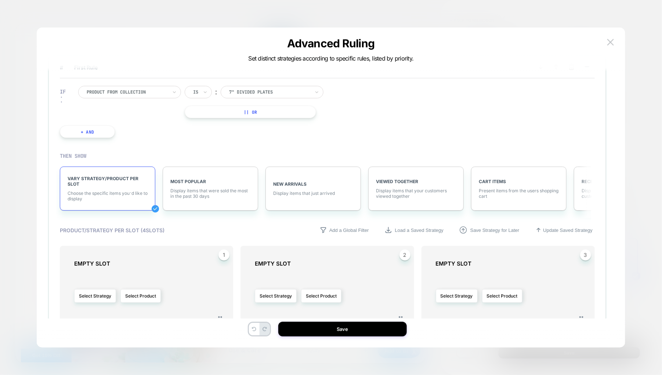
click at [213, 141] on div "IF Product from collection Is ︰ 7" Divided Plates || Or + And" at bounding box center [197, 112] width 283 height 74
click at [250, 91] on div at bounding box center [269, 92] width 81 height 7
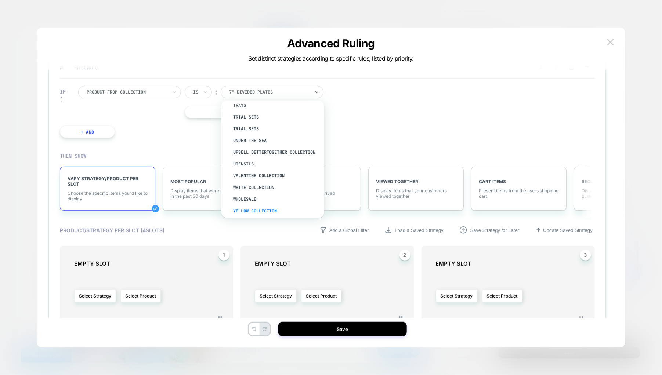
click at [263, 205] on div "Yellow Collection" at bounding box center [276, 211] width 95 height 12
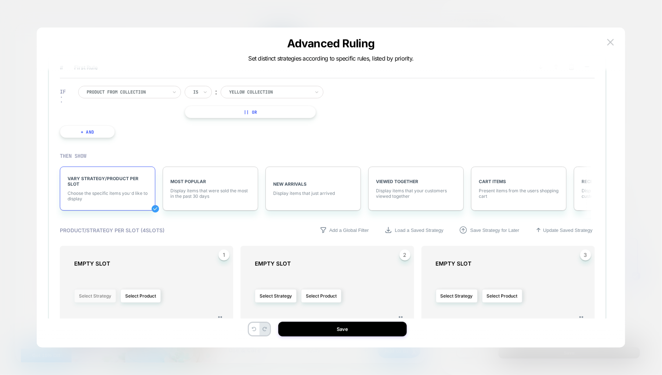
click at [86, 294] on button "Select Strategy" at bounding box center [95, 296] width 42 height 14
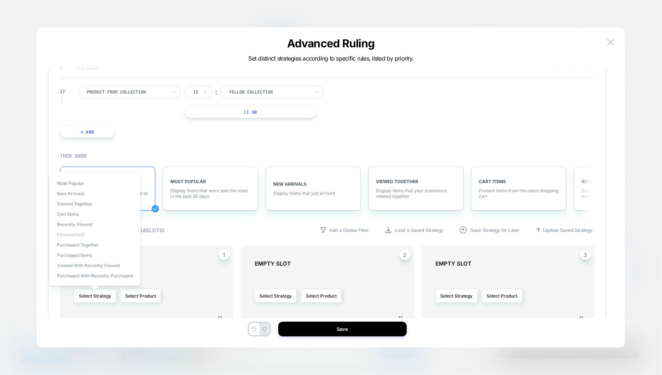
click at [77, 234] on span "personalized" at bounding box center [70, 235] width 27 height 6
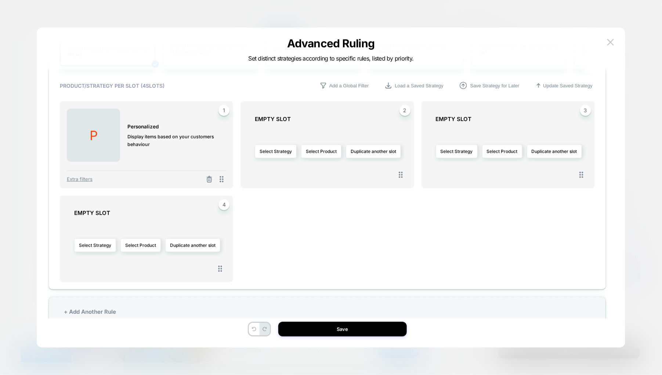
scroll to position [165, 0]
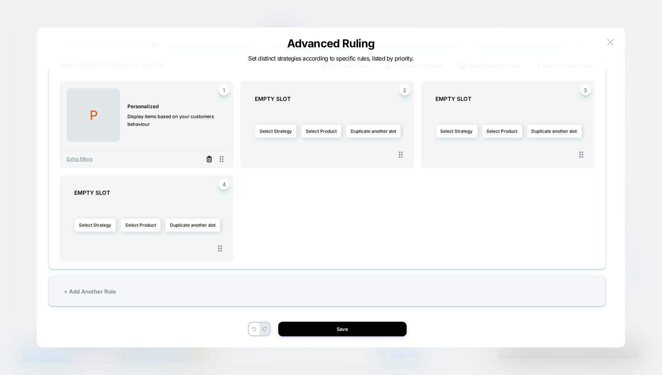
click at [211, 156] on icon at bounding box center [209, 159] width 7 height 7
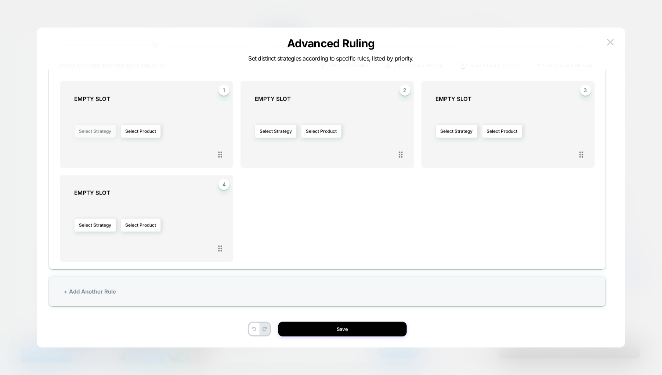
click at [88, 129] on button "Select Strategy" at bounding box center [95, 131] width 42 height 14
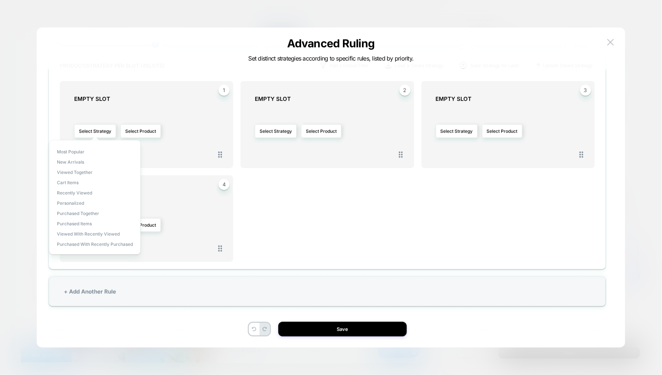
click at [287, 221] on div "1 EMPTY SLOT Select Strategy Select Product 2 EMPTY SLOT Select Strategy Select…" at bounding box center [327, 171] width 535 height 181
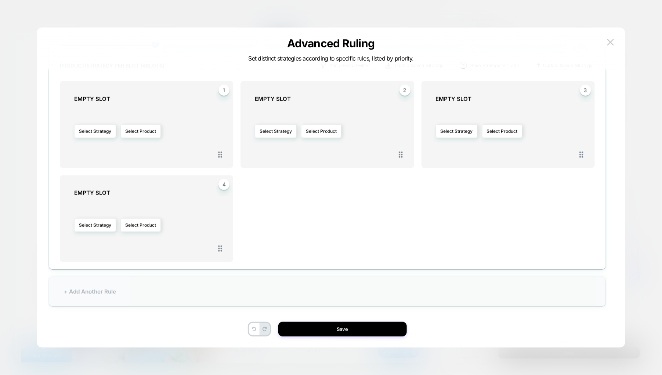
click at [91, 292] on div "+ Add Another Rule" at bounding box center [327, 292] width 557 height 30
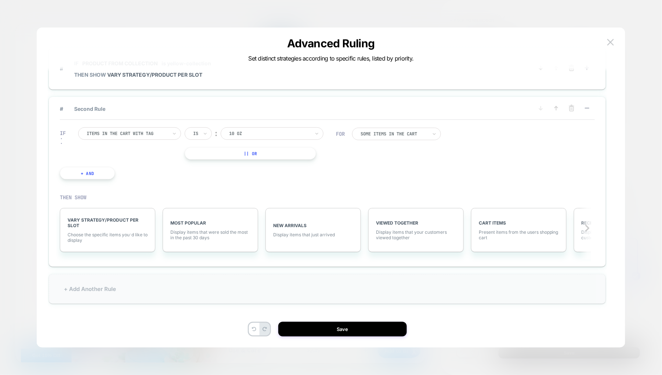
scroll to position [0, 0]
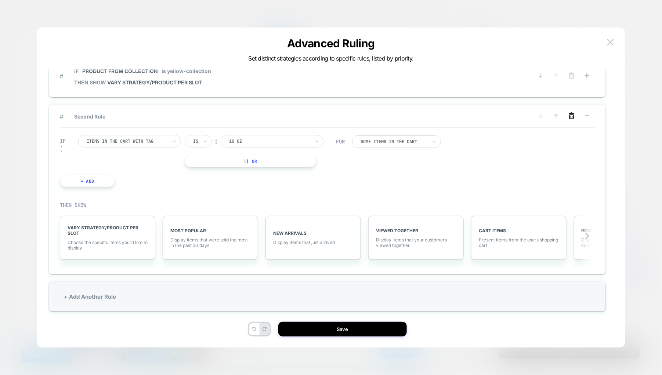
click at [572, 115] on icon at bounding box center [571, 115] width 7 height 7
click at [507, 126] on button "YES" at bounding box center [498, 127] width 38 height 12
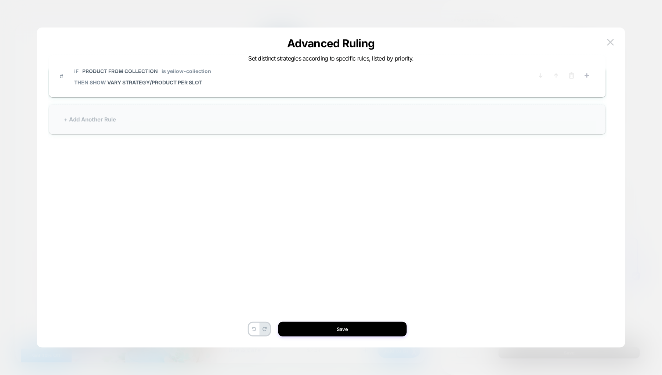
click at [80, 116] on div "+ Add Another Rule" at bounding box center [327, 120] width 557 height 30
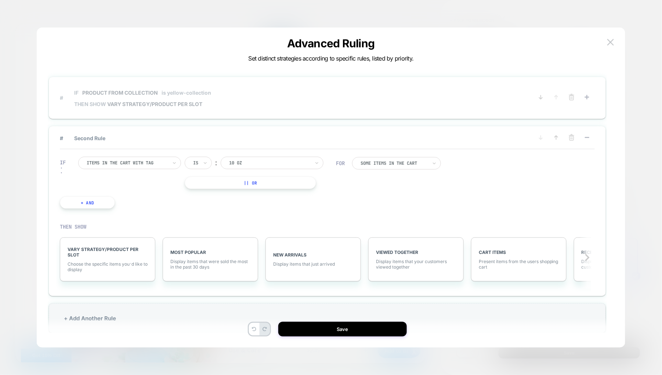
click at [228, 100] on span "# IF Product from collection is yellow-collection THEN SHOW VARY STRATEGY/PRODU…" at bounding box center [295, 97] width 471 height 26
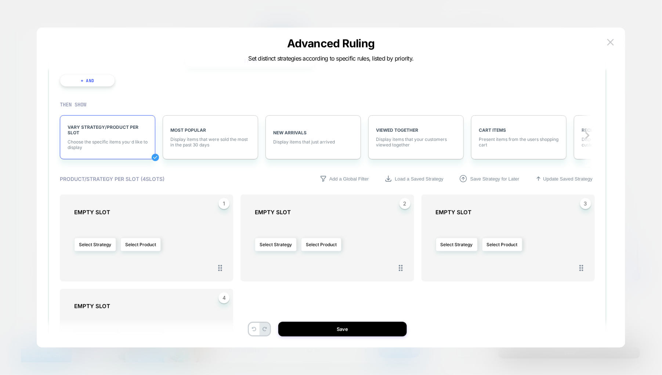
scroll to position [110, 0]
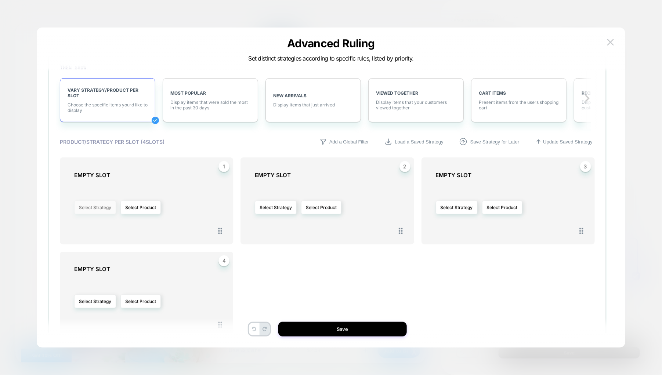
click at [96, 207] on button "Select Strategy" at bounding box center [95, 208] width 42 height 14
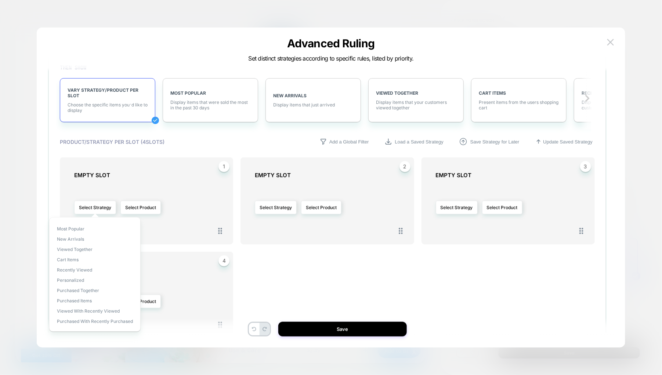
scroll to position [0, 0]
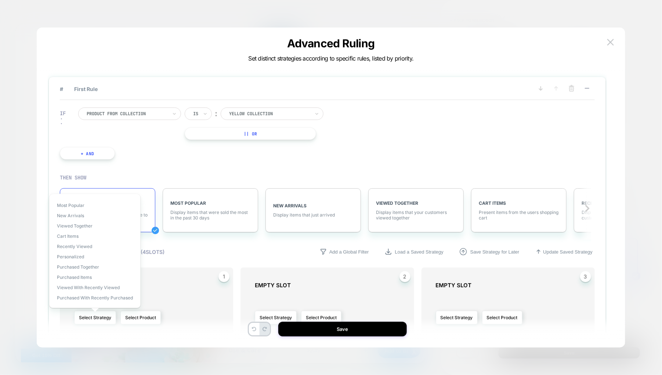
click at [169, 165] on div "IF Product from collection Is ︰ Yellow Collection || Or + And" at bounding box center [197, 134] width 283 height 74
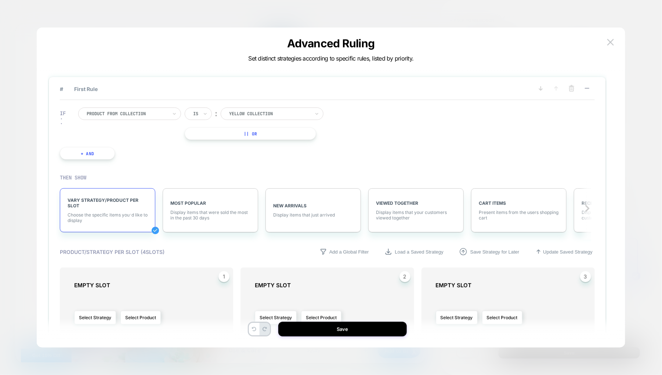
click at [108, 210] on div "VARY STRATEGY/PRODUCT PER SLOT Choose the specific items you׳d like to display" at bounding box center [107, 210] width 95 height 44
click at [93, 316] on button "Select Strategy" at bounding box center [95, 318] width 42 height 14
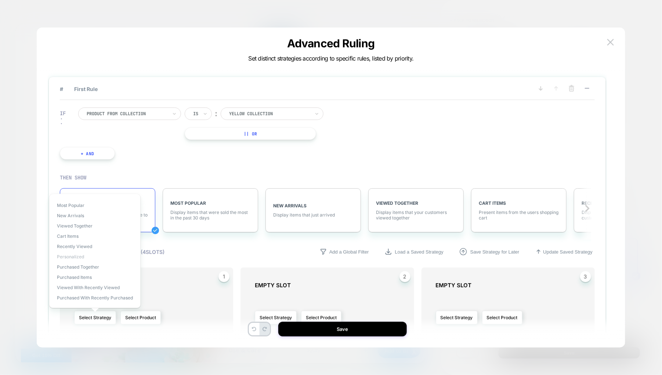
click at [72, 255] on span "personalized" at bounding box center [70, 257] width 27 height 6
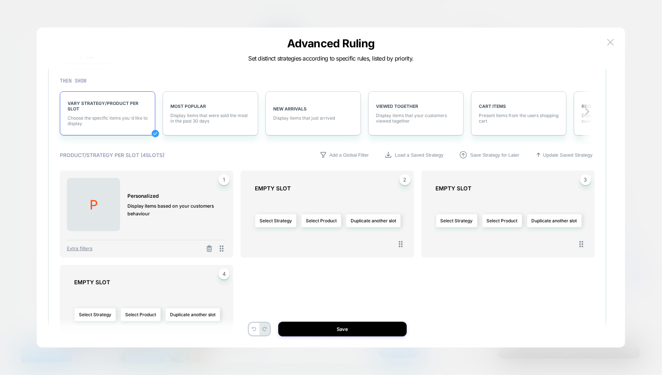
scroll to position [110, 0]
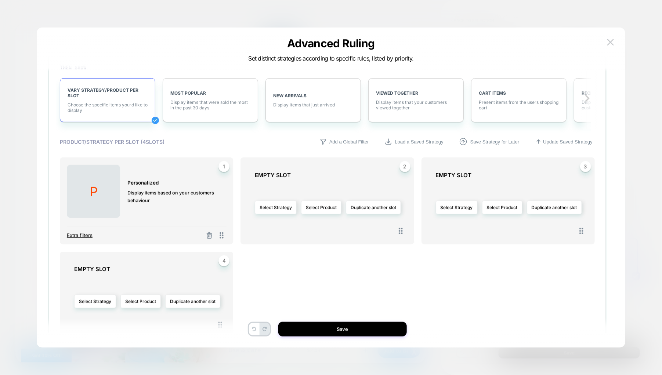
click at [78, 234] on span "Extra filters" at bounding box center [80, 235] width 26 height 6
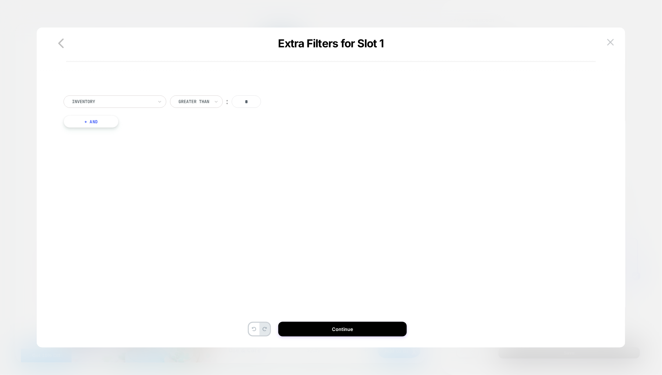
click at [116, 103] on div at bounding box center [112, 101] width 81 height 7
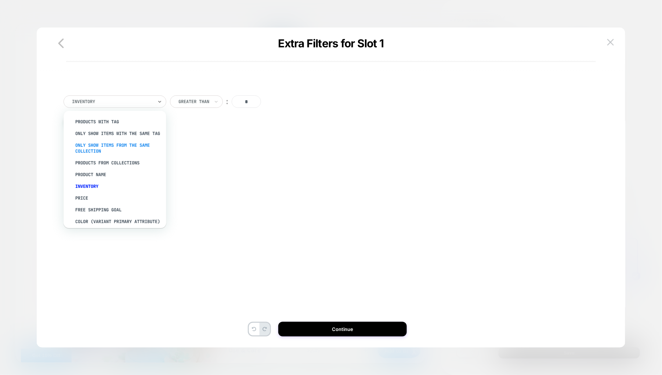
click at [100, 152] on div "Only show items from the same collection" at bounding box center [118, 149] width 95 height 18
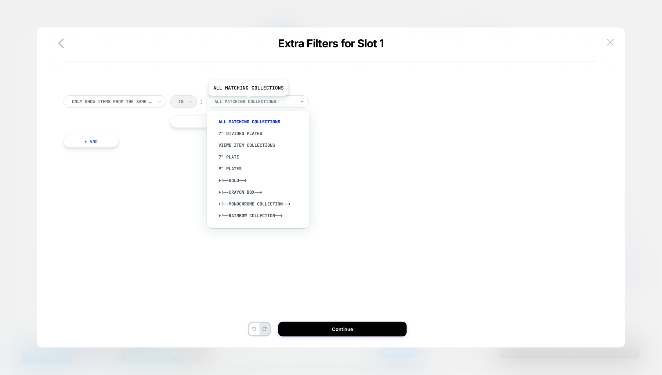
click at [248, 101] on div at bounding box center [254, 101] width 81 height 7
click at [361, 132] on div "Only show items from the same collection Is ︰ option 7" Divided Plates focused,…" at bounding box center [327, 128] width 535 height 89
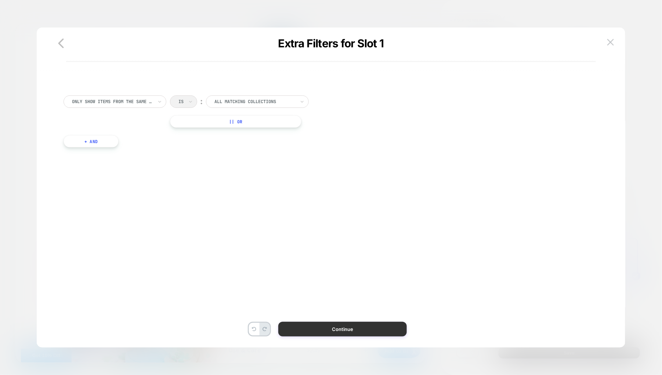
click at [345, 330] on button "Continue" at bounding box center [342, 329] width 129 height 15
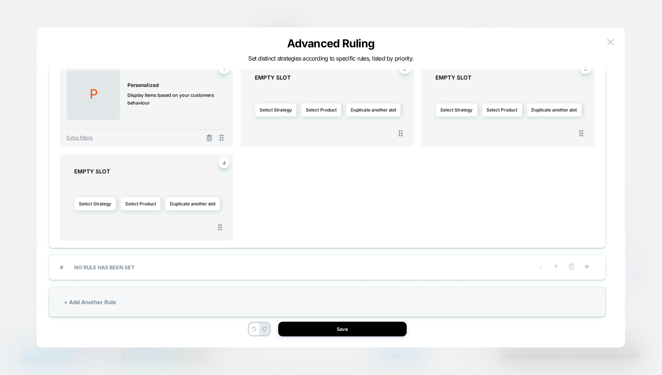
scroll to position [22, 0]
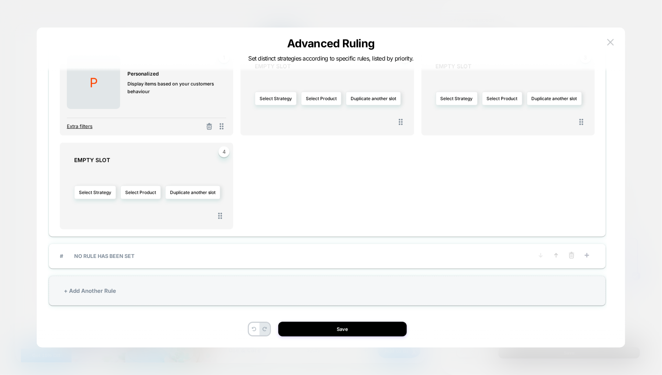
click at [76, 124] on span "Extra filters" at bounding box center [80, 126] width 26 height 6
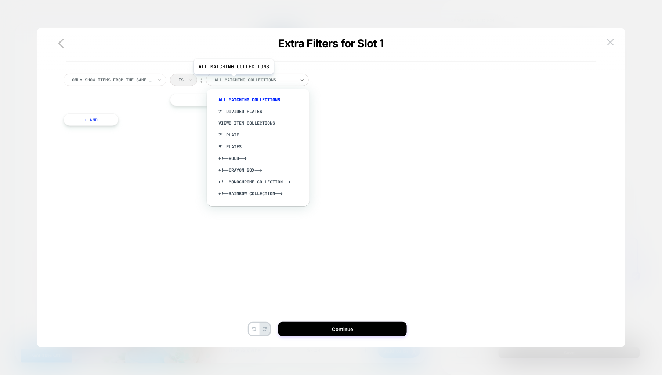
click at [233, 80] on div at bounding box center [254, 80] width 81 height 7
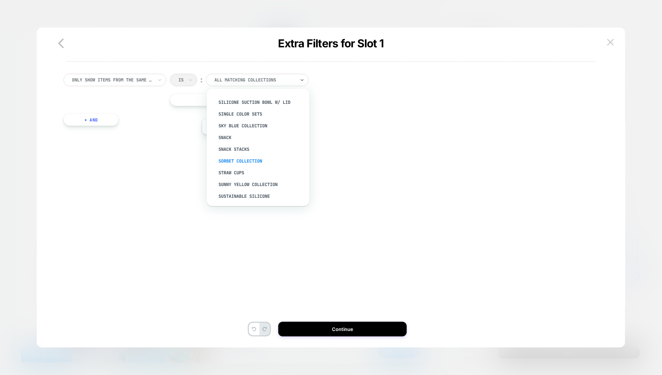
scroll to position [1463, 0]
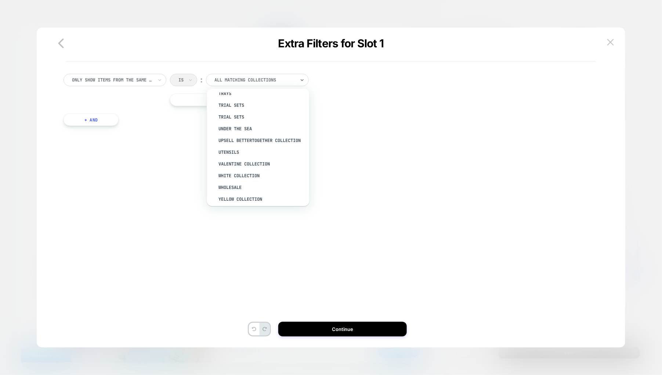
click at [145, 79] on div at bounding box center [112, 80] width 81 height 7
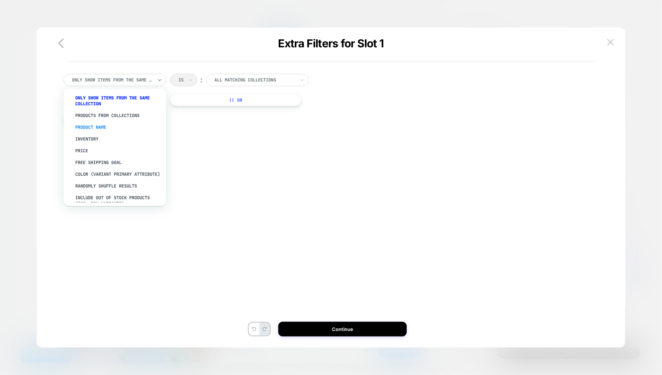
scroll to position [66, 0]
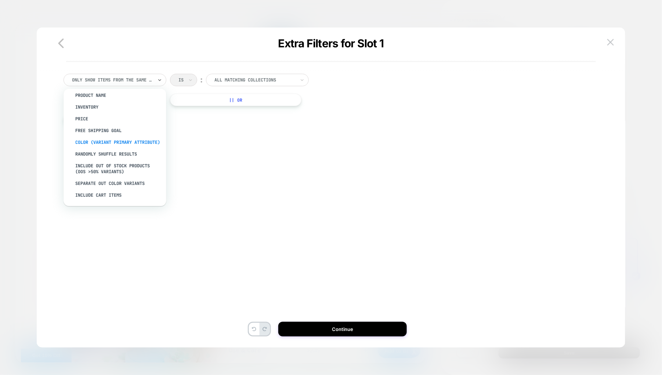
click at [96, 138] on div "color (Variant primary attribute)" at bounding box center [118, 143] width 95 height 12
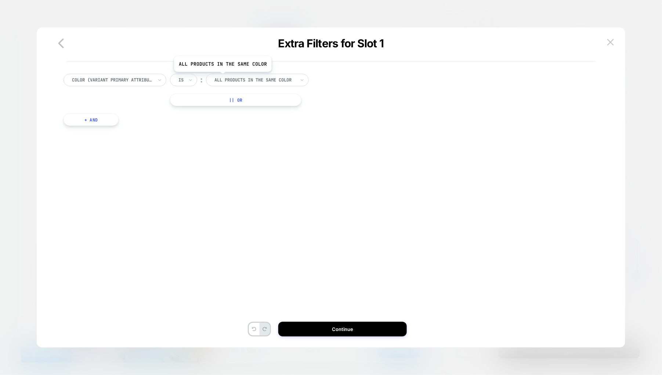
click at [222, 77] on div at bounding box center [254, 80] width 81 height 7
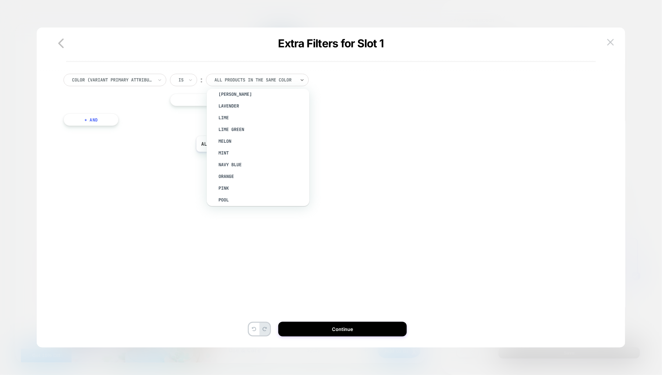
scroll to position [0, 0]
click at [263, 97] on div "All products in the same color" at bounding box center [261, 100] width 95 height 12
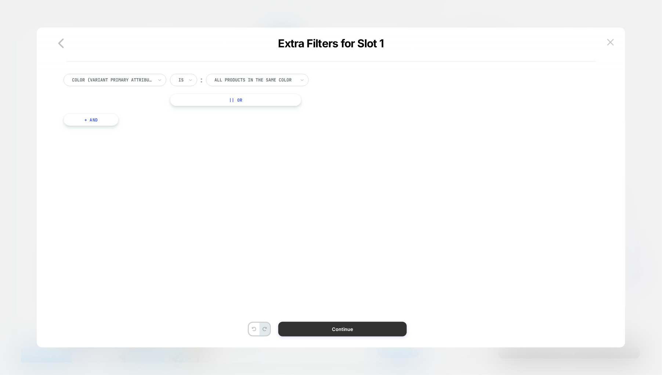
click at [308, 325] on button "Continue" at bounding box center [342, 329] width 129 height 15
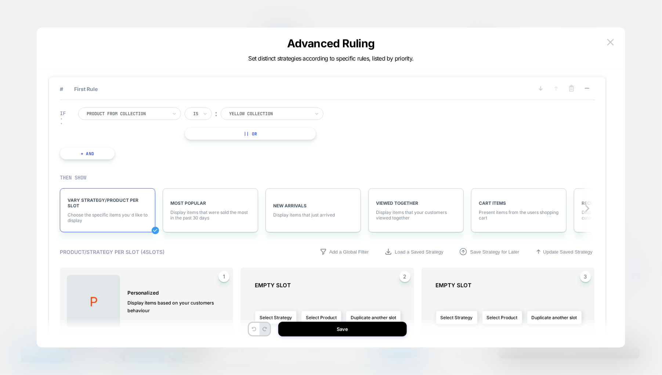
click at [252, 111] on div at bounding box center [269, 114] width 81 height 7
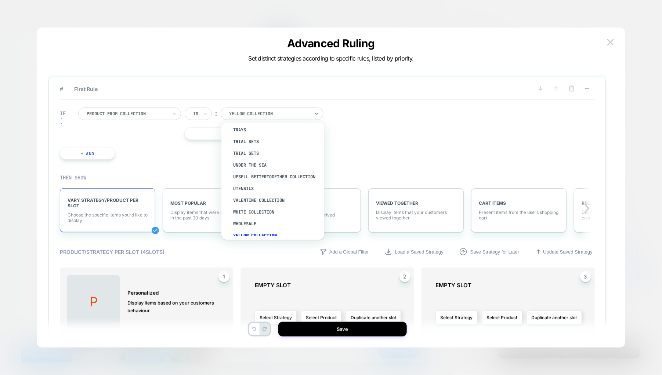
scroll to position [1451, 0]
click at [134, 114] on div at bounding box center [127, 114] width 81 height 7
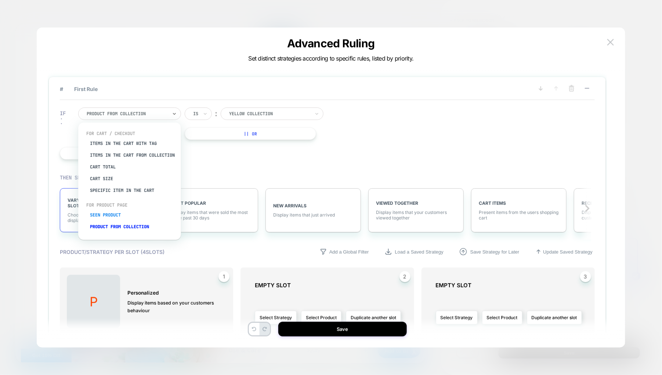
click at [113, 218] on div "Seen Product" at bounding box center [133, 215] width 95 height 12
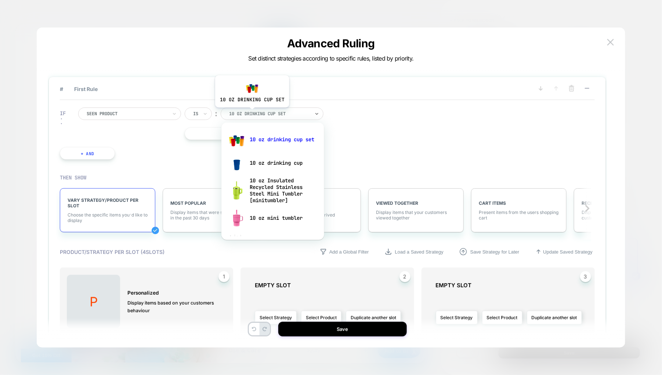
click at [252, 113] on div at bounding box center [269, 114] width 81 height 7
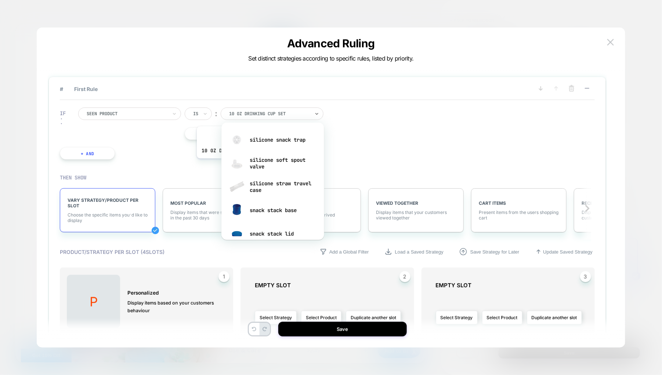
scroll to position [1321, 0]
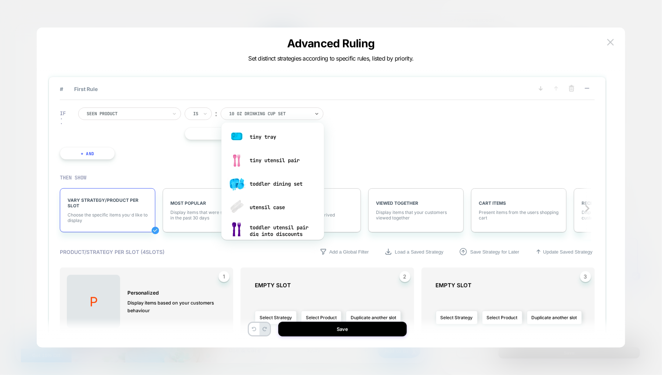
click at [148, 112] on div at bounding box center [127, 114] width 81 height 7
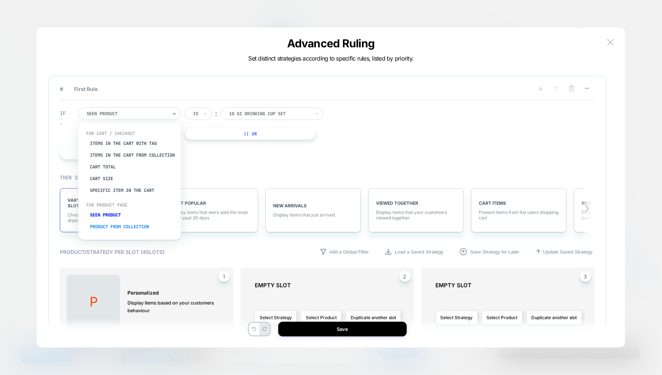
click at [116, 229] on div "Product from collection" at bounding box center [133, 227] width 95 height 12
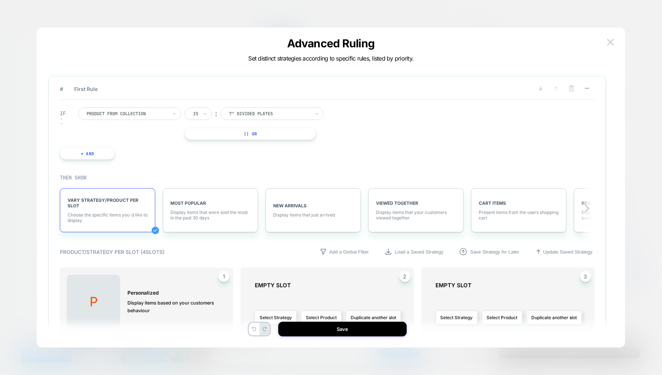
click at [130, 112] on div at bounding box center [127, 114] width 81 height 7
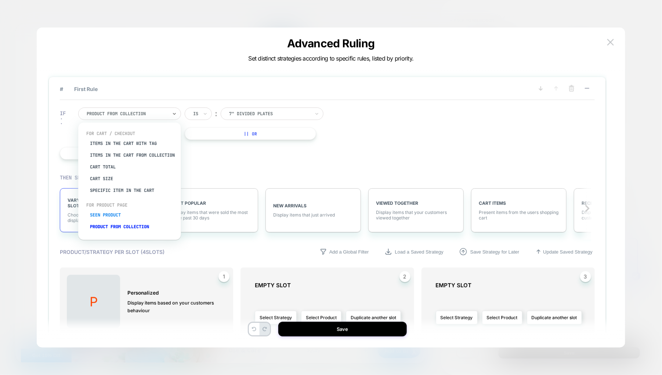
click at [100, 220] on div "Seen Product" at bounding box center [133, 215] width 95 height 12
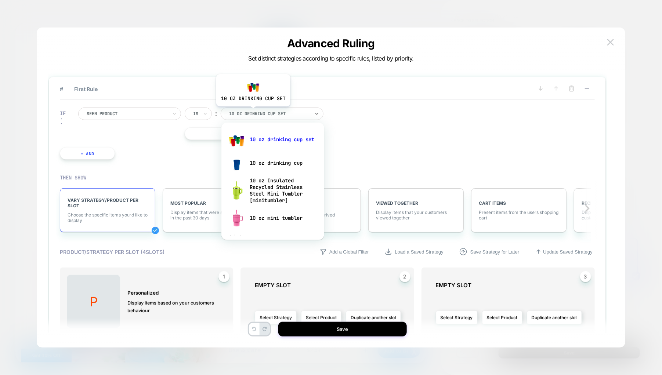
click at [253, 112] on div at bounding box center [269, 114] width 81 height 7
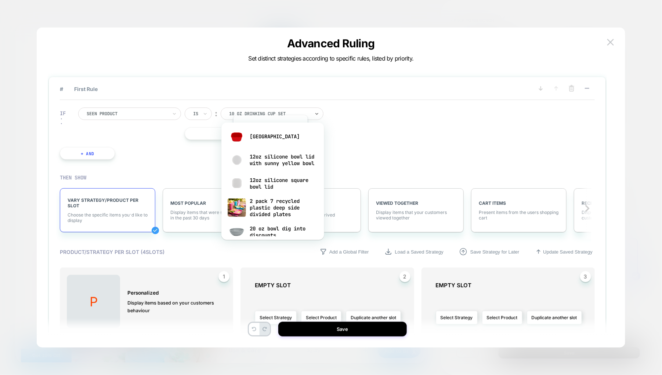
scroll to position [0, 0]
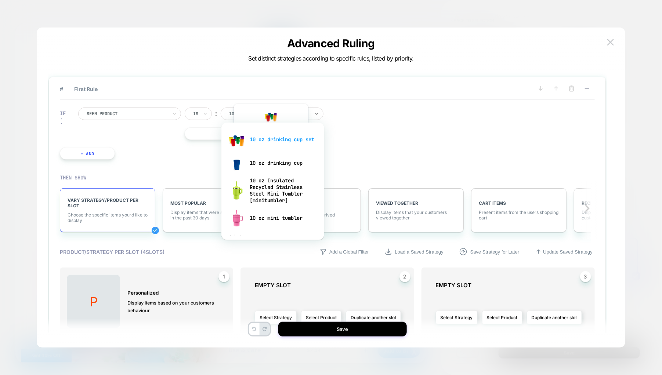
click at [270, 142] on div "10 oz drinking cup set" at bounding box center [272, 139] width 95 height 23
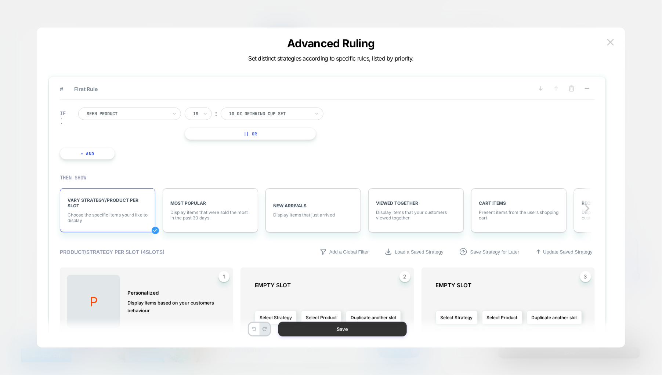
click at [311, 327] on button "Save" at bounding box center [342, 329] width 129 height 15
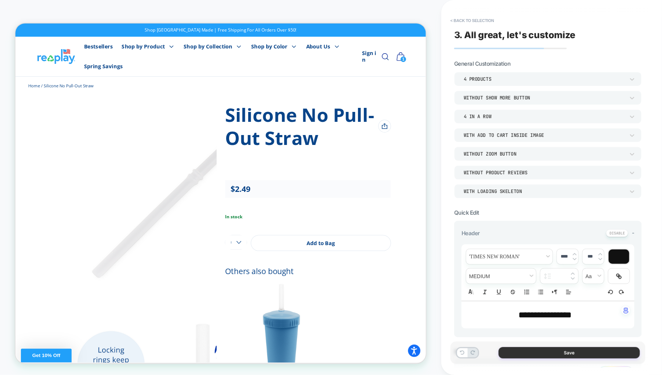
click at [499, 352] on button "Save" at bounding box center [569, 352] width 141 height 11
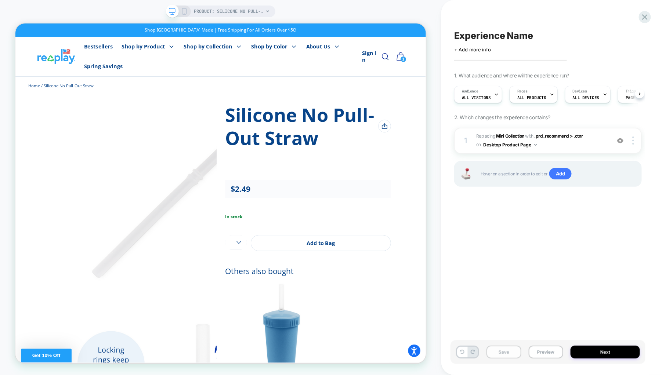
scroll to position [0, 0]
click at [537, 351] on button "Preview" at bounding box center [546, 352] width 35 height 13
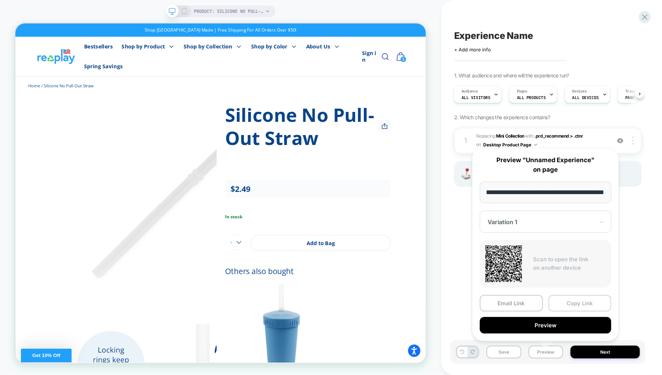
scroll to position [0, 0]
click at [566, 298] on button "Copy Link" at bounding box center [580, 303] width 63 height 17
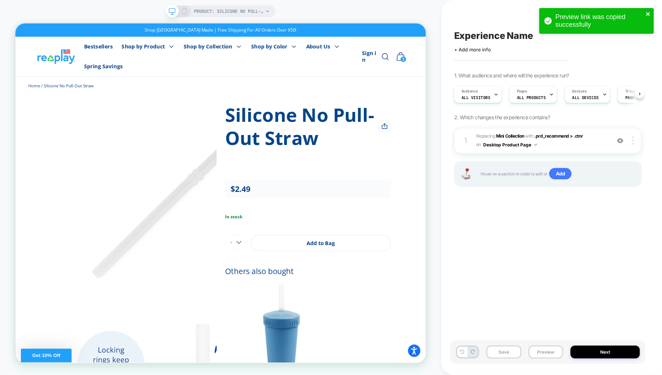
click at [649, 11] on icon "close" at bounding box center [648, 14] width 5 height 6
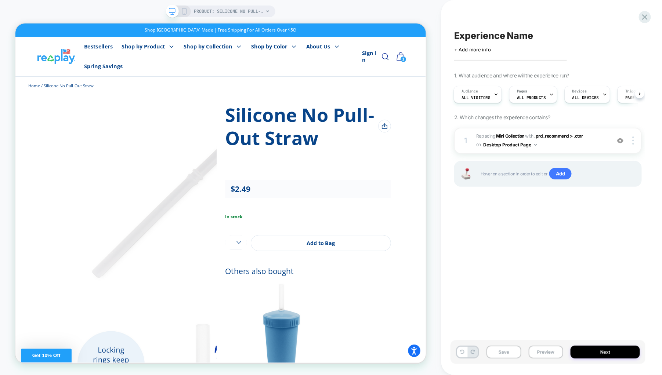
click at [649, 11] on div "Experience Name Click to edit experience details + Add more info 1. What audien…" at bounding box center [551, 187] width 221 height 375
click at [646, 14] on icon at bounding box center [645, 17] width 10 height 10
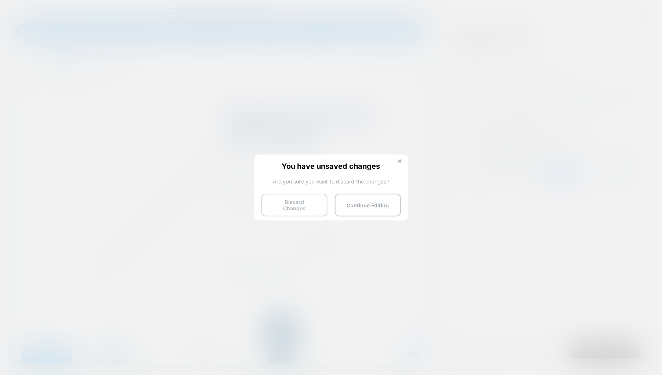
click at [281, 206] on button "Discard Changes" at bounding box center [294, 205] width 66 height 23
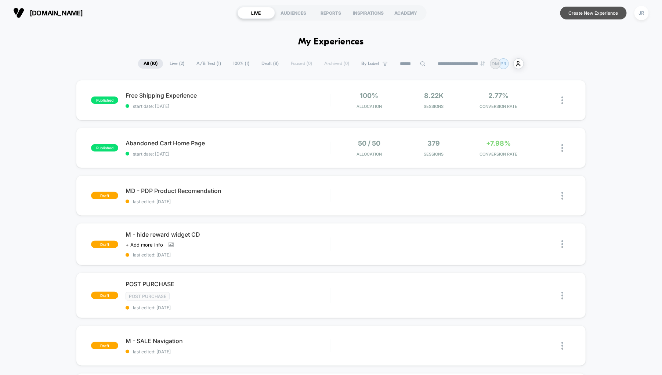
click at [587, 11] on button "Create New Experience" at bounding box center [593, 13] width 66 height 13
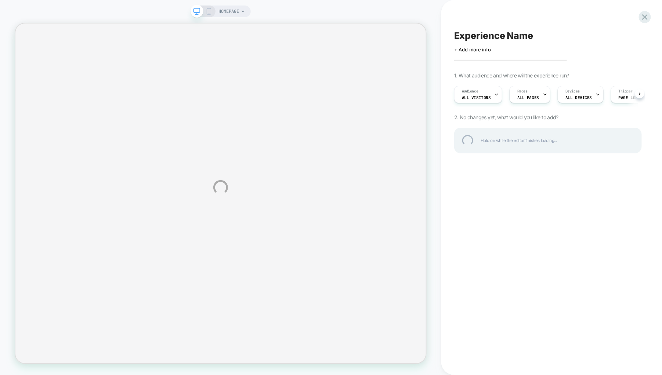
click at [533, 97] on div "HOMEPAGE Experience Name Click to edit experience details + Add more info 1. Wh…" at bounding box center [331, 187] width 662 height 375
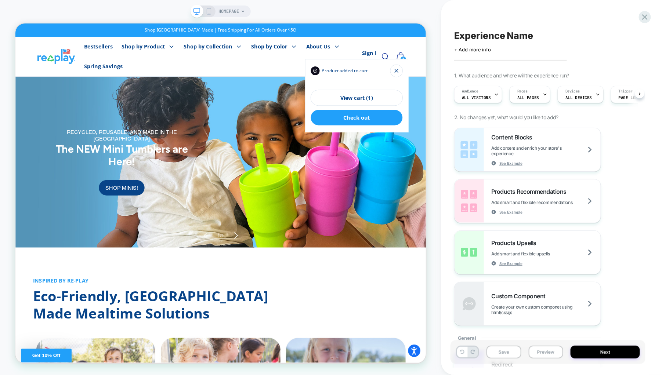
scroll to position [0, 0]
click at [527, 95] on span "ALL PAGES" at bounding box center [528, 97] width 22 height 5
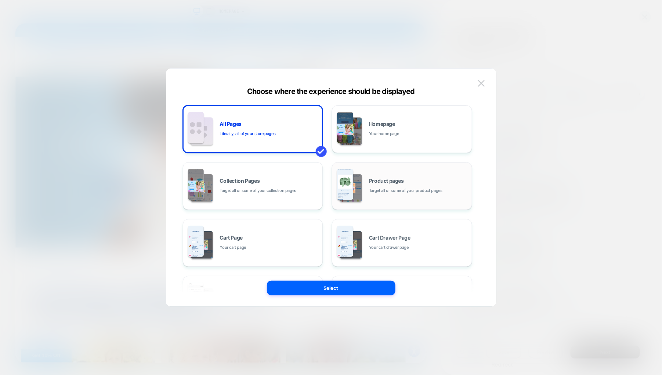
click at [393, 184] on div "Product pages Target all or some of your product pages" at bounding box center [418, 186] width 99 height 16
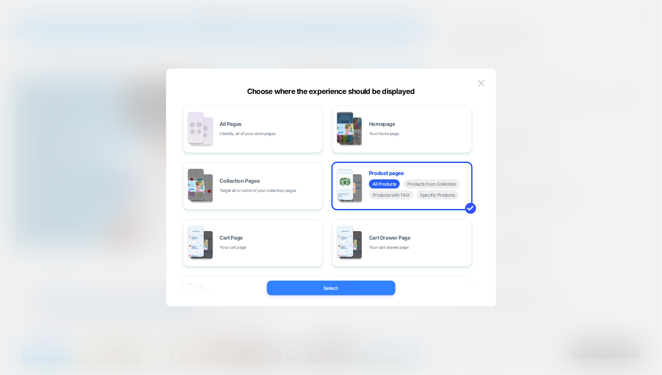
click at [374, 283] on button "Select" at bounding box center [331, 288] width 129 height 15
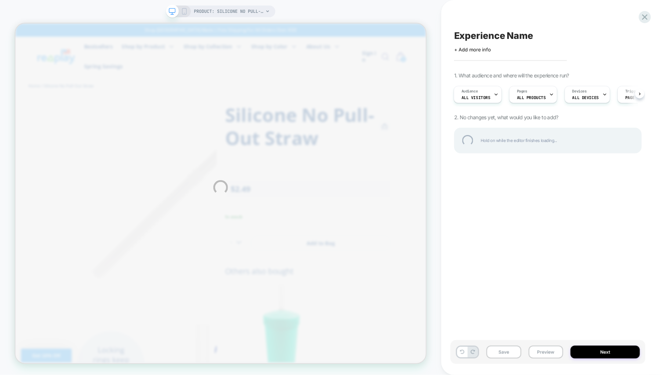
scroll to position [0, 0]
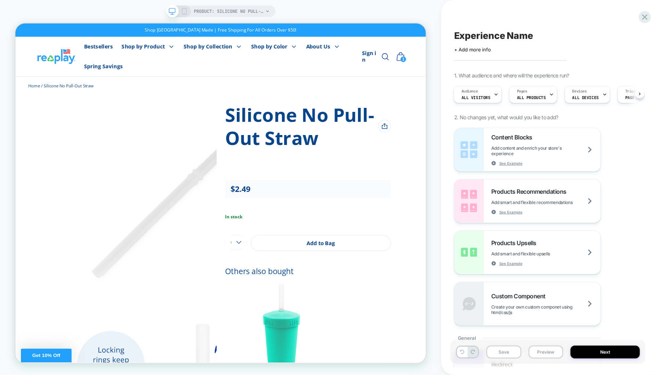
select select "**********"
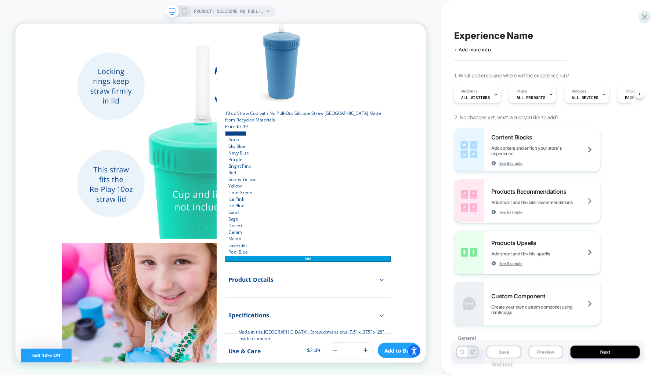
scroll to position [386, 0]
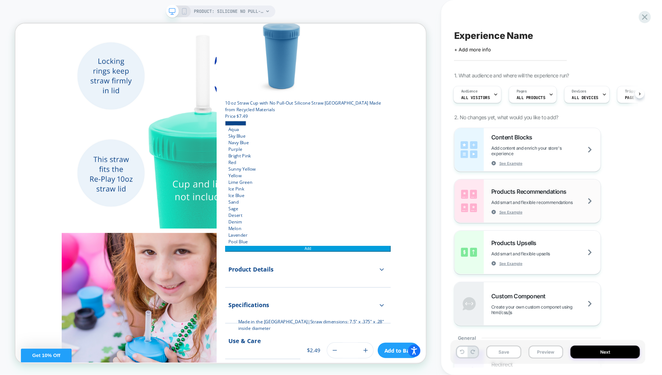
click at [554, 197] on div "Products Recommendations Add smart and flexible recommendations See Example" at bounding box center [545, 201] width 109 height 27
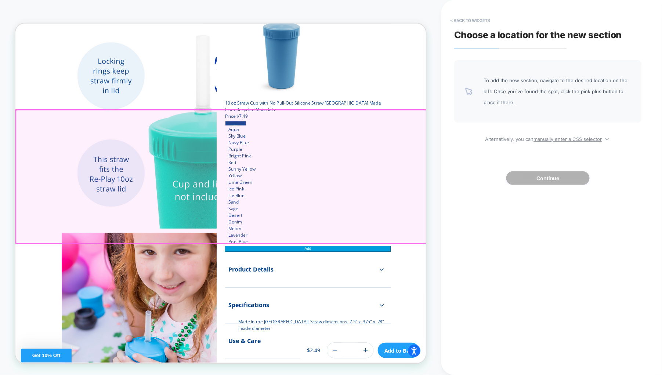
click at [426, 159] on div at bounding box center [289, 227] width 547 height 178
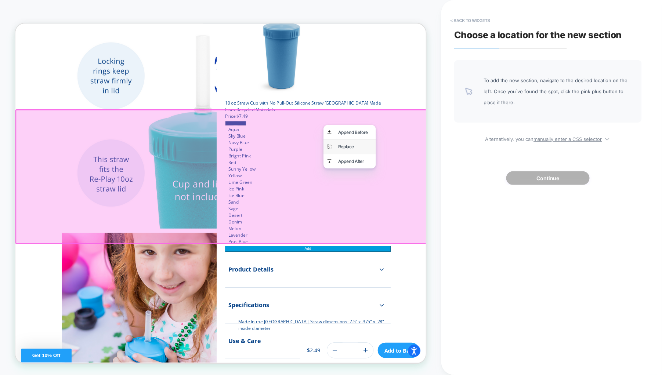
click at [456, 183] on div "Replace" at bounding box center [468, 187] width 45 height 9
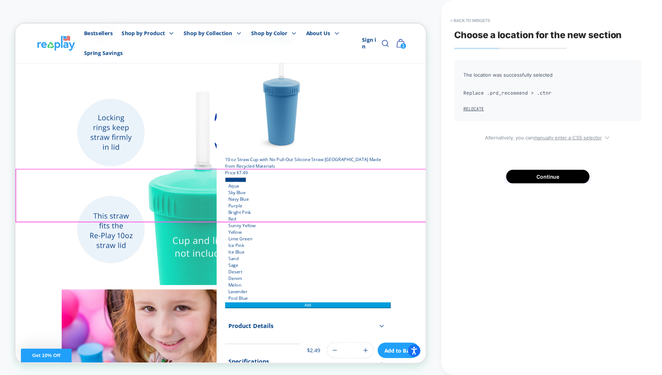
scroll to position [283, 0]
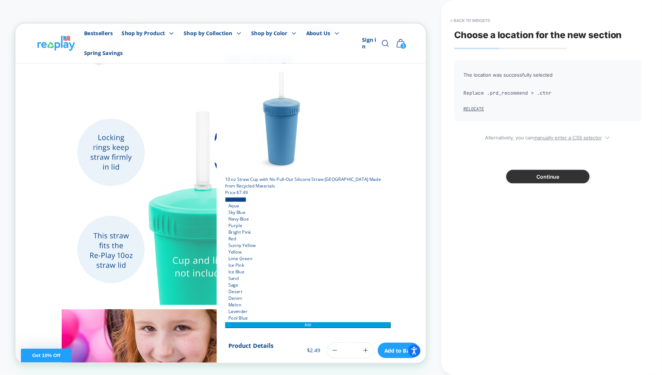
click at [558, 177] on button "Continue" at bounding box center [547, 177] width 83 height 14
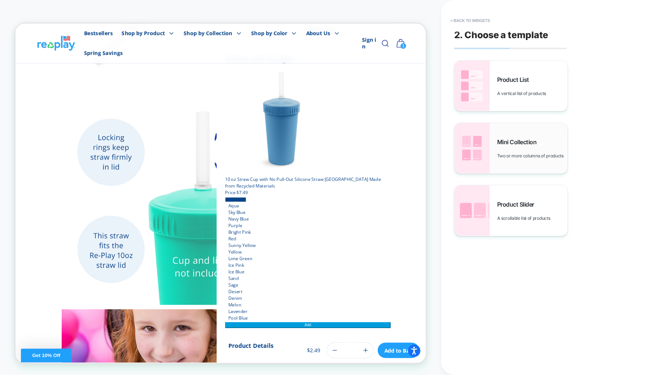
click at [522, 141] on span "Mini Collection" at bounding box center [518, 141] width 43 height 7
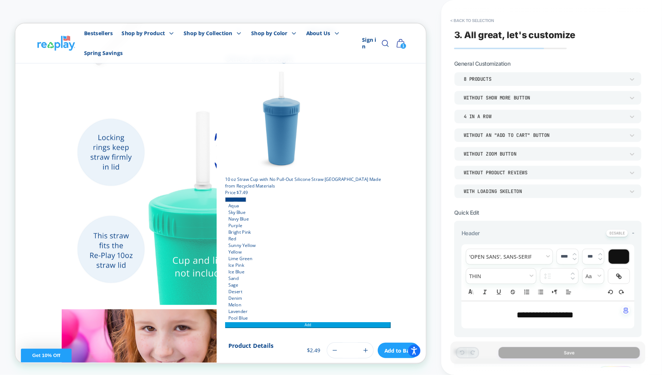
click at [490, 75] on div "8 Products" at bounding box center [544, 79] width 169 height 8
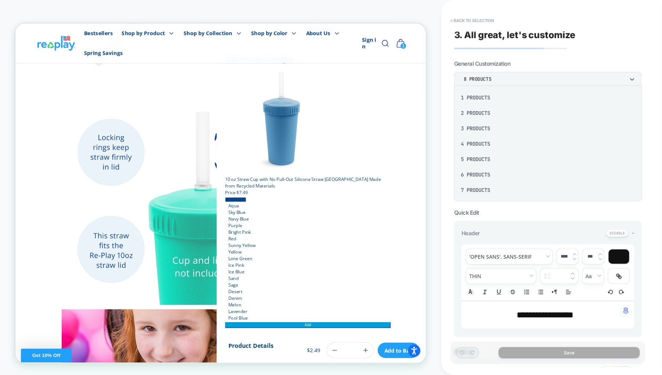
click at [483, 143] on div "4 Products" at bounding box center [548, 143] width 182 height 15
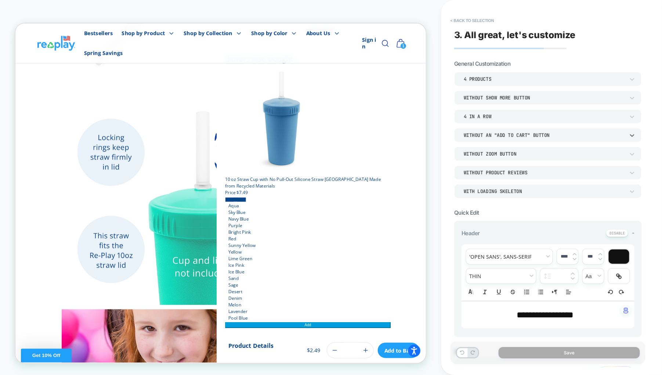
click at [516, 137] on div "Without an "add to cart" button" at bounding box center [544, 135] width 161 height 6
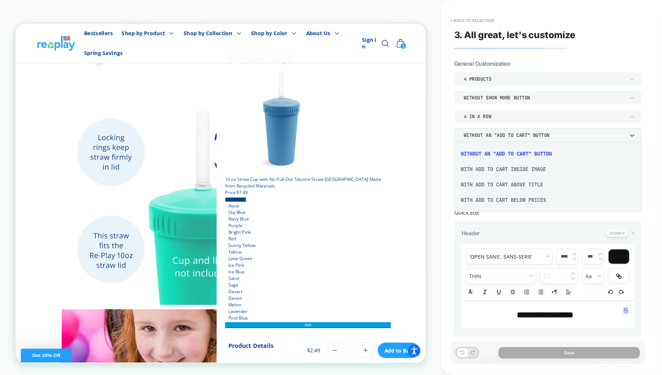
click at [492, 169] on div "With add to cart inside image" at bounding box center [548, 169] width 182 height 15
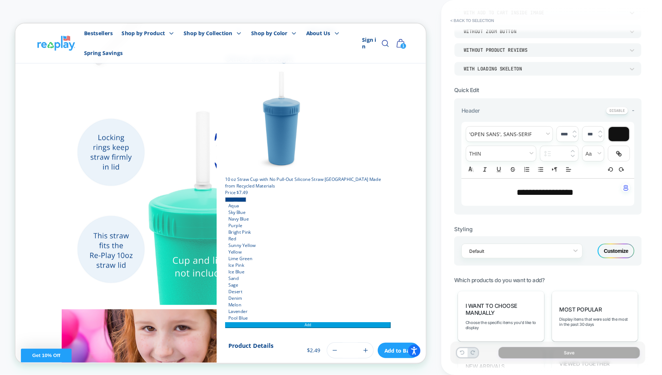
scroll to position [165, 0]
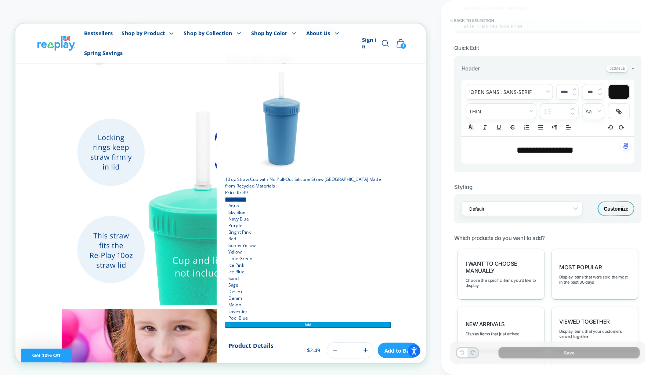
click at [545, 149] on span "**********" at bounding box center [545, 150] width 57 height 9
type input "****"
click at [545, 149] on span "**********" at bounding box center [545, 150] width 57 height 9
click at [544, 149] on span "*******" at bounding box center [530, 150] width 27 height 9
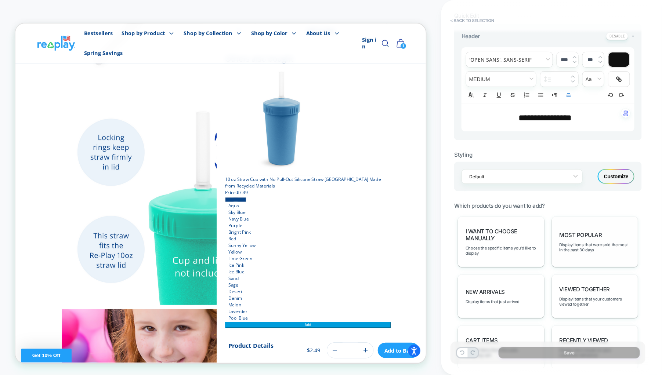
scroll to position [386, 0]
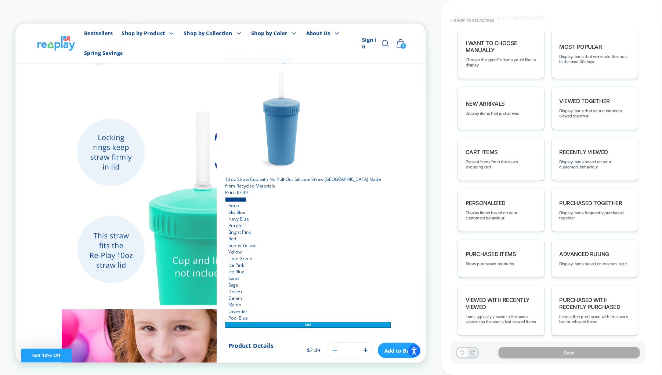
click at [578, 254] on div "Advanced Ruling Display items based on custom logic" at bounding box center [595, 258] width 87 height 39
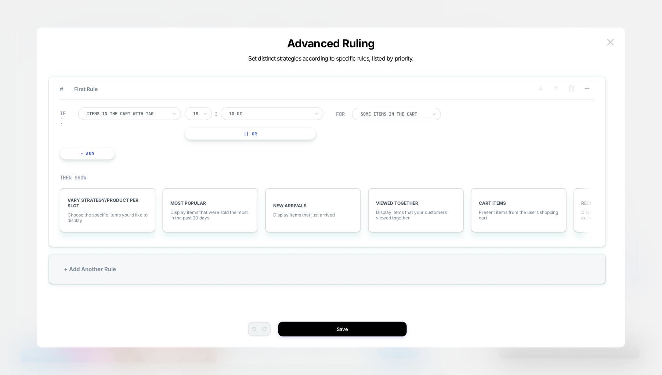
click at [149, 114] on div at bounding box center [127, 114] width 81 height 7
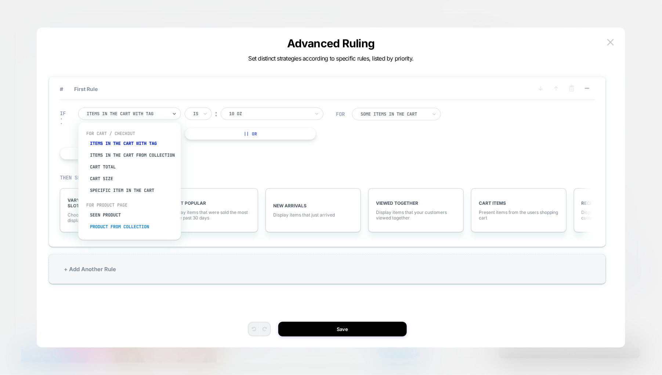
click at [115, 229] on div "Product from collection" at bounding box center [133, 227] width 95 height 12
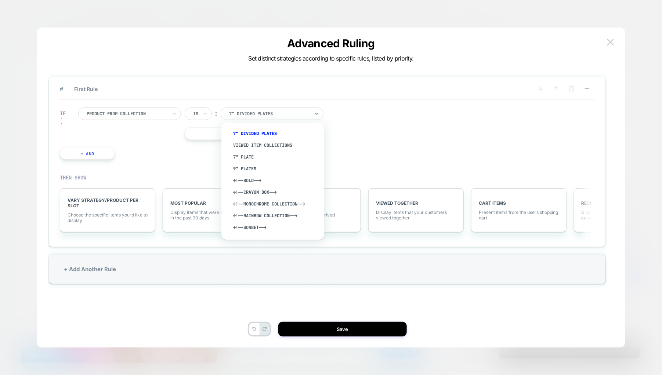
click at [260, 111] on div at bounding box center [269, 114] width 81 height 7
click at [263, 132] on div "7" Divided Plates" at bounding box center [276, 134] width 95 height 12
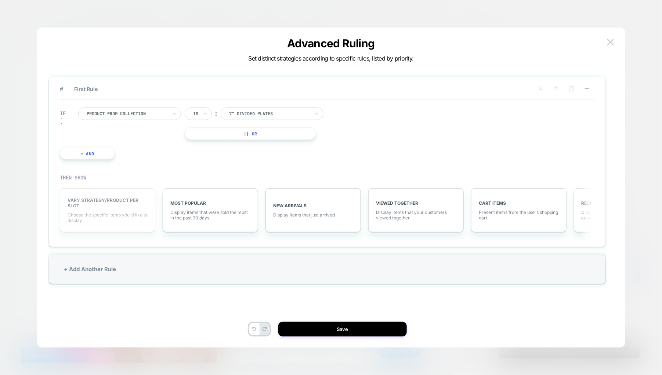
click at [93, 203] on span "VARY STRATEGY/PRODUCT PER SLOT" at bounding box center [108, 203] width 80 height 11
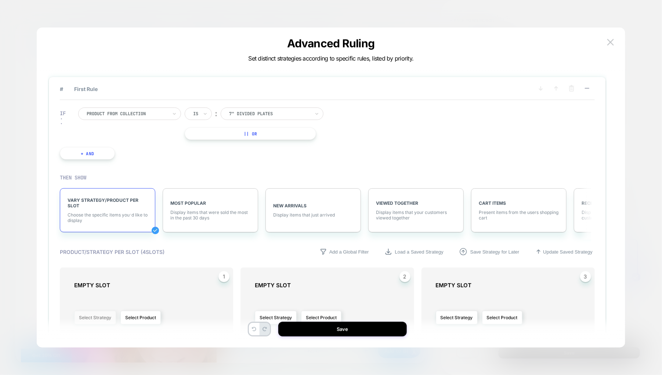
click at [102, 315] on button "Select Strategy" at bounding box center [95, 318] width 42 height 14
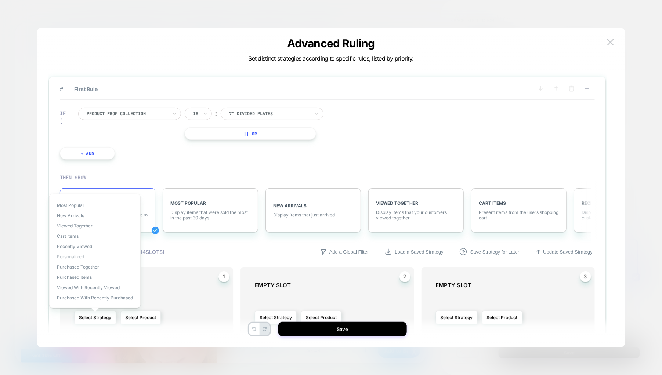
click at [80, 254] on span "personalized" at bounding box center [70, 257] width 27 height 6
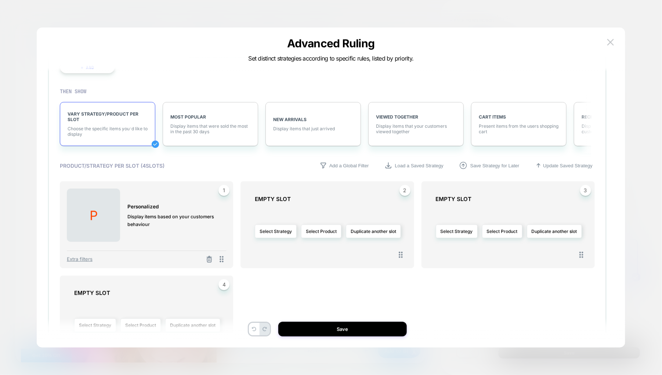
scroll to position [56, 0]
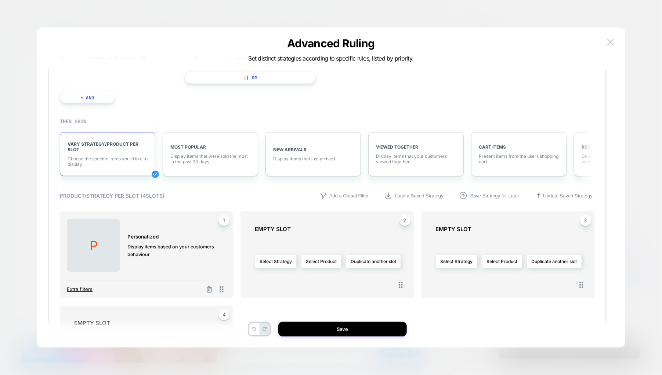
click at [72, 286] on span "Extra filters" at bounding box center [80, 289] width 26 height 6
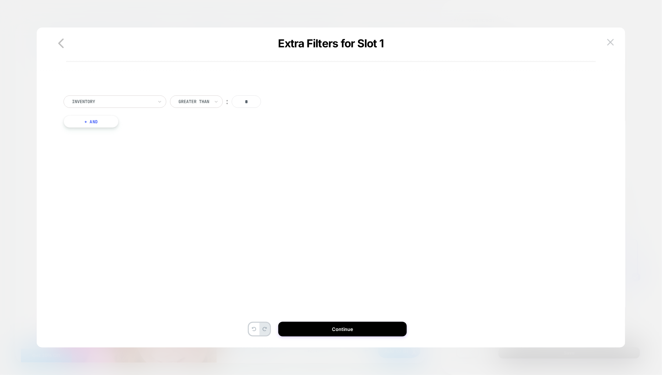
scroll to position [0, 0]
click at [148, 100] on div at bounding box center [112, 101] width 81 height 7
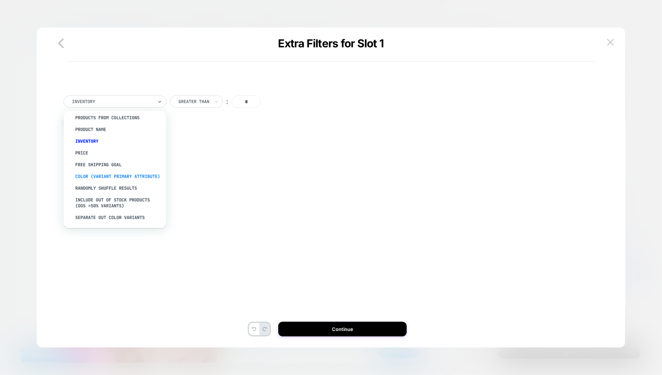
scroll to position [11, 0]
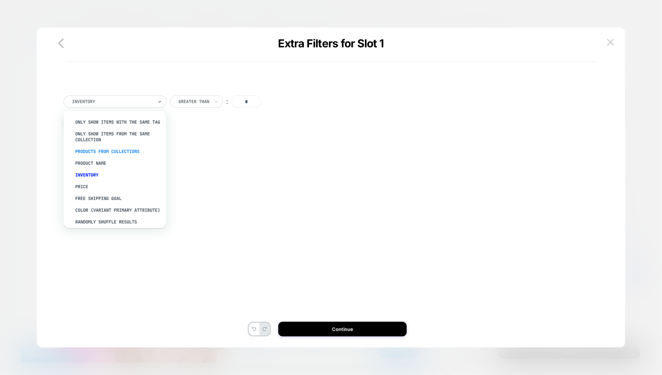
click at [123, 155] on div "PRODUCTS FROM COLLECTIONS" at bounding box center [118, 152] width 95 height 12
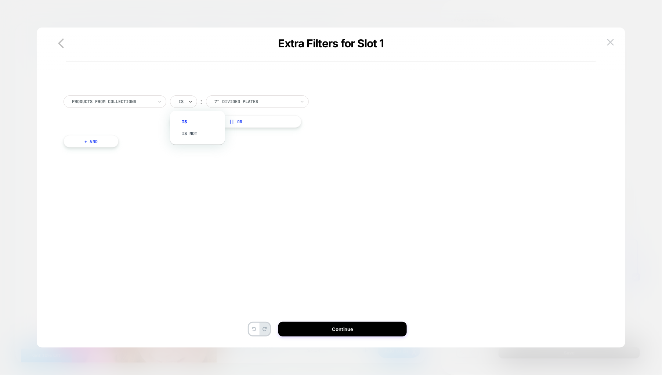
click at [184, 101] on div at bounding box center [180, 101] width 5 height 7
click at [243, 100] on div at bounding box center [254, 101] width 81 height 7
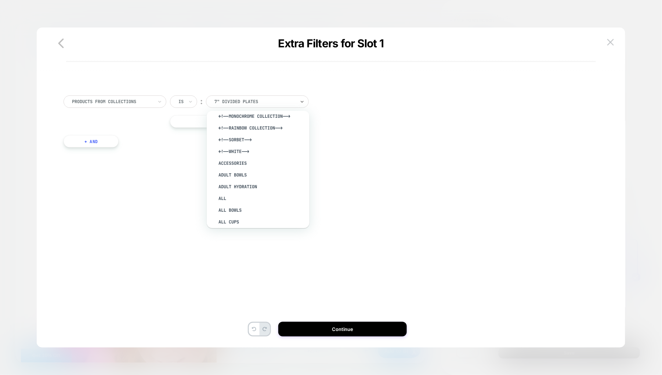
scroll to position [110, 0]
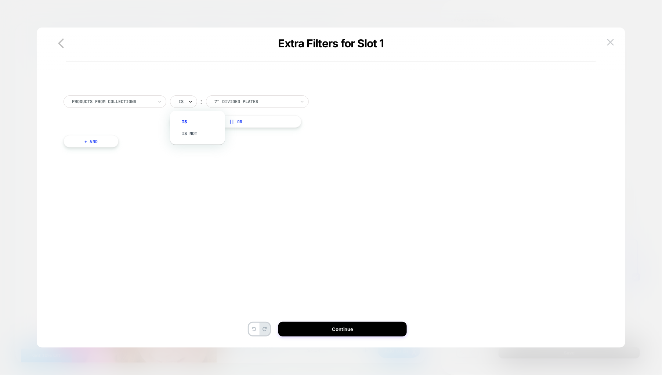
click at [191, 102] on icon at bounding box center [190, 102] width 3 height 2
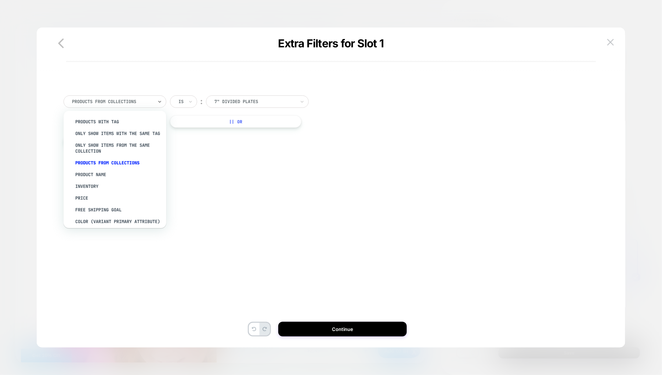
click at [137, 100] on div at bounding box center [112, 101] width 81 height 7
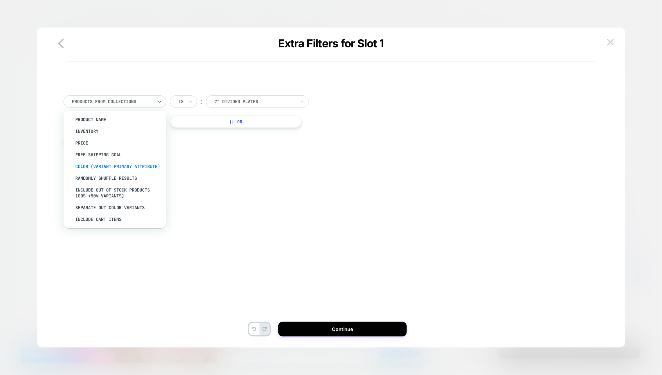
scroll to position [66, 0]
click at [102, 162] on div "color (Variant primary attribute)" at bounding box center [118, 165] width 95 height 12
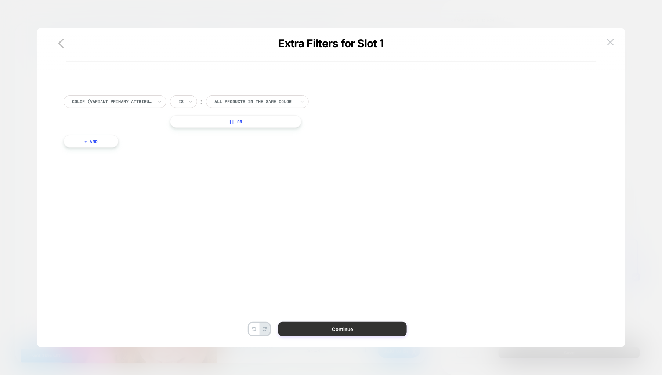
click at [321, 326] on button "Continue" at bounding box center [342, 329] width 129 height 15
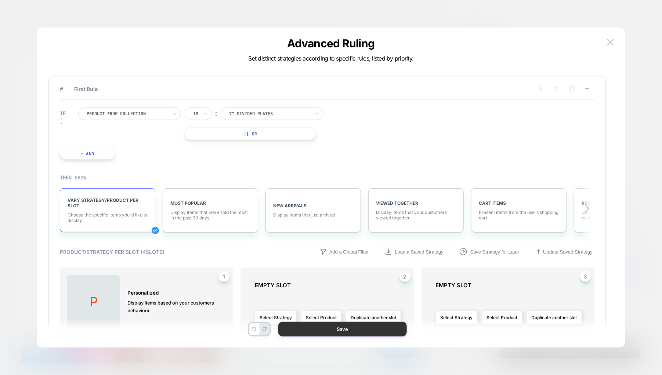
click at [320, 329] on button "Save" at bounding box center [342, 329] width 129 height 15
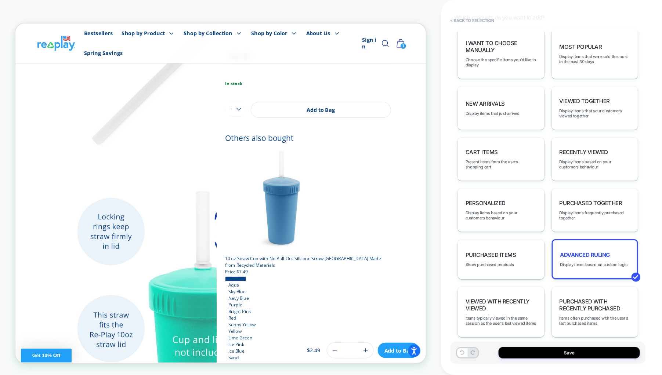
scroll to position [0, 0]
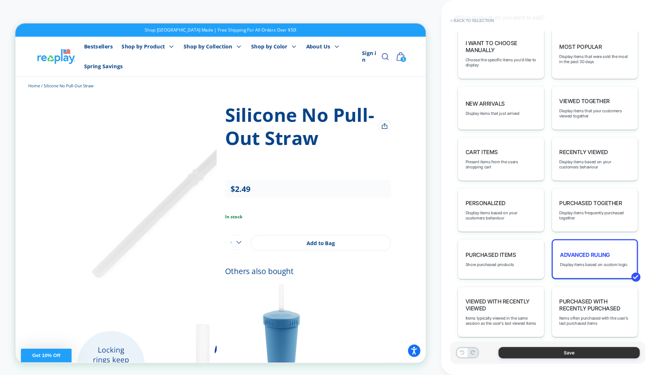
click at [515, 350] on button "Save" at bounding box center [569, 352] width 141 height 11
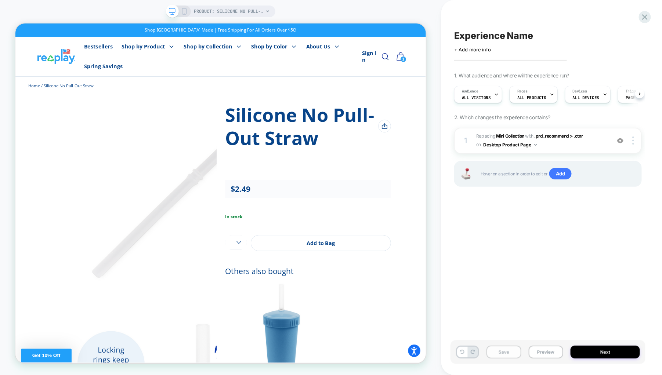
scroll to position [0, 0]
click at [545, 354] on button "Preview" at bounding box center [546, 352] width 35 height 13
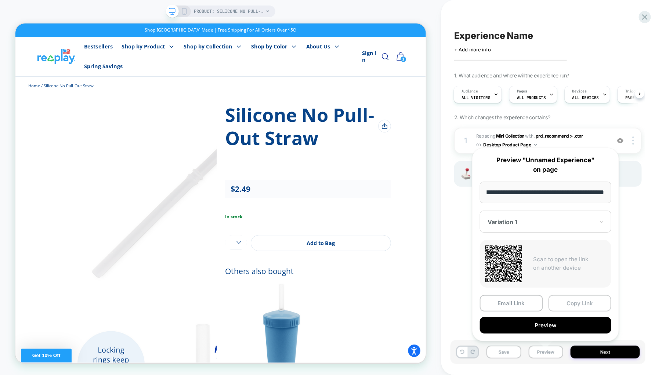
scroll to position [0, 0]
click at [576, 298] on button "Copy Link" at bounding box center [580, 303] width 63 height 17
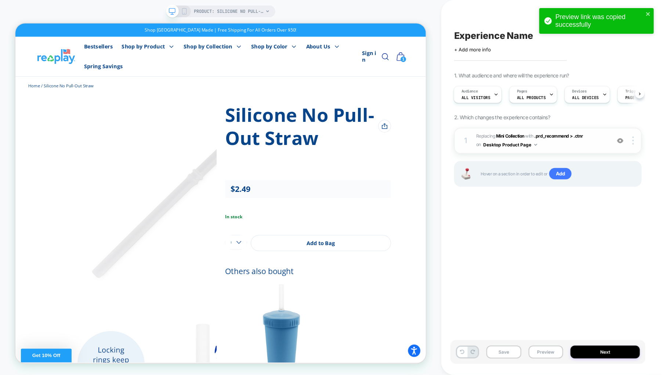
click at [571, 148] on span "#_loomi_addon_1756305064842 Replacing Mini Collection WITH .prd_recommend > .ct…" at bounding box center [541, 140] width 131 height 17
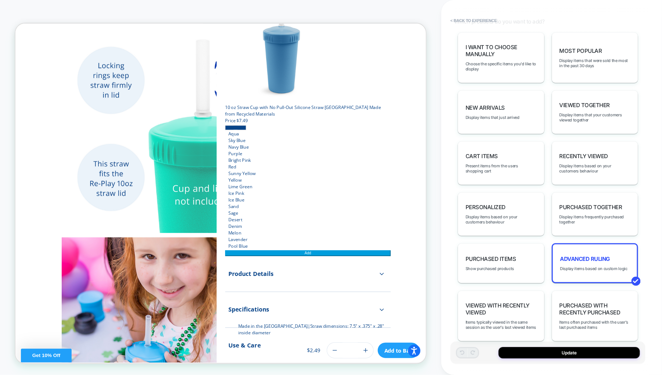
scroll to position [388, 0]
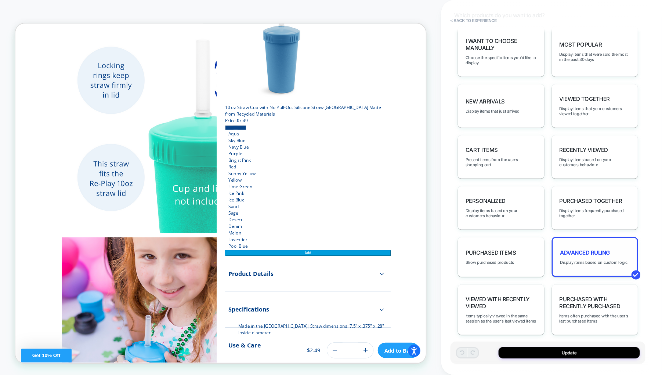
click at [605, 249] on span "Advanced Ruling" at bounding box center [585, 252] width 50 height 7
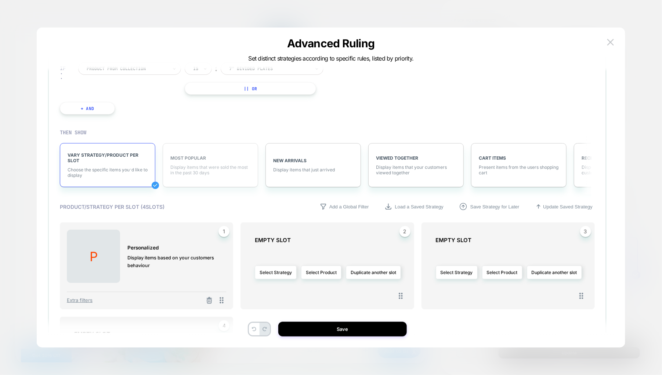
scroll to position [0, 0]
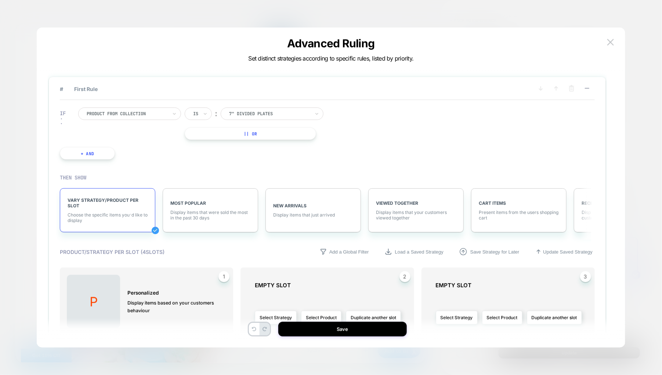
click at [256, 113] on div at bounding box center [269, 114] width 81 height 7
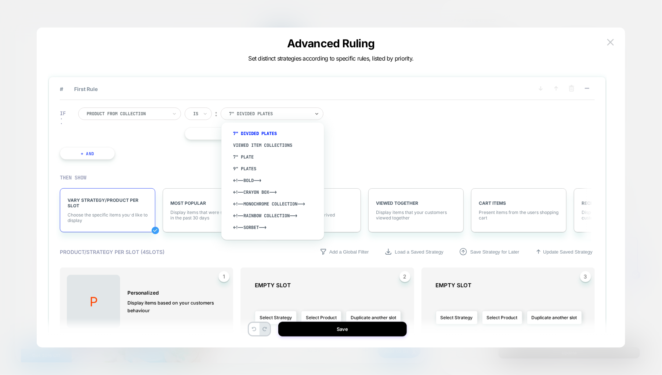
click at [146, 111] on div at bounding box center [127, 114] width 81 height 7
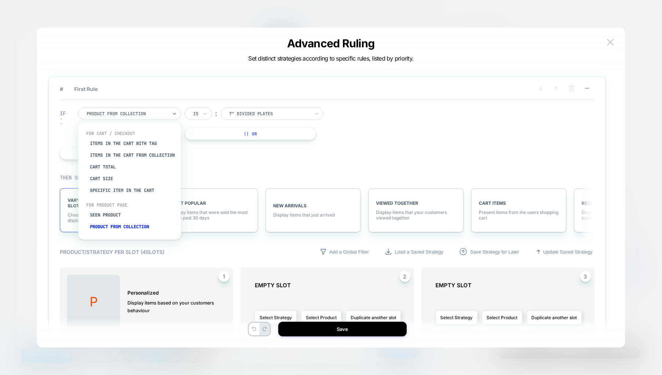
click at [222, 166] on div "IF option Specific item in the cart focused, 5 of 8. 8 results available. Use U…" at bounding box center [197, 134] width 283 height 74
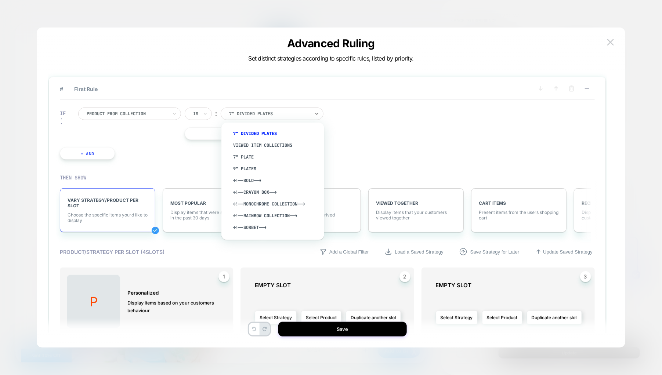
click at [247, 113] on div at bounding box center [269, 114] width 81 height 7
click at [283, 144] on div "Viewed Item Collections" at bounding box center [276, 146] width 95 height 12
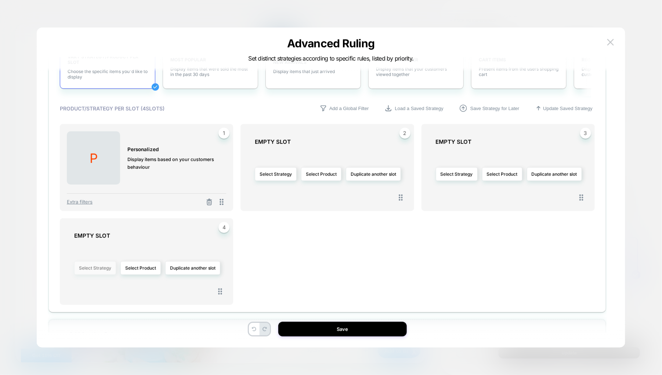
scroll to position [165, 0]
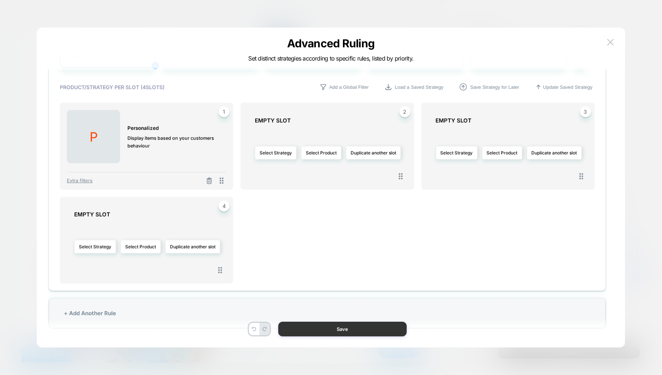
click at [321, 329] on button "Save" at bounding box center [342, 329] width 129 height 15
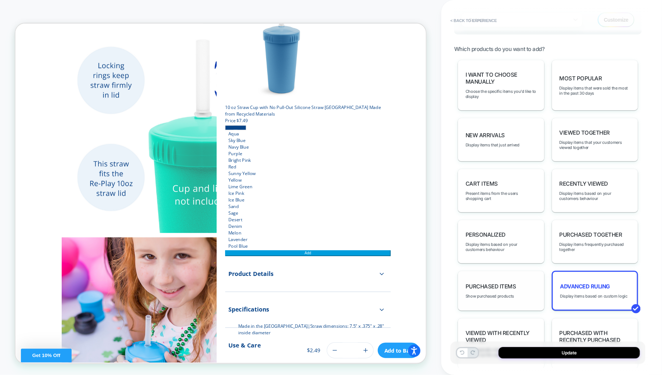
scroll to position [388, 0]
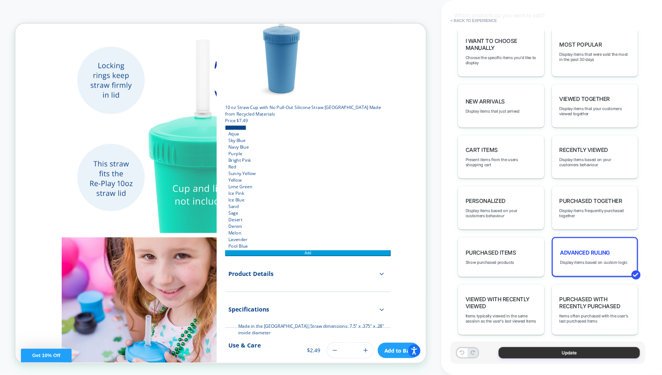
click at [508, 352] on button "Update" at bounding box center [569, 352] width 141 height 11
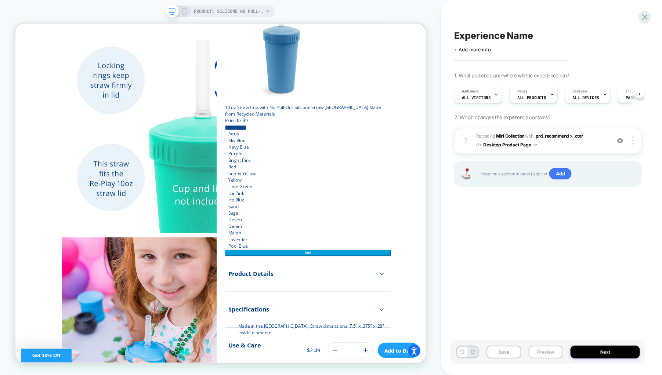
scroll to position [0, 0]
click at [533, 350] on button "Preview" at bounding box center [546, 352] width 35 height 13
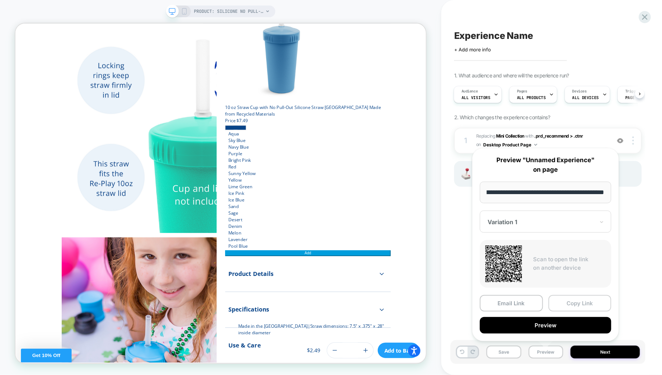
scroll to position [0, 0]
click at [562, 297] on button "Copy Link" at bounding box center [580, 303] width 63 height 17
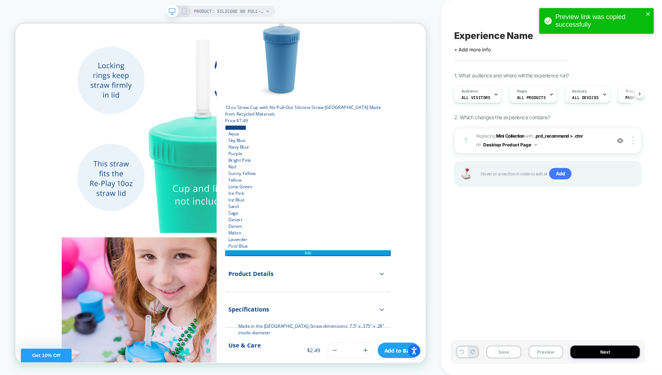
click at [583, 276] on div "Experience Name Click to edit experience details + Add more info 1. What audien…" at bounding box center [548, 187] width 195 height 361
click at [589, 148] on span "#_loomi_addon_1756305064842 Replacing Mini Collection WITH .prd_recommend > .ct…" at bounding box center [541, 140] width 131 height 17
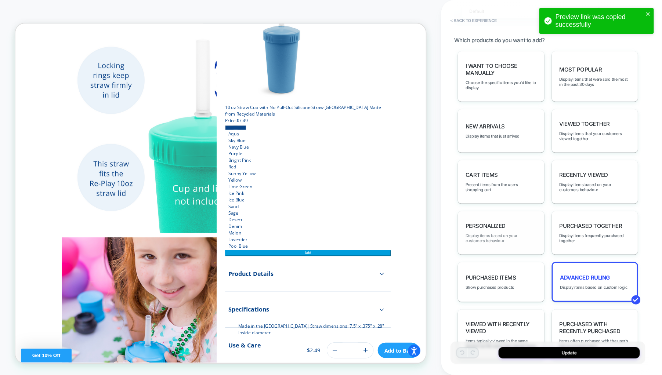
scroll to position [388, 0]
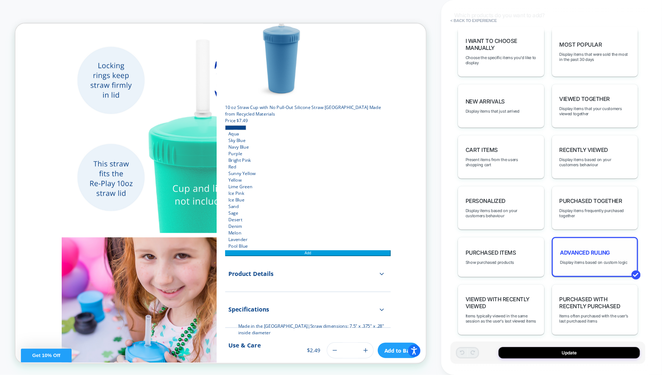
click at [591, 242] on div "Advanced Ruling Display items based on custom logic" at bounding box center [595, 257] width 87 height 40
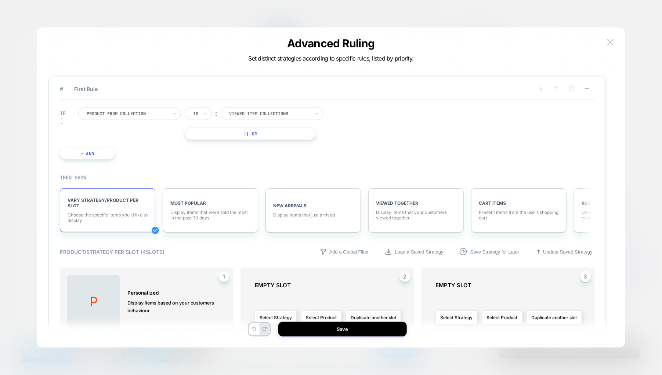
click at [142, 113] on div at bounding box center [127, 114] width 81 height 7
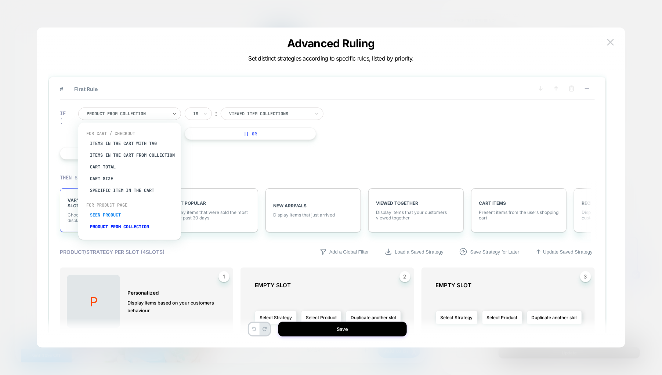
click at [108, 216] on div "Seen Product" at bounding box center [133, 215] width 95 height 12
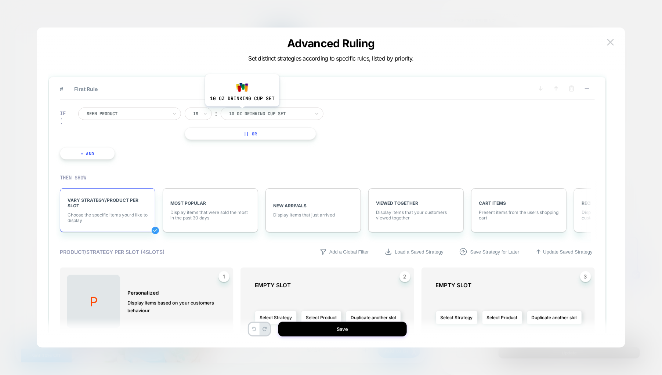
click at [242, 111] on div at bounding box center [269, 114] width 81 height 7
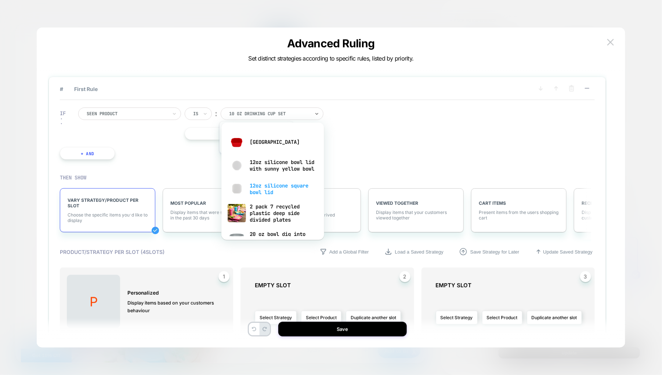
scroll to position [0, 0]
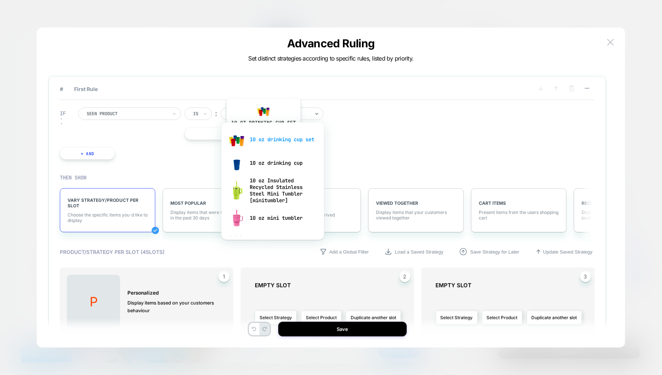
click at [263, 136] on div "10 oz drinking cup set" at bounding box center [272, 139] width 95 height 23
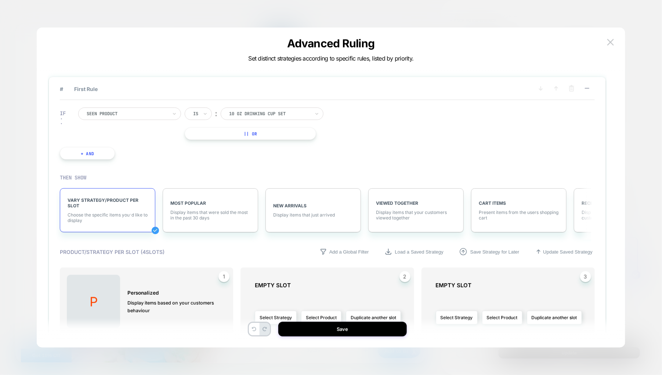
scroll to position [110, 0]
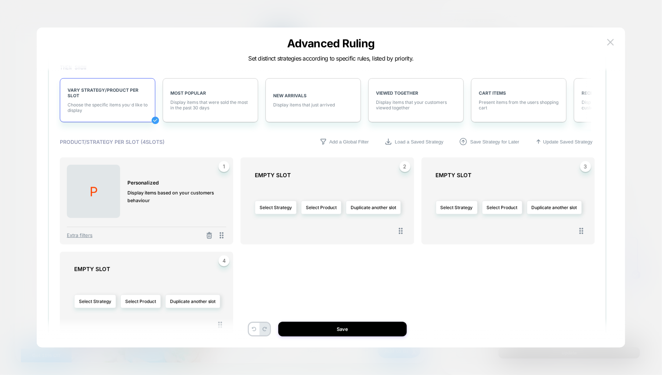
click at [158, 221] on div "P PERSONALIZED Display items based on your customers behaviour 1 Extra filters" at bounding box center [146, 201] width 173 height 87
click at [83, 234] on span "Extra filters" at bounding box center [80, 235] width 26 height 6
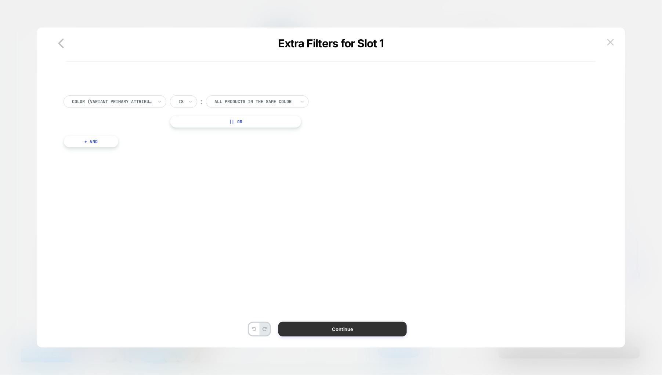
click at [325, 326] on button "Continue" at bounding box center [342, 329] width 129 height 15
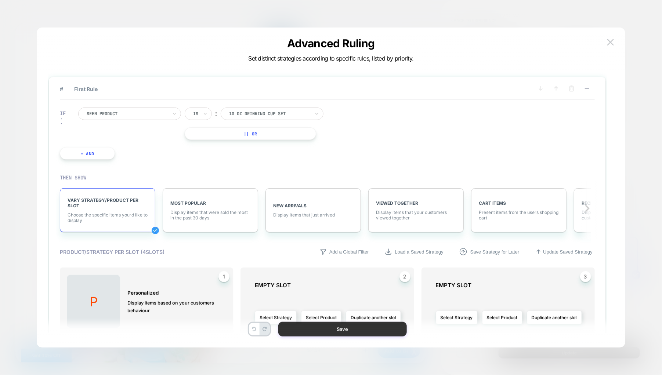
click at [317, 329] on button "Save" at bounding box center [342, 329] width 129 height 15
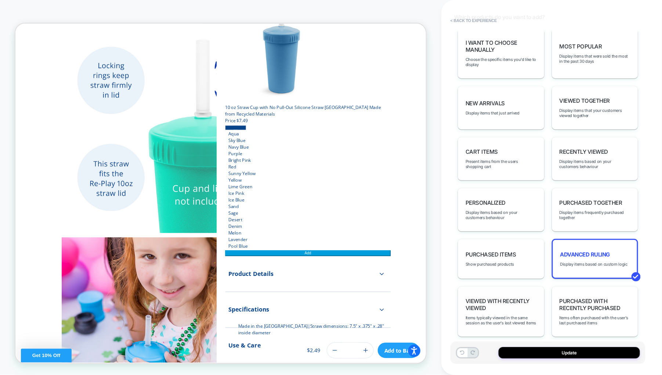
scroll to position [388, 0]
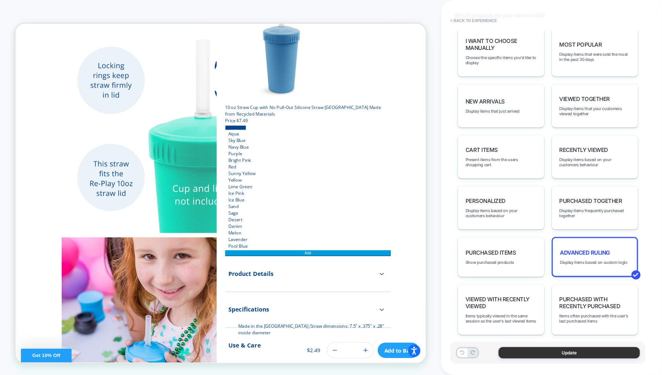
click at [511, 351] on button "Update" at bounding box center [569, 352] width 141 height 11
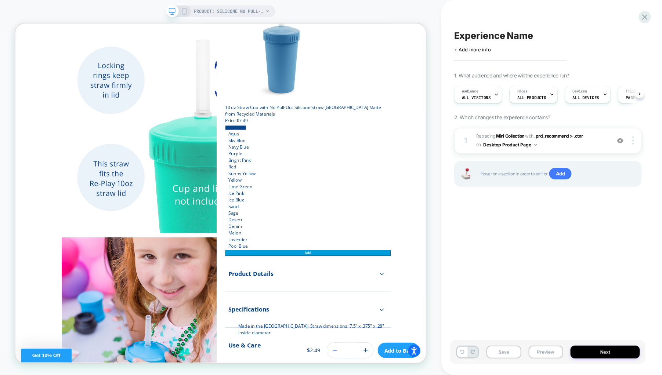
scroll to position [0, 0]
click at [534, 352] on button "Preview" at bounding box center [546, 352] width 35 height 13
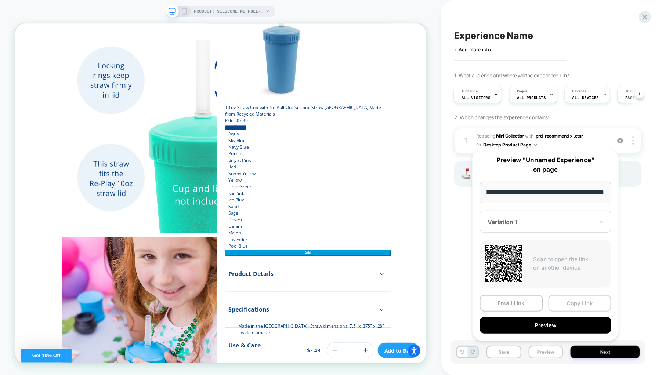
scroll to position [0, 0]
click at [570, 297] on button "Copy Link" at bounding box center [580, 303] width 63 height 17
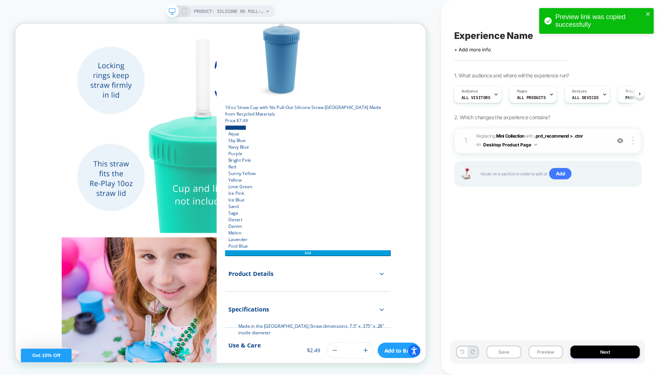
click at [564, 145] on span "#_loomi_addon_1756305064842 Replacing Mini Collection WITH .prd_recommend > .ct…" at bounding box center [541, 140] width 131 height 17
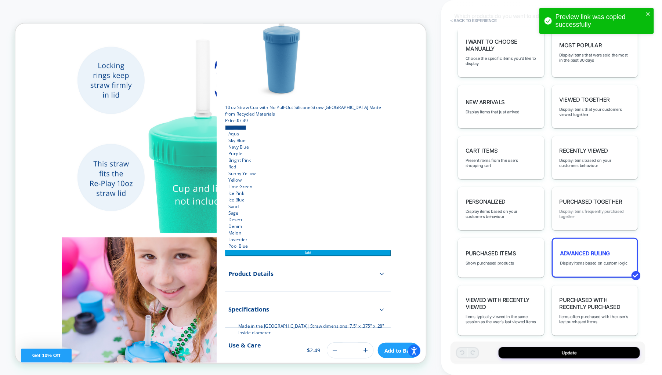
scroll to position [388, 0]
click at [586, 240] on div "Advanced Ruling Display items based on custom logic" at bounding box center [595, 257] width 87 height 40
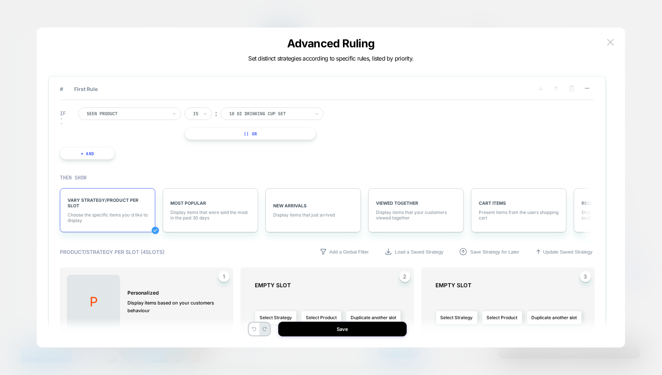
click at [96, 158] on button "+ And" at bounding box center [87, 153] width 55 height 12
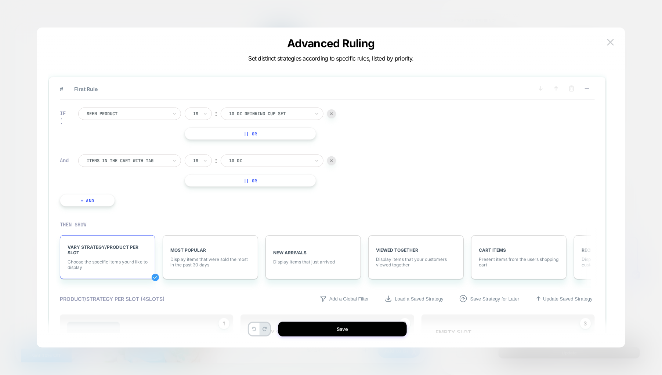
click at [102, 158] on div at bounding box center [127, 161] width 81 height 7
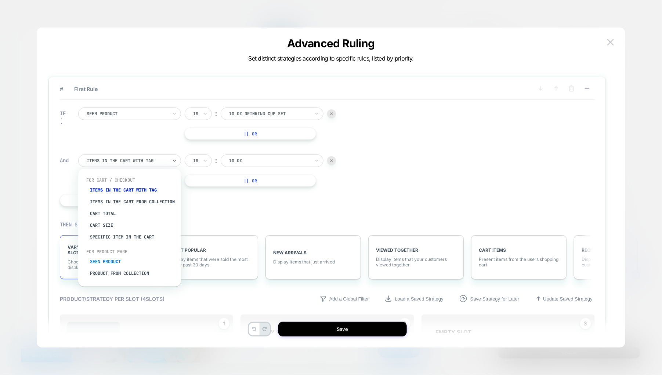
click at [114, 263] on div "Seen Product" at bounding box center [133, 262] width 95 height 12
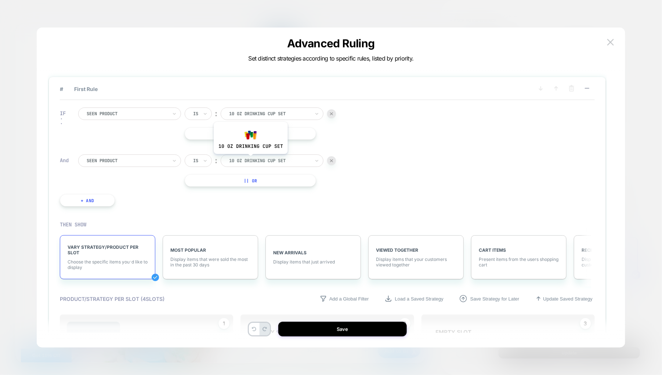
click at [250, 160] on div at bounding box center [269, 161] width 81 height 7
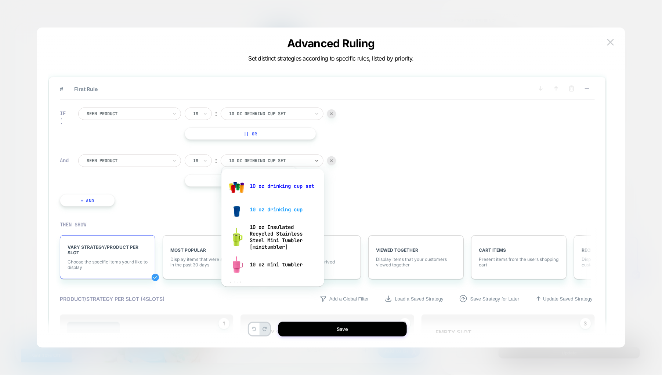
click at [258, 205] on div "10 oz drinking cup" at bounding box center [272, 209] width 95 height 23
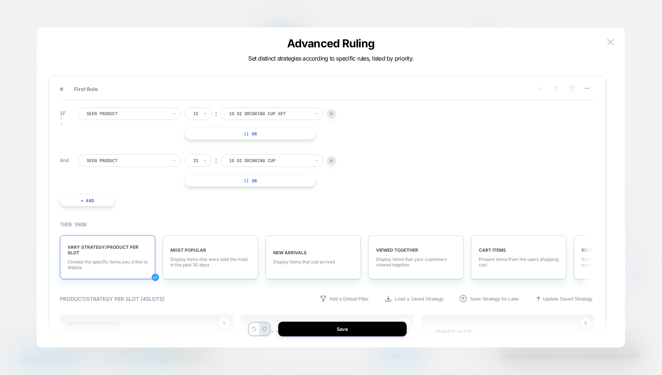
click at [87, 200] on button "+ And" at bounding box center [87, 200] width 55 height 12
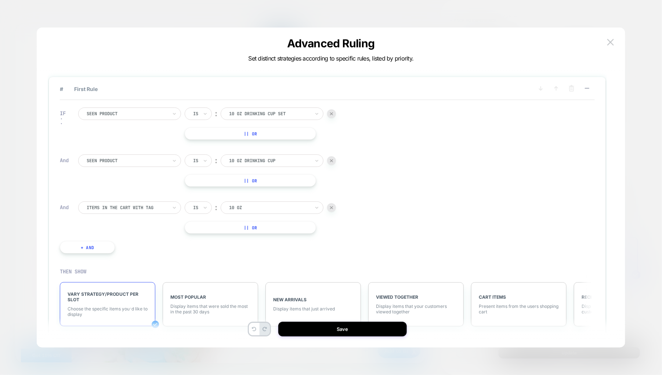
click at [123, 205] on div at bounding box center [127, 208] width 81 height 7
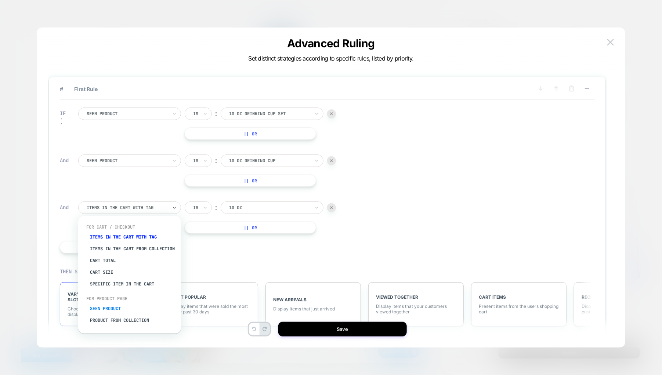
click at [113, 313] on div "Seen Product" at bounding box center [133, 309] width 95 height 12
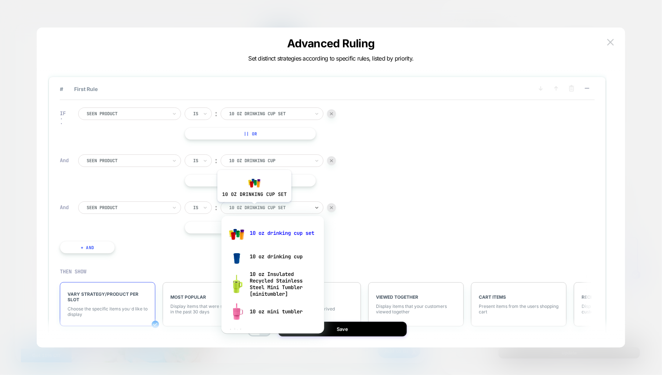
click at [254, 208] on div at bounding box center [269, 208] width 81 height 7
click at [261, 274] on div "10 oz Insulated Recycled Stainless Steel Mini Tumbler [minitumbler]" at bounding box center [272, 284] width 95 height 32
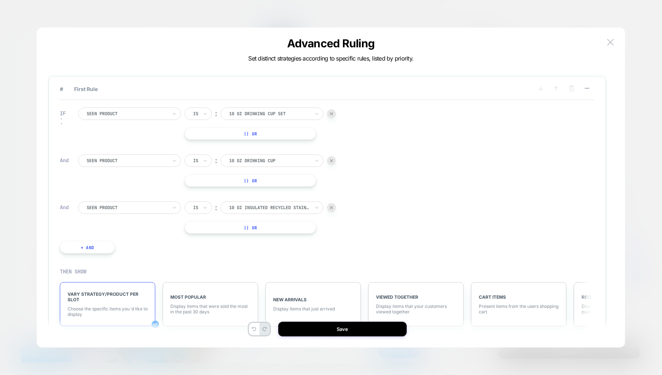
click at [102, 245] on button "+ And" at bounding box center [87, 247] width 55 height 12
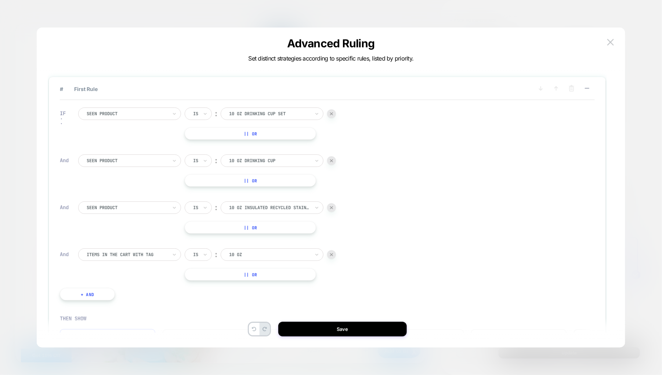
click at [116, 252] on div at bounding box center [127, 255] width 81 height 7
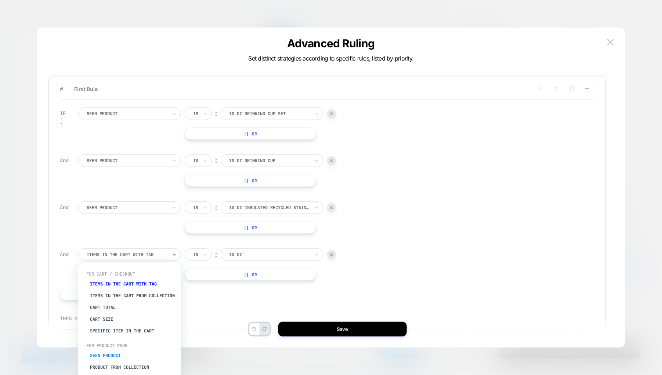
click at [112, 358] on div "Seen Product" at bounding box center [133, 356] width 95 height 12
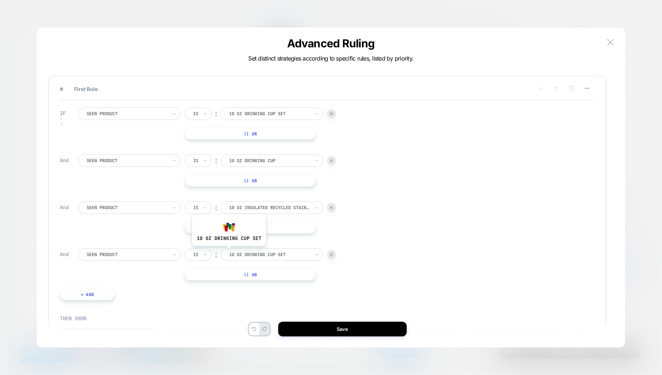
click at [229, 252] on div "10 oz drinking cup set" at bounding box center [269, 255] width 82 height 8
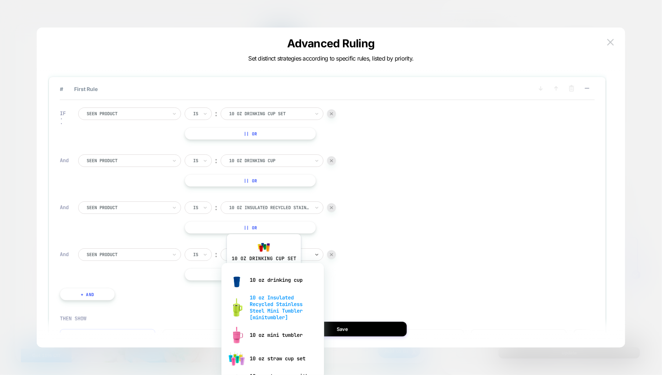
scroll to position [51, 0]
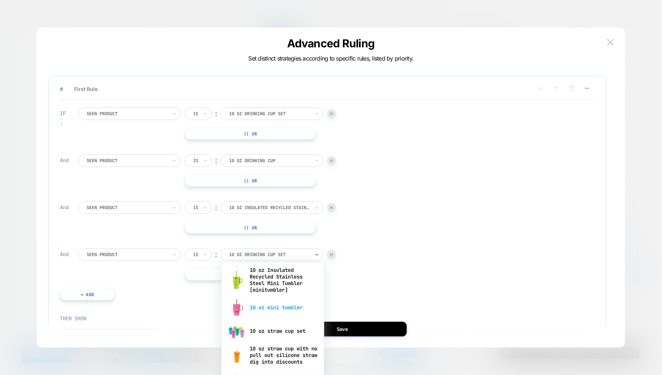
click at [263, 308] on div "10 oz mini tumbler" at bounding box center [272, 307] width 95 height 23
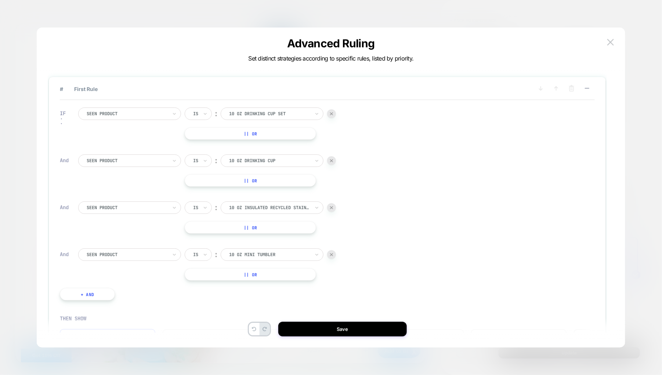
click at [102, 295] on button "+ And" at bounding box center [87, 294] width 55 height 12
click at [140, 299] on div at bounding box center [127, 302] width 81 height 7
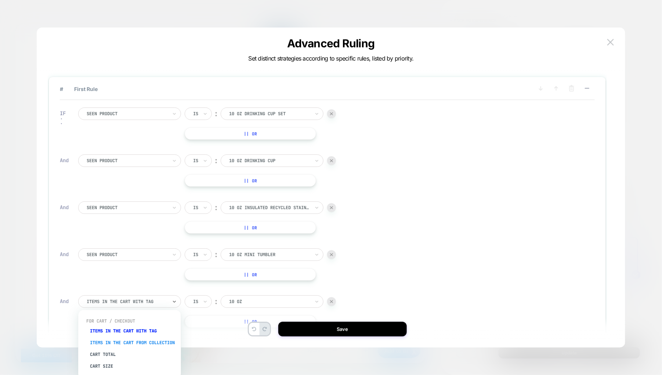
scroll to position [65, 0]
click at [123, 340] on div "Seen Product" at bounding box center [133, 342] width 95 height 12
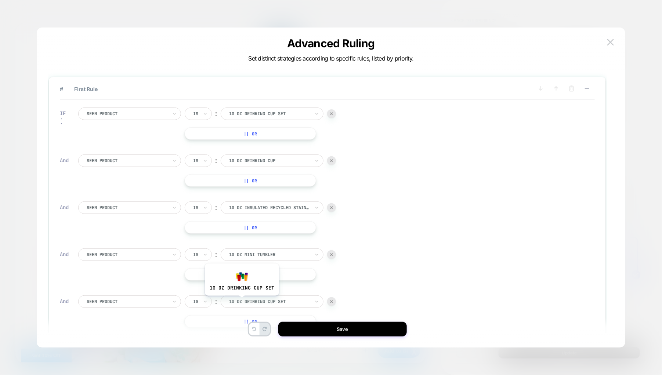
click at [242, 300] on div at bounding box center [269, 302] width 81 height 7
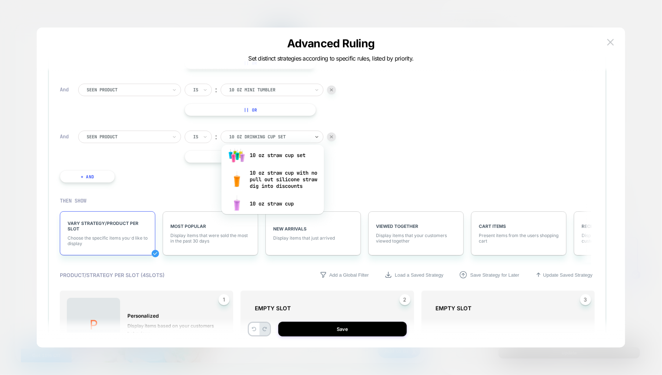
scroll to position [110, 0]
click at [267, 154] on div "10 oz straw cup set" at bounding box center [272, 153] width 95 height 23
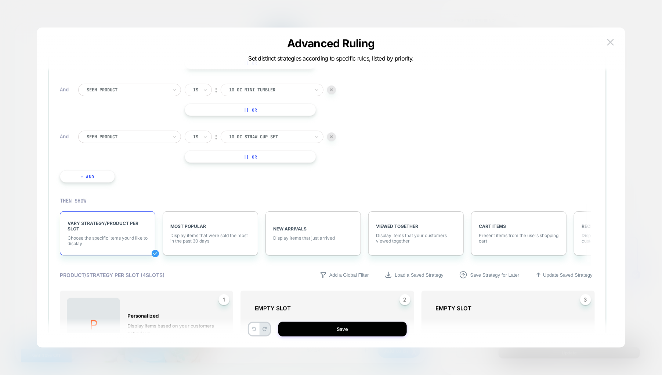
click at [91, 175] on button "+ And" at bounding box center [87, 176] width 55 height 12
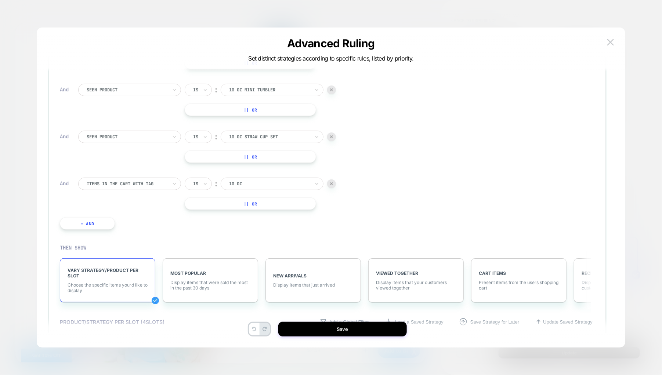
click at [95, 221] on button "+ And" at bounding box center [87, 223] width 55 height 12
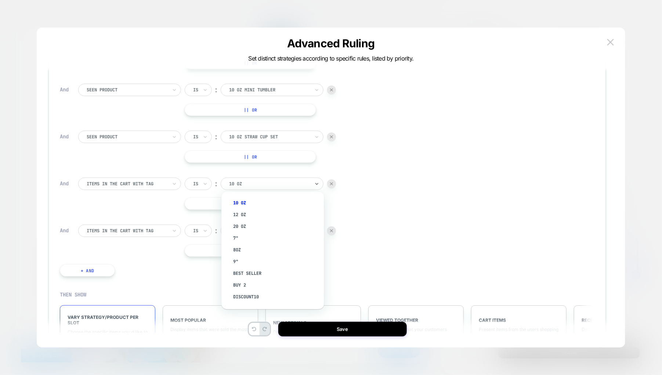
click at [260, 180] on div "10 oz" at bounding box center [269, 184] width 82 height 8
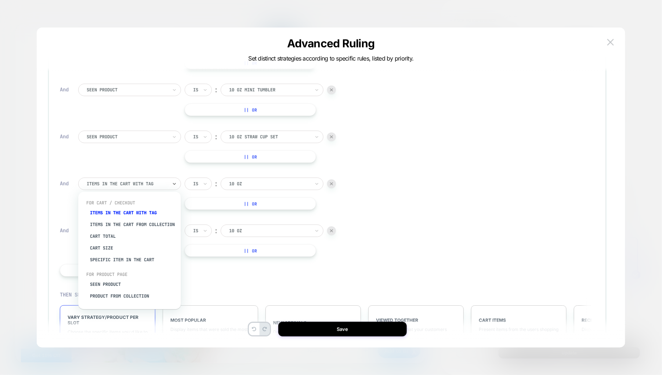
click at [145, 181] on div at bounding box center [127, 184] width 81 height 7
click at [115, 289] on div "Seen Product" at bounding box center [133, 285] width 95 height 12
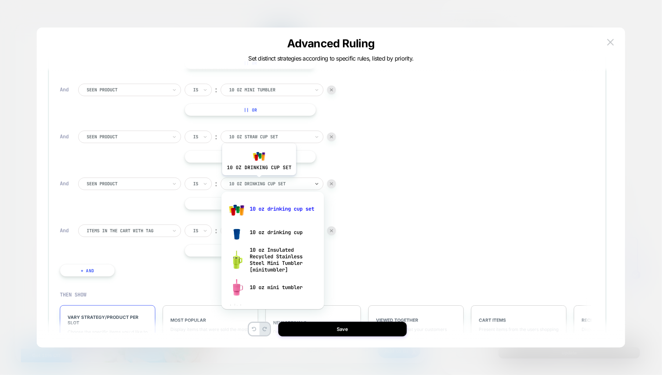
click at [259, 181] on div at bounding box center [269, 184] width 81 height 7
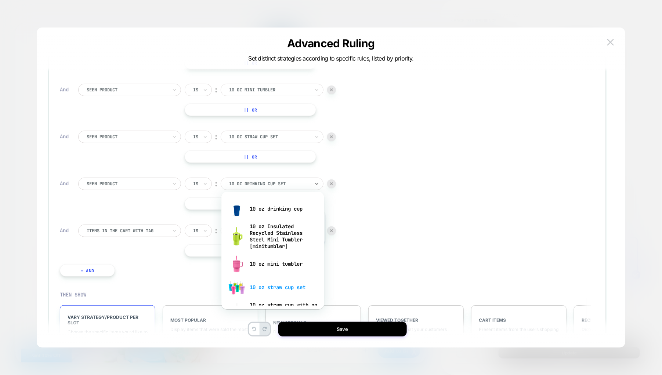
scroll to position [55, 0]
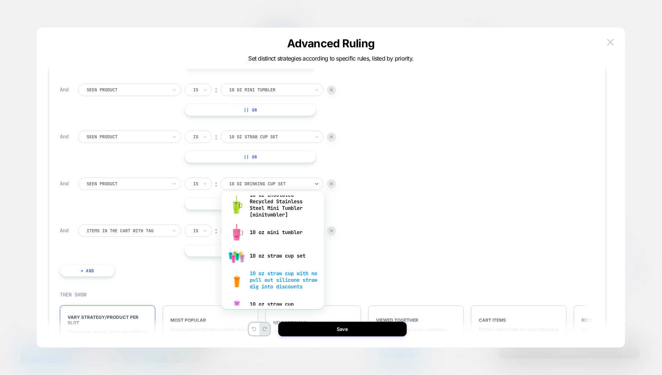
click at [268, 274] on div "10 oz straw cup with no pull out silicone straw dig into discounts" at bounding box center [272, 280] width 95 height 25
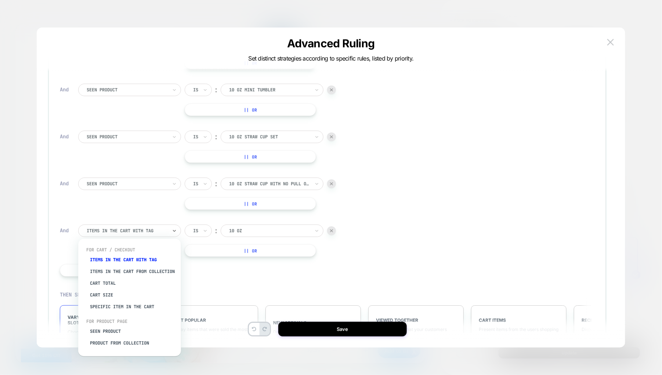
click at [162, 230] on div at bounding box center [127, 231] width 81 height 7
click at [117, 333] on div "Seen Product" at bounding box center [133, 332] width 95 height 12
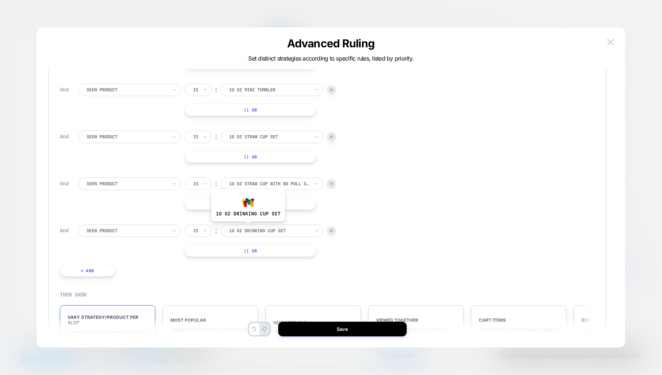
click at [247, 228] on div at bounding box center [269, 231] width 81 height 7
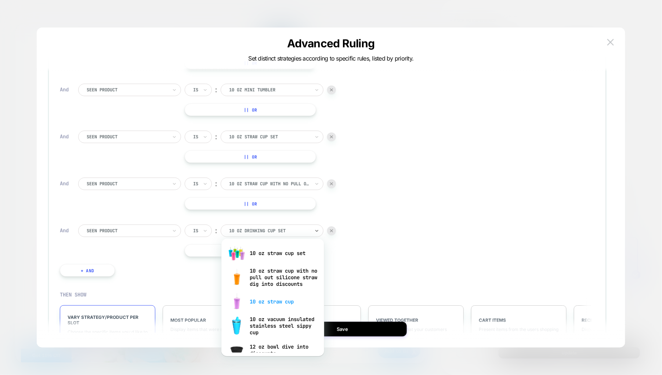
scroll to position [110, 0]
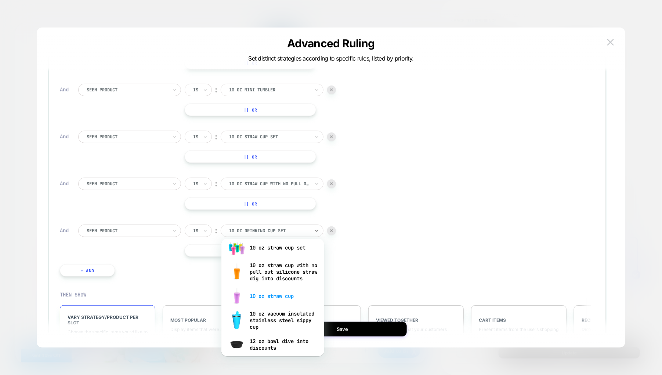
click at [272, 304] on div "10 oz straw cup" at bounding box center [272, 296] width 95 height 23
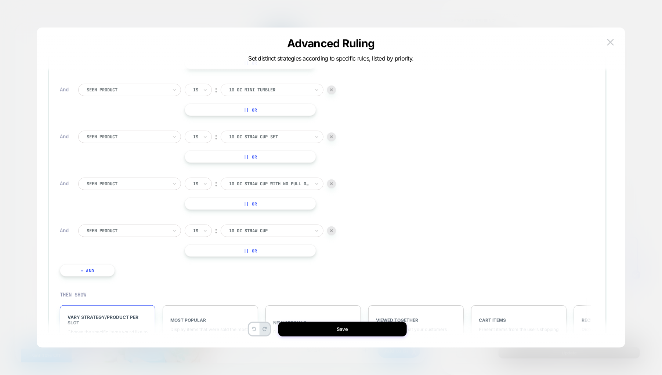
click at [102, 269] on button "+ And" at bounding box center [87, 270] width 55 height 12
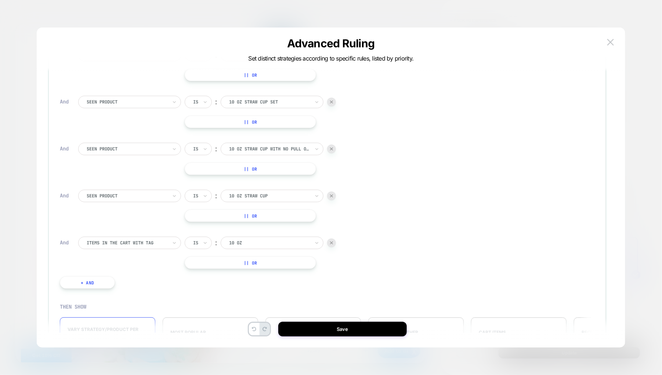
scroll to position [275, 0]
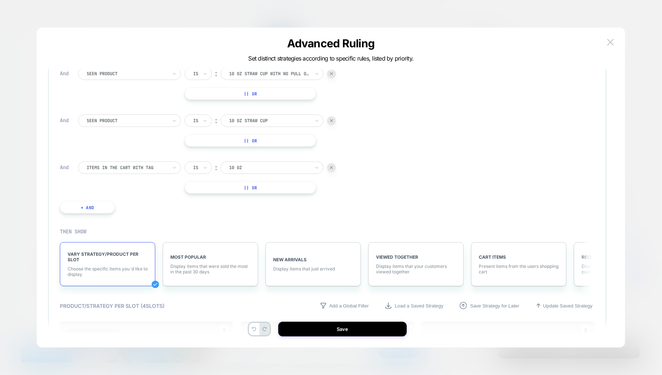
click at [144, 160] on div "IF Seen Product Is ︰ 10 oz drinking cup set 10 OZ DRINKING CUP SET || Or And Se…" at bounding box center [197, 23] width 283 height 403
click at [145, 164] on div at bounding box center [127, 167] width 81 height 7
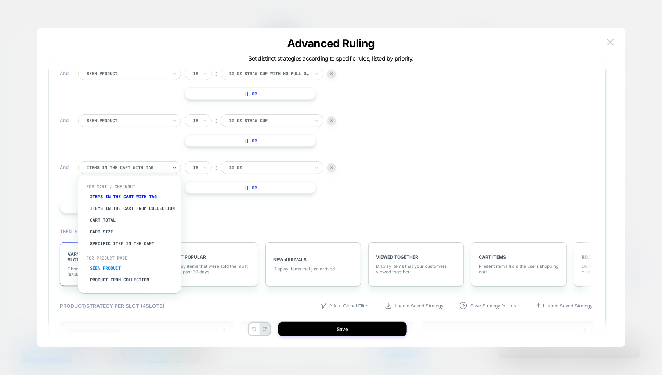
click at [112, 271] on div "Seen Product" at bounding box center [133, 269] width 95 height 12
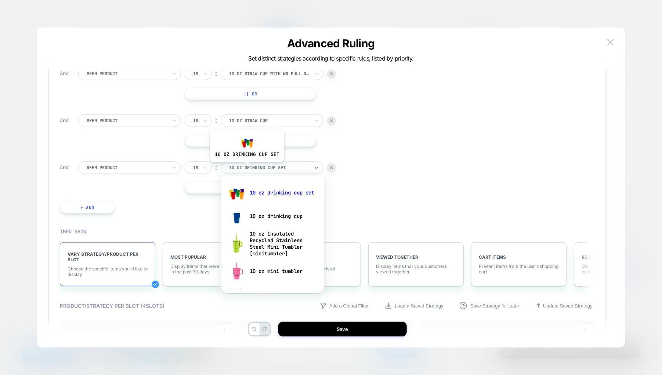
click at [247, 168] on div at bounding box center [269, 167] width 81 height 7
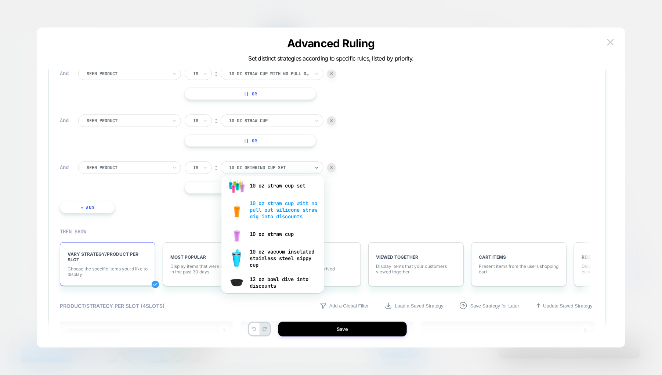
scroll to position [110, 0]
click at [259, 260] on div "10 oz vacuum insulated stainless steel sippy cup" at bounding box center [272, 257] width 95 height 25
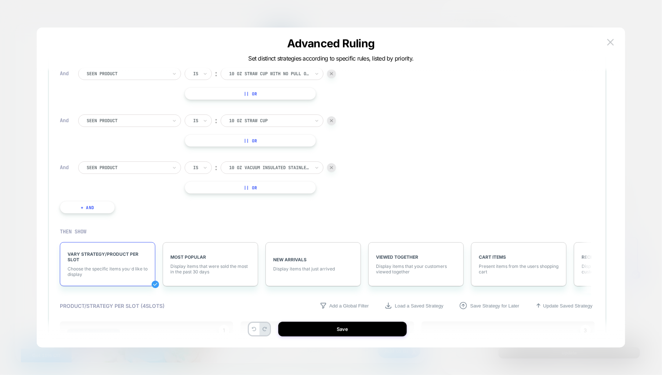
click at [99, 207] on button "+ And" at bounding box center [87, 207] width 55 height 12
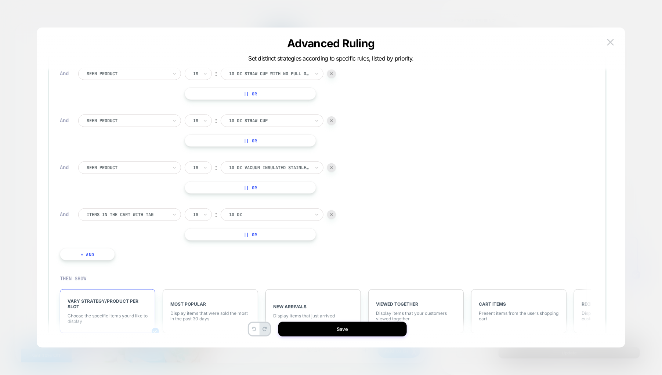
click at [124, 216] on div at bounding box center [127, 214] width 81 height 7
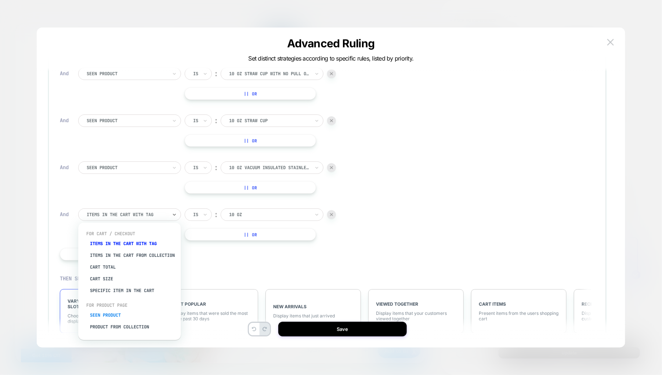
click at [110, 316] on div "Seen Product" at bounding box center [133, 316] width 95 height 12
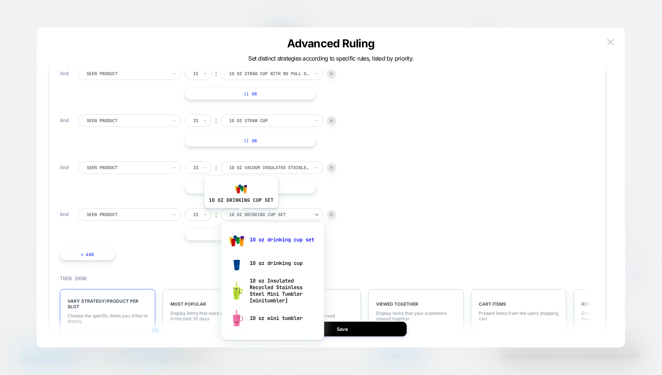
click at [241, 214] on div at bounding box center [269, 214] width 81 height 7
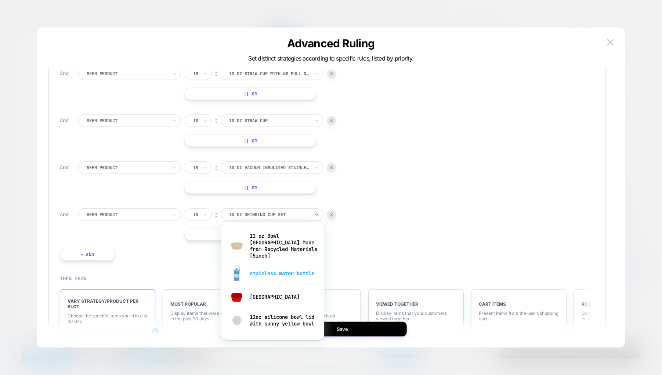
scroll to position [165, 0]
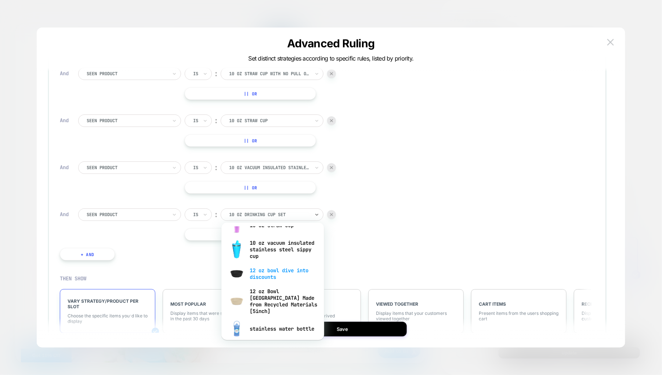
click at [269, 280] on div "12 oz bowl dive into discounts" at bounding box center [272, 273] width 95 height 23
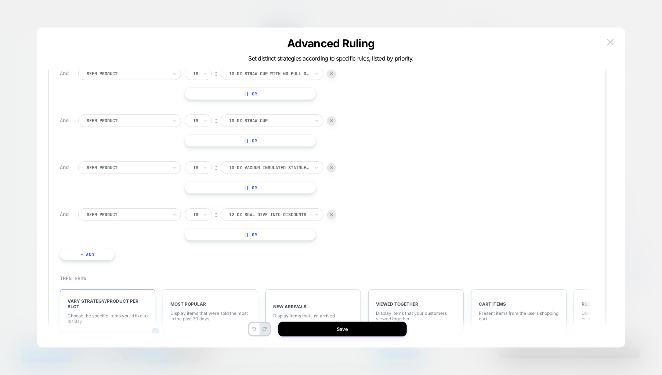
click at [100, 253] on button "+ And" at bounding box center [87, 254] width 55 height 12
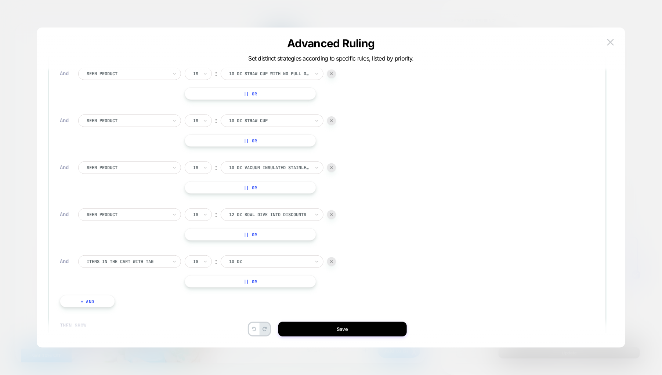
click at [129, 263] on div at bounding box center [127, 261] width 81 height 7
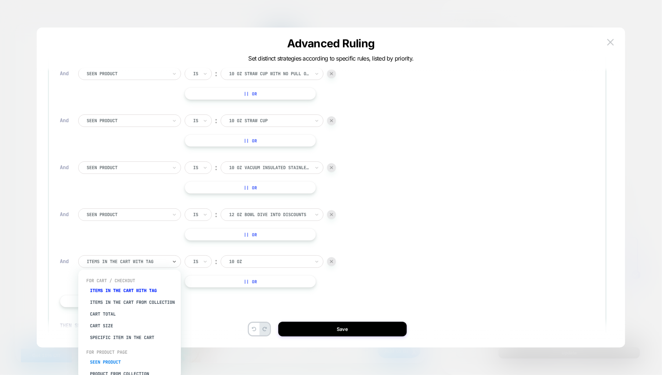
click at [113, 364] on div "Seen Product" at bounding box center [133, 363] width 95 height 12
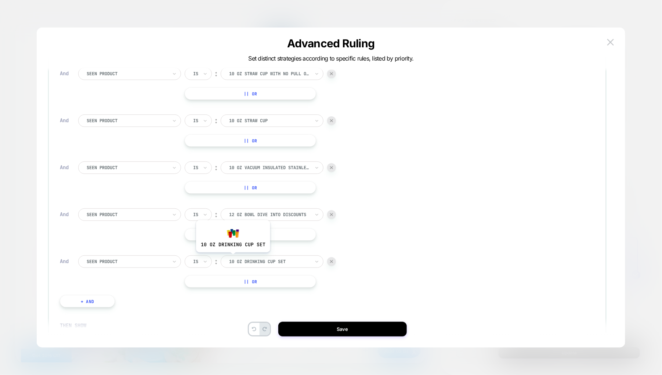
click at [232, 258] on input "text" at bounding box center [230, 261] width 3 height 7
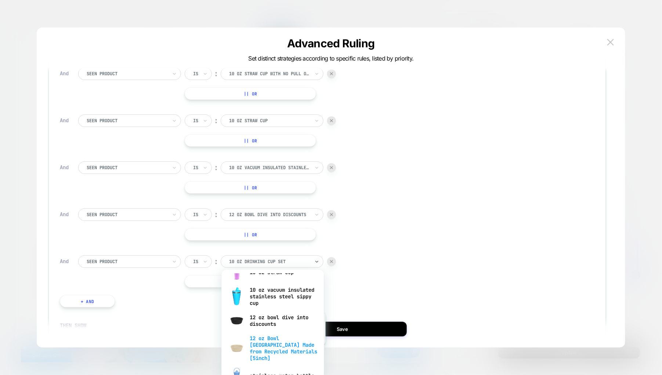
click at [288, 351] on div "12 oz Bowl [GEOGRAPHIC_DATA] Made from Recycled Materials [5inch]" at bounding box center [272, 349] width 95 height 32
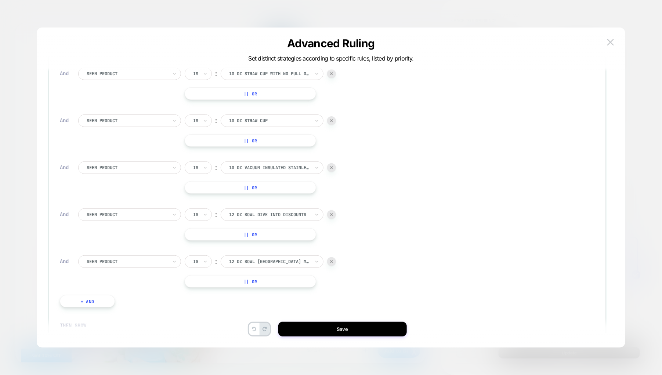
click at [103, 296] on button "+ And" at bounding box center [87, 301] width 55 height 12
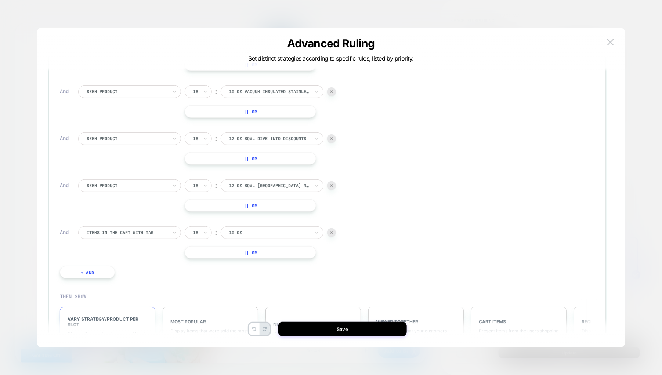
scroll to position [386, 0]
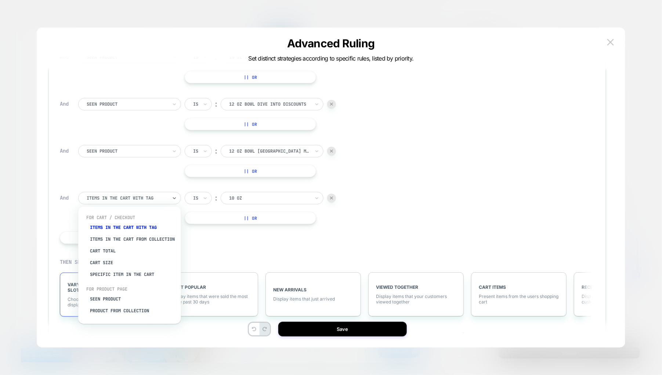
click at [131, 196] on div at bounding box center [127, 198] width 81 height 7
click at [113, 301] on div "Seen Product" at bounding box center [133, 299] width 95 height 12
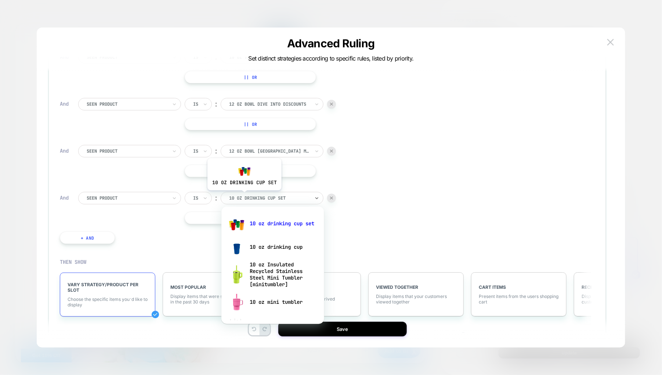
click at [244, 196] on div at bounding box center [269, 198] width 81 height 7
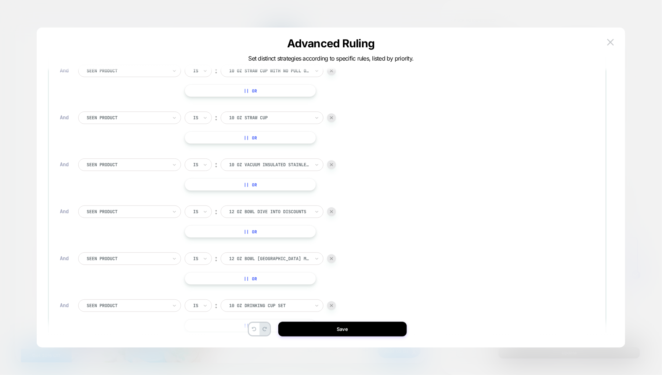
scroll to position [330, 0]
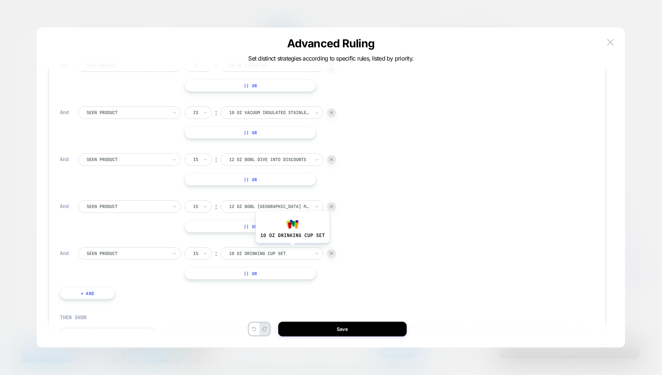
click at [292, 250] on div at bounding box center [269, 253] width 81 height 7
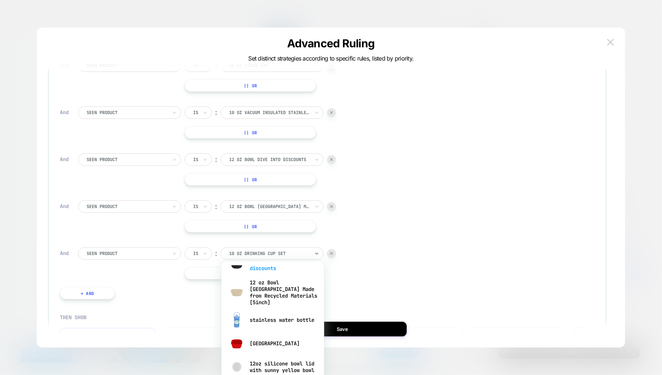
scroll to position [220, 0]
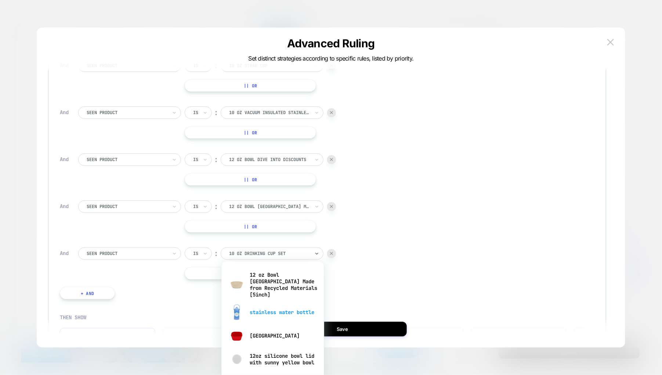
click at [272, 312] on div "stainless water bottle" at bounding box center [272, 312] width 95 height 23
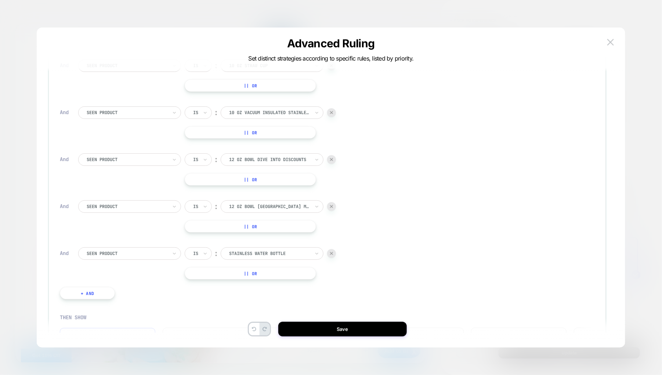
click at [98, 291] on button "+ And" at bounding box center [87, 293] width 55 height 12
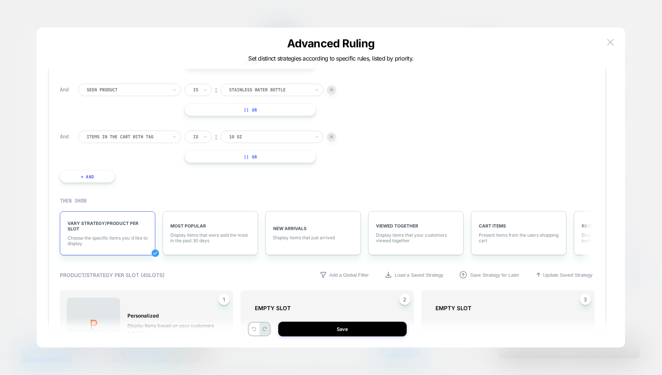
scroll to position [495, 0]
click at [145, 135] on div at bounding box center [127, 135] width 81 height 7
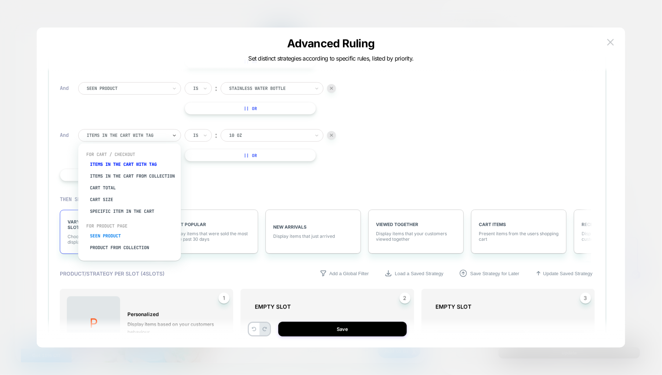
click at [114, 238] on div "Seen Product" at bounding box center [133, 236] width 95 height 12
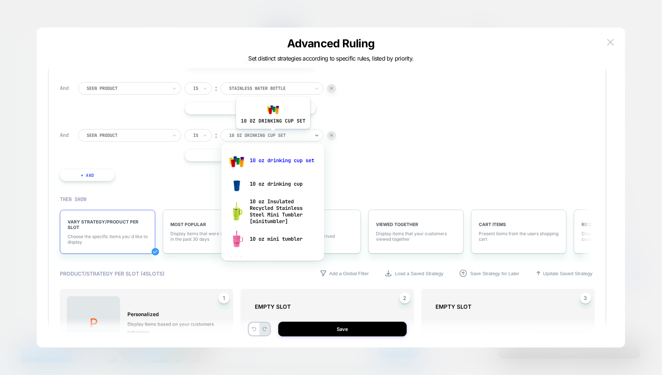
click at [272, 134] on div at bounding box center [269, 135] width 81 height 7
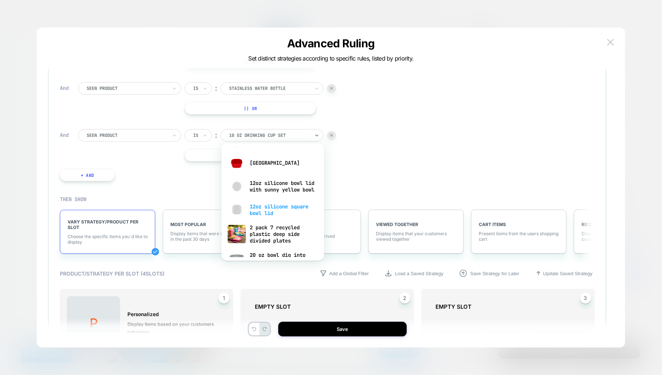
scroll to position [220, 0]
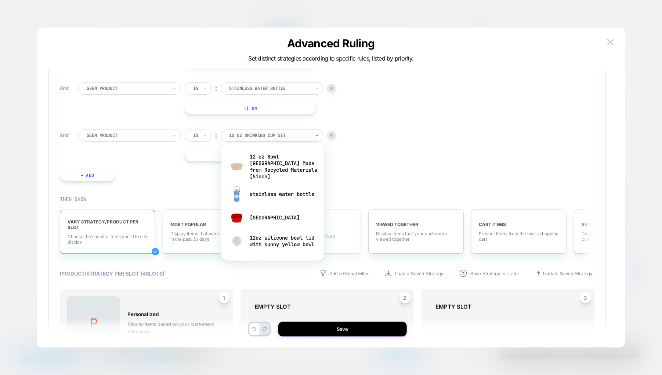
click at [272, 214] on div "[GEOGRAPHIC_DATA]" at bounding box center [272, 217] width 95 height 23
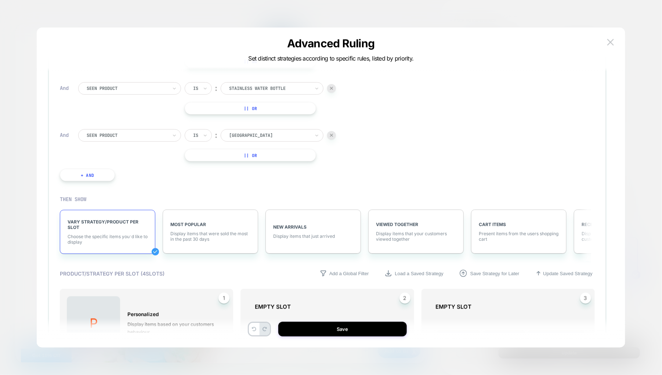
click at [78, 174] on button "+ And" at bounding box center [87, 175] width 55 height 12
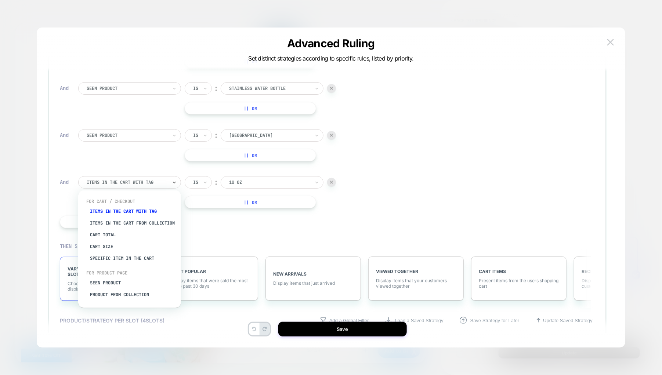
click at [127, 182] on div at bounding box center [127, 182] width 81 height 7
click at [119, 284] on div "Seen Product" at bounding box center [133, 283] width 95 height 12
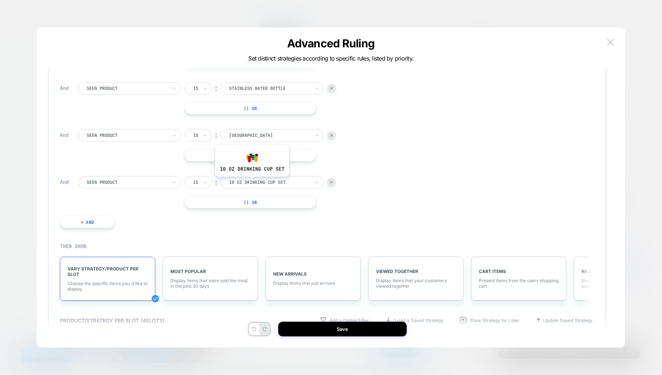
click at [252, 181] on div at bounding box center [269, 182] width 81 height 7
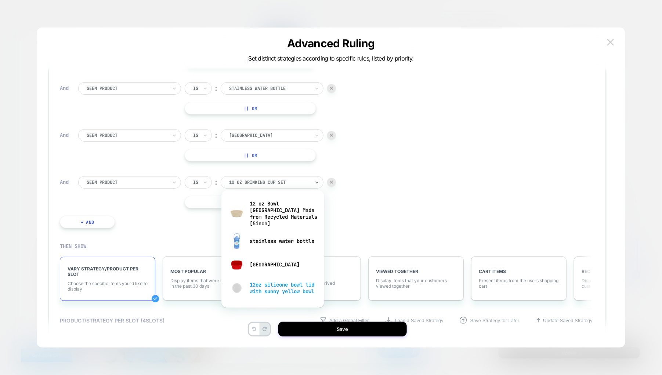
click at [269, 286] on div "12oz silicone bowl lid with sunny yellow bowl" at bounding box center [272, 287] width 95 height 23
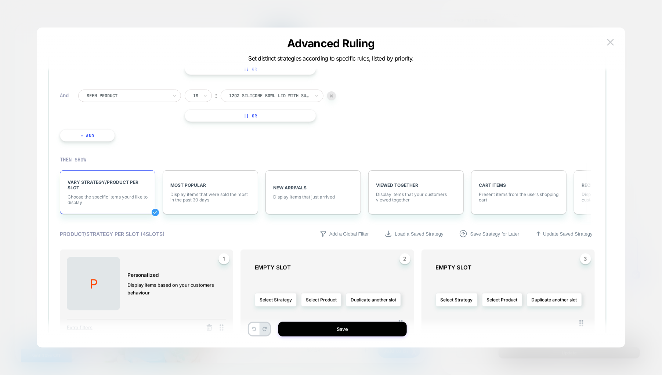
scroll to position [605, 0]
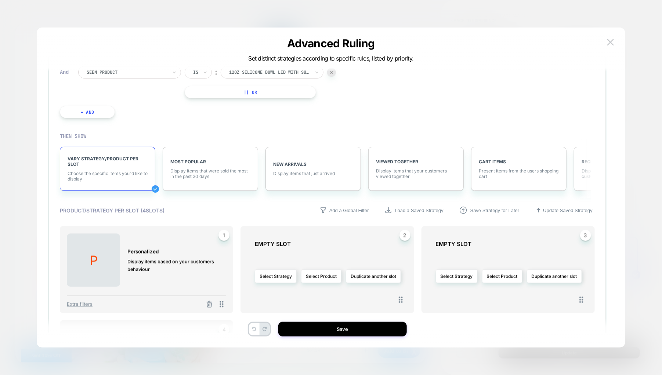
click at [103, 108] on button "+ And" at bounding box center [87, 112] width 55 height 12
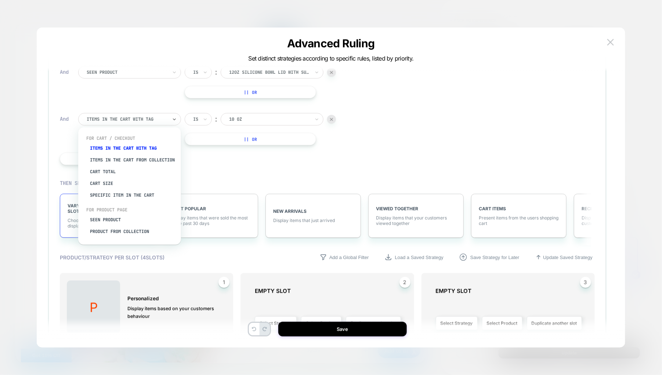
drag, startPoint x: 149, startPoint y: 112, endPoint x: 153, endPoint y: 115, distance: 4.8
click at [153, 115] on div "Items in the cart with tag" at bounding box center [129, 119] width 103 height 12
click at [116, 221] on div "Seen Product" at bounding box center [133, 220] width 95 height 12
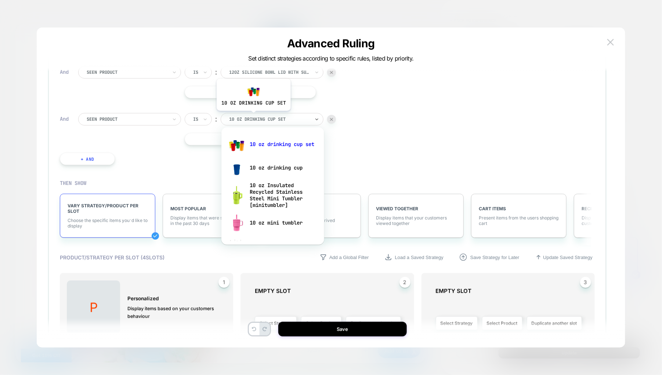
click at [254, 116] on div at bounding box center [269, 119] width 81 height 7
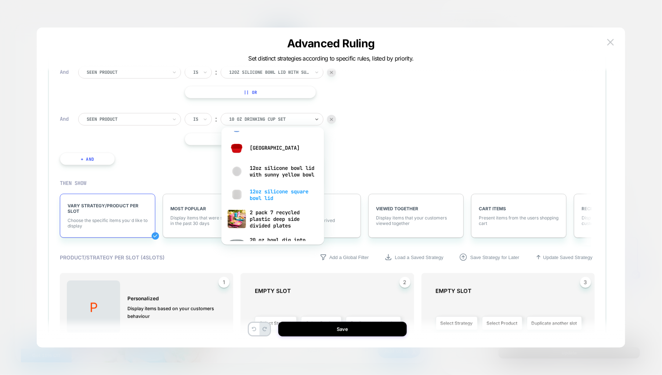
scroll to position [275, 0]
click at [276, 191] on div "12oz silicone square bowl lid" at bounding box center [272, 193] width 95 height 23
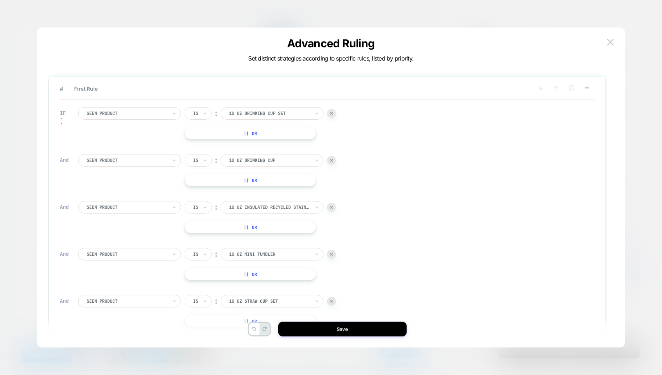
scroll to position [0, 0]
click at [238, 133] on button "|| Or" at bounding box center [250, 133] width 131 height 12
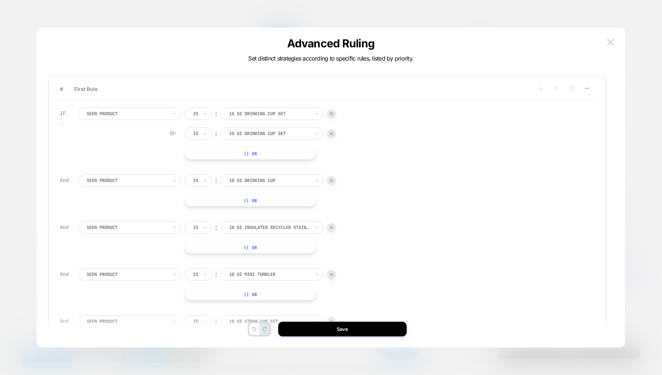
click at [332, 132] on img at bounding box center [331, 133] width 3 height 3
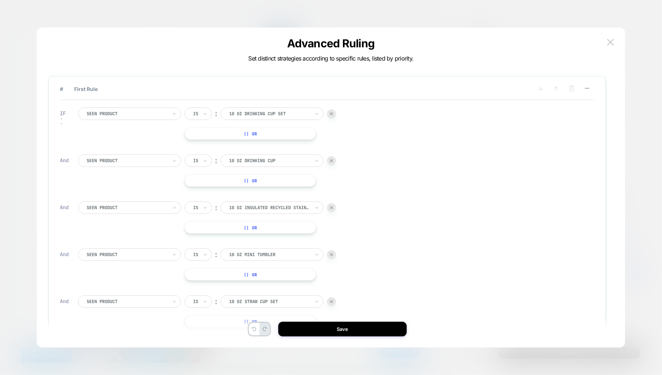
click at [334, 157] on div at bounding box center [331, 160] width 9 height 9
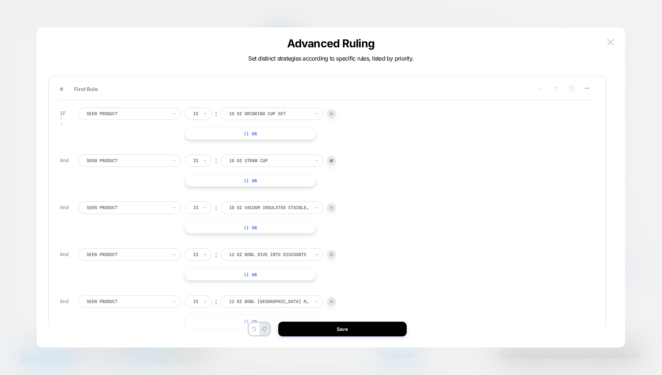
click at [334, 157] on div at bounding box center [331, 160] width 9 height 9
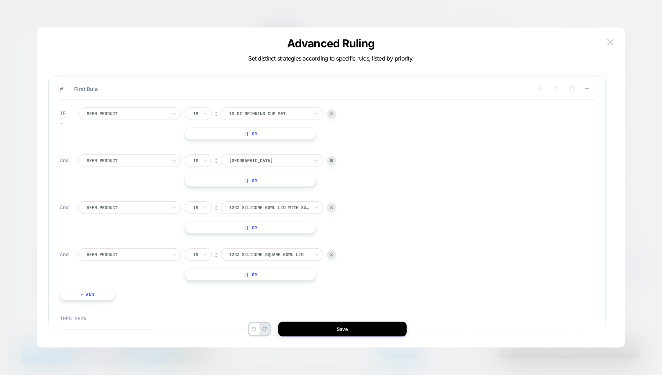
click at [334, 157] on div at bounding box center [331, 160] width 9 height 9
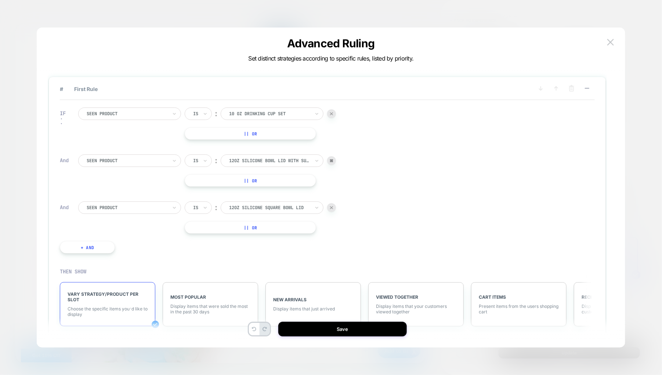
click at [334, 157] on div at bounding box center [331, 160] width 9 height 9
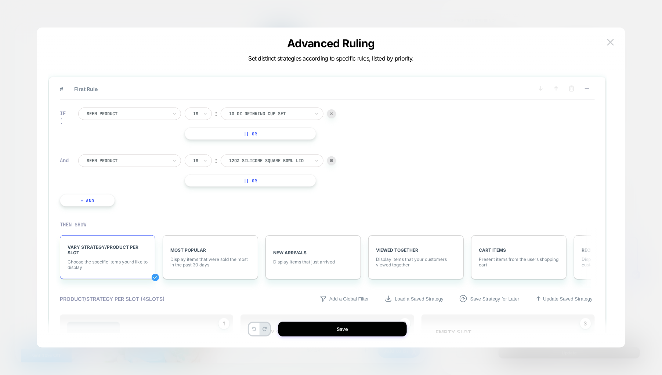
click at [334, 157] on div at bounding box center [331, 160] width 9 height 9
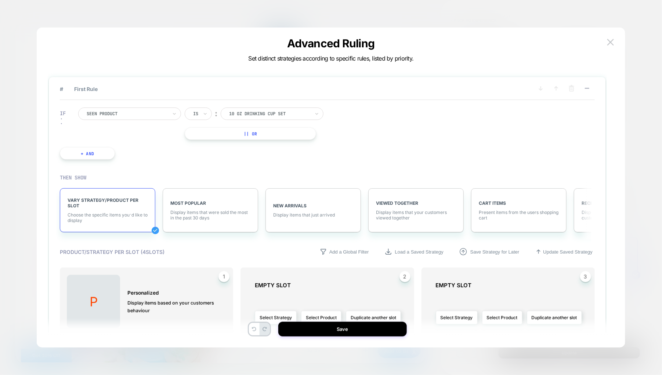
click at [290, 134] on button "|| Or" at bounding box center [250, 133] width 131 height 12
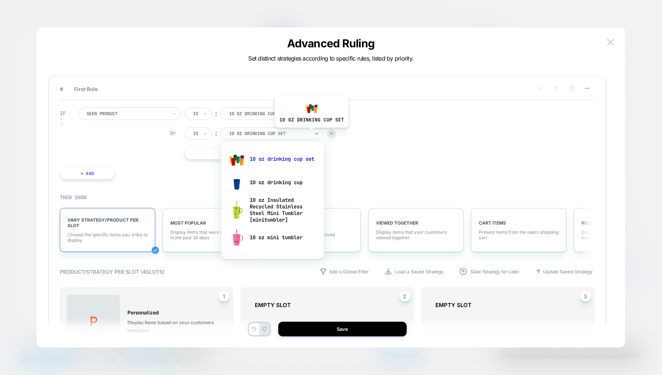
click at [311, 133] on div "10 oz drinking cup set" at bounding box center [269, 134] width 82 height 8
click at [283, 182] on div "10 oz drinking cup" at bounding box center [272, 182] width 95 height 23
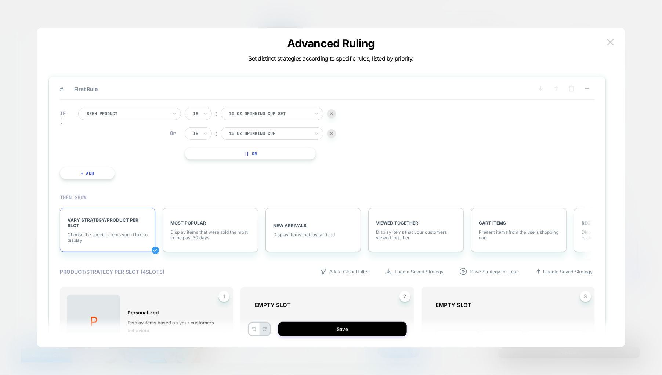
click at [293, 154] on button "|| Or" at bounding box center [250, 153] width 131 height 12
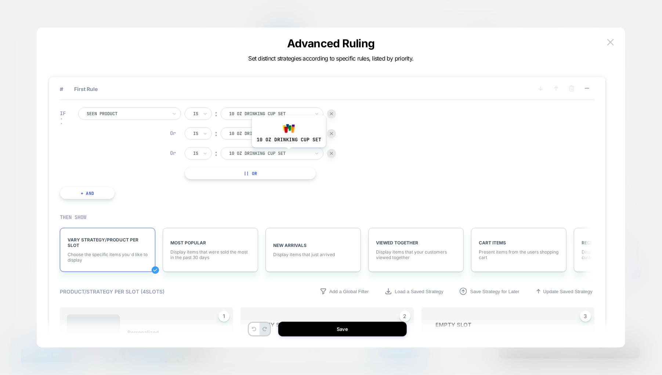
click at [289, 153] on div at bounding box center [269, 153] width 81 height 7
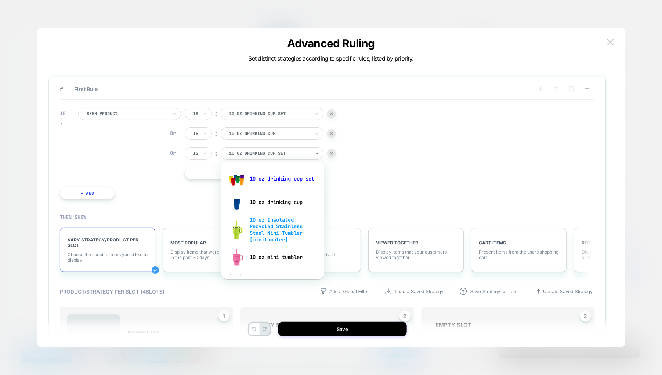
click at [285, 221] on div "10 oz Insulated Recycled Stainless Steel Mini Tumbler [minitumbler]" at bounding box center [272, 230] width 95 height 32
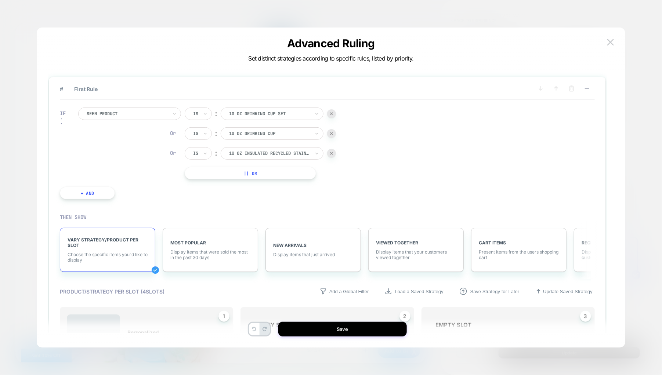
click at [300, 172] on button "|| Or" at bounding box center [250, 173] width 131 height 12
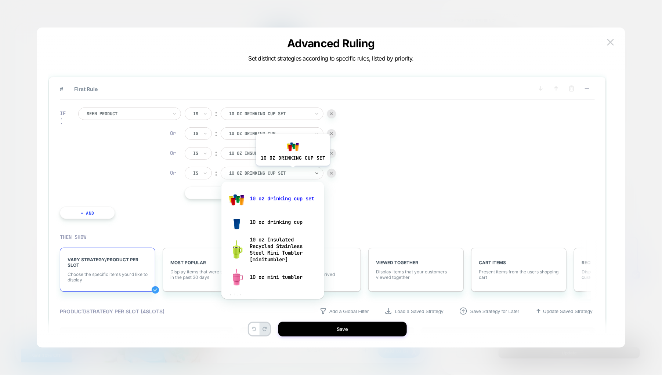
click at [292, 171] on div at bounding box center [269, 173] width 81 height 7
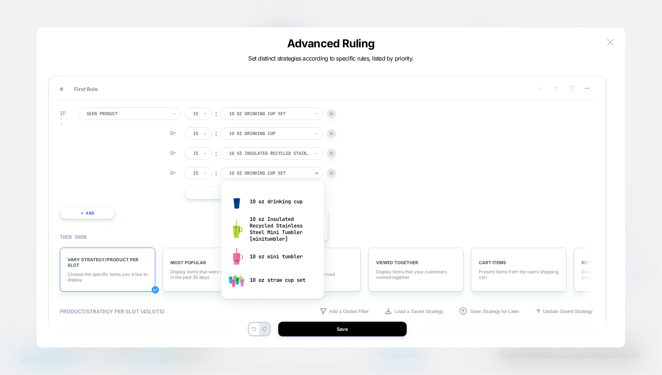
scroll to position [55, 0]
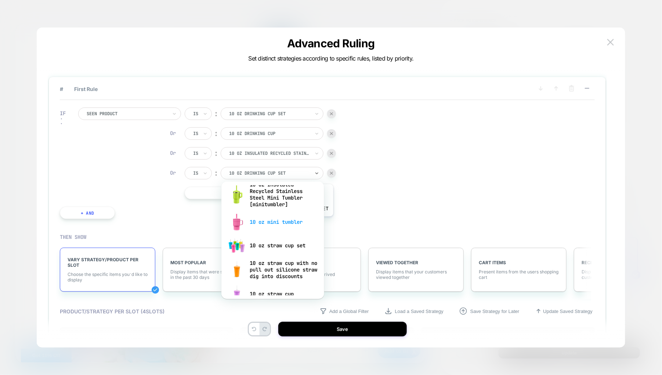
click at [296, 222] on div "10 oz mini tumbler" at bounding box center [272, 221] width 95 height 23
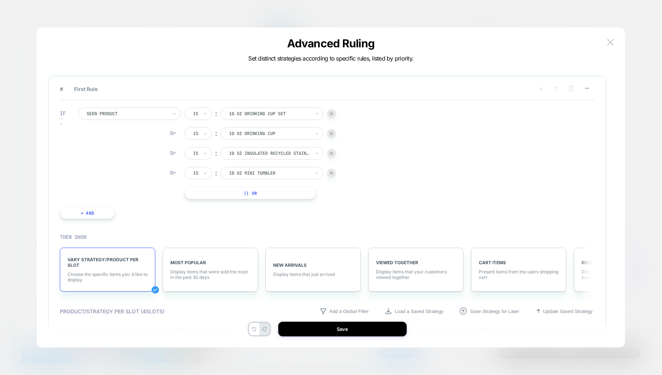
click at [287, 187] on button "|| Or" at bounding box center [250, 193] width 131 height 12
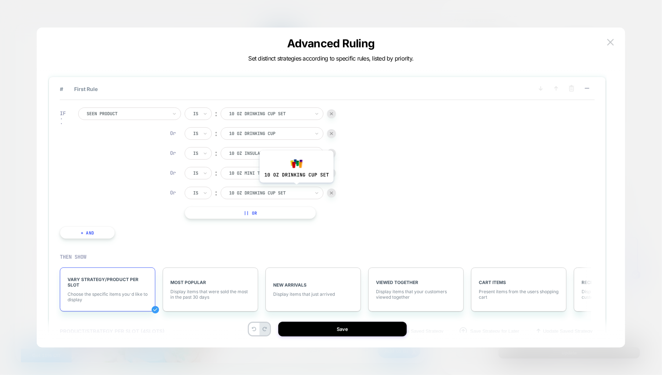
click at [297, 189] on div "10 oz drinking cup set" at bounding box center [269, 193] width 82 height 8
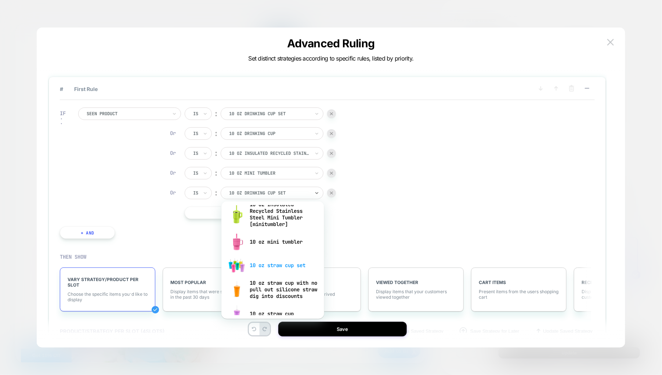
click at [284, 261] on div "10 oz straw cup set" at bounding box center [272, 265] width 95 height 23
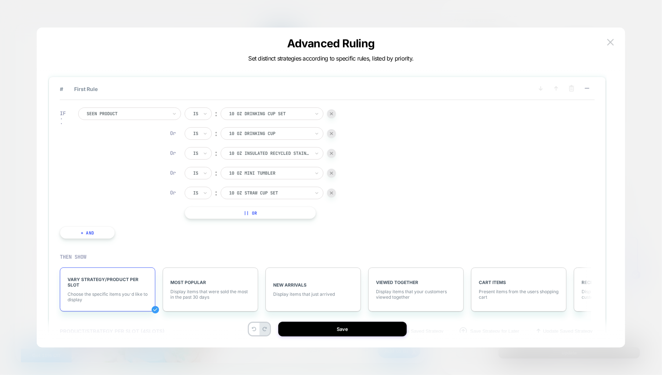
click at [294, 210] on button "|| Or" at bounding box center [250, 213] width 131 height 12
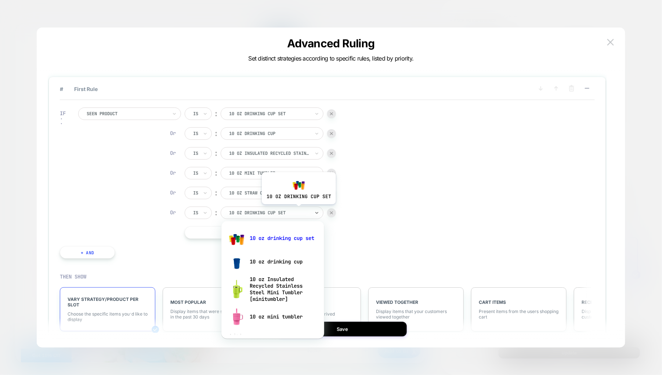
click at [298, 210] on div at bounding box center [269, 213] width 81 height 7
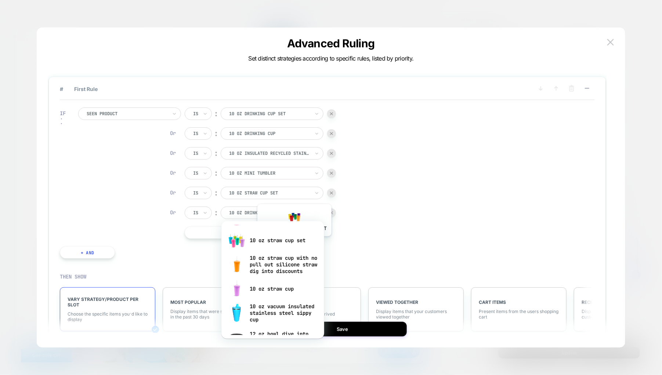
scroll to position [104, 0]
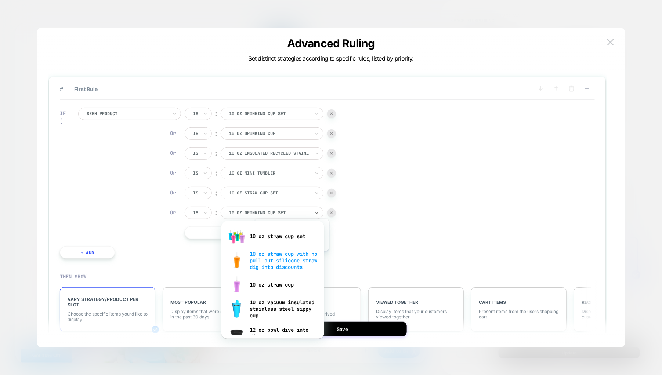
click at [291, 257] on div "10 oz straw cup with no pull out silicone straw dig into discounts" at bounding box center [272, 260] width 95 height 25
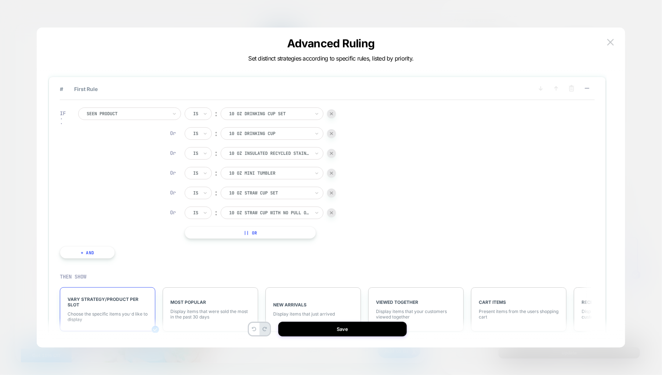
click at [283, 231] on button "|| Or" at bounding box center [250, 233] width 131 height 12
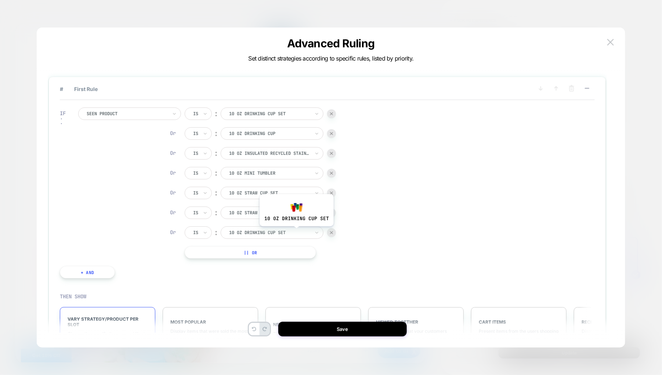
click at [297, 231] on div at bounding box center [269, 232] width 81 height 7
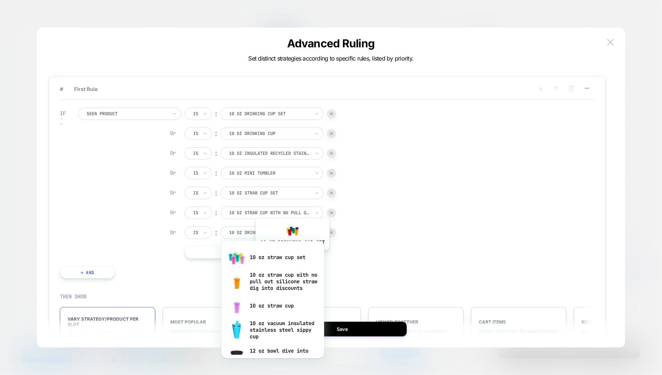
scroll to position [104, 0]
click at [285, 276] on div "10 oz straw cup with no pull out silicone straw dig into discounts" at bounding box center [272, 280] width 95 height 25
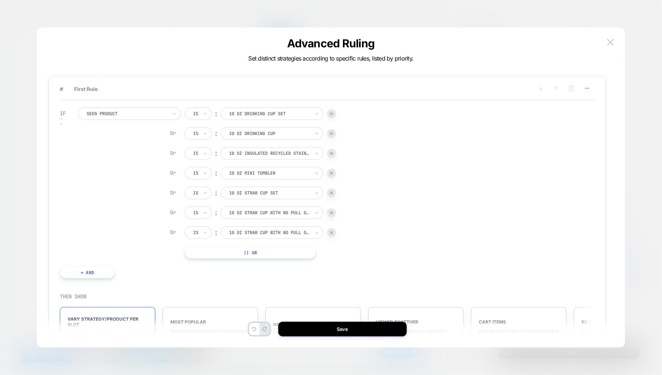
click at [279, 255] on button "|| Or" at bounding box center [250, 252] width 131 height 12
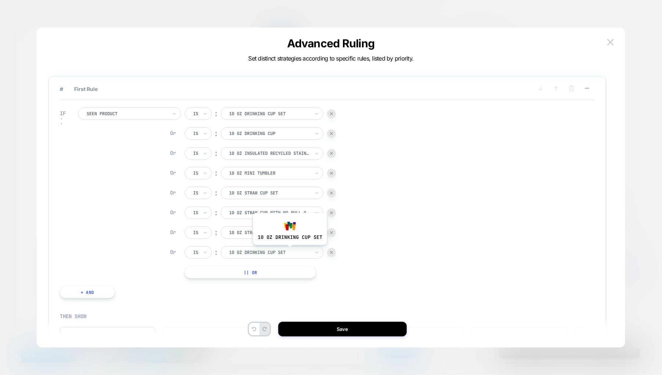
click at [289, 251] on div at bounding box center [269, 252] width 81 height 7
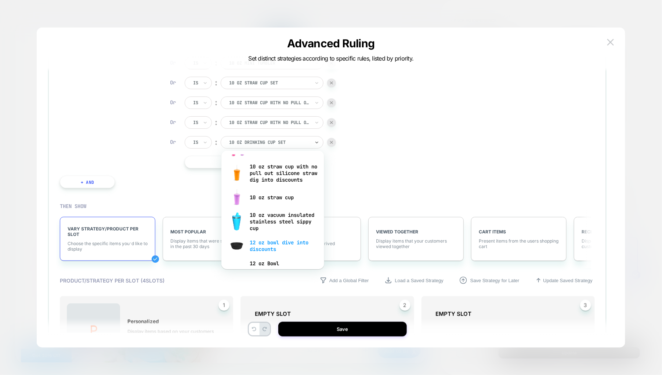
scroll to position [148, 0]
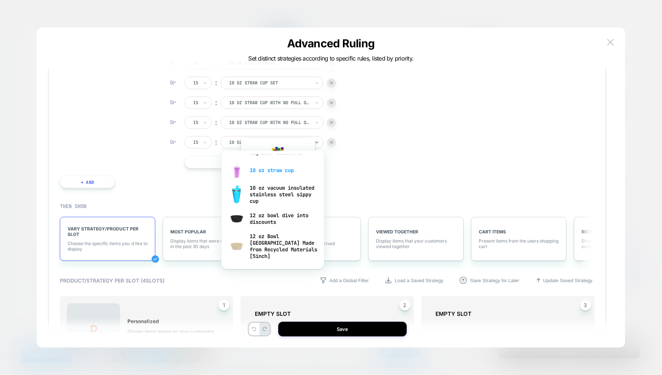
click at [277, 176] on div "10 oz straw cup" at bounding box center [272, 170] width 95 height 23
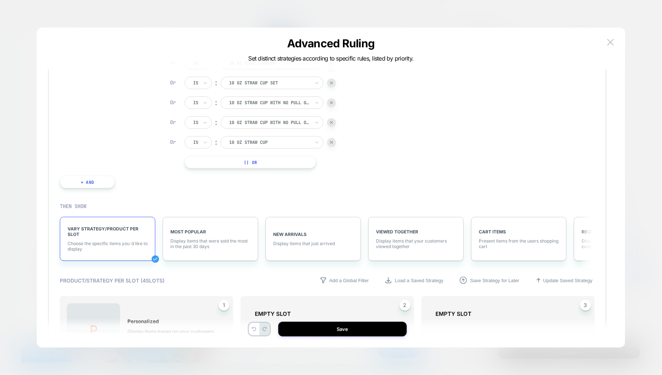
click at [278, 161] on button "|| Or" at bounding box center [250, 162] width 131 height 12
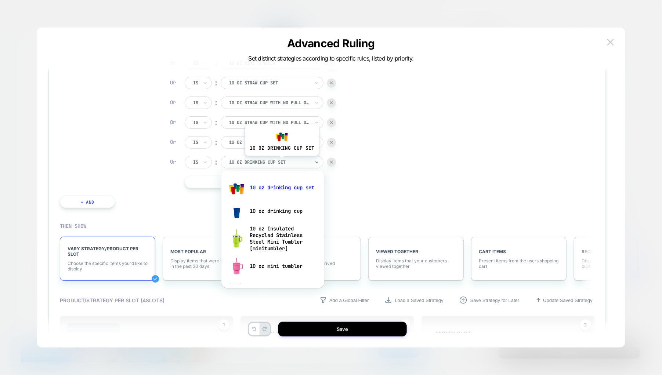
click at [281, 162] on div at bounding box center [269, 162] width 81 height 7
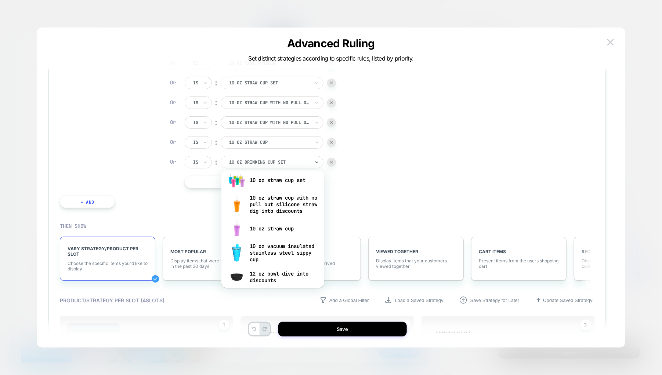
scroll to position [110, 0]
click at [276, 252] on div "10 oz vacuum insulated stainless steel sippy cup" at bounding box center [272, 252] width 95 height 25
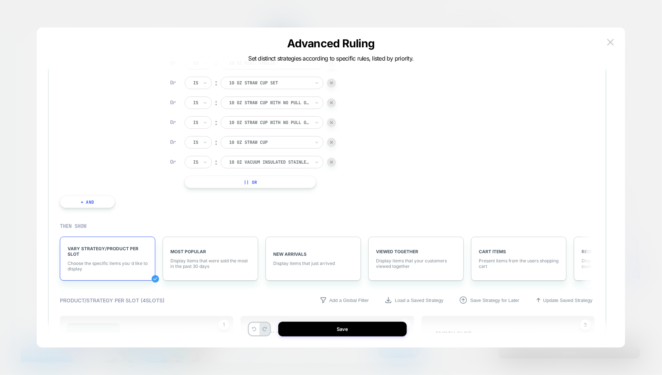
click at [292, 180] on button "|| Or" at bounding box center [250, 182] width 131 height 12
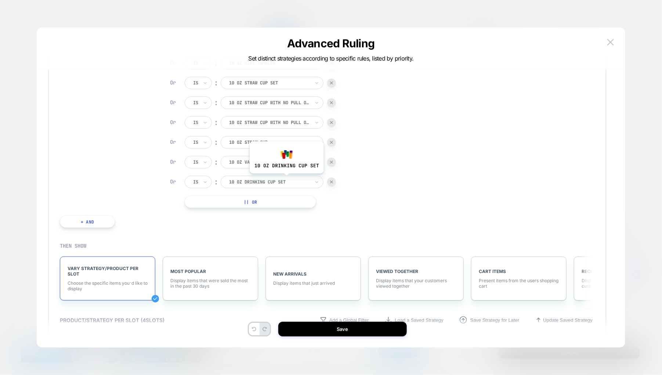
click at [287, 179] on div at bounding box center [269, 182] width 81 height 7
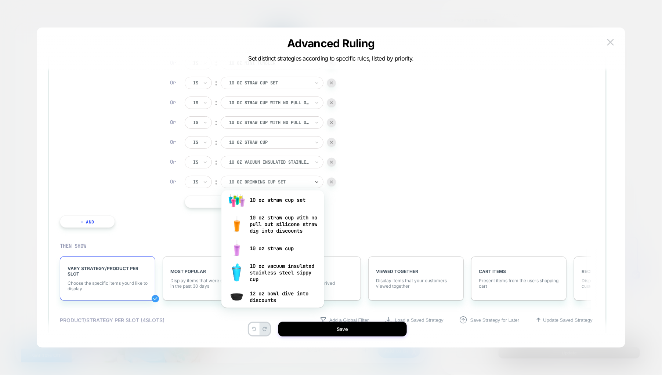
scroll to position [165, 0]
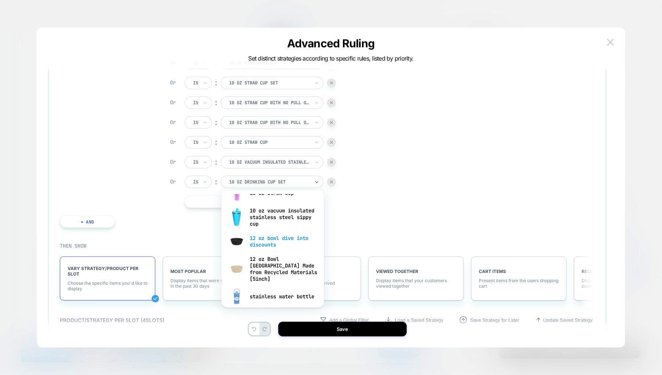
click at [268, 246] on div "12 oz bowl dive into discounts" at bounding box center [272, 241] width 95 height 23
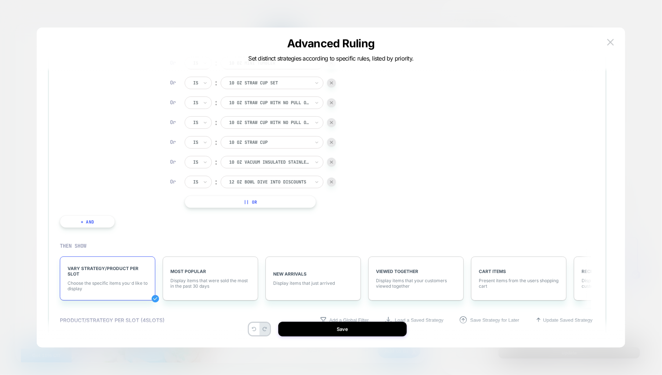
click at [277, 200] on button "|| Or" at bounding box center [250, 202] width 131 height 12
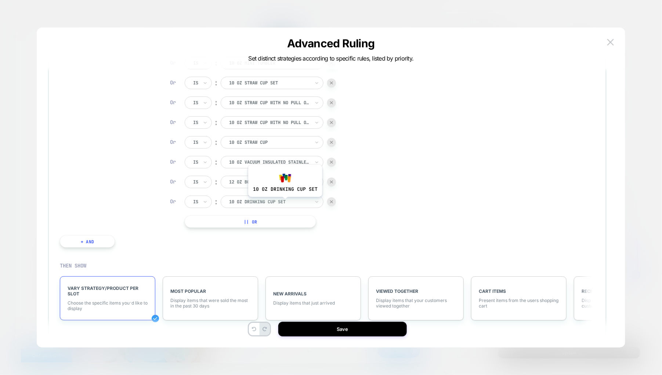
click at [285, 203] on div at bounding box center [269, 202] width 81 height 7
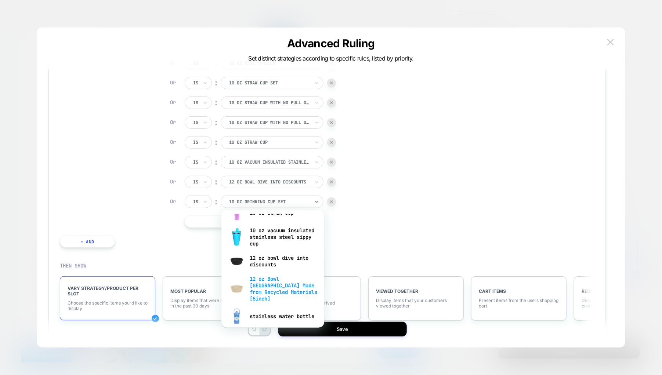
click at [284, 288] on div "12 oz Bowl [GEOGRAPHIC_DATA] Made from Recycled Materials [5inch]" at bounding box center [272, 289] width 95 height 32
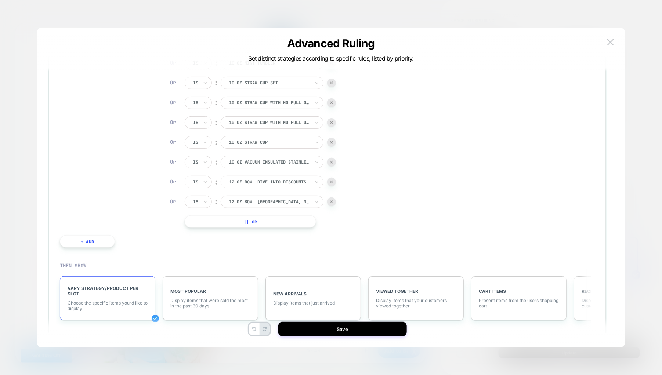
click at [282, 220] on button "|| Or" at bounding box center [250, 222] width 131 height 12
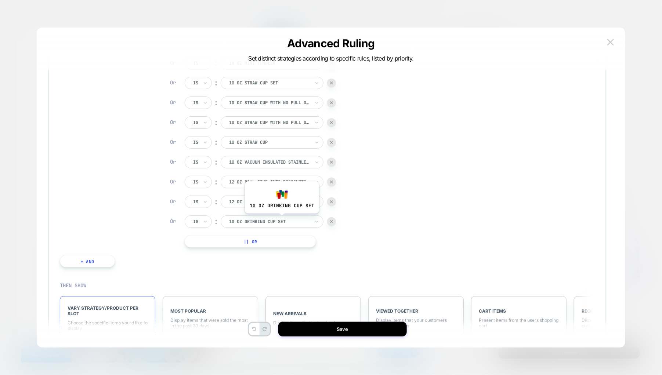
click at [281, 219] on div at bounding box center [269, 221] width 81 height 7
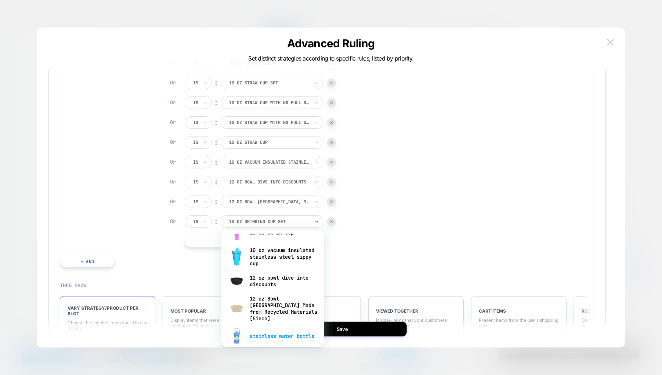
click at [283, 335] on div "stainless water bottle" at bounding box center [272, 336] width 95 height 23
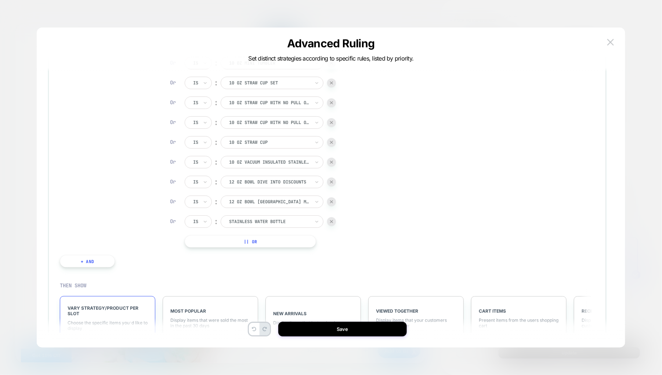
click at [282, 241] on button "|| Or" at bounding box center [250, 241] width 131 height 12
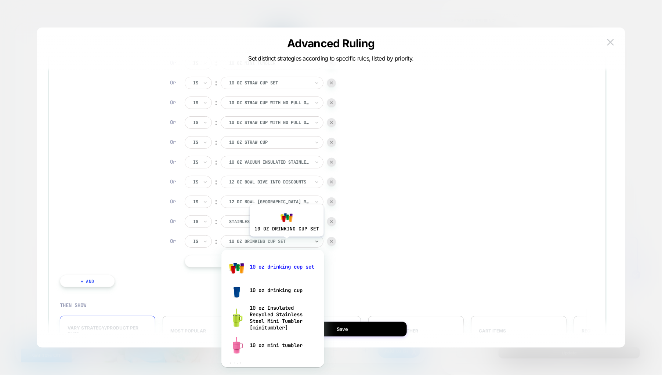
click at [287, 242] on div at bounding box center [269, 241] width 81 height 7
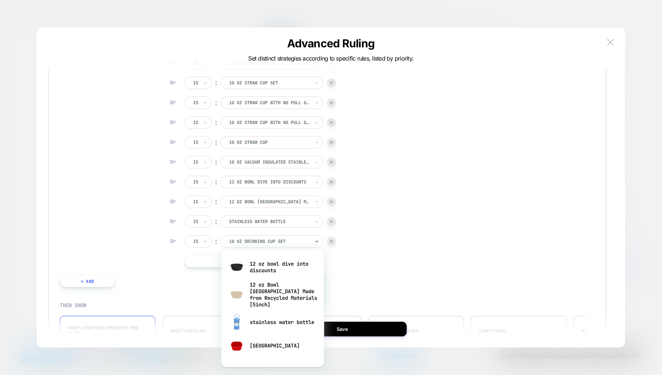
scroll to position [220, 0]
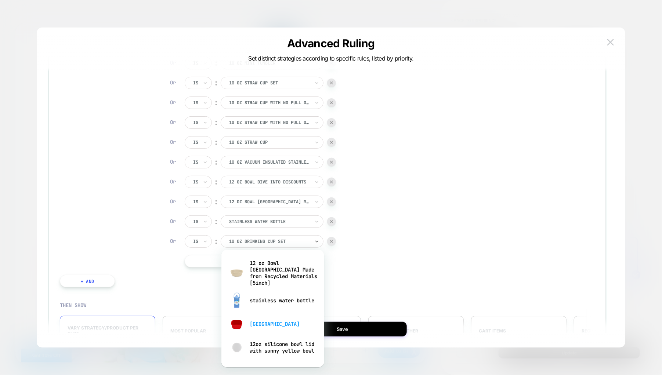
click at [282, 321] on div "[GEOGRAPHIC_DATA]" at bounding box center [272, 323] width 95 height 23
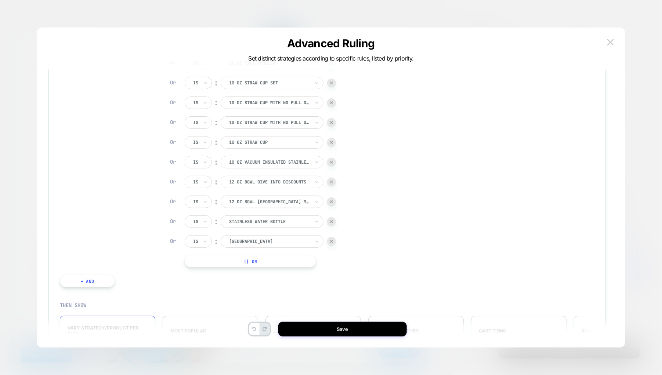
click at [283, 260] on button "|| Or" at bounding box center [250, 261] width 131 height 12
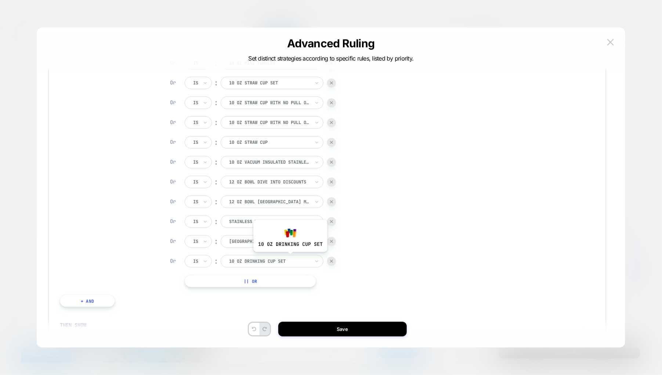
click at [290, 258] on div at bounding box center [269, 261] width 81 height 7
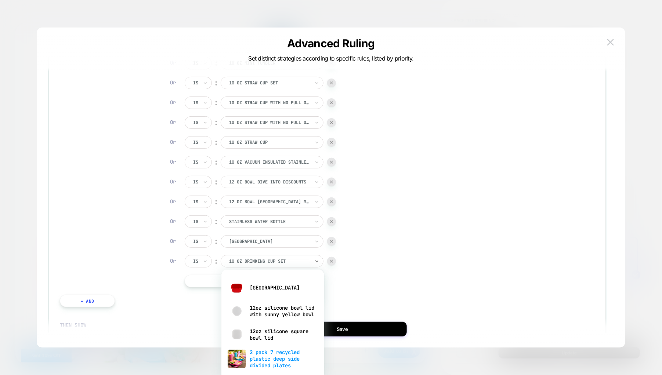
scroll to position [275, 0]
click at [279, 314] on div "12oz silicone bowl lid with sunny yellow bowl" at bounding box center [272, 312] width 95 height 23
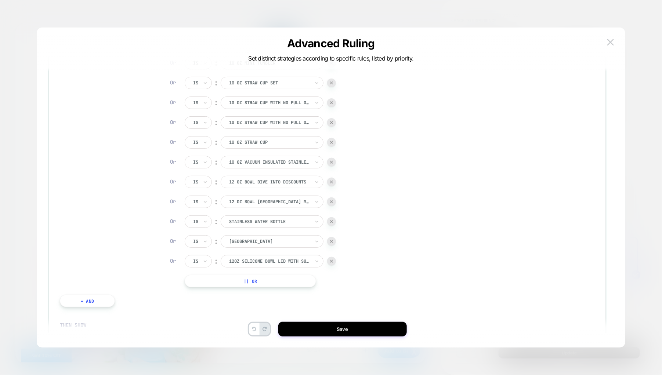
click at [287, 279] on button "|| Or" at bounding box center [250, 281] width 131 height 12
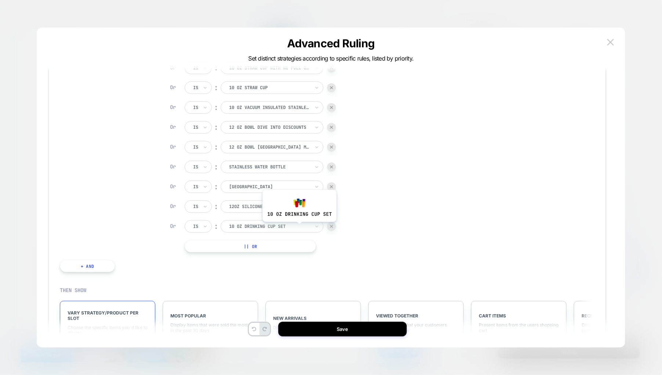
click at [299, 227] on div at bounding box center [269, 226] width 81 height 7
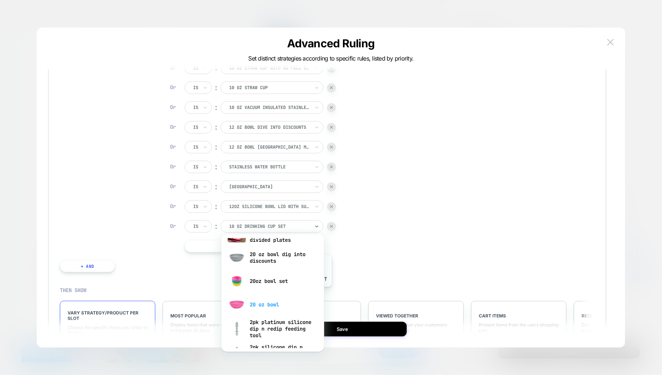
scroll to position [281, 0]
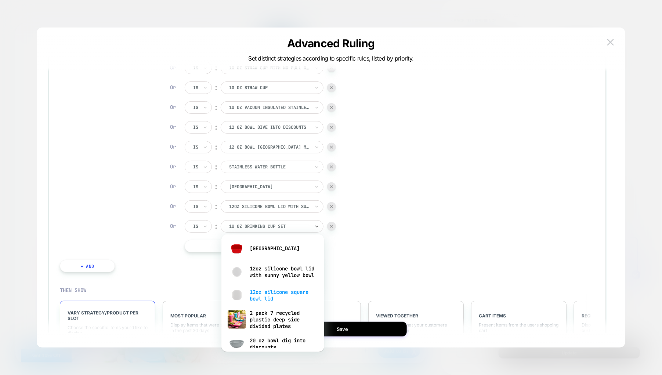
click at [285, 295] on div "12oz silicone square bowl lid" at bounding box center [272, 295] width 95 height 23
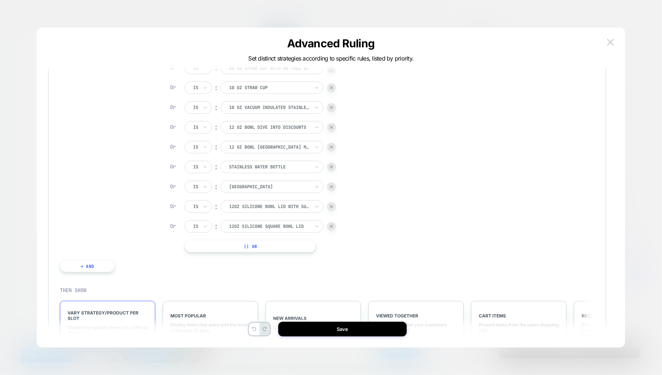
click at [266, 243] on button "|| Or" at bounding box center [250, 246] width 131 height 12
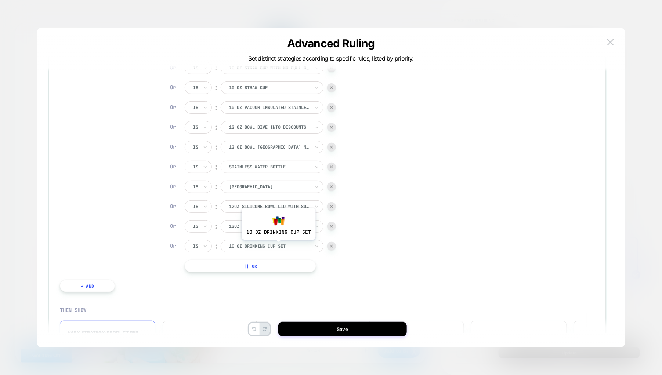
click at [278, 246] on div at bounding box center [269, 246] width 81 height 7
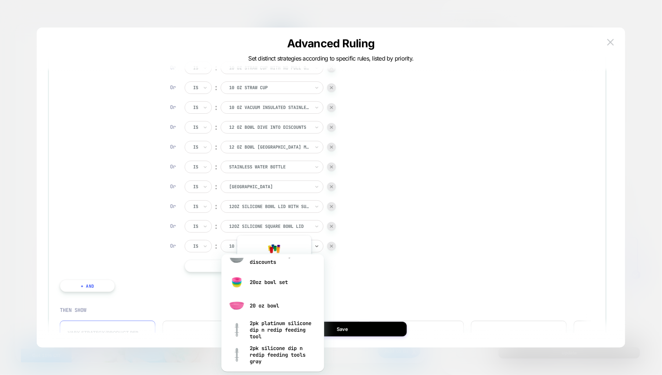
scroll to position [330, 0]
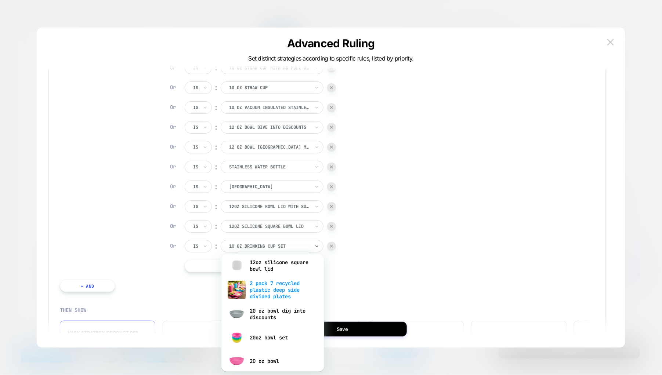
click at [273, 290] on div "2 pack 7 recycled plastic deep side divided plates" at bounding box center [272, 290] width 95 height 25
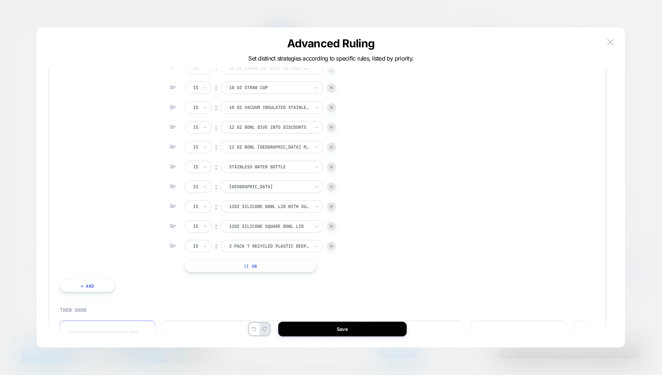
click at [274, 266] on button "|| Or" at bounding box center [250, 266] width 131 height 12
click at [277, 282] on button "|| Or" at bounding box center [250, 286] width 131 height 12
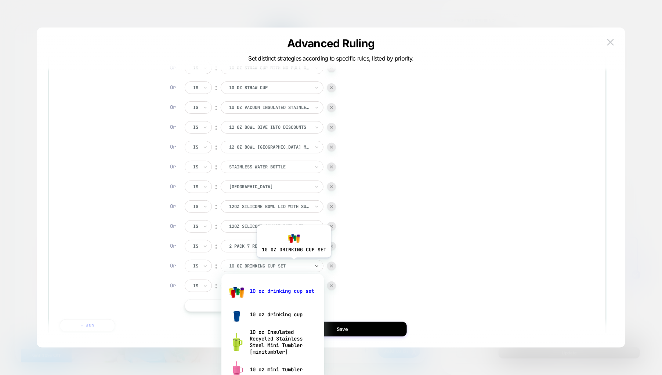
click at [293, 263] on div at bounding box center [269, 266] width 81 height 7
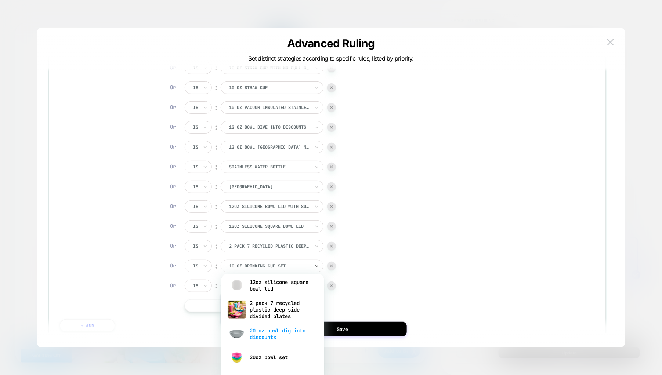
click at [257, 330] on div "20 oz bowl dig into discounts" at bounding box center [272, 333] width 95 height 23
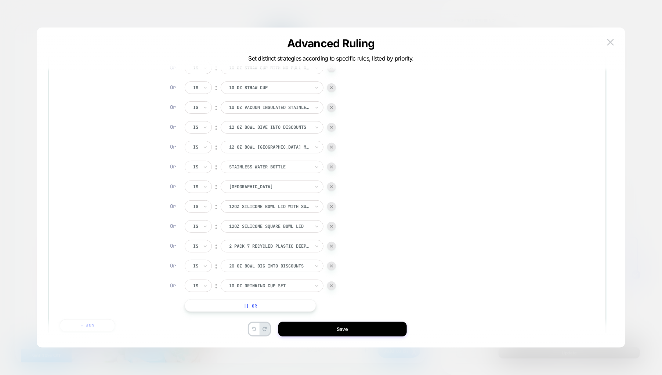
click at [279, 302] on button "|| Or" at bounding box center [250, 306] width 131 height 12
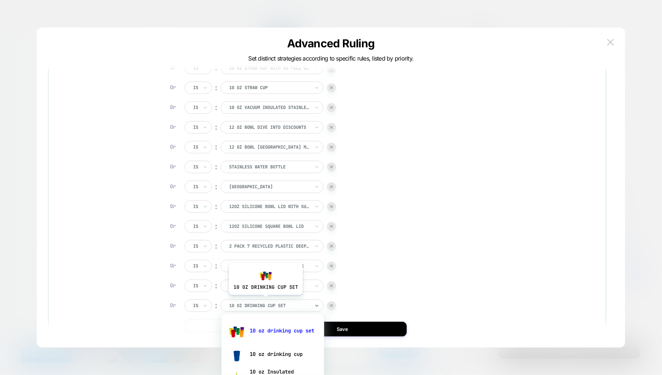
click at [265, 302] on div "10 oz drinking cup set" at bounding box center [269, 306] width 82 height 8
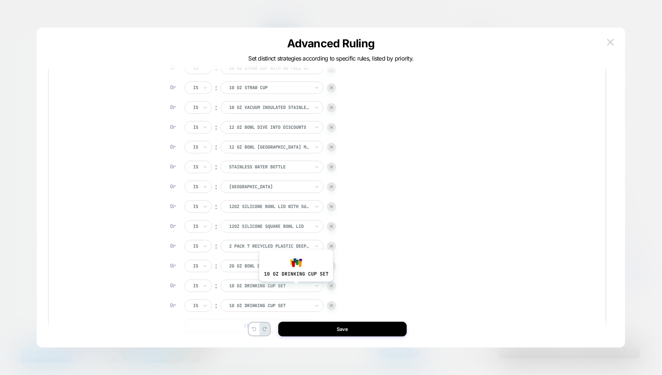
click at [296, 287] on div at bounding box center [269, 286] width 81 height 7
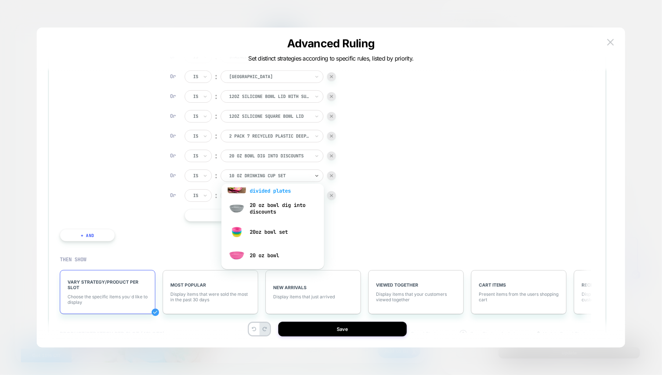
scroll to position [368, 0]
click at [265, 206] on div "20 oz bowl dig into discounts" at bounding box center [272, 206] width 95 height 23
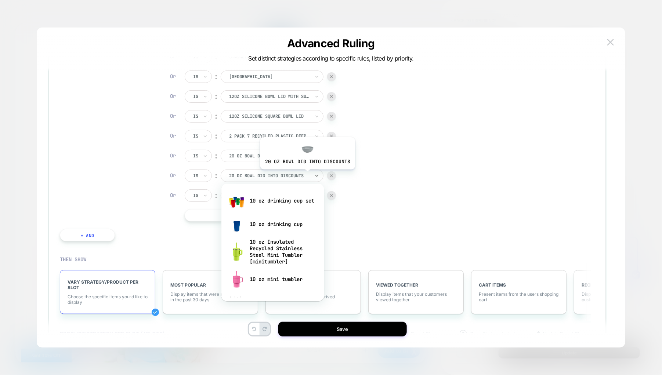
click at [306, 175] on div at bounding box center [269, 176] width 81 height 7
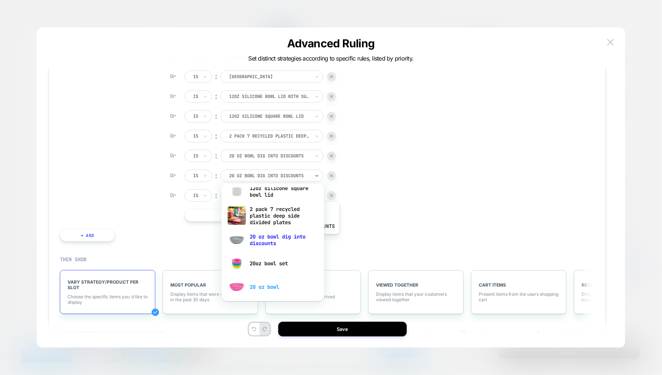
scroll to position [330, 0]
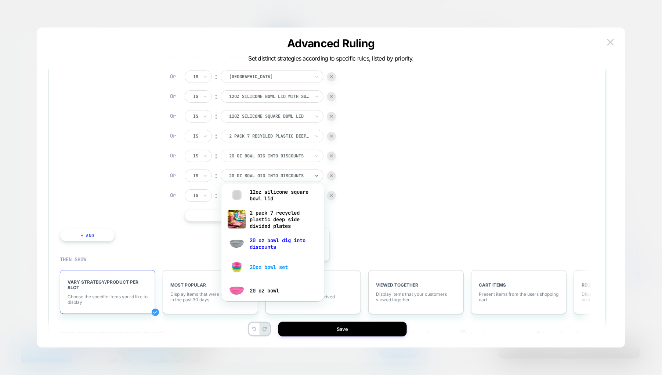
click at [281, 267] on div "20oz bowl set" at bounding box center [272, 267] width 95 height 23
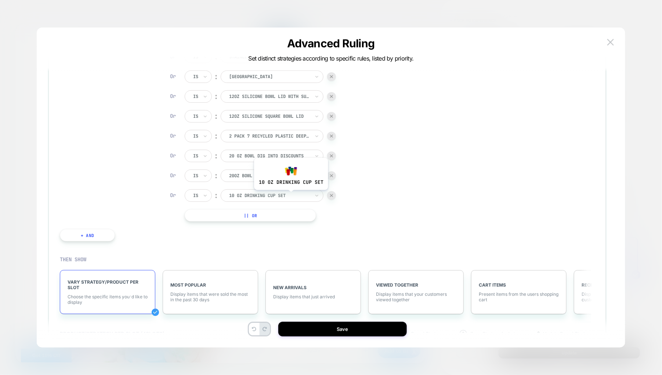
drag, startPoint x: 290, startPoint y: 196, endPoint x: 297, endPoint y: 196, distance: 6.3
click at [292, 196] on div at bounding box center [269, 195] width 81 height 7
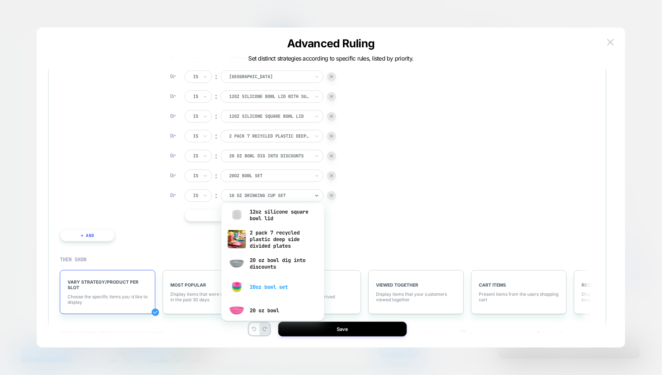
click at [274, 283] on div "20oz bowl set" at bounding box center [272, 286] width 95 height 23
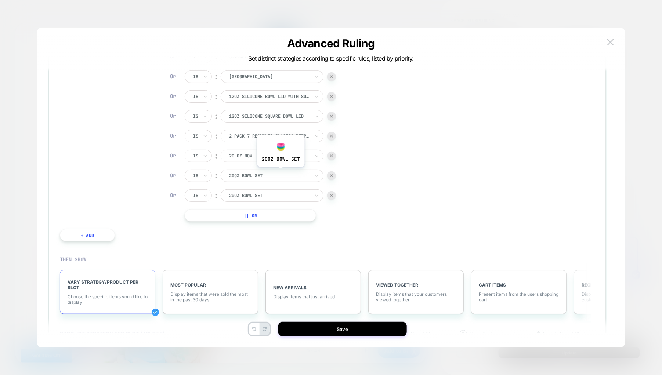
click at [281, 173] on div at bounding box center [269, 176] width 81 height 7
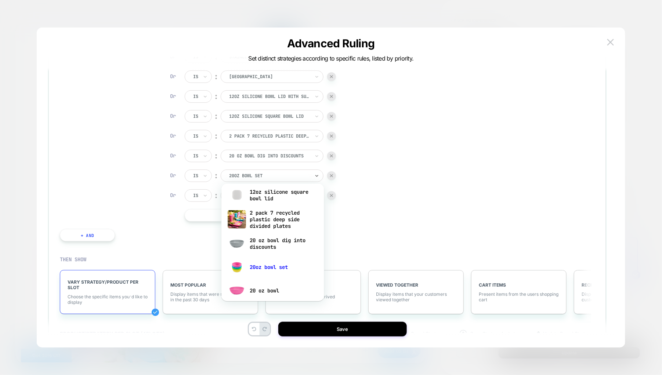
click at [386, 224] on div "IF Seen Product Is ︰ 10 oz drinking cup set 10 OZ DRINKING CUP SET Or Is ︰ 10 o…" at bounding box center [327, 37] width 535 height 424
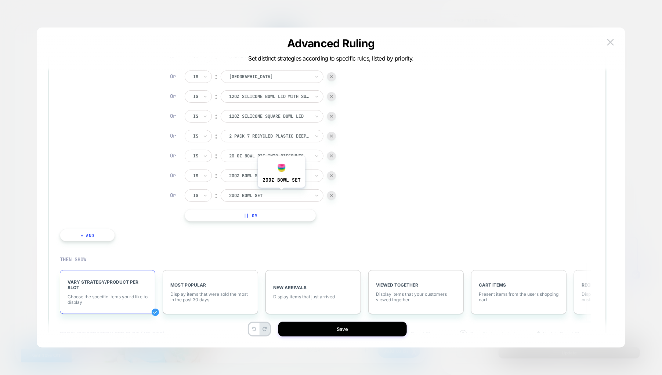
click at [280, 192] on div at bounding box center [269, 195] width 81 height 7
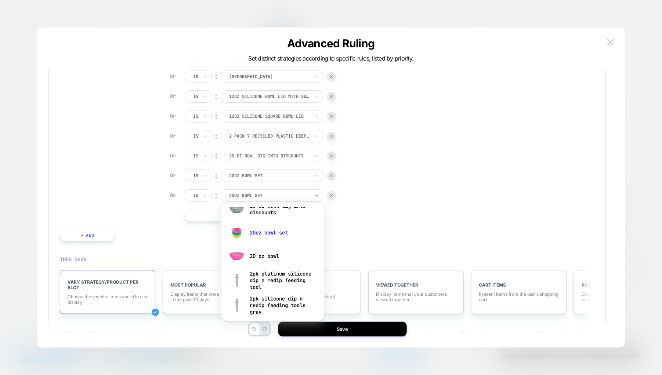
scroll to position [386, 0]
click at [276, 255] on div "20 oz bowl" at bounding box center [272, 254] width 95 height 23
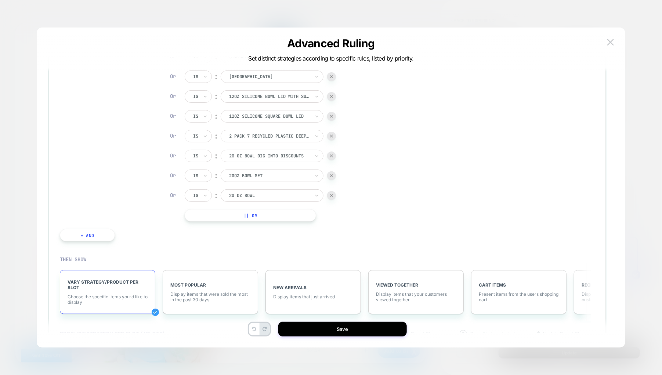
click at [284, 214] on button "|| Or" at bounding box center [250, 215] width 131 height 12
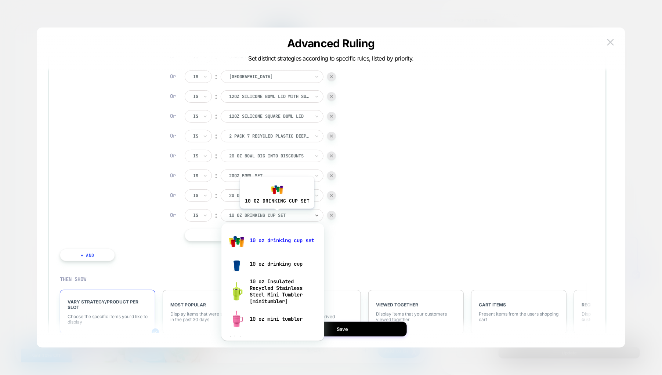
click at [276, 214] on div at bounding box center [269, 215] width 81 height 7
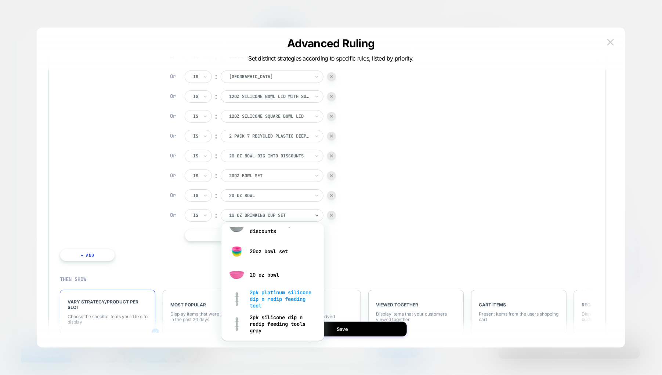
click at [265, 293] on div "2pk platinum silicone dip n redip feeding tool" at bounding box center [272, 299] width 95 height 25
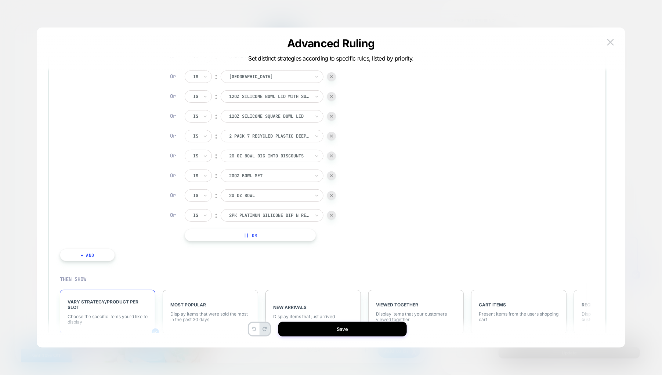
click at [275, 235] on button "|| Or" at bounding box center [250, 235] width 131 height 12
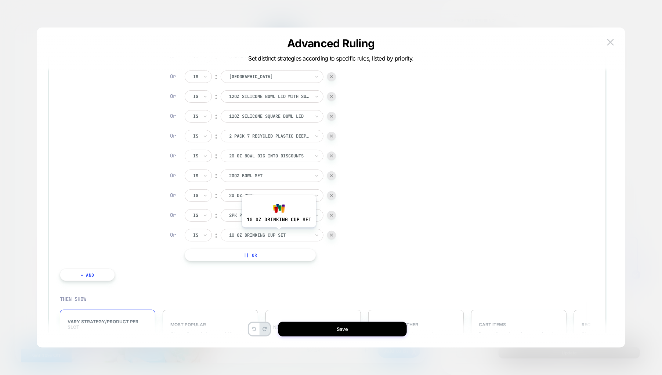
click at [278, 233] on div at bounding box center [269, 235] width 81 height 7
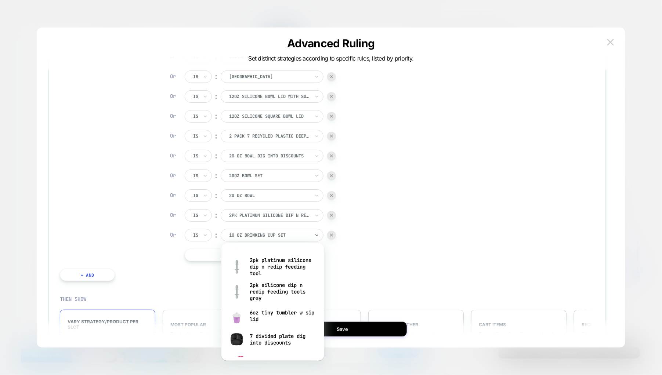
scroll to position [441, 0]
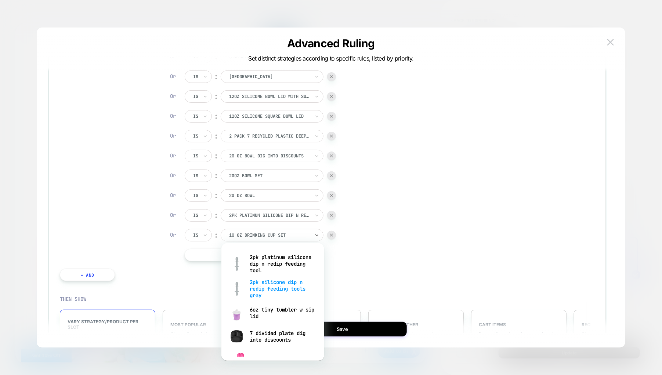
click at [265, 286] on div "2pk silicone dip n redip feeding tools gray" at bounding box center [272, 288] width 95 height 25
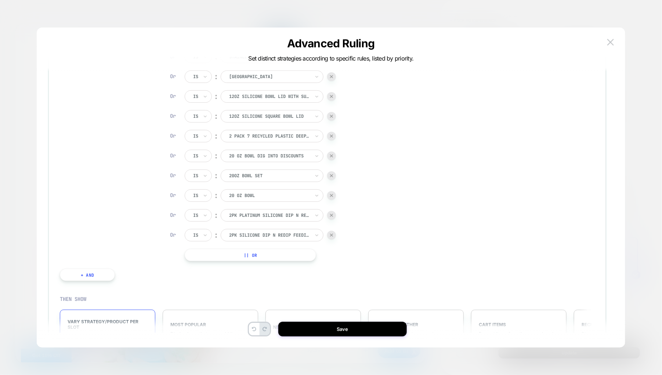
click at [276, 255] on button "|| Or" at bounding box center [250, 255] width 131 height 12
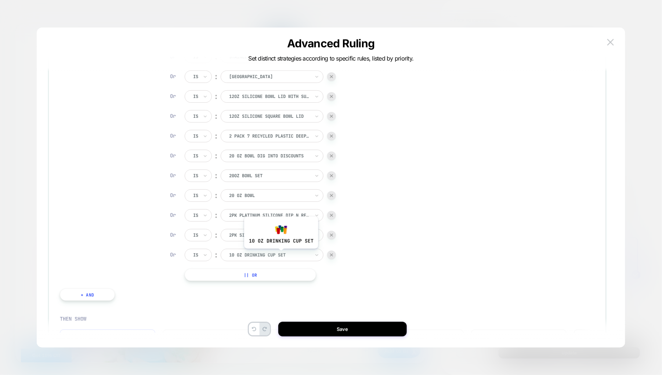
click at [281, 254] on div at bounding box center [269, 255] width 81 height 7
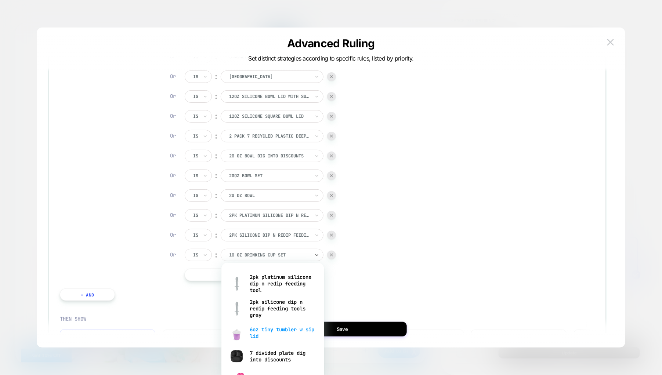
click at [277, 330] on div "6oz tiny tumbler w sip lid" at bounding box center [272, 332] width 95 height 23
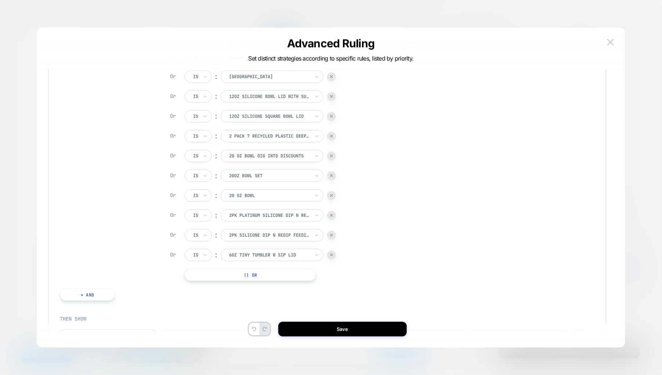
click at [280, 276] on button "|| Or" at bounding box center [250, 275] width 131 height 12
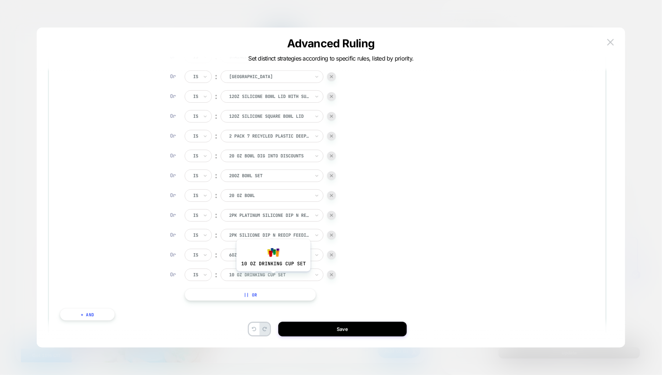
click at [274, 276] on div at bounding box center [269, 275] width 81 height 7
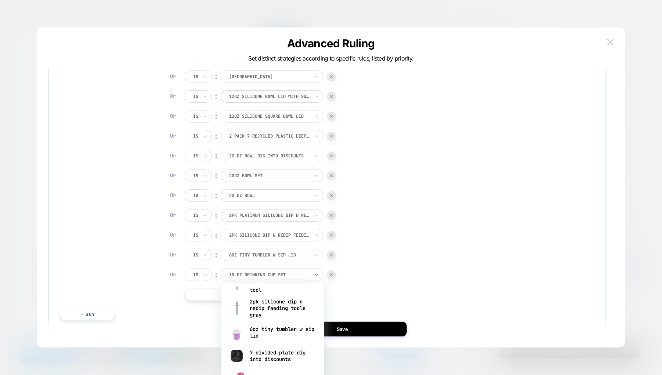
scroll to position [495, 0]
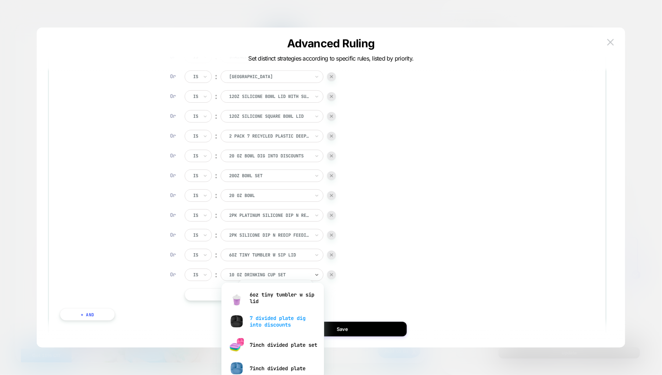
click at [275, 318] on div "7 divided plate dig into discounts" at bounding box center [272, 321] width 95 height 23
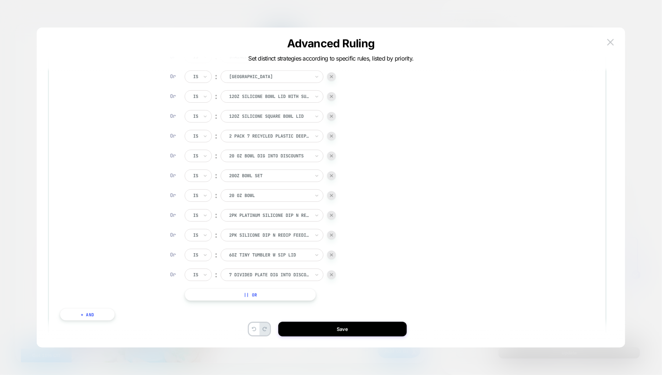
click at [278, 291] on button "|| Or" at bounding box center [250, 295] width 131 height 12
click at [284, 292] on div at bounding box center [269, 295] width 81 height 7
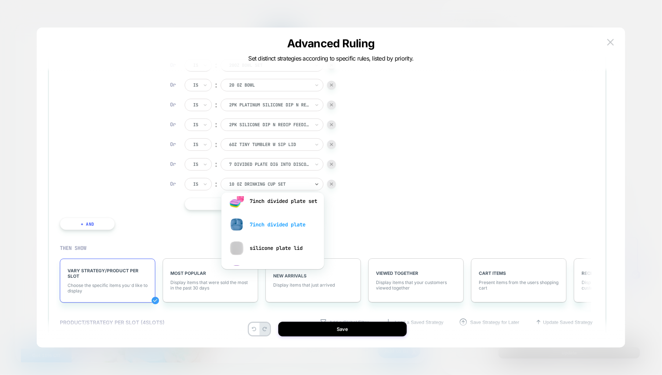
scroll to position [494, 0]
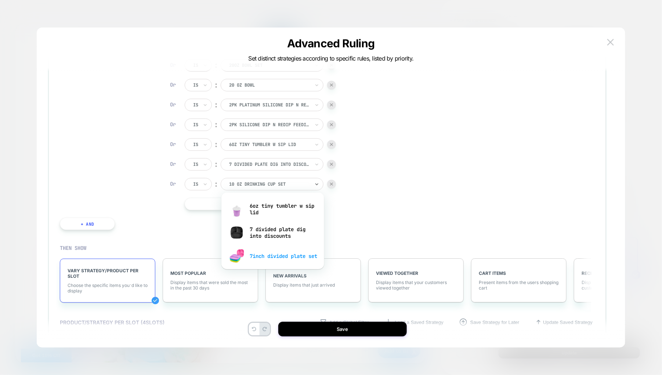
click at [279, 251] on div "7inch divided plate set" at bounding box center [272, 256] width 95 height 23
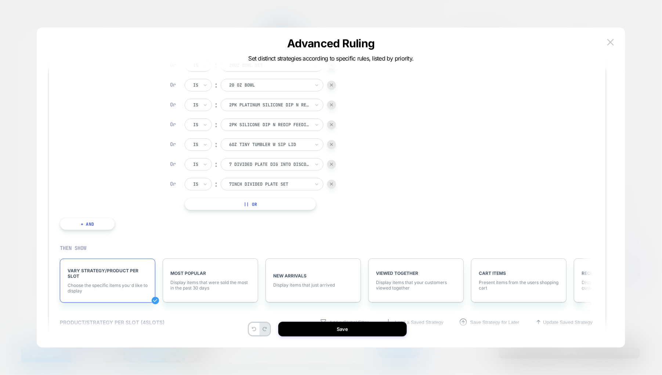
click at [276, 203] on button "|| Or" at bounding box center [250, 204] width 131 height 12
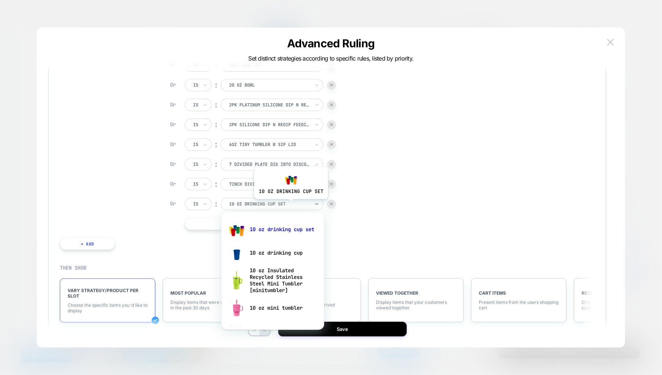
click at [290, 205] on div at bounding box center [269, 204] width 81 height 7
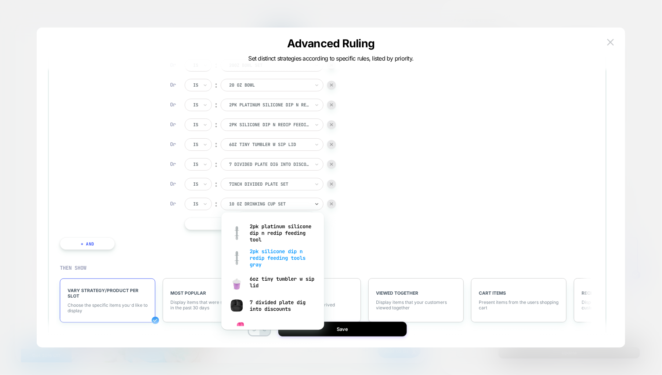
scroll to position [495, 0]
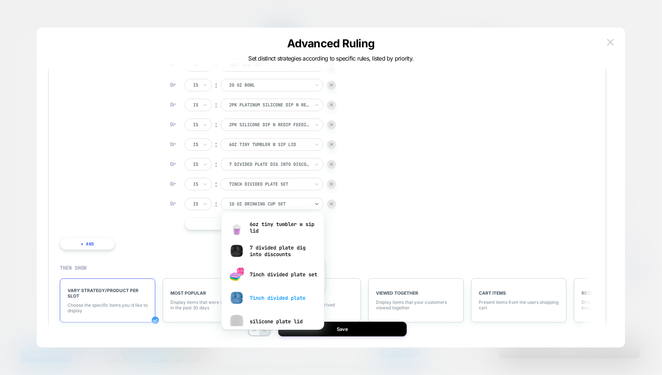
click at [288, 297] on div "7inch divided plate" at bounding box center [272, 297] width 95 height 23
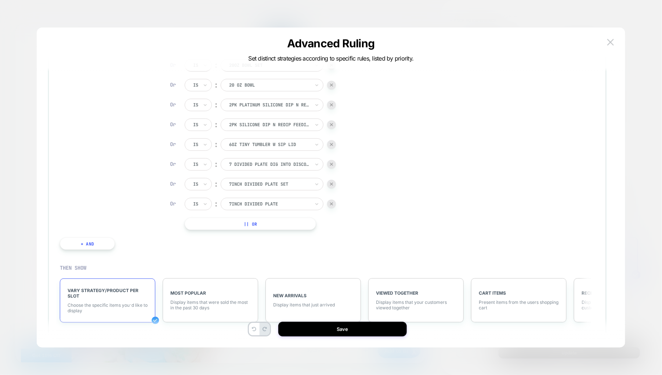
click at [277, 222] on button "|| Or" at bounding box center [250, 224] width 131 height 12
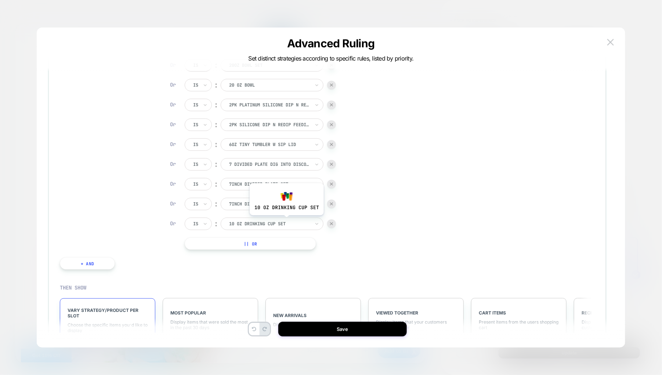
click at [287, 221] on div at bounding box center [269, 224] width 81 height 7
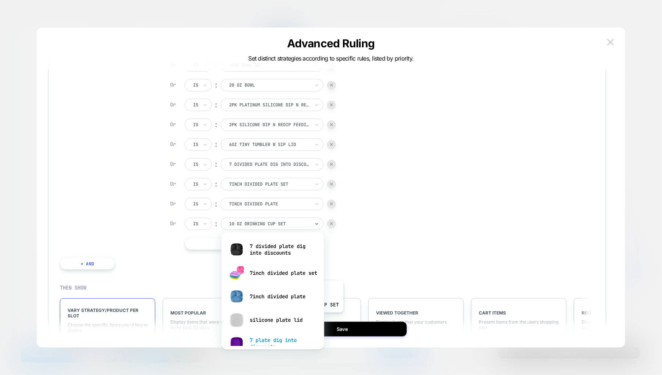
scroll to position [550, 0]
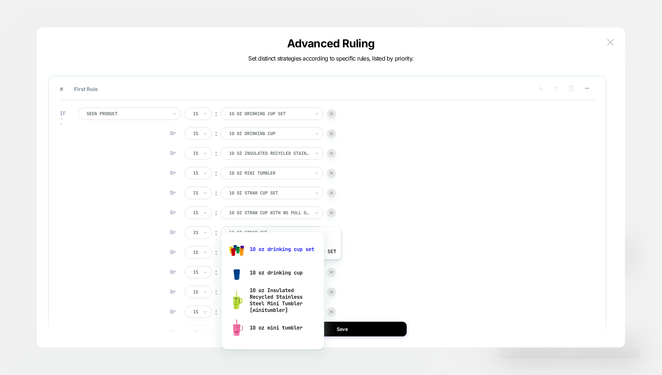
select select "**********"
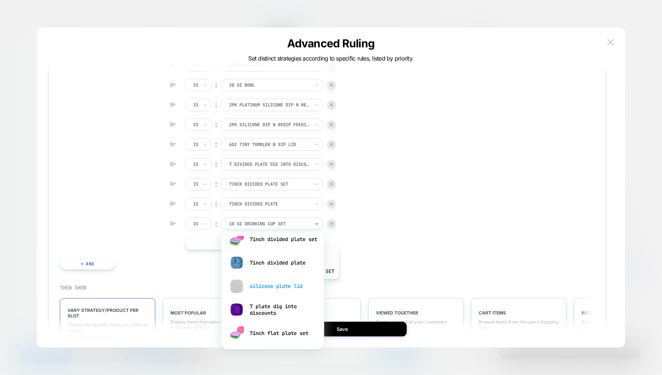
click at [301, 285] on div "silicone plate lid" at bounding box center [272, 286] width 95 height 23
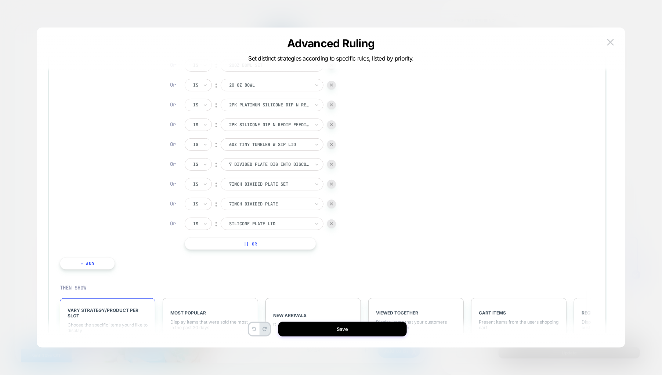
click at [281, 240] on button "|| Or" at bounding box center [250, 244] width 131 height 12
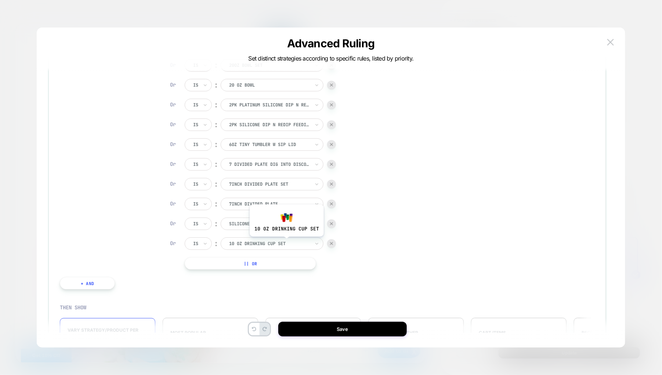
click at [286, 242] on div at bounding box center [269, 244] width 81 height 7
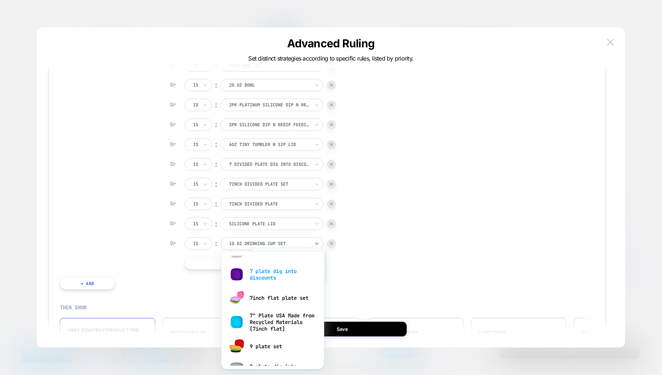
scroll to position [550, 0]
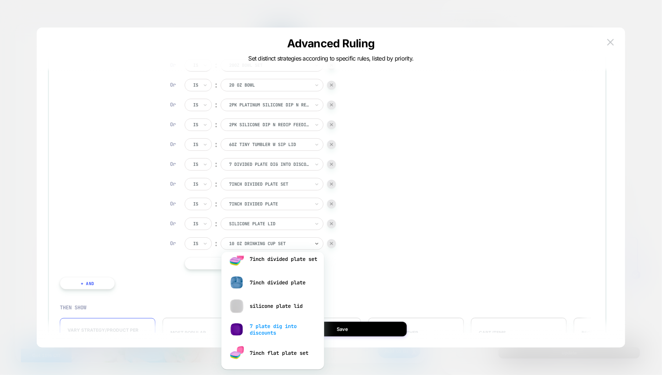
click at [277, 329] on div "7 plate dig into discounts" at bounding box center [272, 329] width 95 height 23
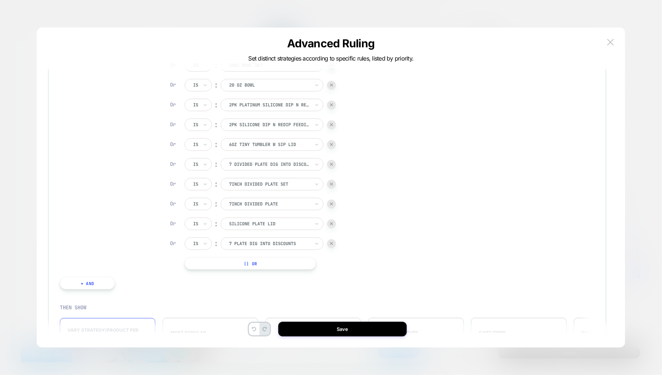
click at [277, 260] on button "|| Or" at bounding box center [250, 263] width 131 height 12
click at [283, 263] on div at bounding box center [269, 263] width 81 height 7
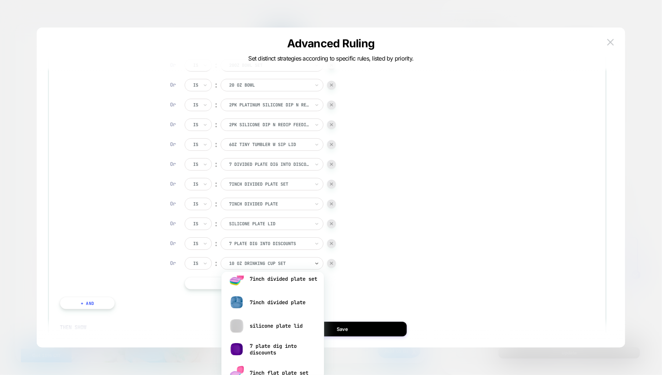
scroll to position [605, 0]
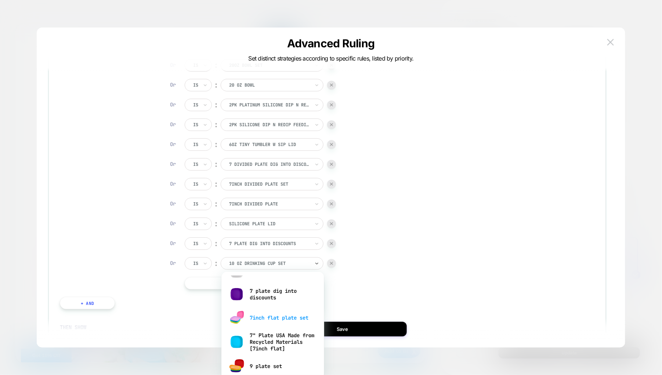
click at [286, 317] on div "7inch flat plate set" at bounding box center [272, 317] width 95 height 23
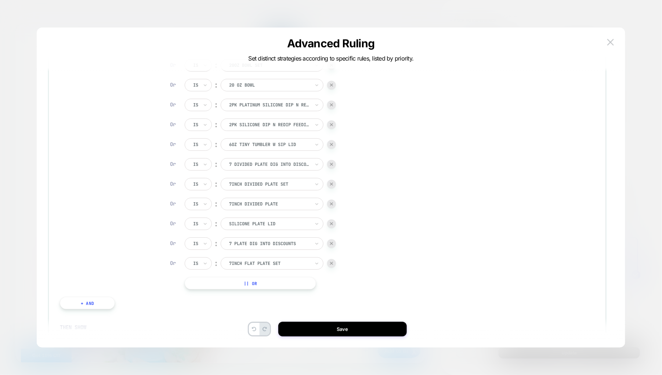
click at [278, 279] on button "|| Or" at bounding box center [250, 283] width 131 height 12
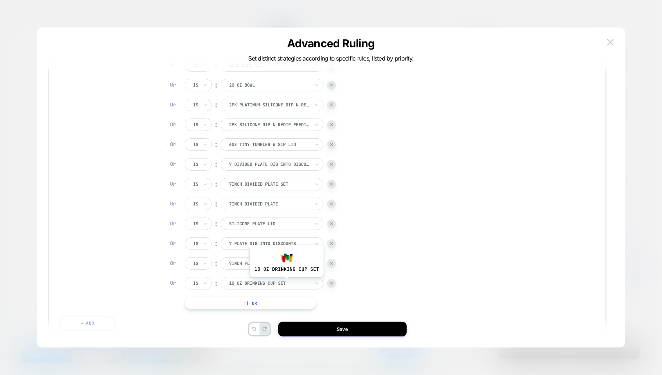
click at [286, 283] on div at bounding box center [269, 283] width 81 height 7
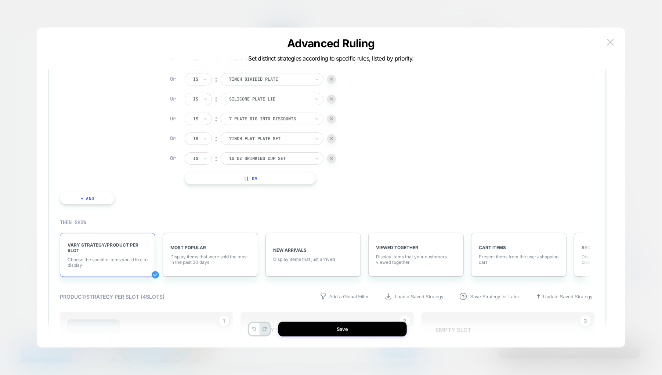
scroll to position [495, 0]
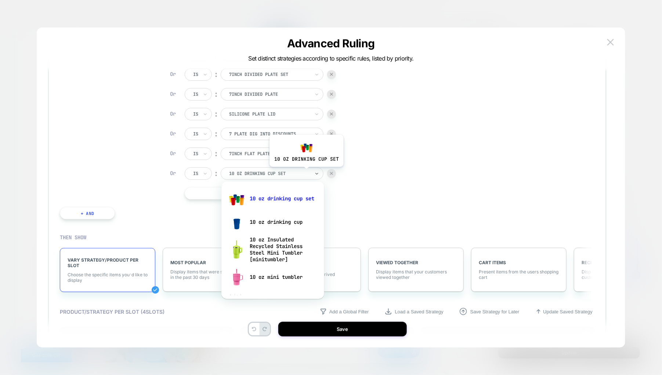
click at [306, 172] on div at bounding box center [269, 173] width 81 height 7
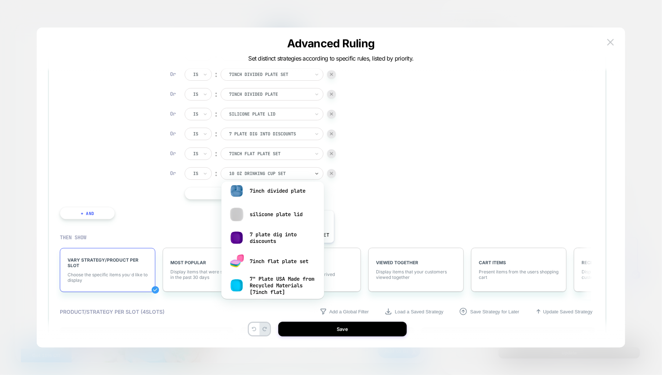
scroll to position [605, 0]
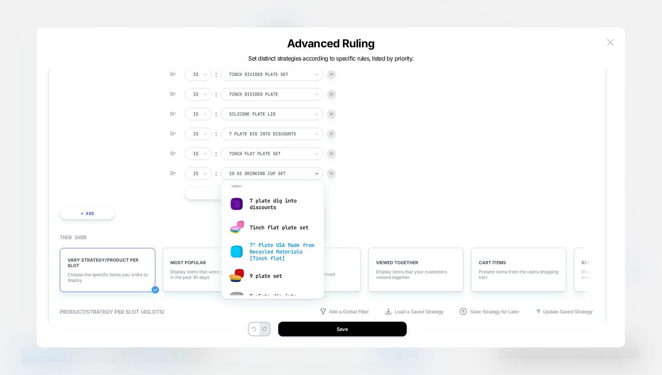
click at [287, 243] on div "7" Plate USA Made from Recycled Materials [7inch flat]" at bounding box center [272, 251] width 95 height 25
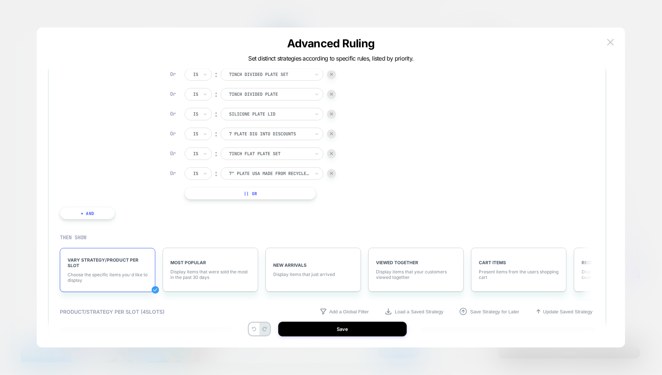
click at [281, 193] on button "|| Or" at bounding box center [250, 193] width 131 height 12
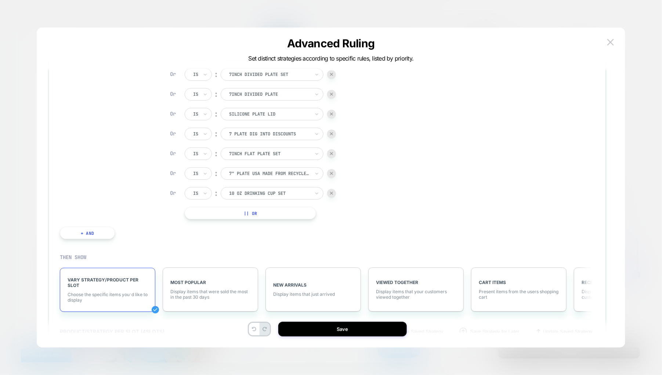
click at [270, 208] on button "|| Or" at bounding box center [250, 213] width 131 height 12
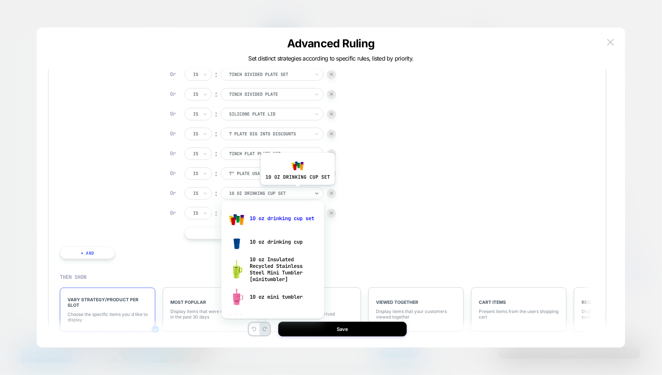
click at [297, 191] on div at bounding box center [269, 193] width 81 height 7
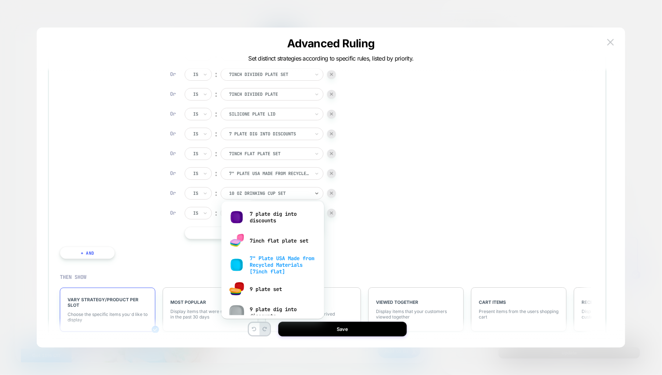
scroll to position [661, 0]
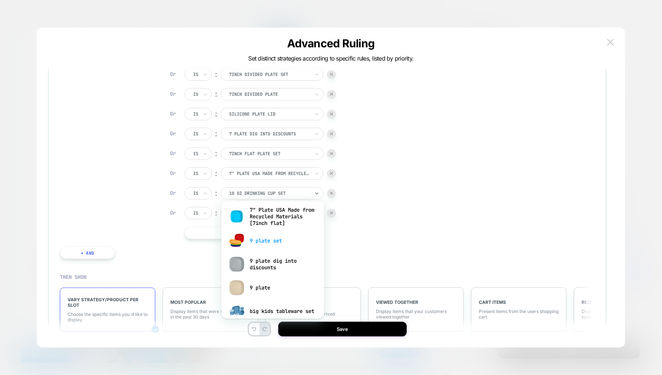
click at [274, 239] on div "9 plate set" at bounding box center [272, 240] width 95 height 23
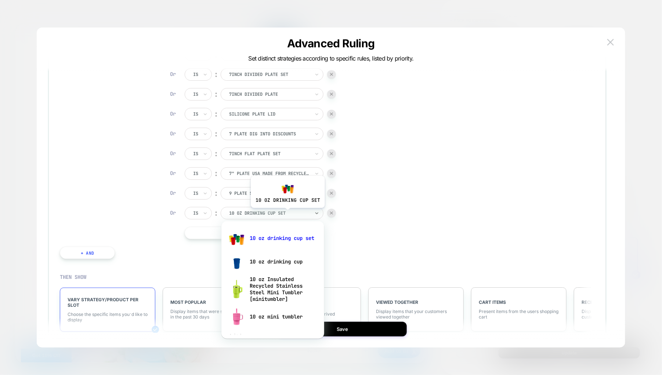
click at [287, 214] on div at bounding box center [269, 213] width 81 height 7
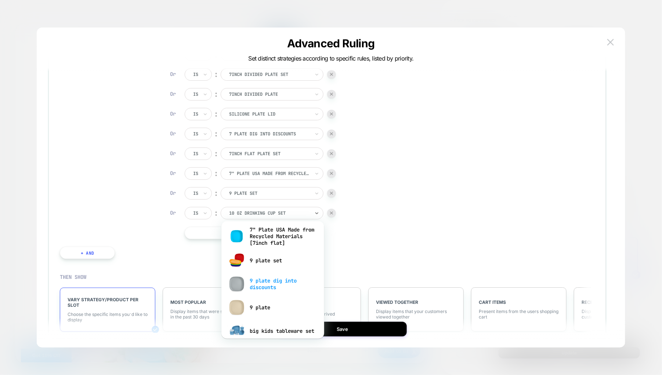
click at [272, 281] on div "9 plate dig into discounts" at bounding box center [272, 283] width 95 height 23
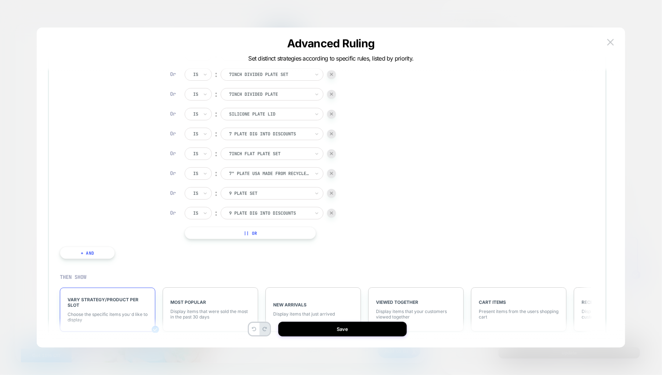
click at [271, 229] on button "|| Or" at bounding box center [250, 233] width 131 height 12
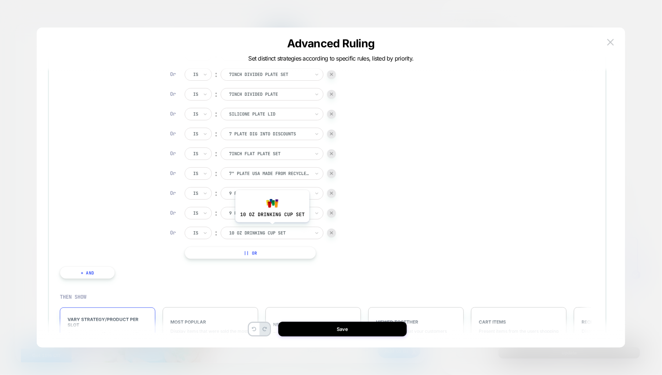
click at [272, 230] on div at bounding box center [269, 233] width 81 height 7
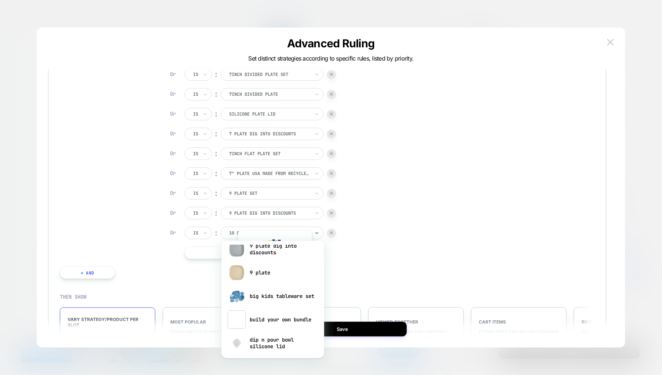
scroll to position [716, 0]
click at [268, 268] on div "9 plate" at bounding box center [272, 272] width 95 height 23
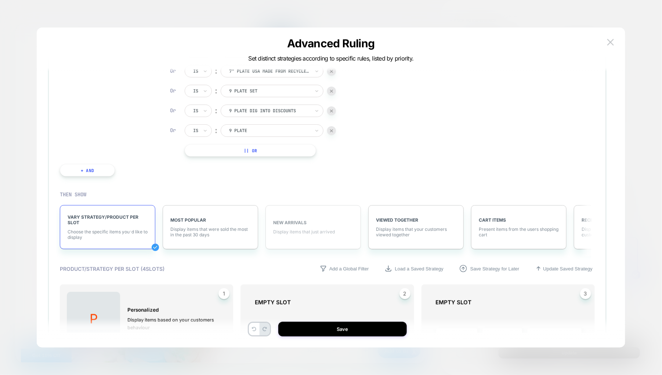
scroll to position [605, 0]
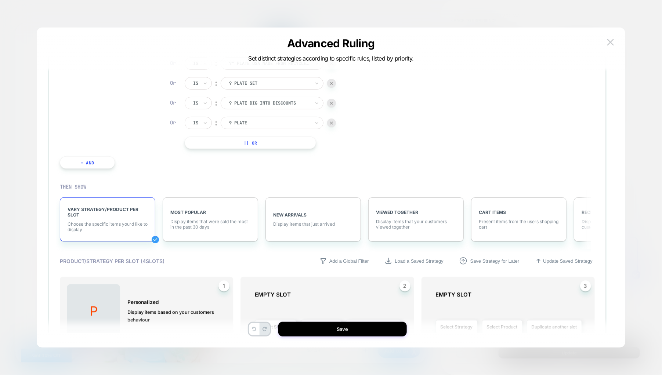
click at [289, 141] on button "|| Or" at bounding box center [250, 143] width 131 height 12
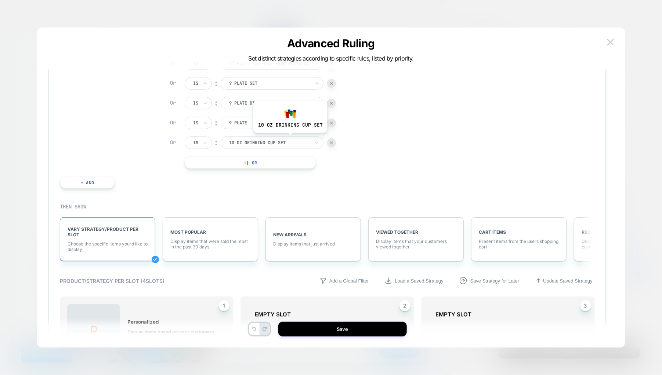
click at [290, 140] on div at bounding box center [269, 143] width 81 height 7
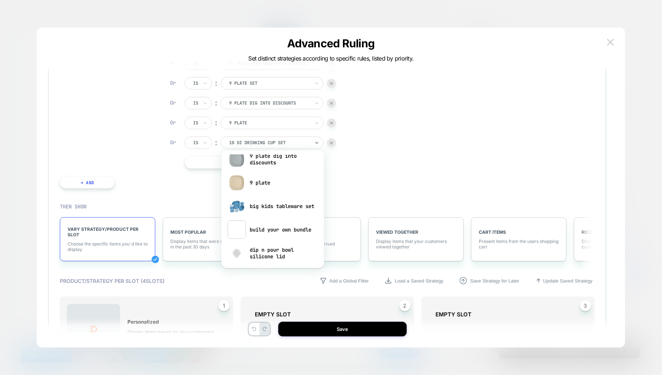
scroll to position [716, 0]
click at [278, 202] on div "big kids tableware set" at bounding box center [272, 205] width 95 height 23
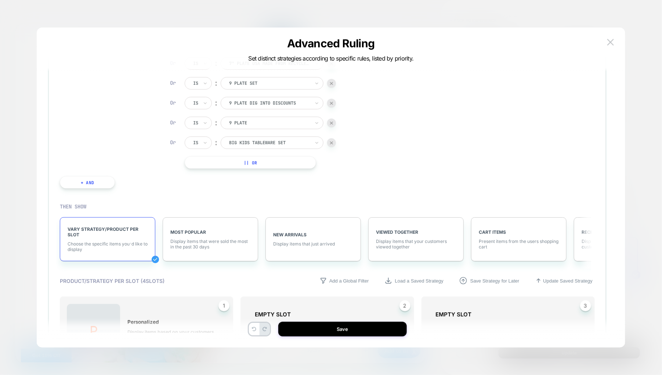
click at [278, 163] on button "|| Or" at bounding box center [250, 162] width 131 height 12
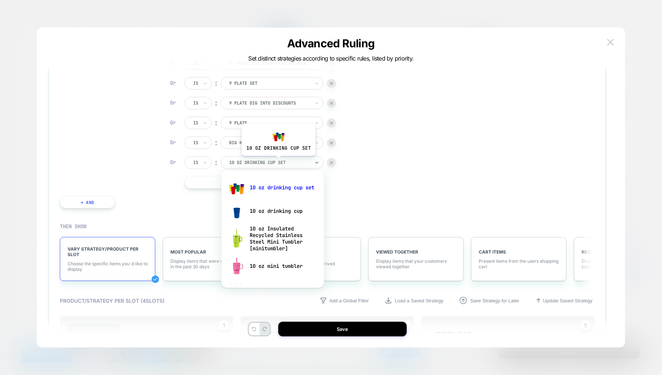
click at [278, 162] on div at bounding box center [269, 162] width 81 height 7
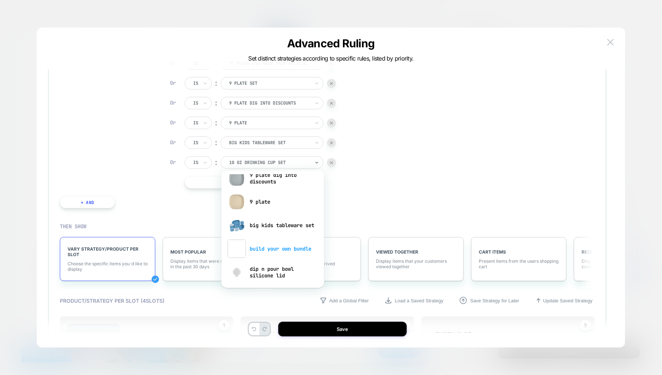
click at [279, 245] on div "build your own bundle" at bounding box center [272, 248] width 95 height 23
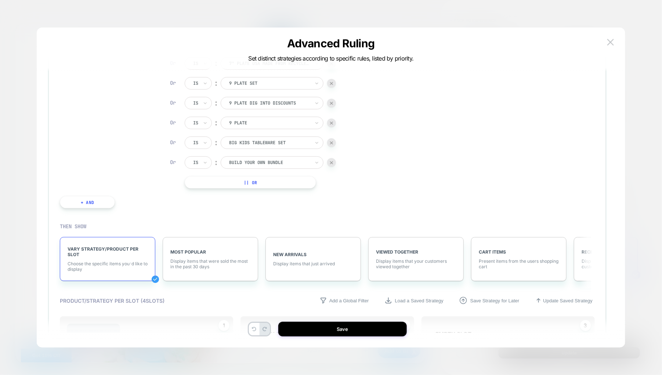
click at [272, 182] on button "|| Or" at bounding box center [250, 182] width 131 height 12
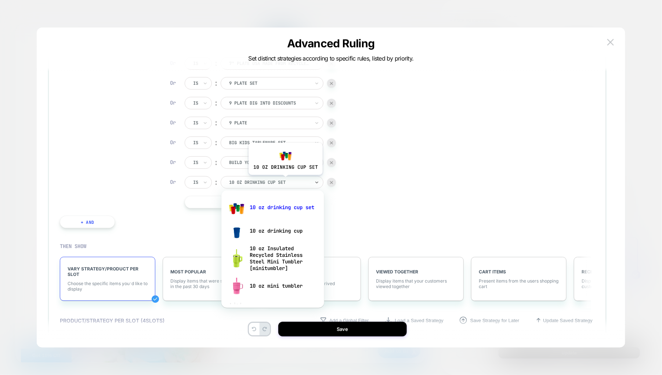
click at [285, 181] on div at bounding box center [269, 182] width 81 height 7
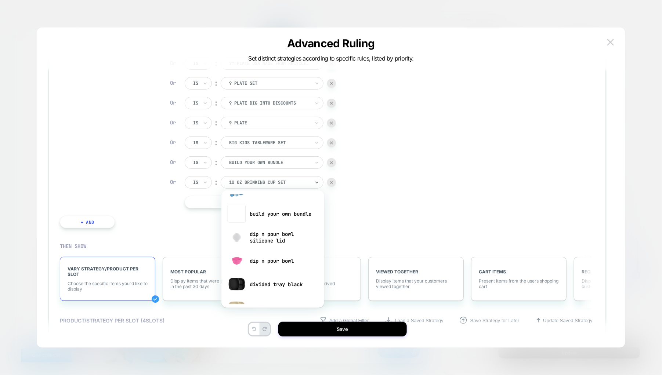
scroll to position [771, 0]
click at [271, 230] on div "dip n pour bowl silicone lid" at bounding box center [272, 236] width 95 height 23
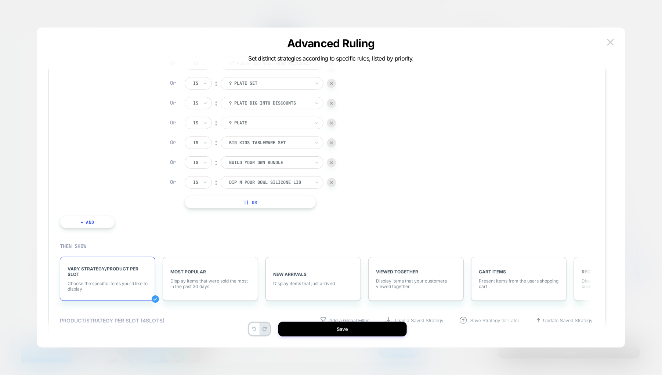
click at [276, 202] on button "|| Or" at bounding box center [250, 202] width 131 height 12
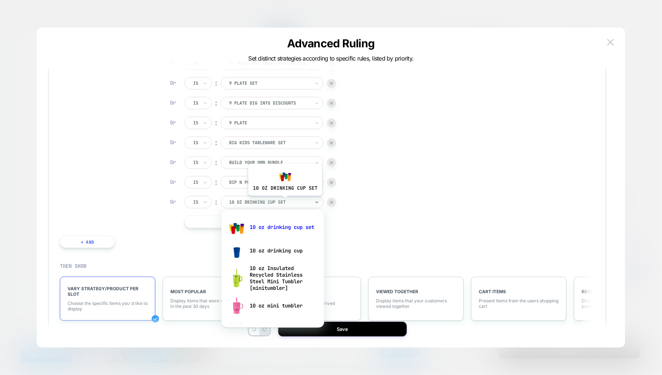
click at [285, 202] on div at bounding box center [269, 202] width 81 height 7
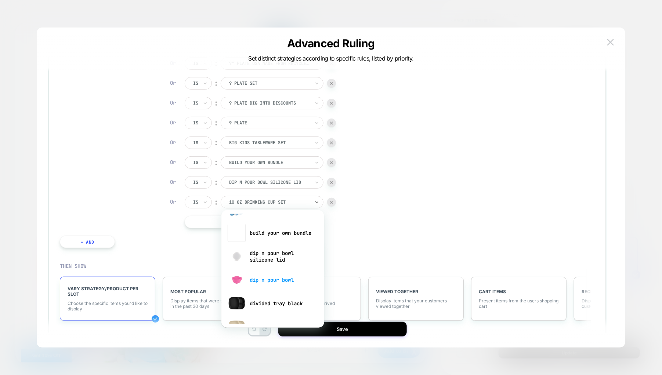
click at [285, 278] on div "dip n pour bowl" at bounding box center [272, 279] width 95 height 23
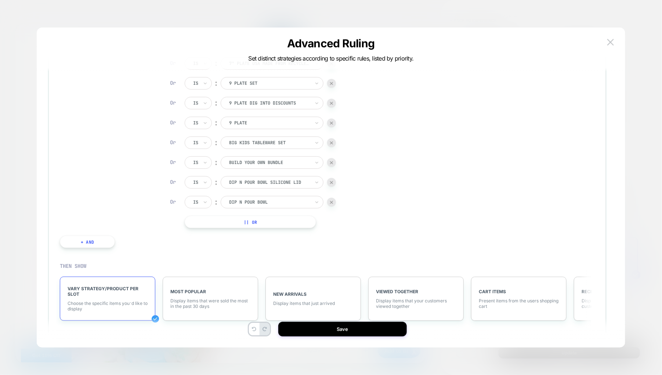
click at [279, 220] on button "|| Or" at bounding box center [250, 222] width 131 height 12
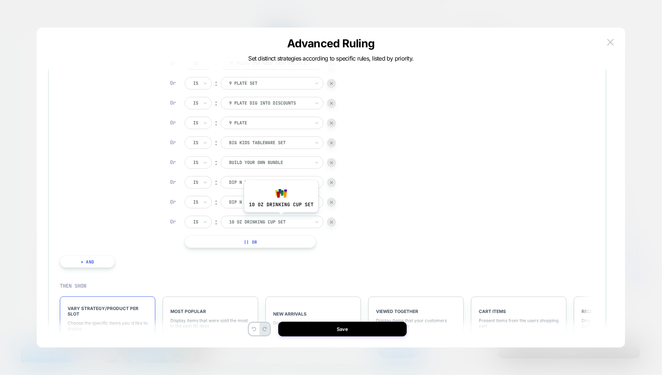
click at [281, 219] on div at bounding box center [269, 222] width 81 height 7
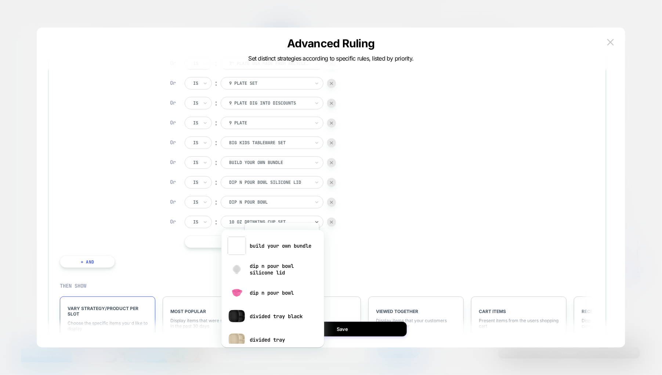
scroll to position [776, 0]
click at [277, 315] on div "divided tray black" at bounding box center [272, 318] width 95 height 23
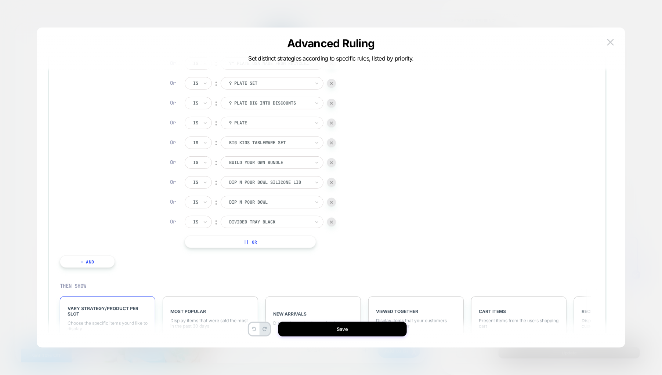
click at [270, 238] on button "|| Or" at bounding box center [250, 242] width 131 height 12
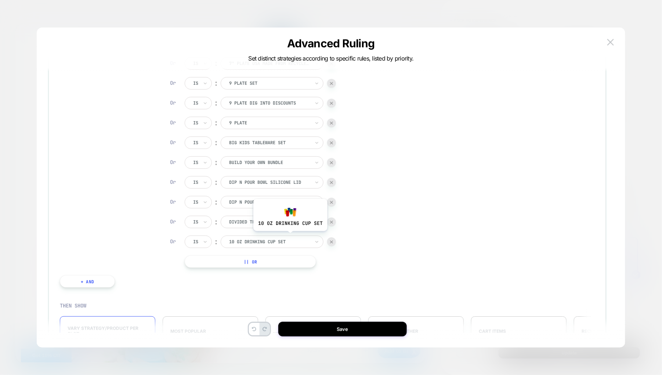
click at [290, 239] on div at bounding box center [269, 242] width 81 height 7
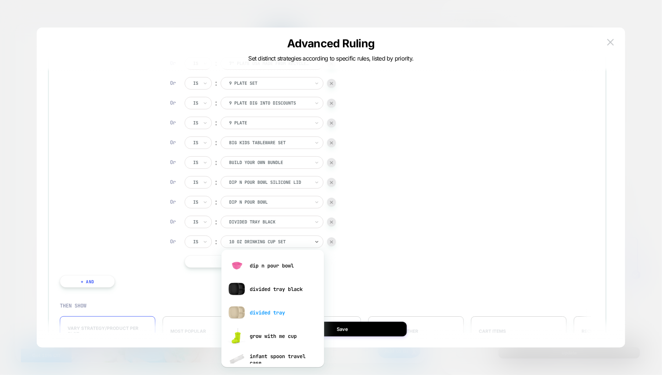
scroll to position [826, 0]
click at [272, 310] on div "divided tray" at bounding box center [272, 311] width 95 height 23
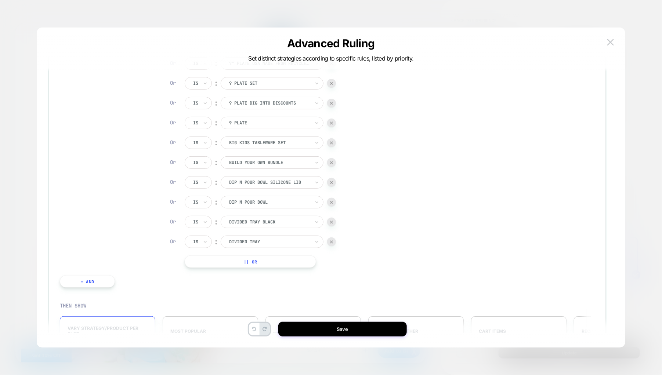
click at [278, 262] on button "|| Or" at bounding box center [250, 262] width 131 height 12
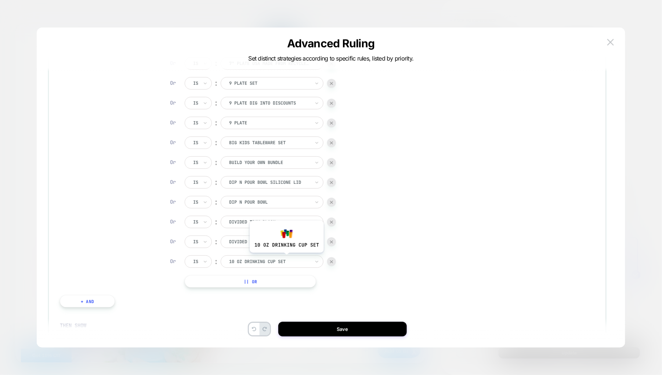
click at [286, 258] on div at bounding box center [269, 261] width 81 height 7
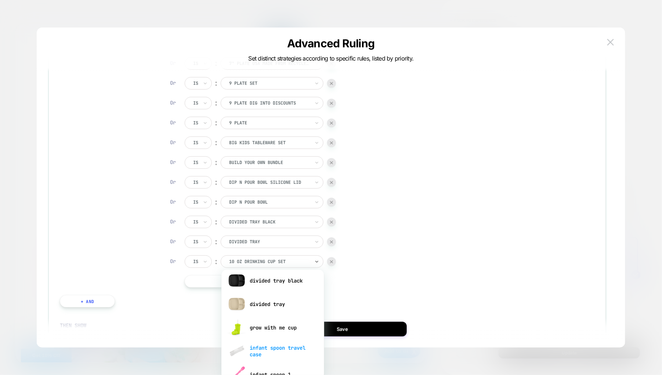
scroll to position [881, 0]
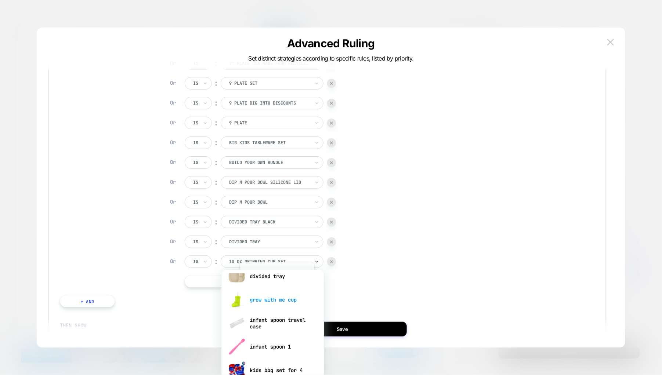
click at [276, 300] on div "grow with me cup" at bounding box center [272, 299] width 95 height 23
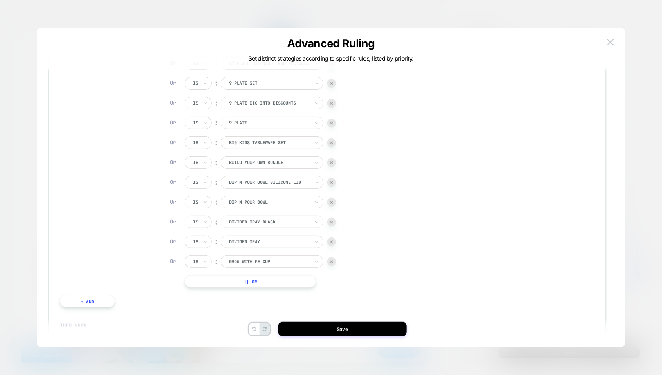
click at [279, 275] on button "|| Or" at bounding box center [250, 281] width 131 height 12
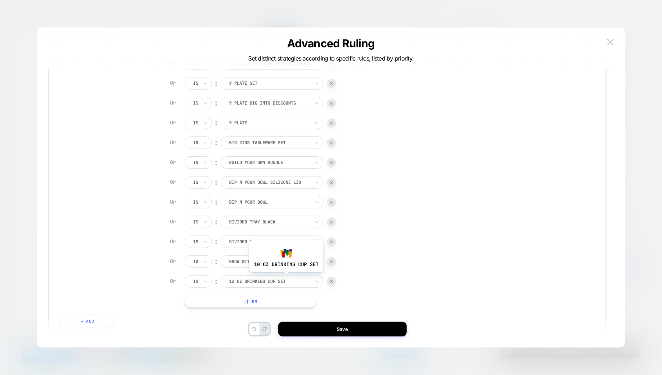
click at [286, 278] on div at bounding box center [269, 281] width 81 height 7
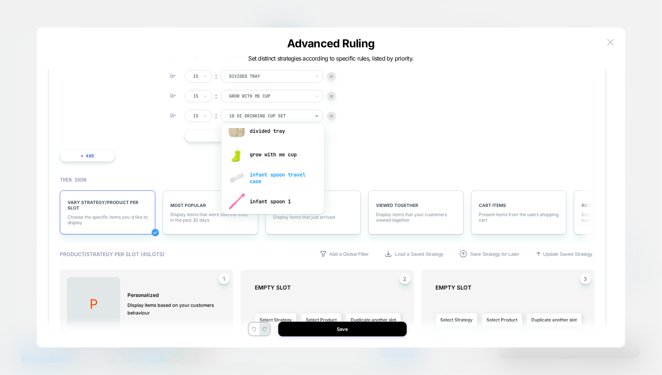
click at [274, 174] on div "infant spoon travel case" at bounding box center [272, 177] width 95 height 23
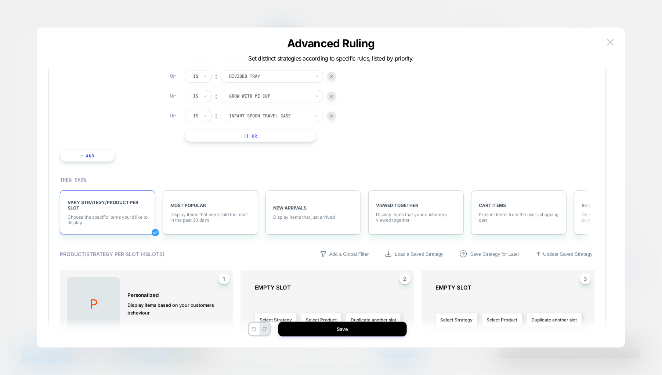
drag, startPoint x: 288, startPoint y: 135, endPoint x: 282, endPoint y: 151, distance: 16.4
click at [288, 135] on button "|| Or" at bounding box center [250, 136] width 131 height 12
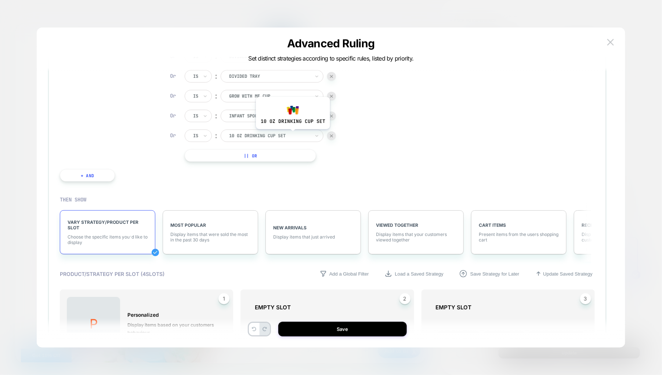
click at [295, 133] on div at bounding box center [269, 136] width 81 height 7
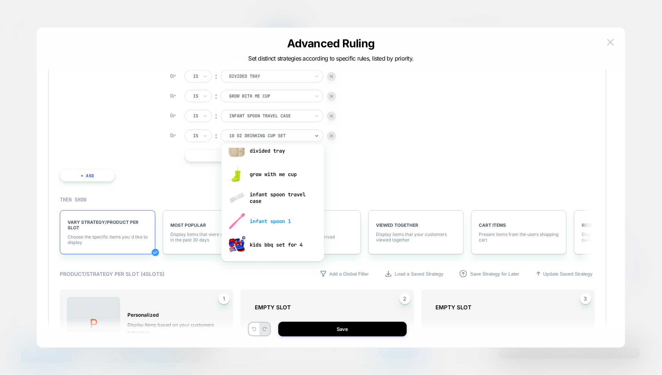
click at [281, 221] on div "infant spoon 1" at bounding box center [272, 221] width 95 height 23
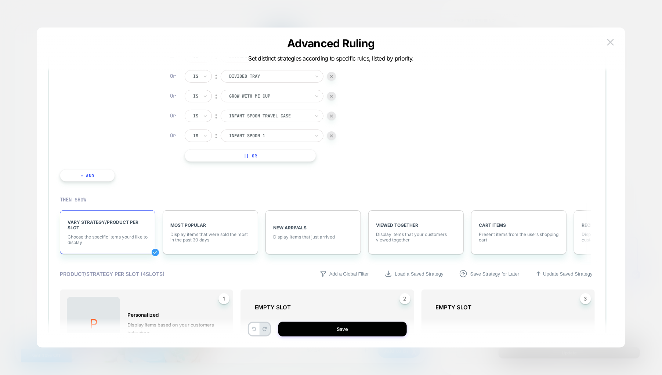
click at [283, 155] on button "|| Or" at bounding box center [250, 155] width 131 height 12
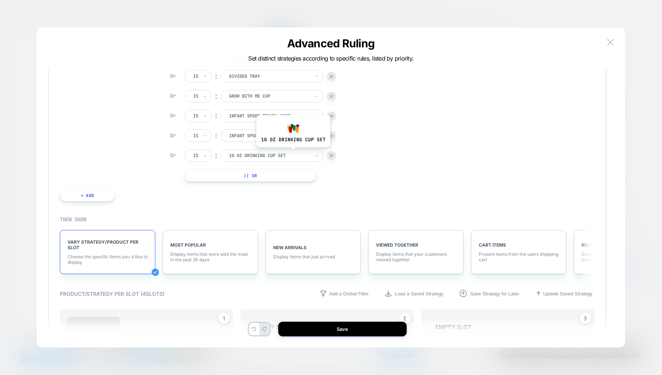
click at [293, 153] on div at bounding box center [269, 155] width 81 height 7
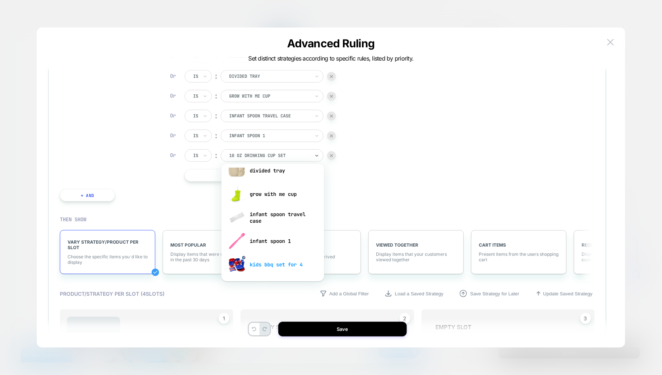
click at [282, 262] on div "kids bbq set for 4" at bounding box center [272, 264] width 95 height 23
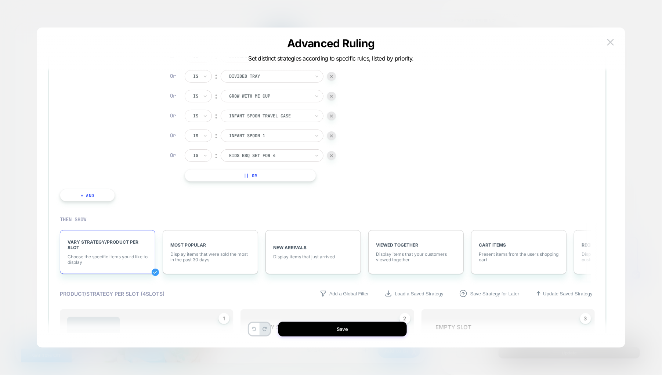
click at [280, 176] on button "|| Or" at bounding box center [250, 175] width 131 height 12
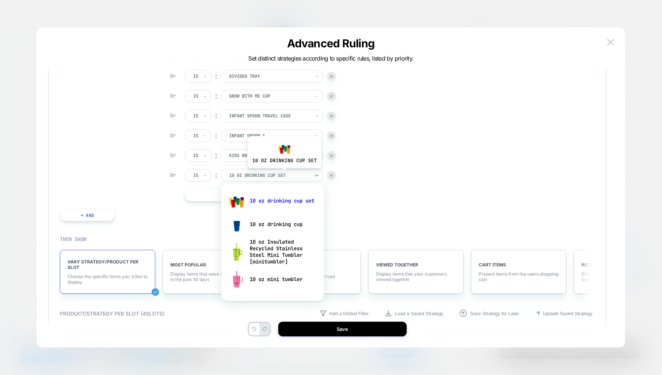
click at [285, 174] on div at bounding box center [269, 175] width 81 height 7
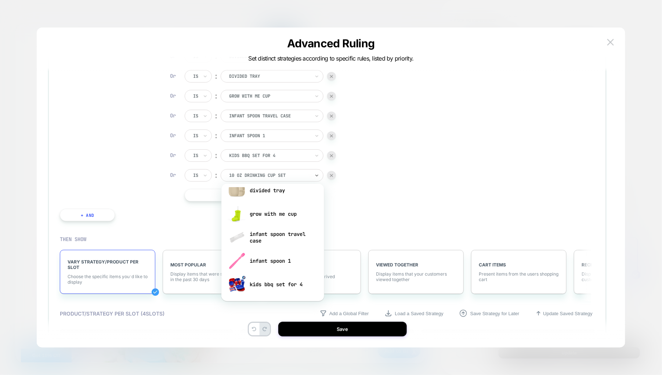
click at [367, 188] on div "IF Seen Product Is ︰ 10 oz drinking cup set 10 OZ DRINKING CUP SET Or Is ︰ 10 o…" at bounding box center [280, 183] width 174 height 9
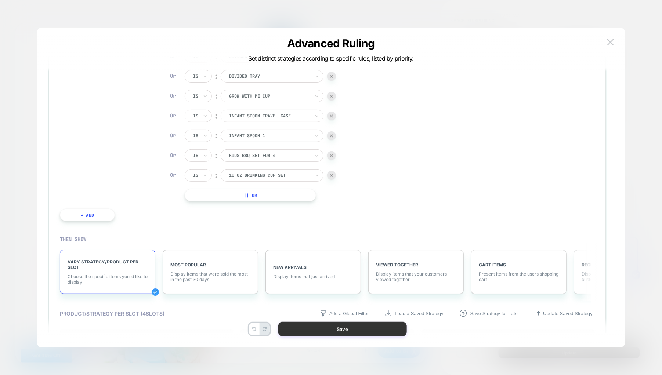
click at [321, 329] on button "Save" at bounding box center [342, 329] width 129 height 15
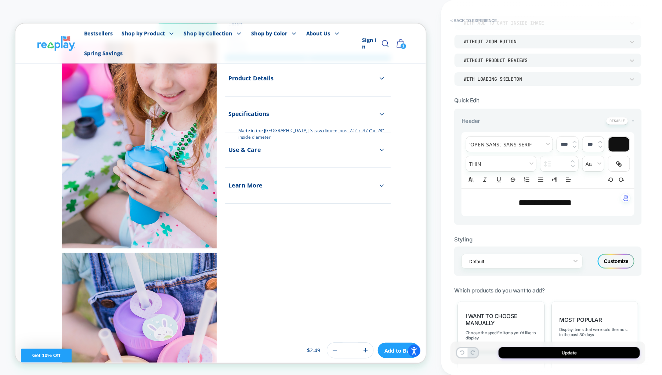
scroll to position [640, 0]
drag, startPoint x: 589, startPoint y: 200, endPoint x: 572, endPoint y: 181, distance: 25.0
type input "****"
click at [614, 140] on div at bounding box center [619, 144] width 21 height 14
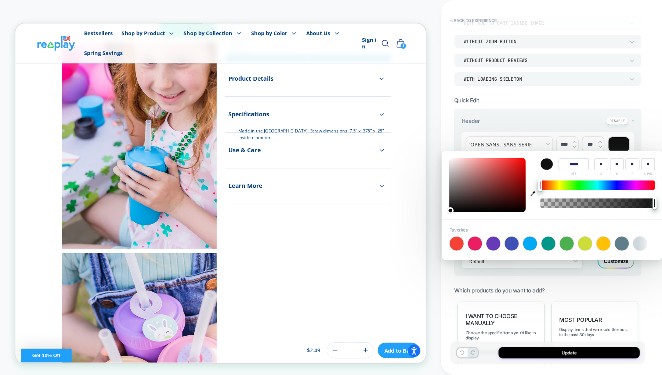
click at [576, 165] on input "******" at bounding box center [574, 164] width 30 height 12
type input "******"
type input "*"
type input "**"
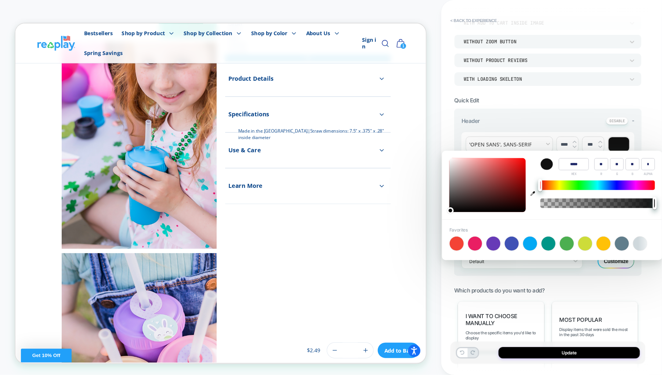
type input "***"
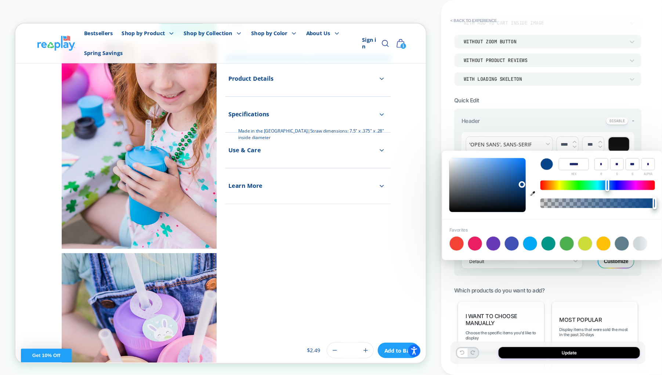
type input "******"
click at [0, 0] on div "**********" at bounding box center [0, 0] width 0 height 0
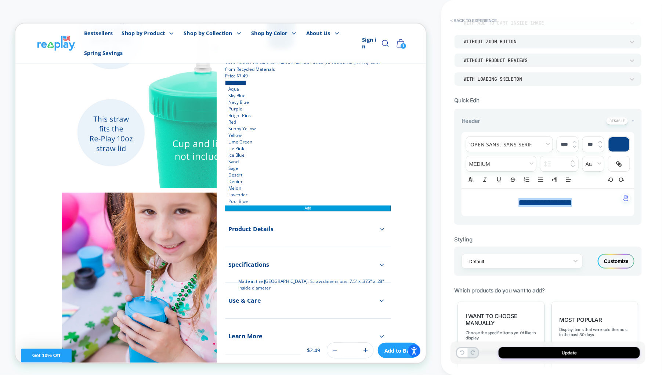
scroll to position [420, 0]
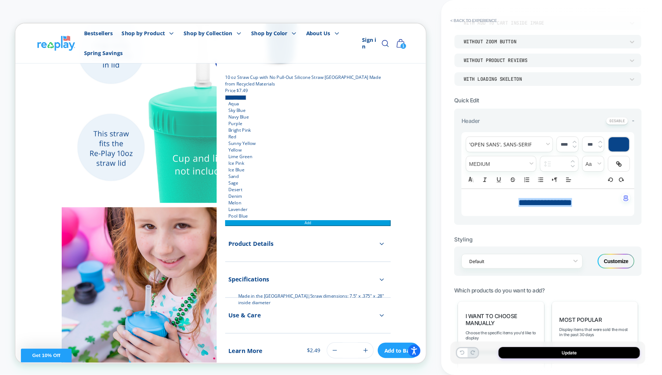
click at [575, 141] on img at bounding box center [635, 125] width 176 height 195
click at [575, 140] on img at bounding box center [635, 125] width 176 height 195
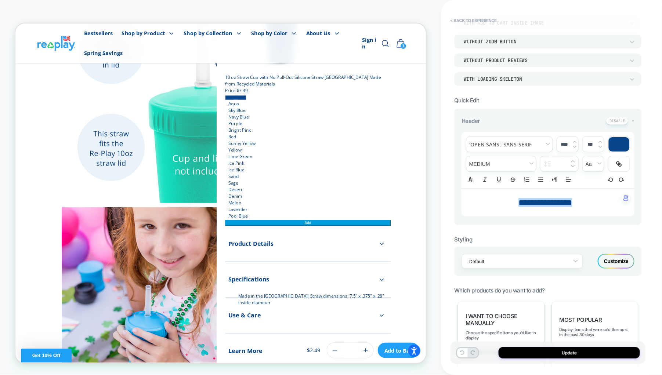
type input "****"
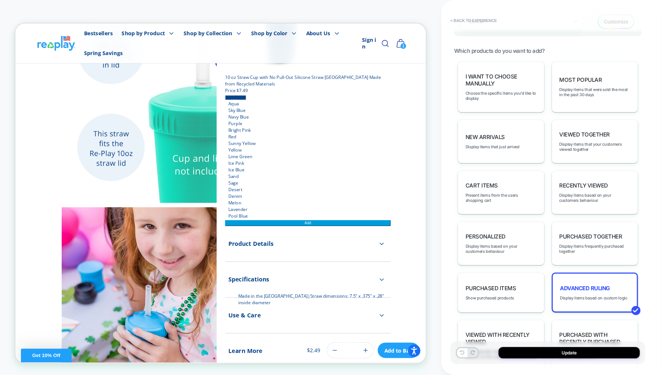
scroll to position [390, 0]
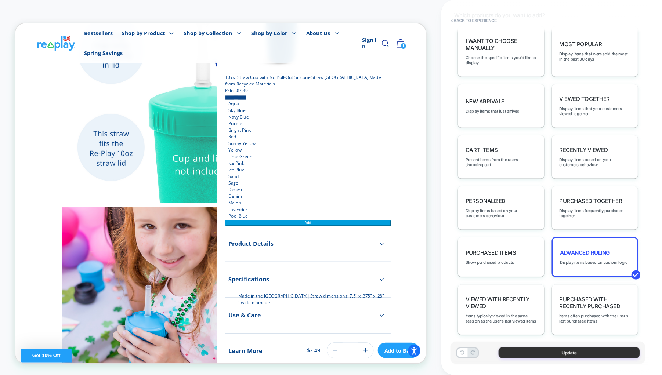
click at [0, 0] on button "Update" at bounding box center [0, 0] width 0 height 0
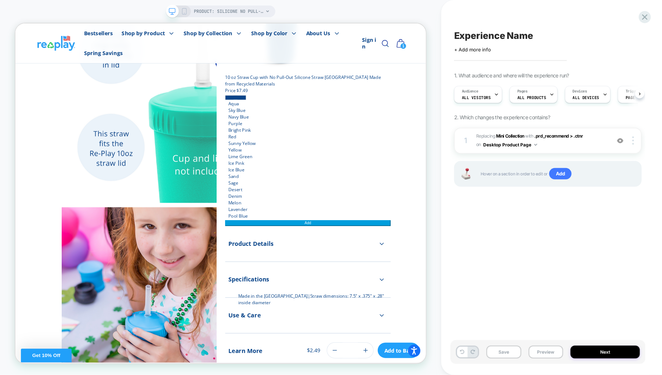
scroll to position [0, 0]
click at [528, 34] on span "Experience Name" at bounding box center [493, 35] width 79 height 11
type textarea "**********"
click at [509, 354] on button "Save" at bounding box center [504, 352] width 35 height 13
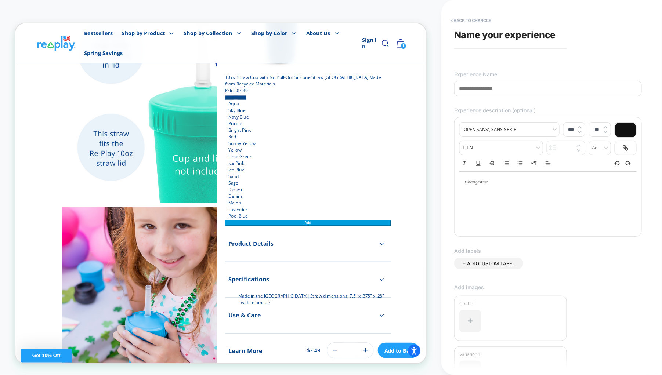
click at [473, 34] on span "Name your experience" at bounding box center [505, 34] width 102 height 11
click at [501, 85] on input at bounding box center [548, 88] width 188 height 15
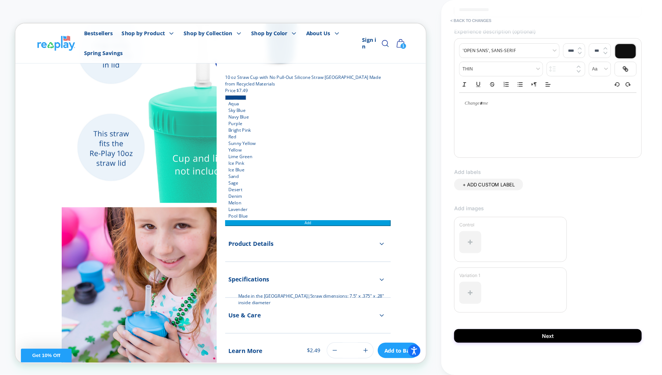
scroll to position [83, 0]
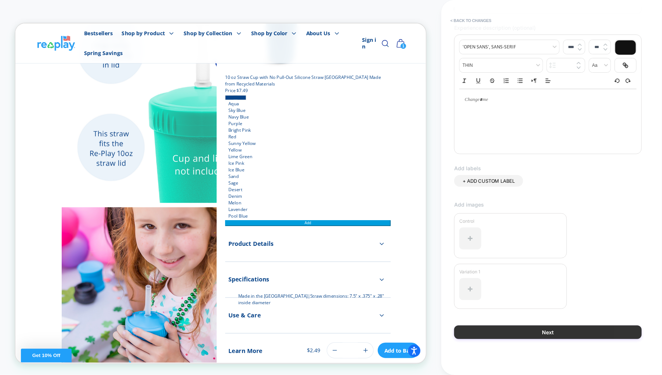
type input "**********"
click at [491, 328] on button "Next" at bounding box center [548, 333] width 188 height 14
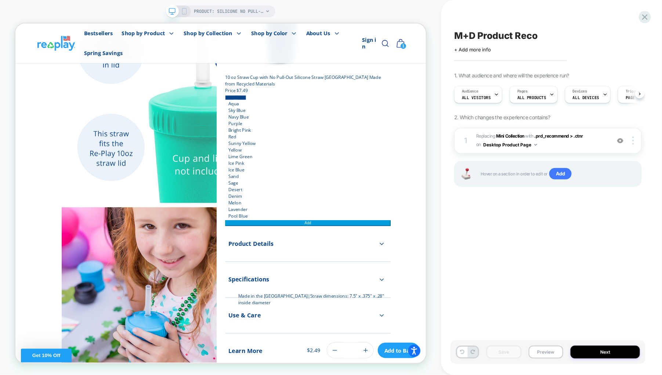
scroll to position [0, 0]
click at [537, 349] on button "Preview" at bounding box center [546, 352] width 35 height 13
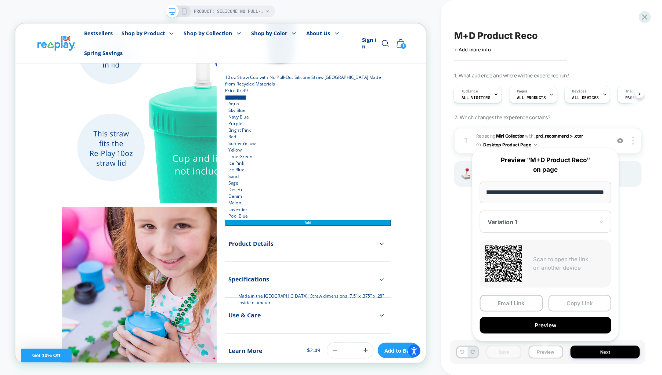
scroll to position [0, 0]
click at [562, 301] on button "Copy Link" at bounding box center [580, 303] width 63 height 17
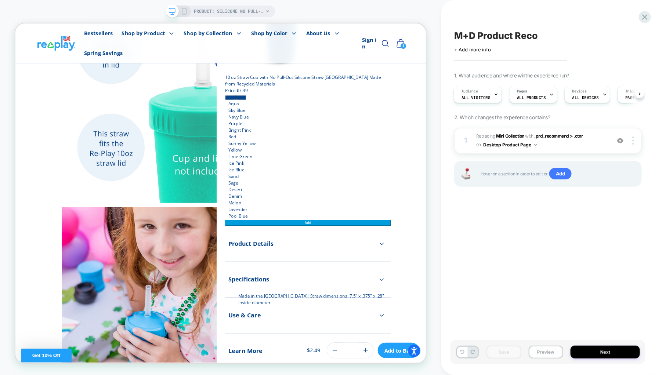
click at [530, 253] on div "M+D Product Reco Click to edit experience details + Add more info 1. What audie…" at bounding box center [548, 187] width 195 height 361
click at [634, 134] on div "1 #_loomi_addon_1756305064842 Replacing Mini Collection WITH .prd_recommend > .…" at bounding box center [548, 141] width 188 height 26
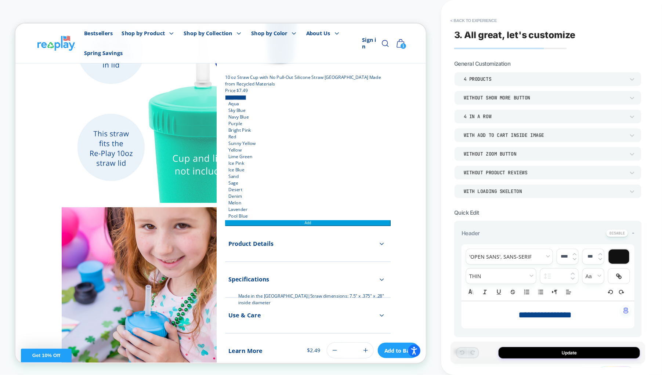
scroll to position [379, 0]
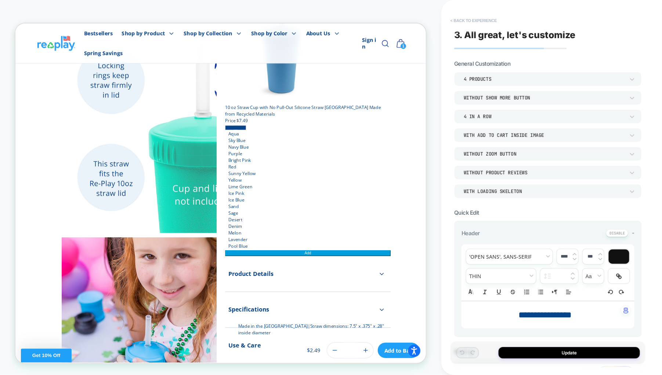
click at [457, 19] on button "< Back to experience" at bounding box center [474, 21] width 54 height 12
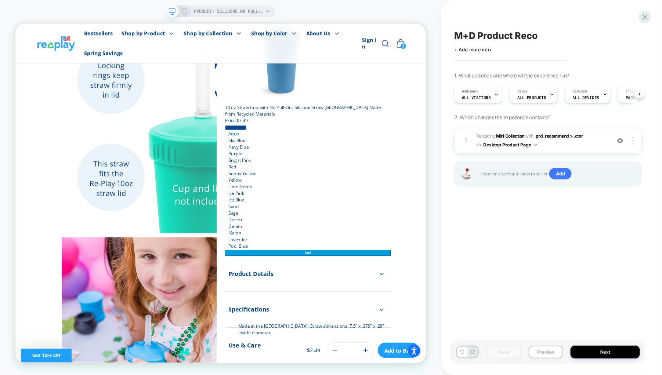
scroll to position [0, 0]
click at [633, 138] on img at bounding box center [633, 141] width 1 height 8
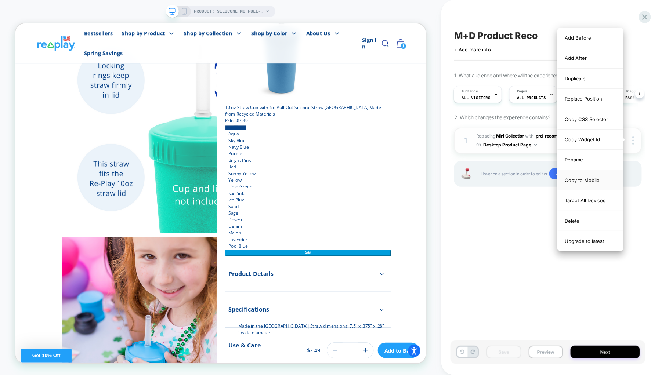
click at [589, 179] on div "Copy to Mobile" at bounding box center [590, 180] width 65 height 20
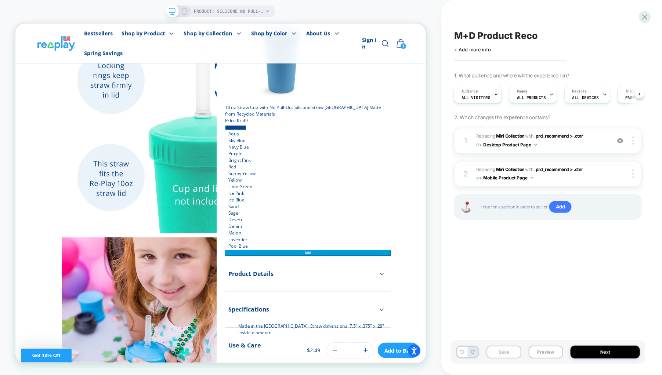
click at [509, 350] on button "Save" at bounding box center [504, 352] width 35 height 13
click at [472, 264] on div "M+D Product Reco Click to edit experience details + Add more info 1. What audie…" at bounding box center [548, 187] width 195 height 361
click at [545, 352] on button "Preview" at bounding box center [546, 352] width 35 height 13
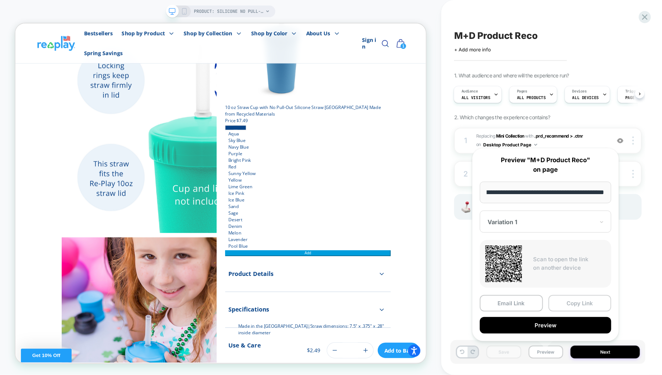
scroll to position [0, 0]
click at [572, 299] on button "Copy Link" at bounding box center [580, 303] width 63 height 17
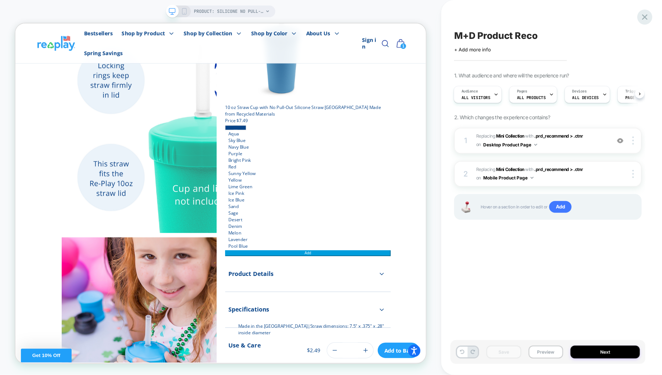
click at [0, 0] on div "M+D Product Reco Click to edit experience details + Add more info 1. What audie…" at bounding box center [0, 0] width 0 height 0
click at [647, 15] on icon at bounding box center [645, 17] width 6 height 6
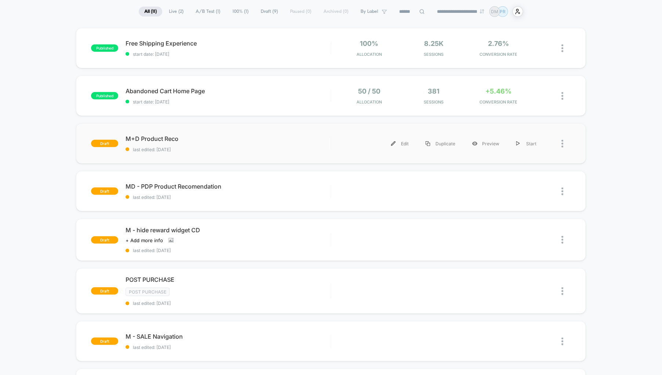
scroll to position [55, 0]
